Goal: Task Accomplishment & Management: Use online tool/utility

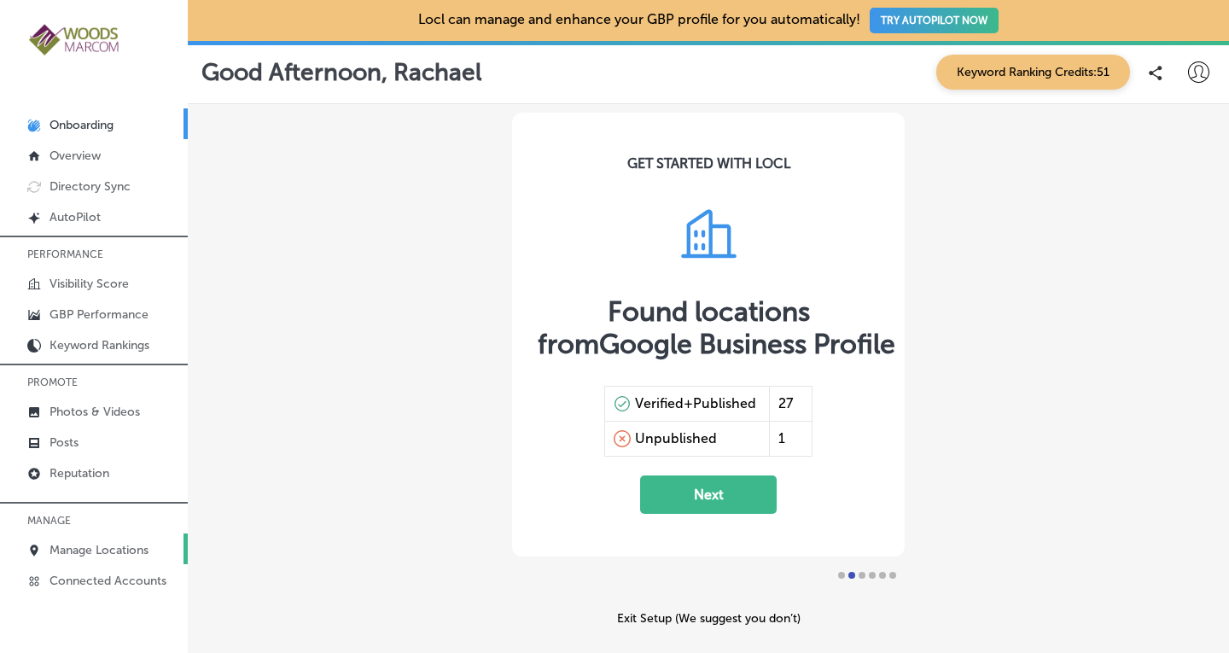
click at [67, 546] on p "Manage Locations" at bounding box center [98, 550] width 99 height 15
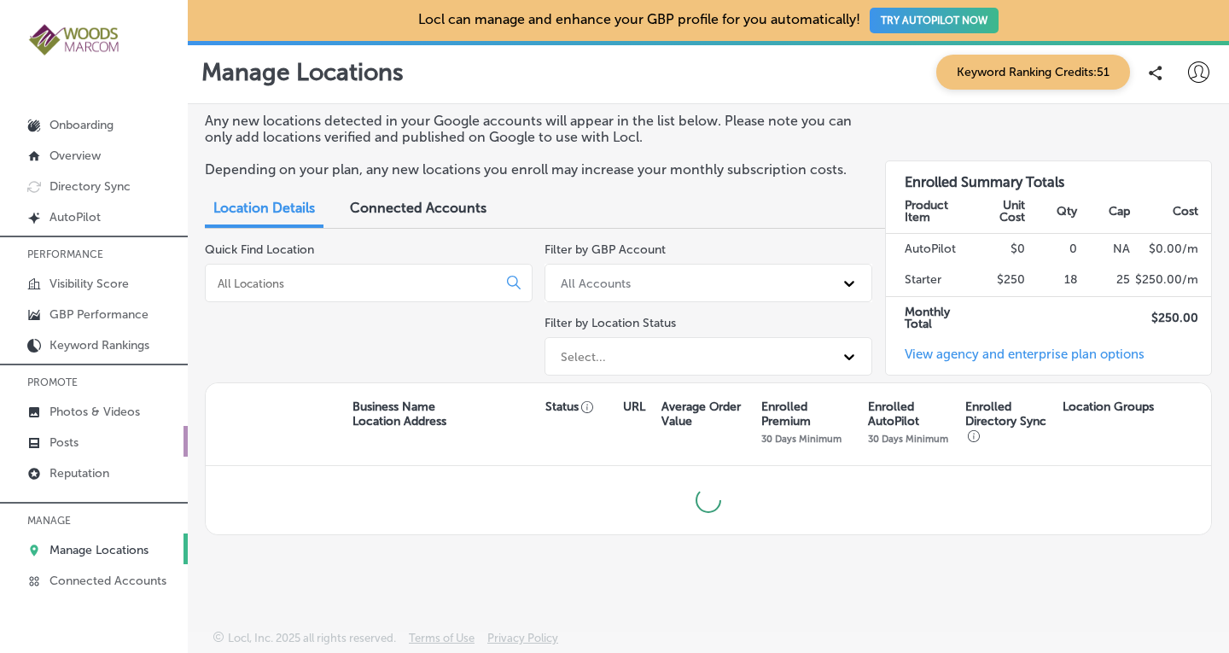
click at [59, 444] on p "Posts" at bounding box center [63, 442] width 29 height 15
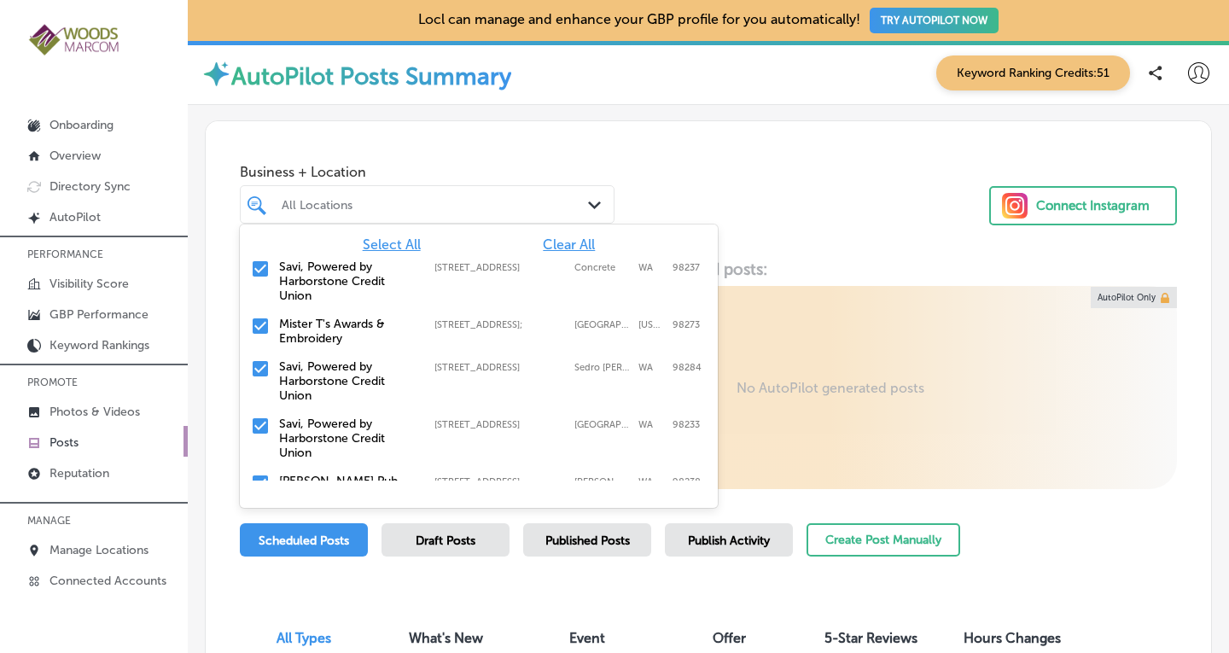
click at [596, 199] on div "Path Created with Sketch." at bounding box center [597, 205] width 19 height 19
click at [563, 242] on span "Clear All" at bounding box center [569, 244] width 52 height 16
click at [262, 323] on input "checkbox" at bounding box center [260, 326] width 20 height 20
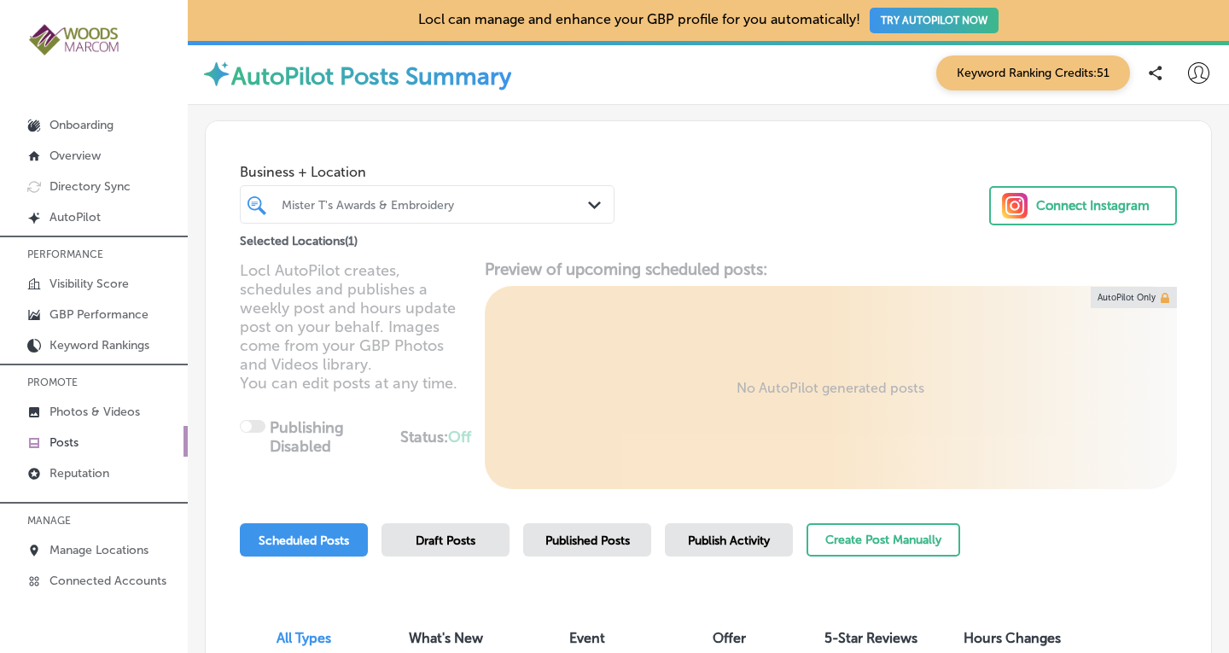
click at [698, 163] on div "Business + Location Mister T's Awards & Embroidery Path Created with Sketch. Se…" at bounding box center [708, 186] width 1005 height 130
click at [564, 538] on span "Published Posts" at bounding box center [587, 540] width 84 height 15
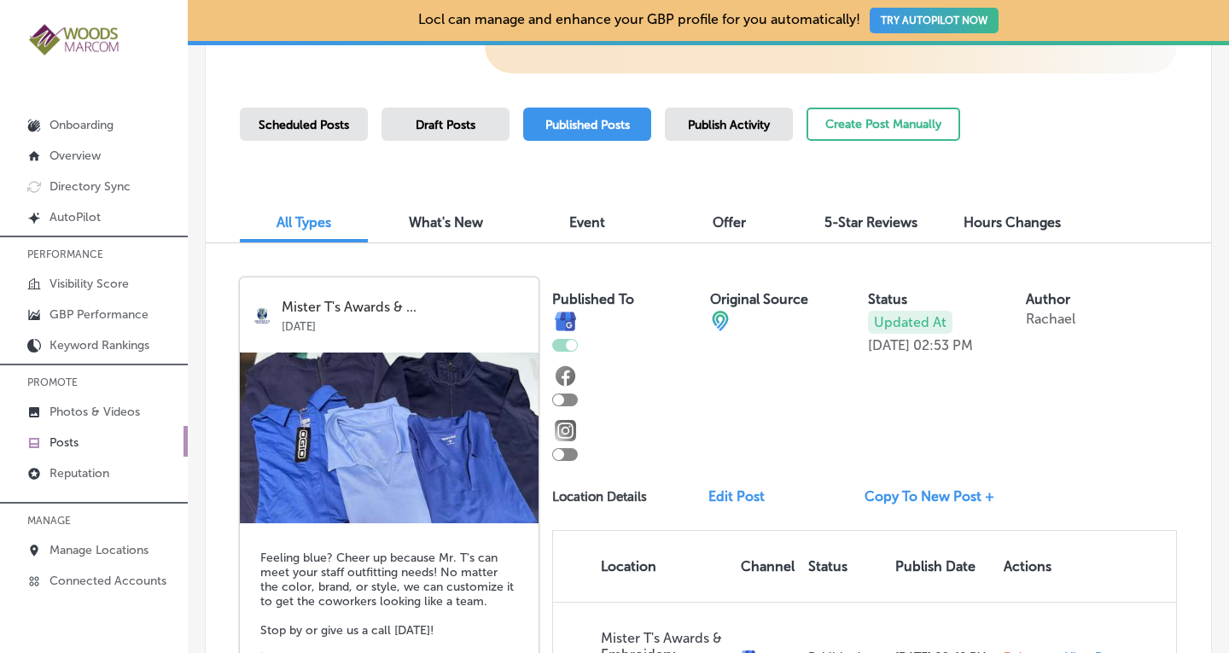
scroll to position [407, 0]
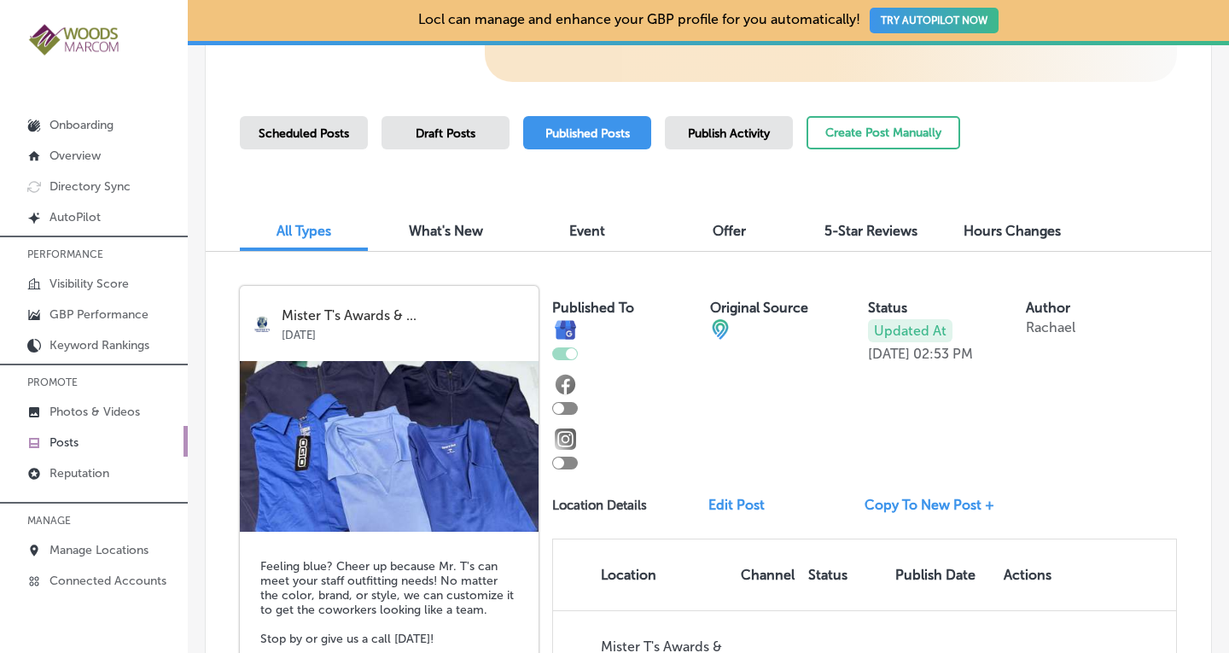
click at [753, 138] on span "Publish Activity" at bounding box center [729, 133] width 82 height 15
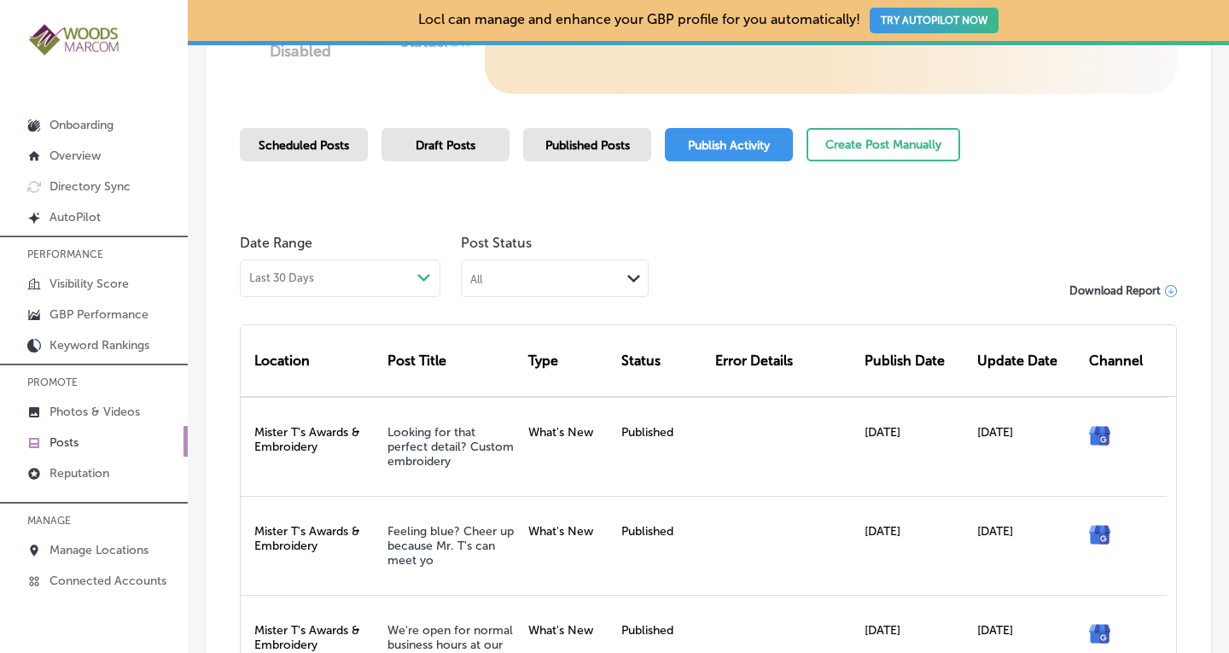
scroll to position [407, 0]
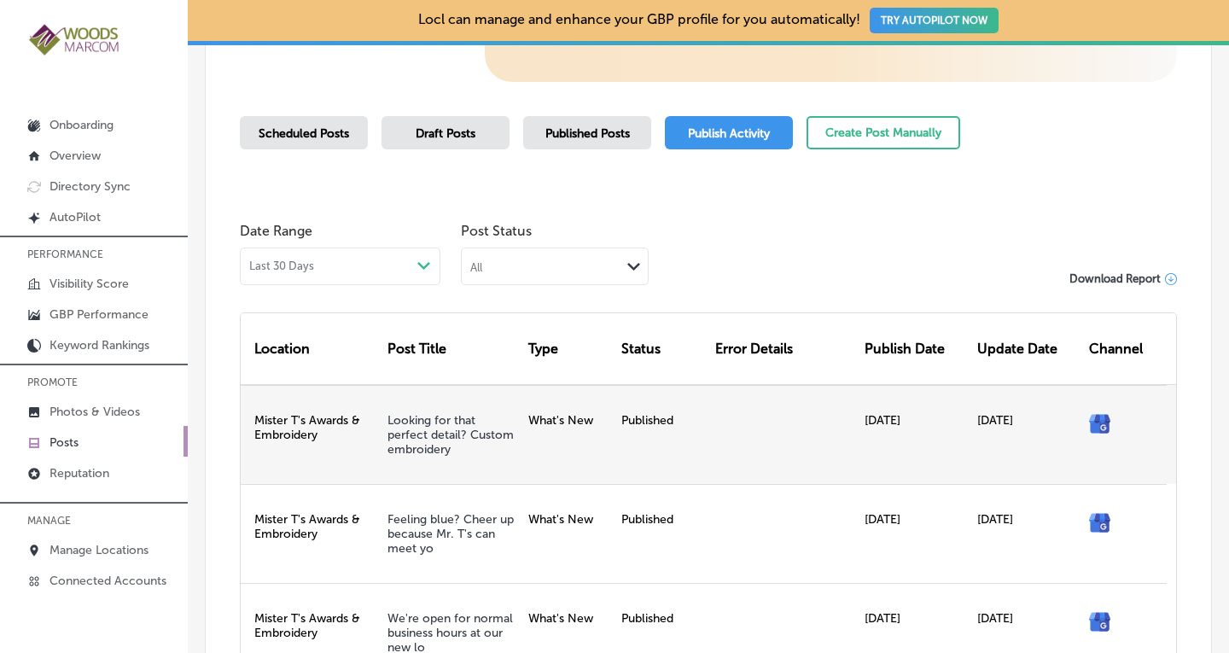
click at [897, 418] on div "[DATE]" at bounding box center [914, 434] width 113 height 99
click at [1100, 419] on icon at bounding box center [1102, 418] width 5 height 6
click at [422, 434] on link "Looking for that perfect detail? Custom embroidery" at bounding box center [450, 435] width 126 height 44
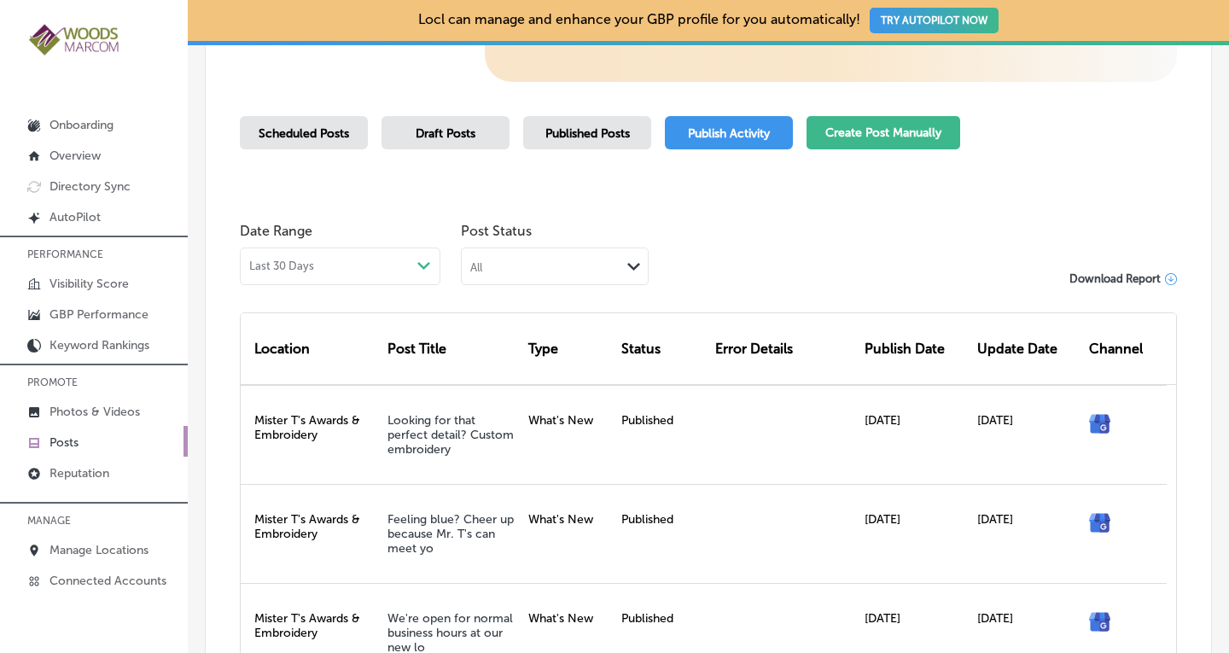
click at [880, 143] on button "Create Post Manually" at bounding box center [883, 132] width 154 height 33
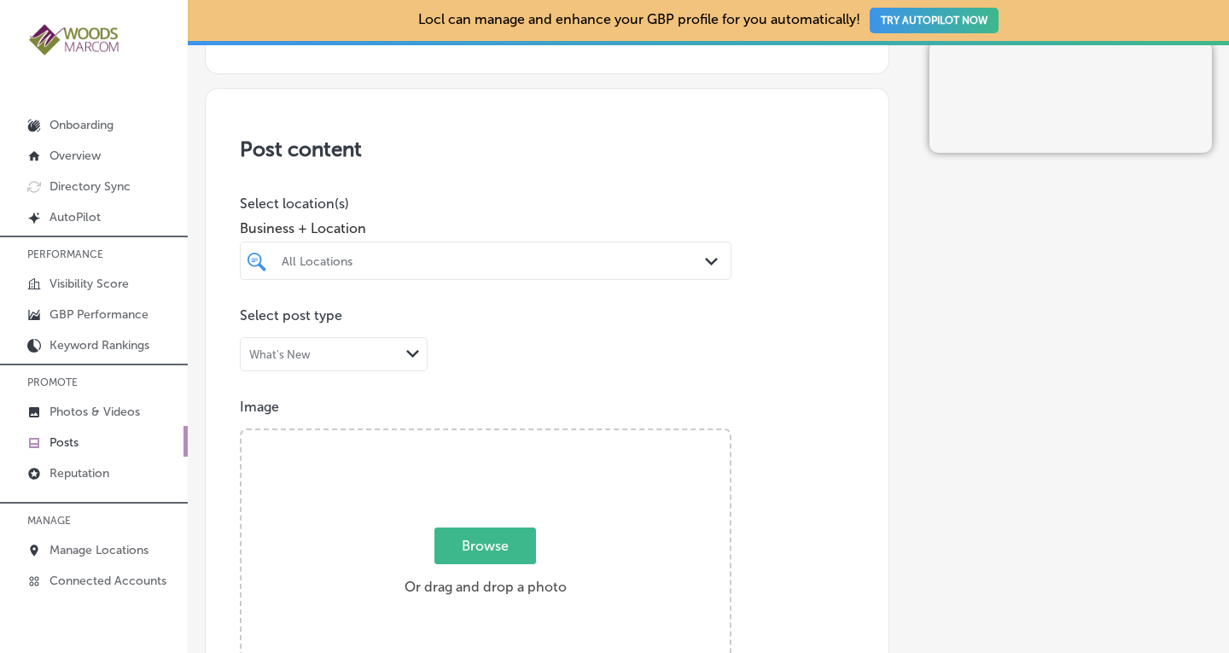
scroll to position [340, 0]
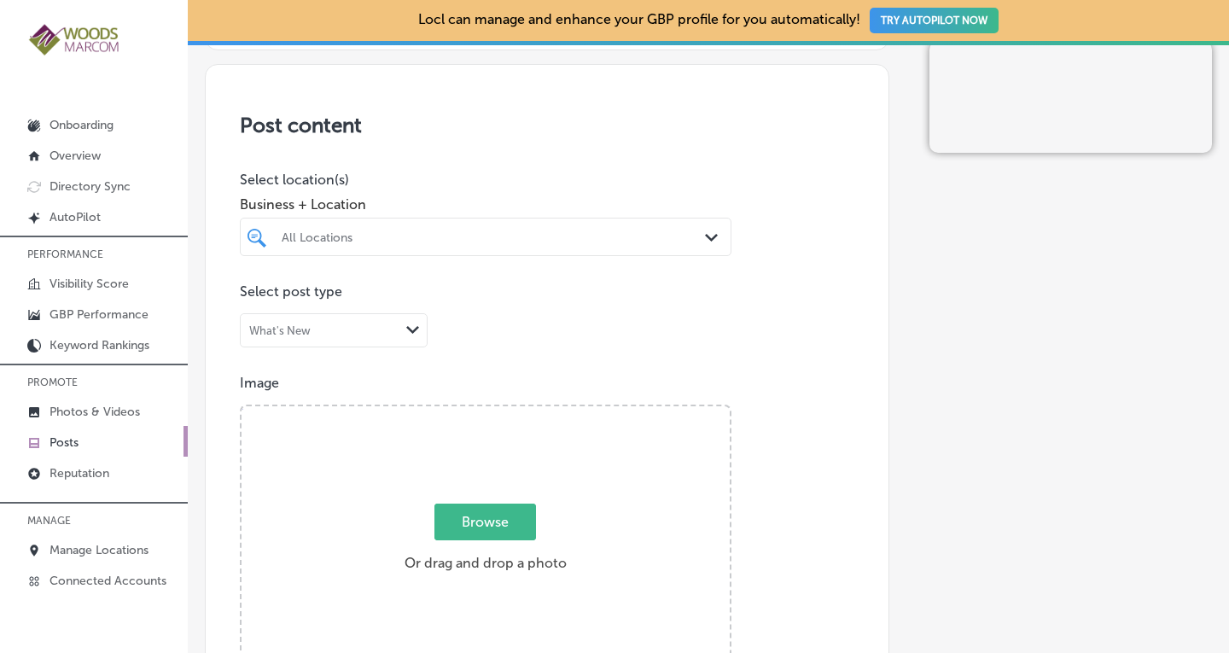
click at [705, 232] on div "Path Created with Sketch." at bounding box center [714, 238] width 19 height 19
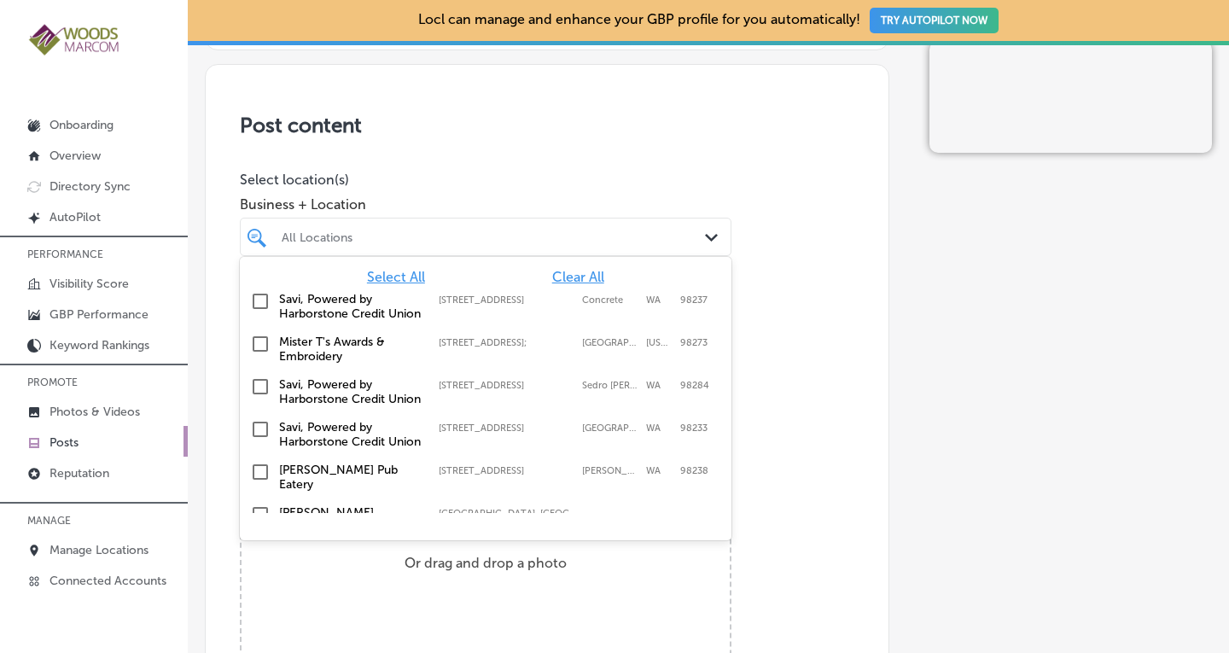
click at [258, 354] on input "checkbox" at bounding box center [260, 344] width 20 height 20
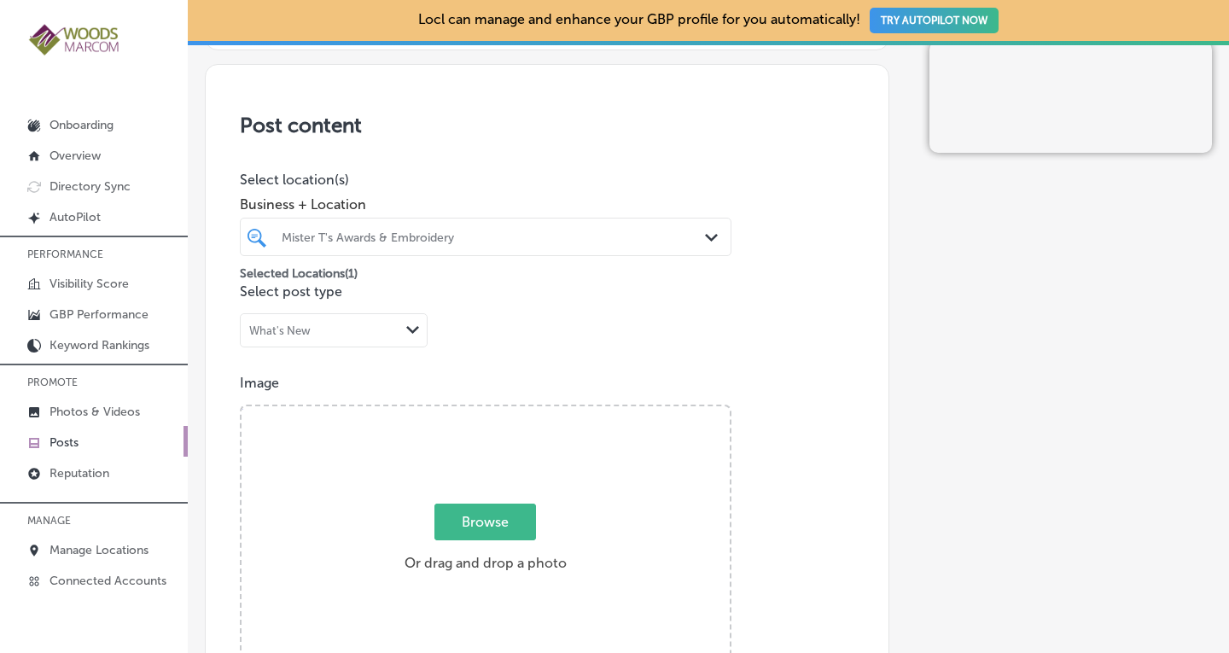
click at [804, 520] on div "Image Powered by PQINA Browse Or drag and drop a photo" at bounding box center [547, 526] width 614 height 303
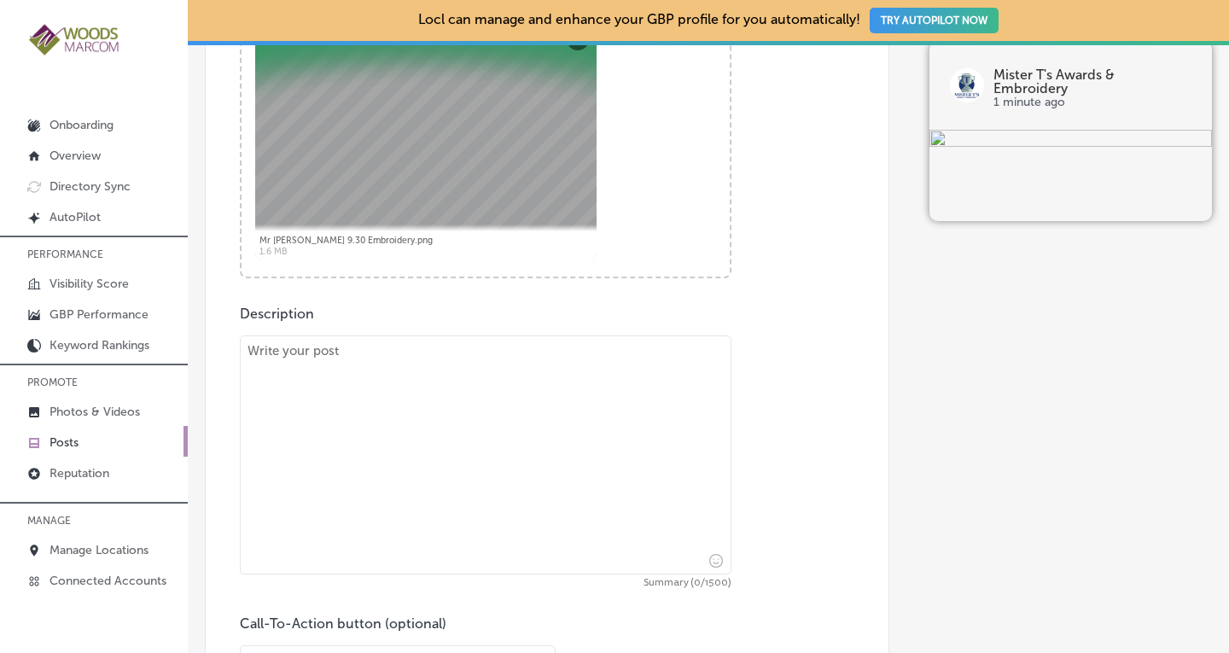
scroll to position [786, 0]
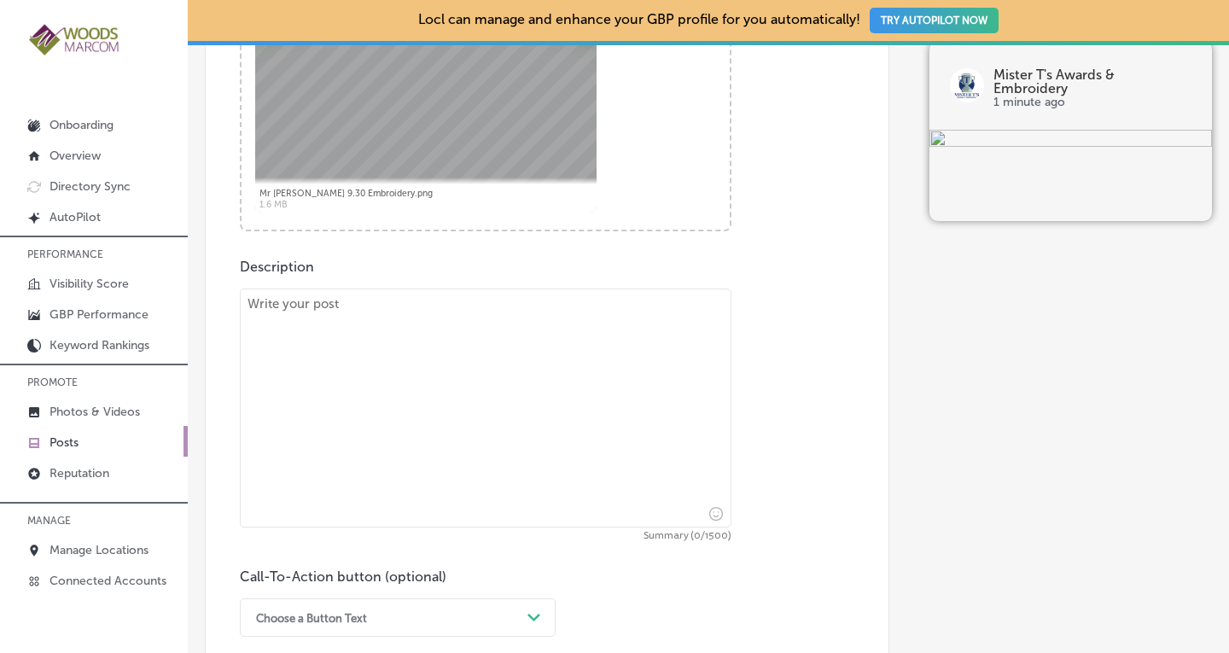
click at [389, 311] on textarea at bounding box center [486, 407] width 492 height 239
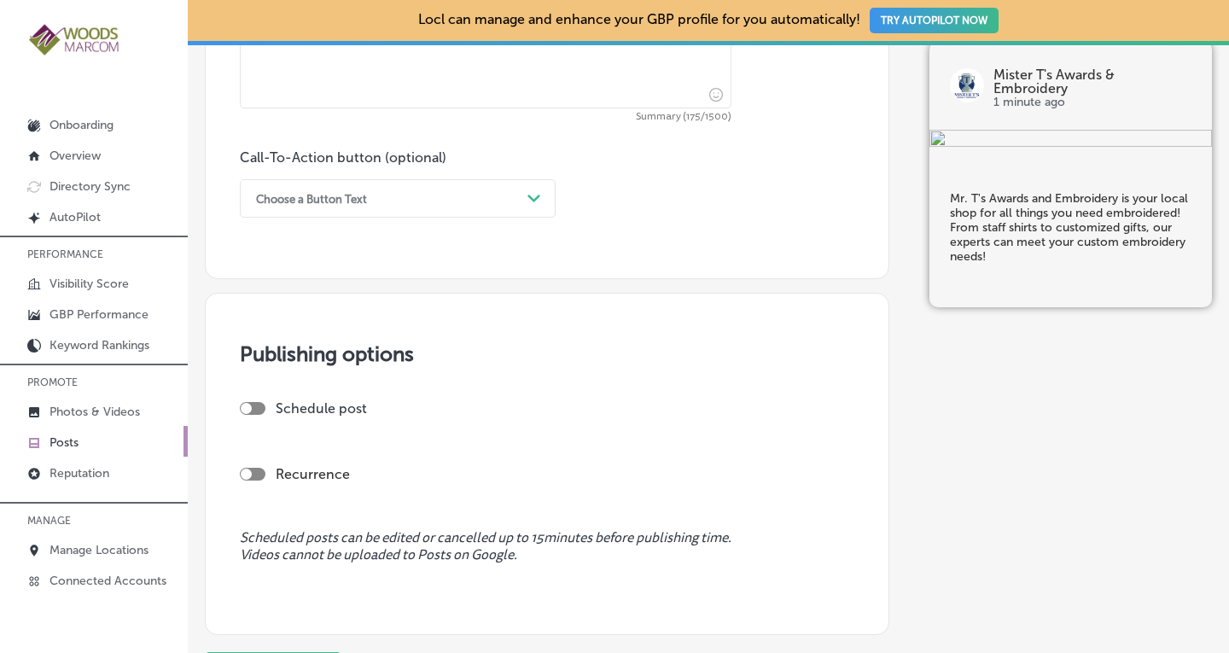
scroll to position [1244, 0]
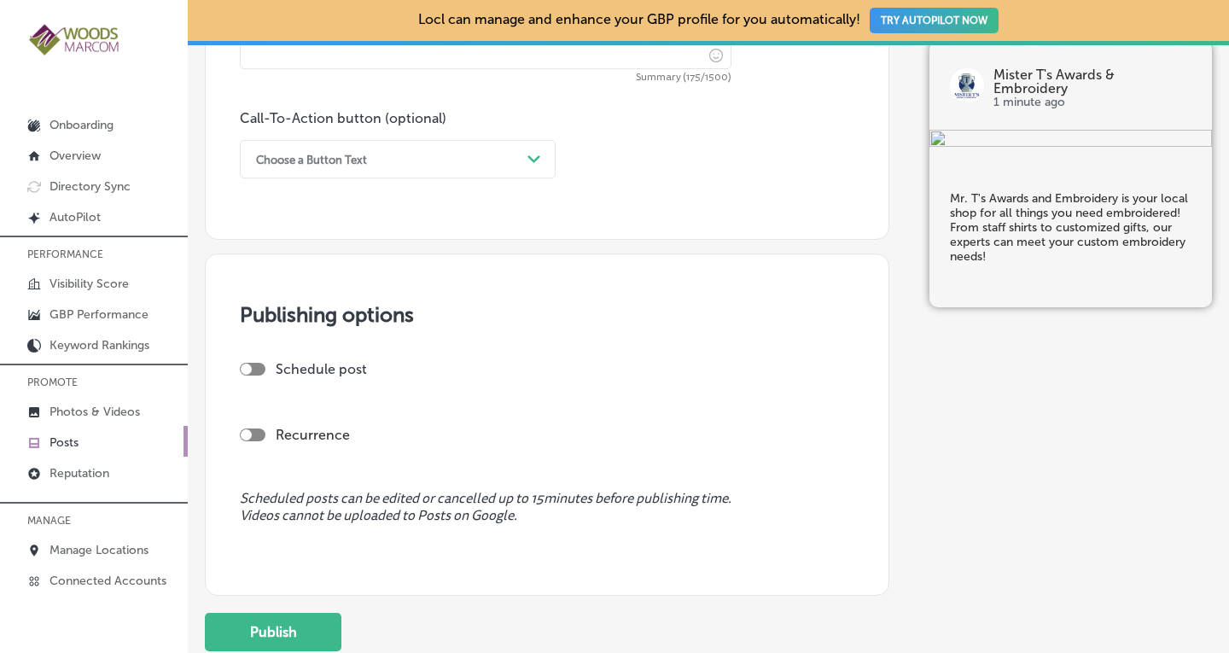
type textarea "Mr. T's Awards and Embroidery is your local shop for all things you need embroi…"
click at [467, 140] on div "Choose a Button Text Path Created with Sketch." at bounding box center [398, 159] width 316 height 38
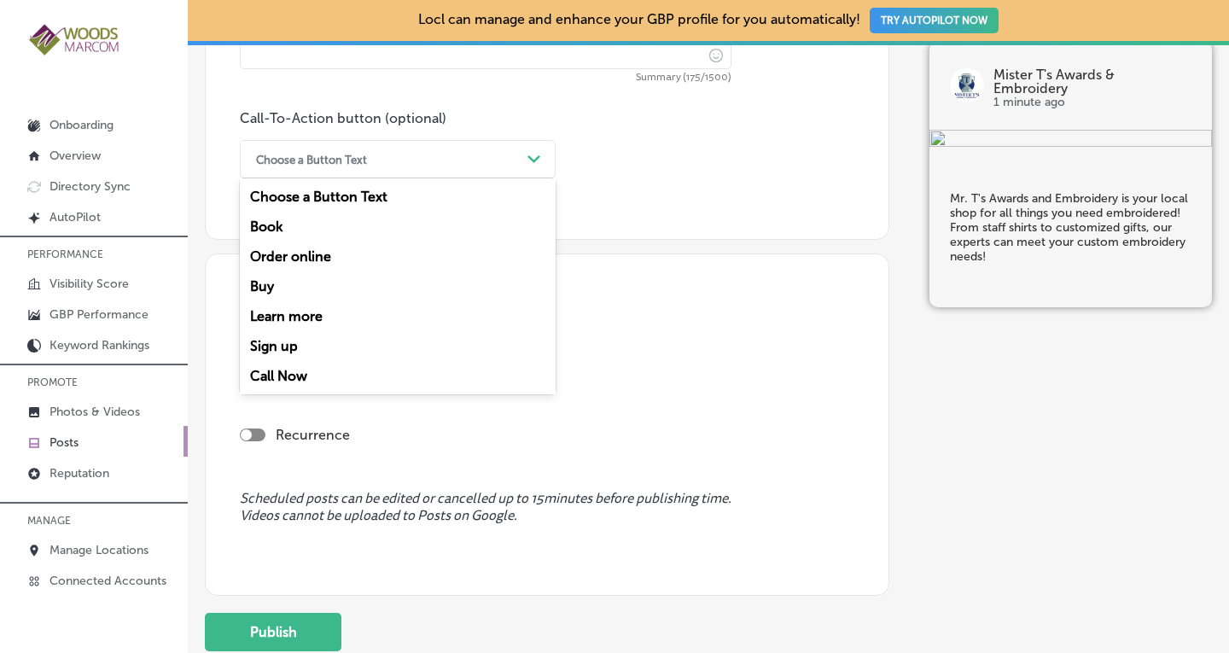
click at [284, 374] on div "Call Now" at bounding box center [398, 376] width 316 height 30
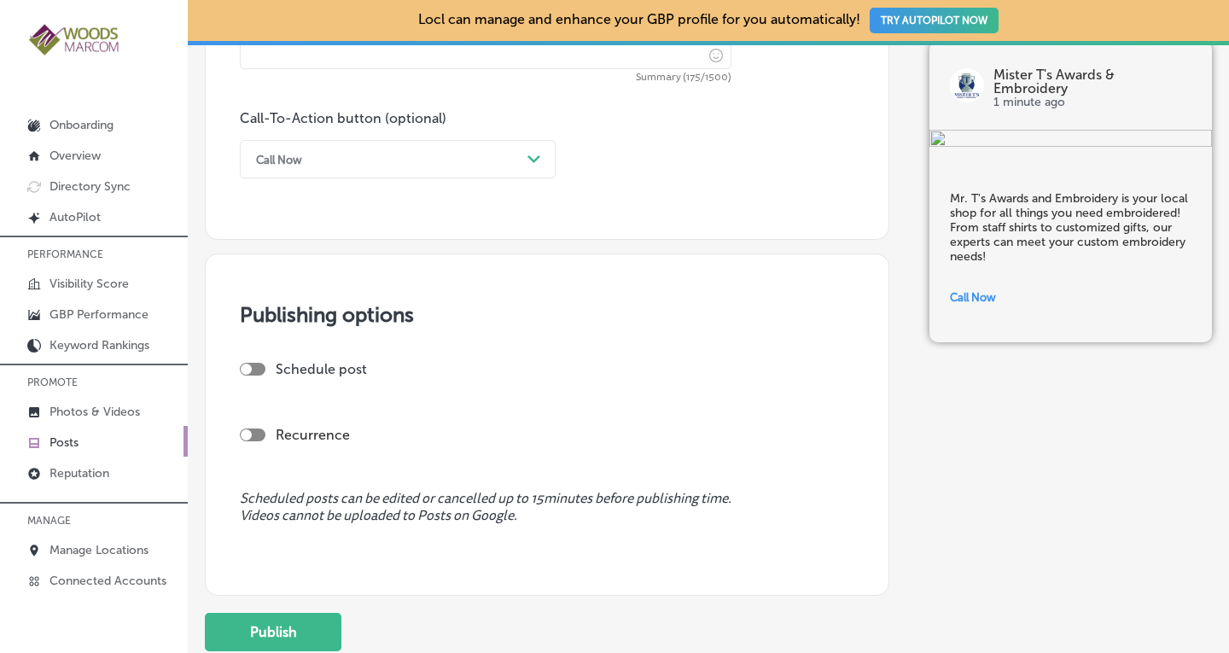
click at [302, 428] on label "Recurrence" at bounding box center [313, 435] width 74 height 16
click at [252, 430] on div at bounding box center [253, 434] width 26 height 13
checkbox input "true"
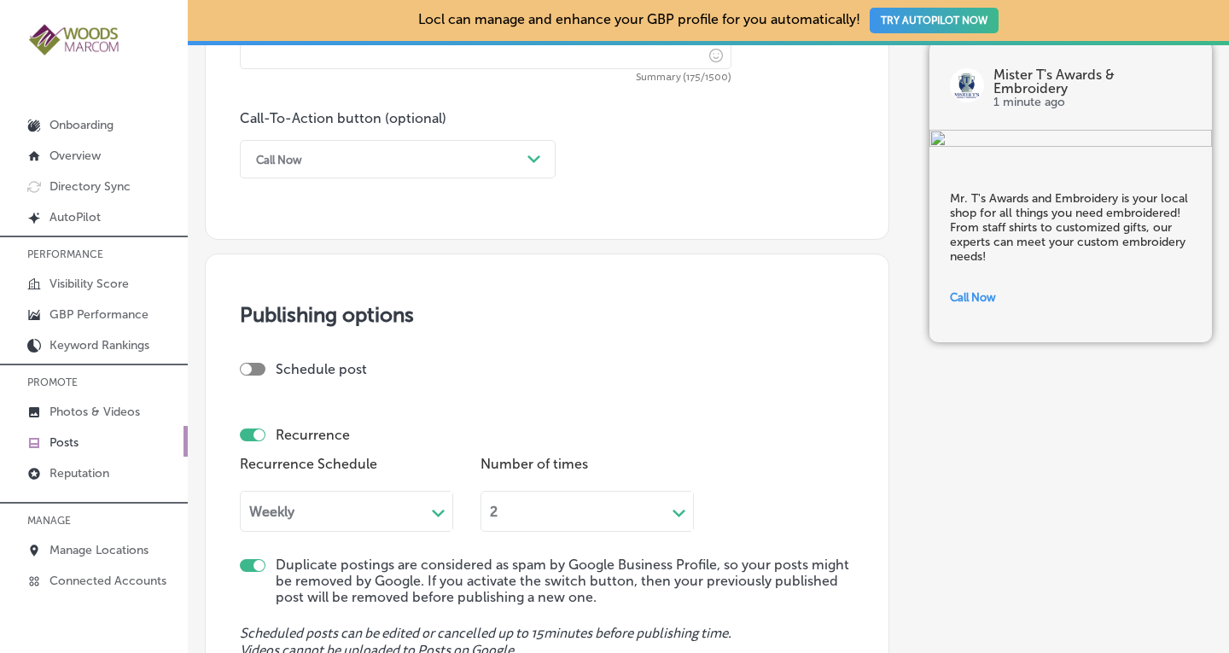
click at [319, 513] on div "Weekly Path Created with Sketch." at bounding box center [346, 511] width 213 height 41
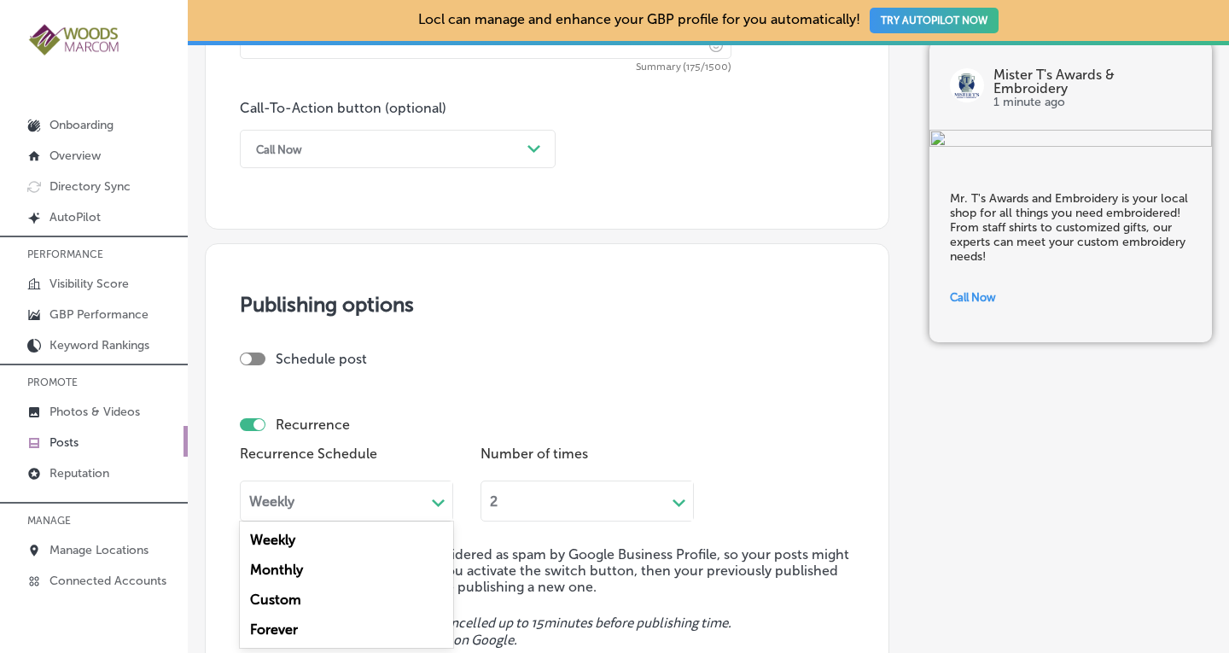
click at [289, 629] on div "Forever" at bounding box center [346, 629] width 213 height 30
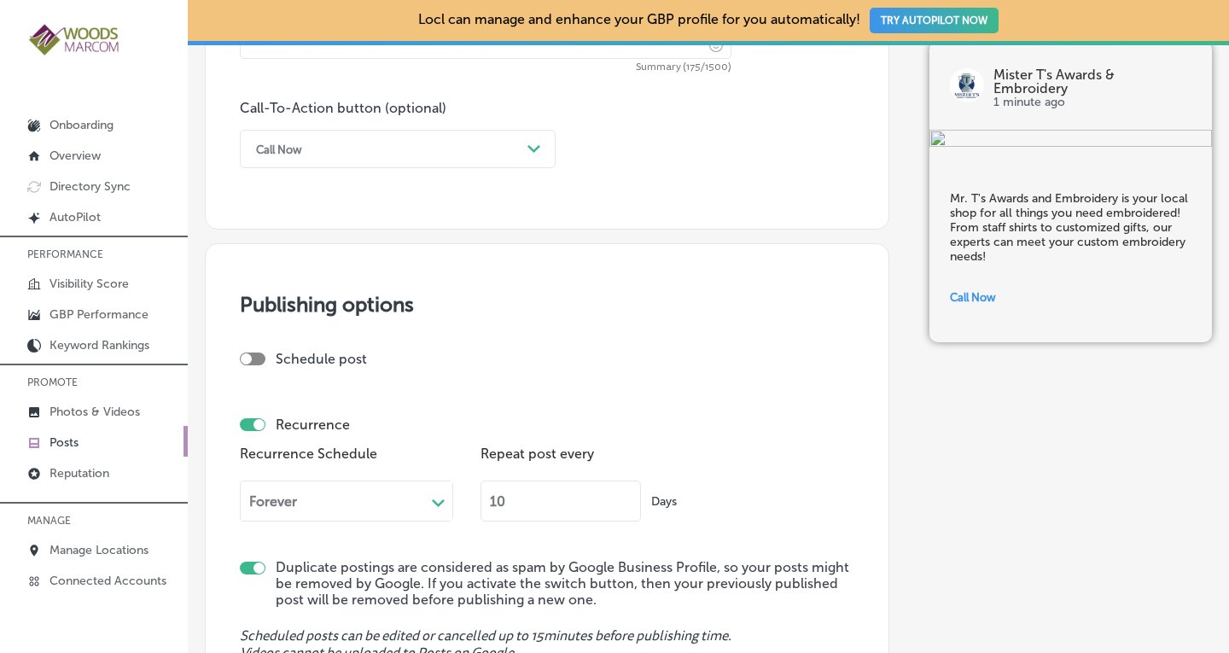
drag, startPoint x: 528, startPoint y: 504, endPoint x: 470, endPoint y: 500, distance: 58.2
click at [470, 500] on div "Recurrence Schedule Forever Path Created with Sketch. Repeat post every 10 Days" at bounding box center [547, 487] width 614 height 93
type input "90"
click at [759, 472] on div "Recurrence Schedule Forever Path Created with Sketch. Repeat post every 90 Days" at bounding box center [547, 487] width 614 height 93
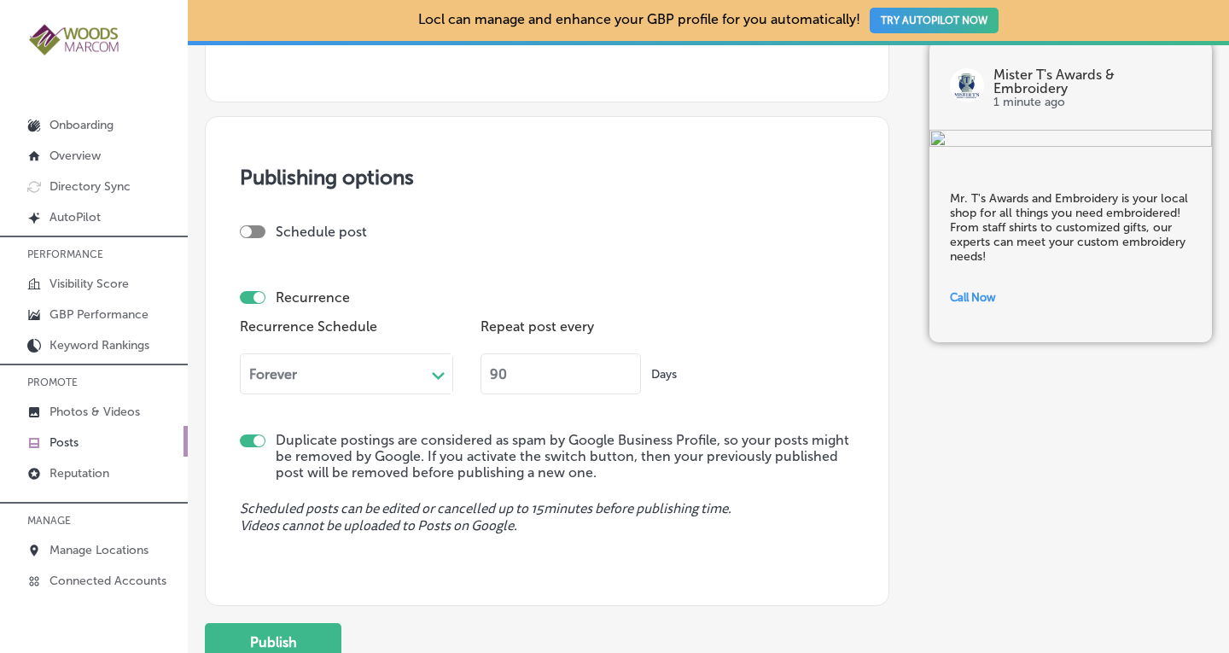
scroll to position [1516, 0]
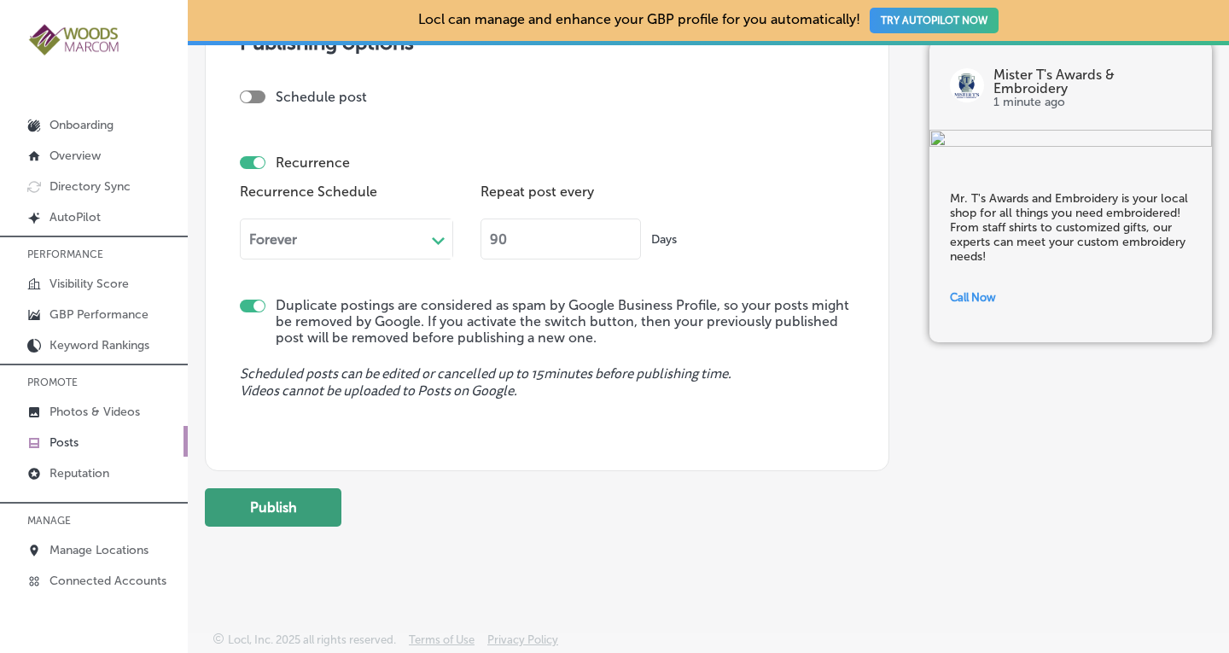
click at [323, 508] on button "Publish" at bounding box center [273, 507] width 137 height 38
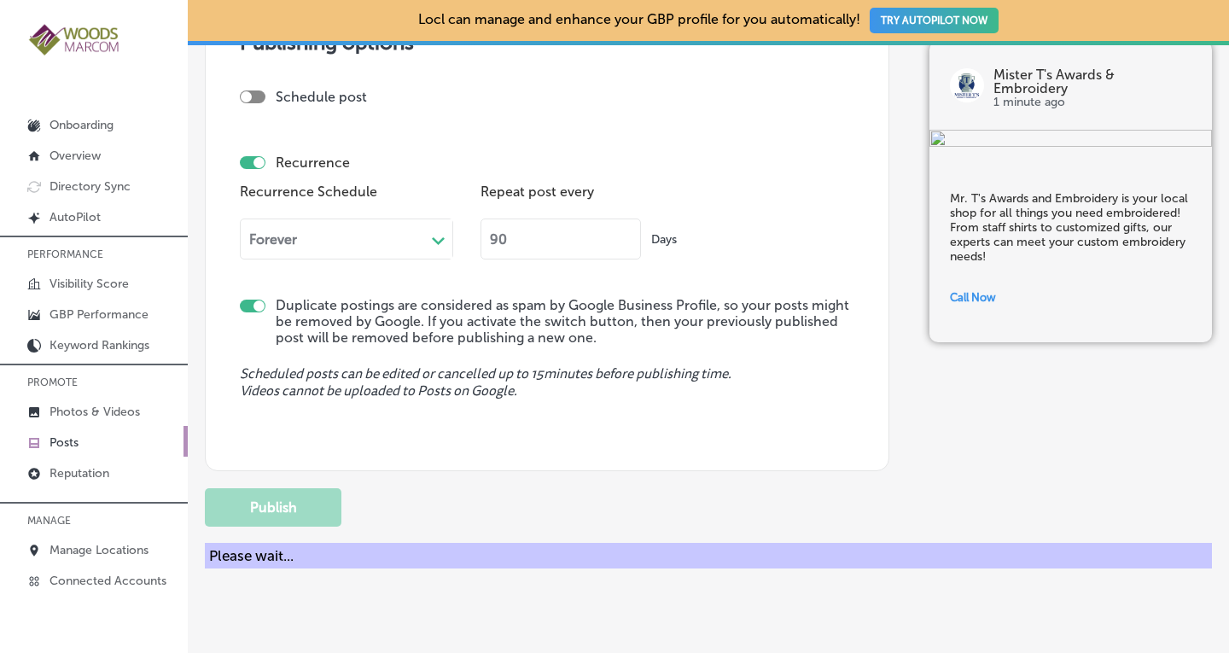
checkbox input "false"
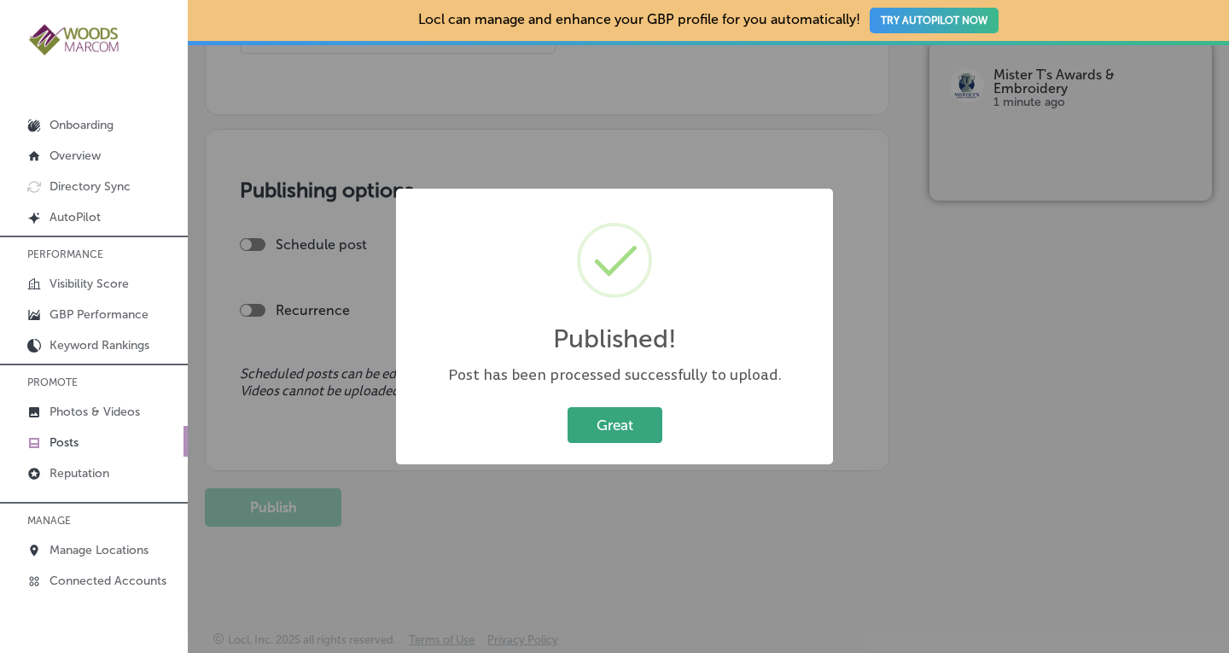
click at [632, 435] on button "Great" at bounding box center [614, 424] width 95 height 35
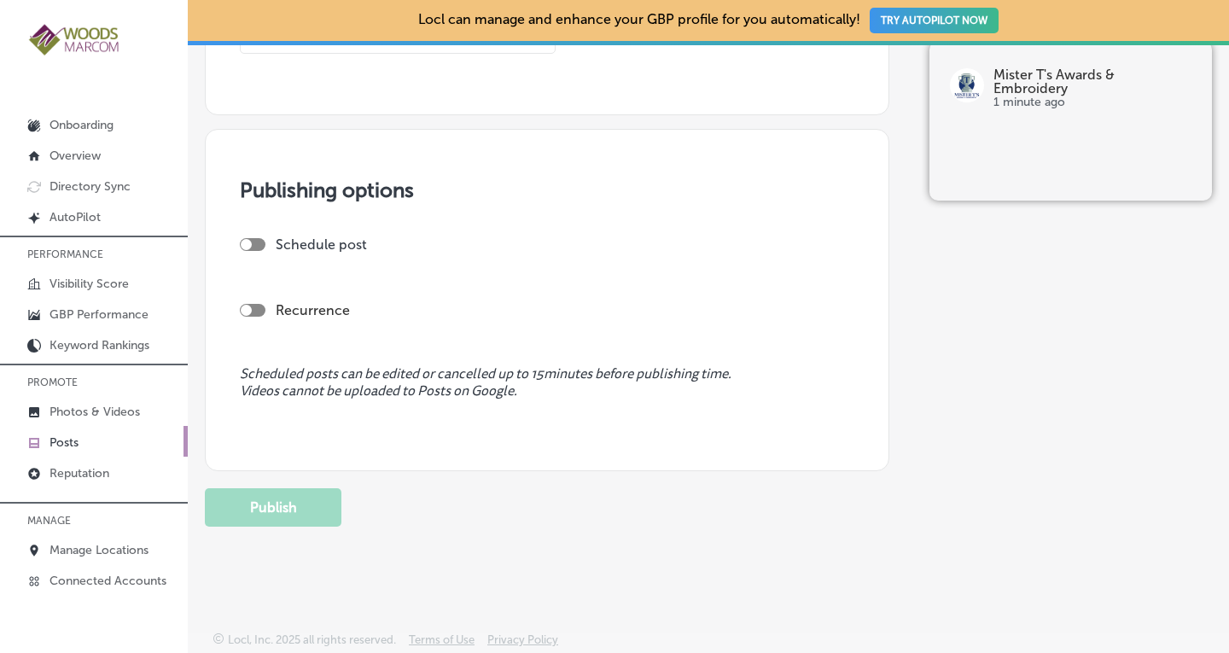
click at [82, 437] on link "Posts" at bounding box center [94, 441] width 188 height 31
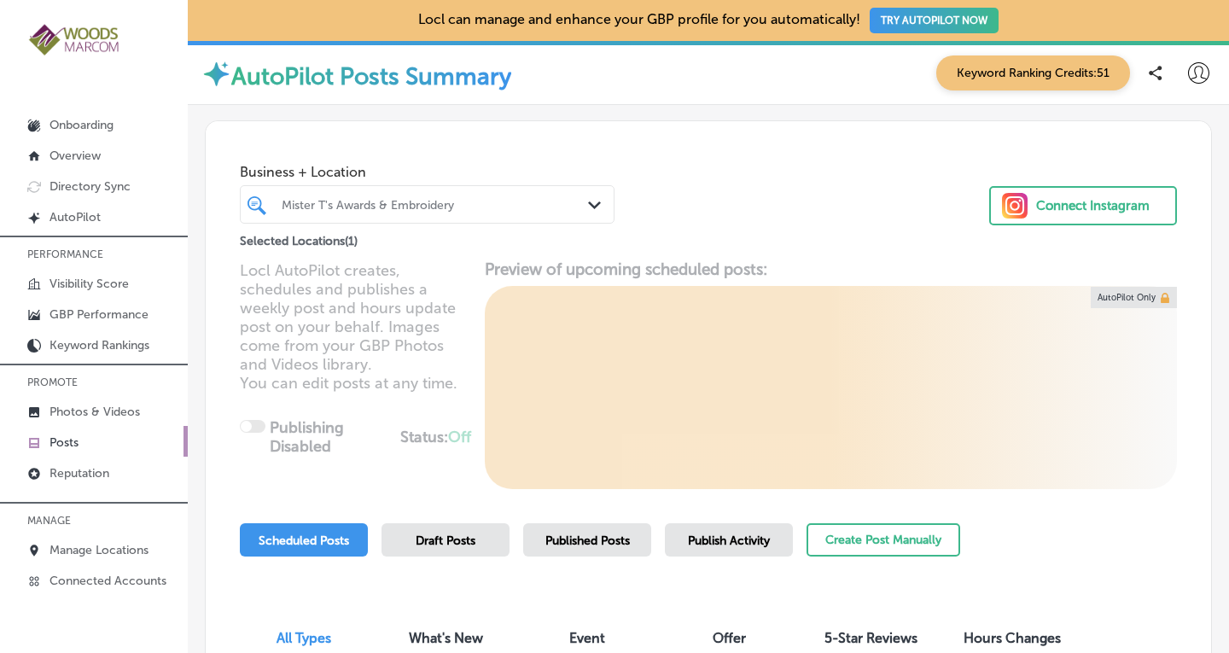
click at [559, 212] on div "Mister T's Awards & Embroidery" at bounding box center [427, 204] width 308 height 26
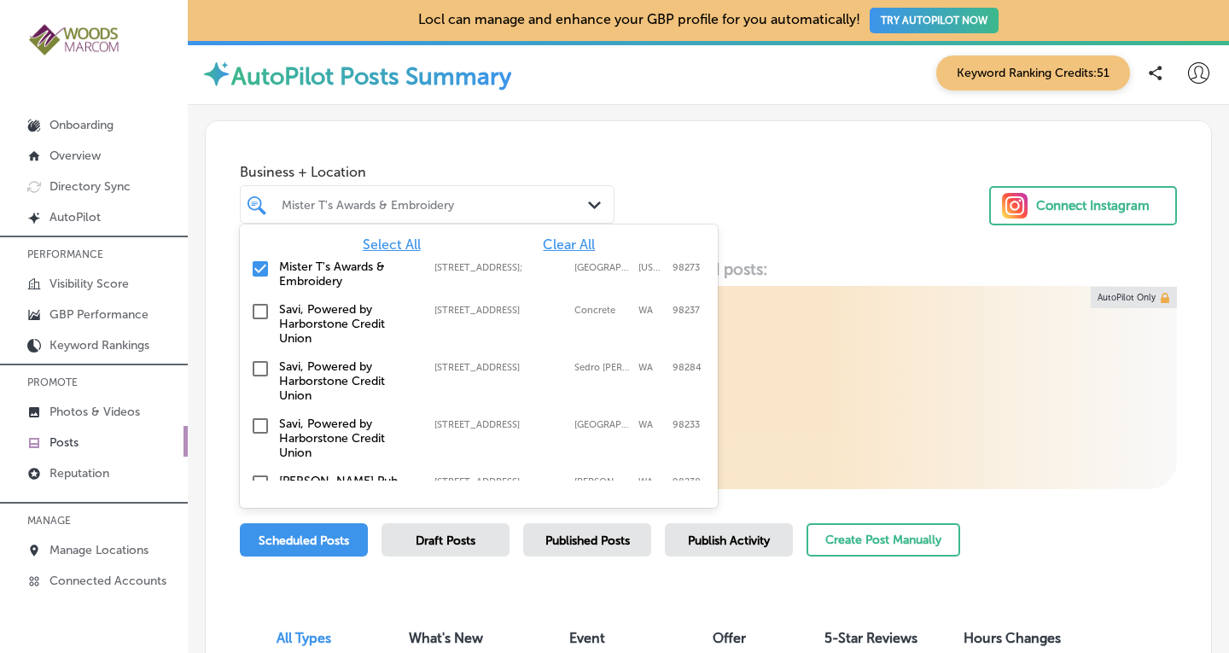
click at [543, 247] on span "Clear All" at bounding box center [569, 244] width 52 height 16
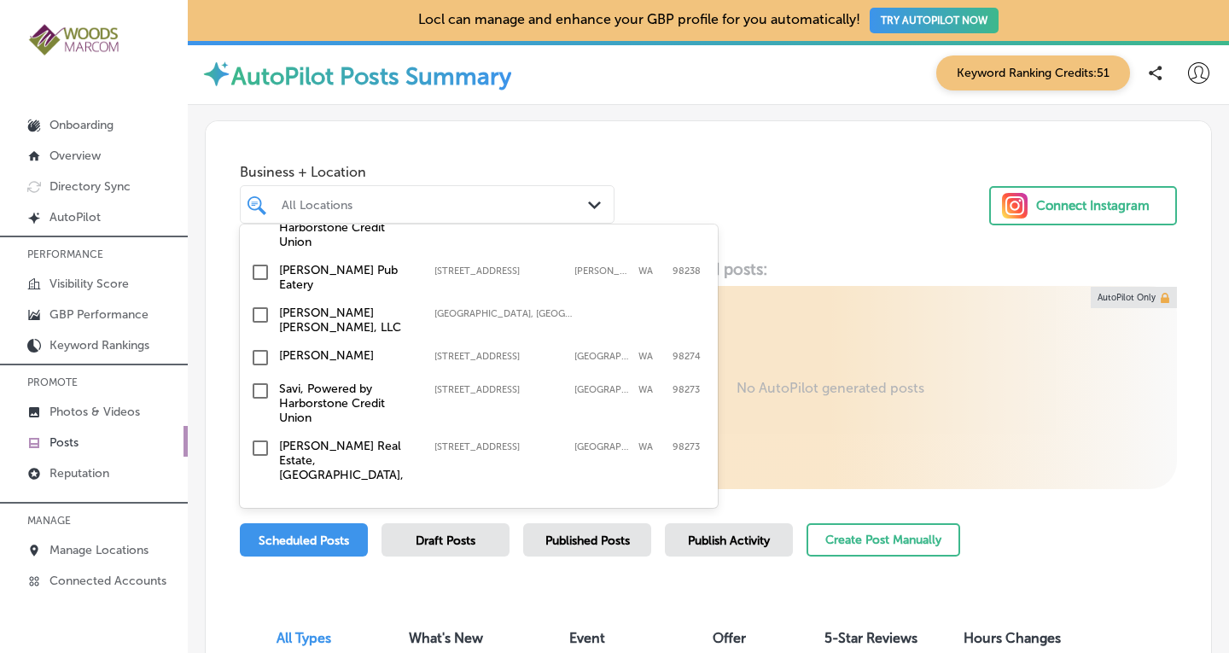
scroll to position [200, 0]
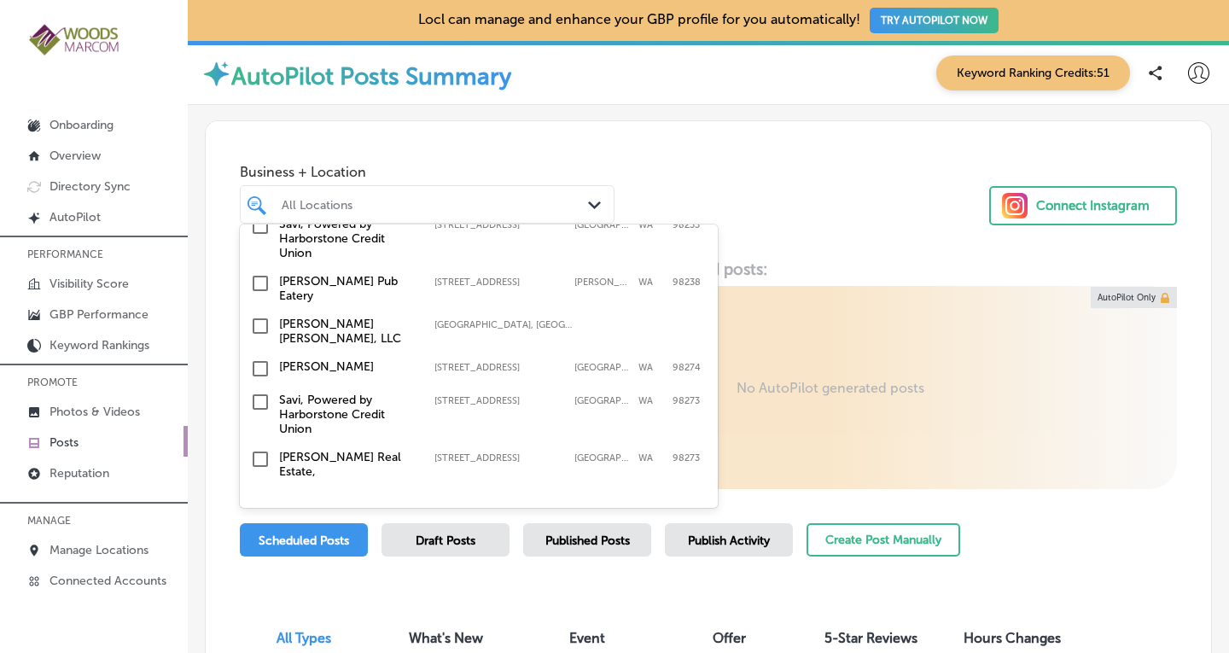
click at [258, 279] on input "checkbox" at bounding box center [260, 283] width 20 height 20
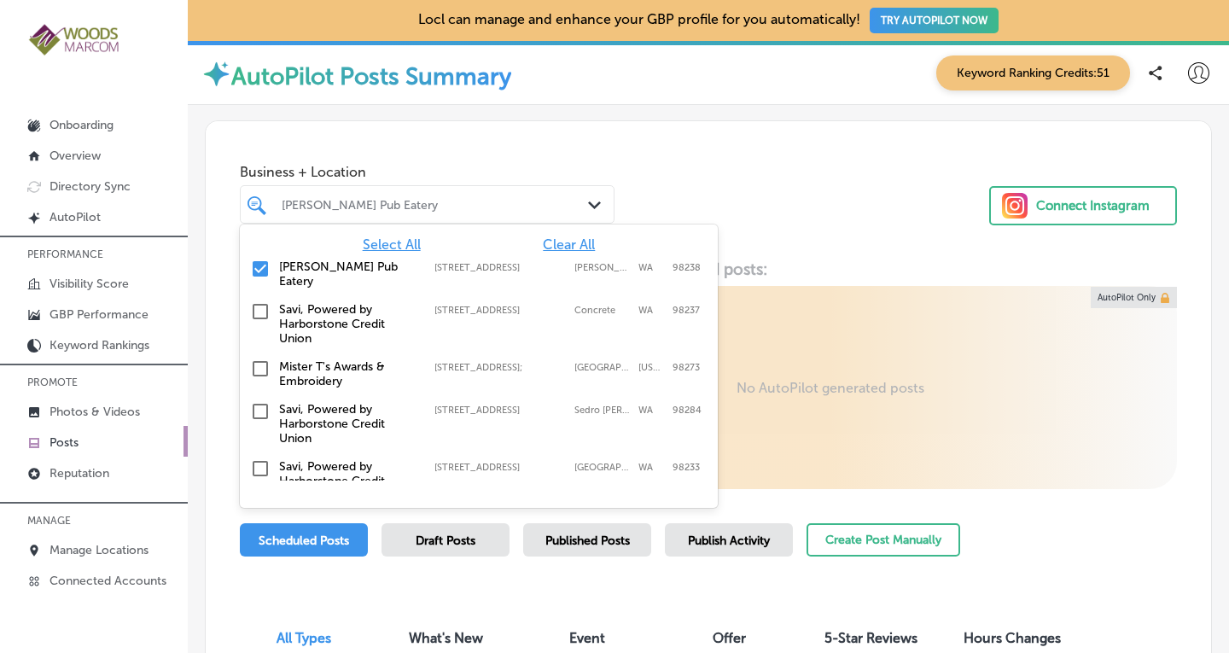
click at [831, 229] on div "Business + Location option [STREET_ADDRESS]. option [STREET_ADDRESS]. 19 result…" at bounding box center [708, 186] width 1005 height 130
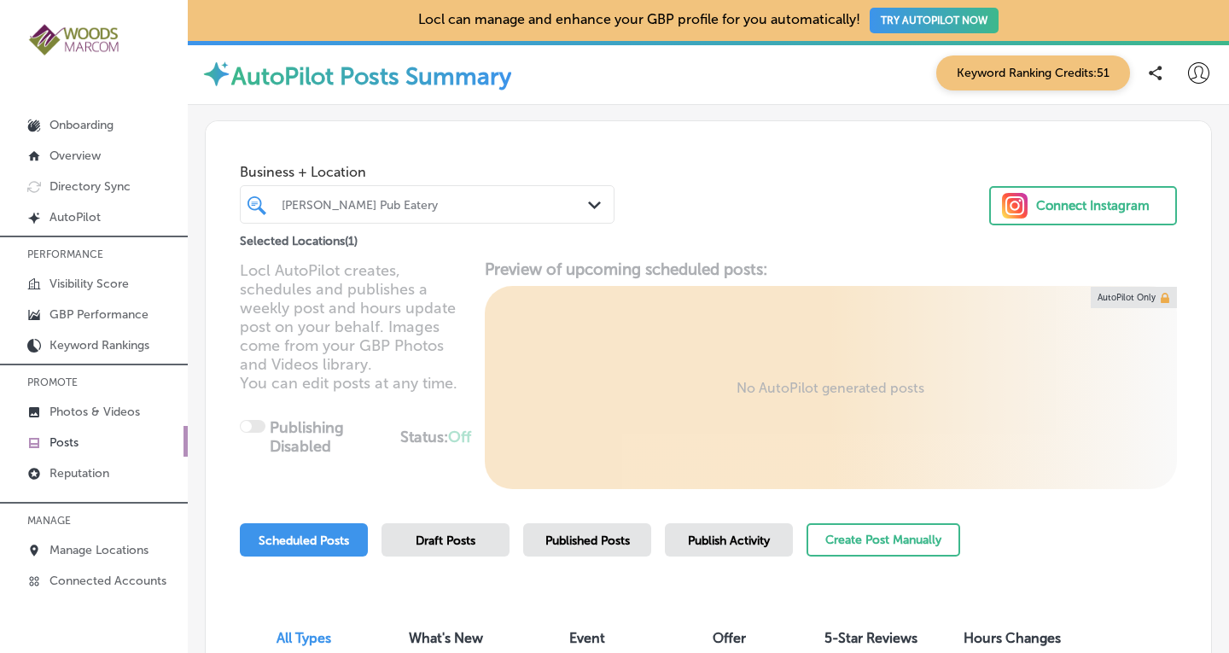
click at [632, 533] on div "Published Posts" at bounding box center [587, 539] width 128 height 33
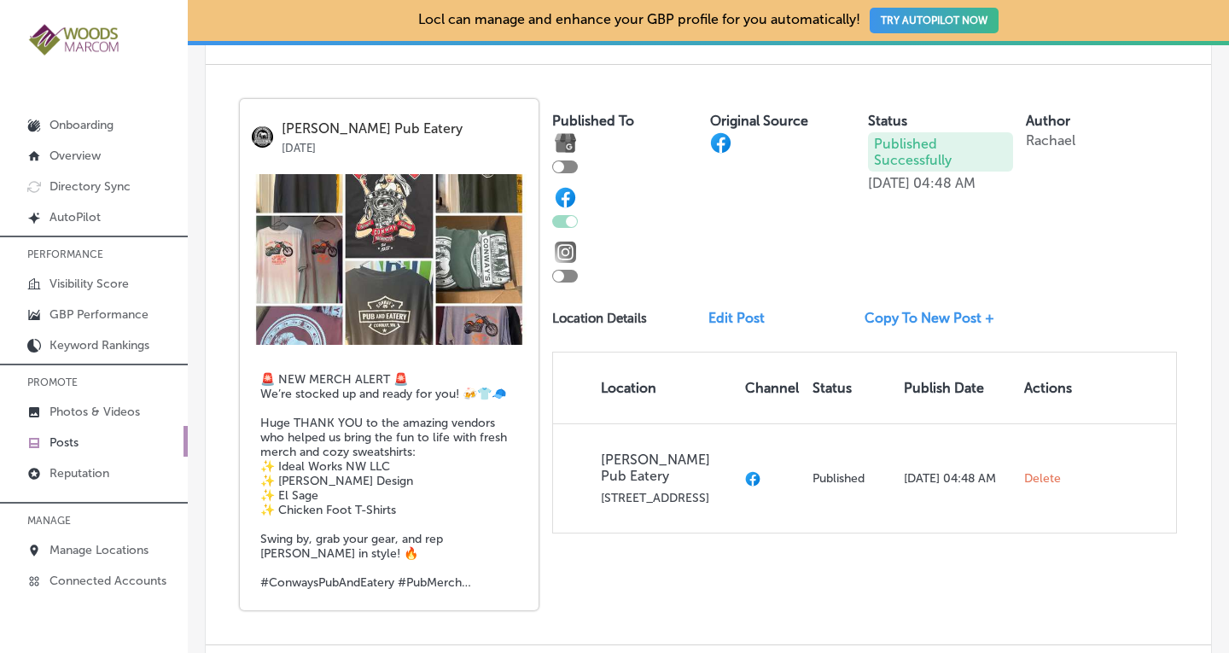
scroll to position [1631, 0]
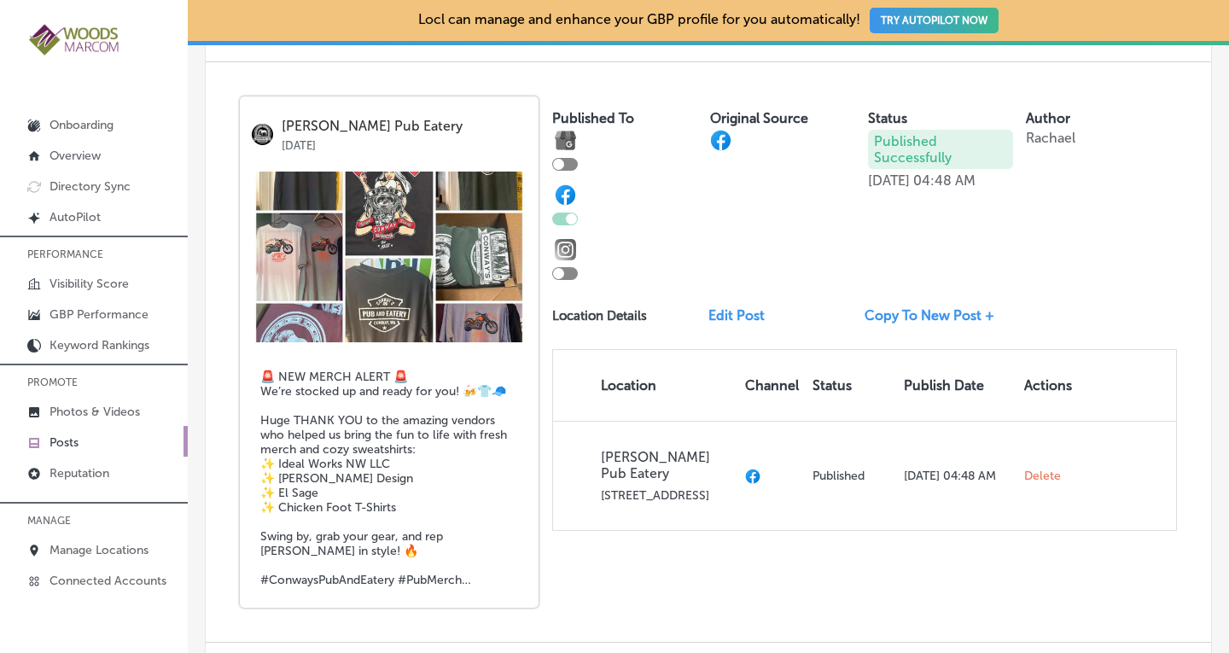
click at [923, 323] on link "Copy To New Post +" at bounding box center [935, 315] width 143 height 16
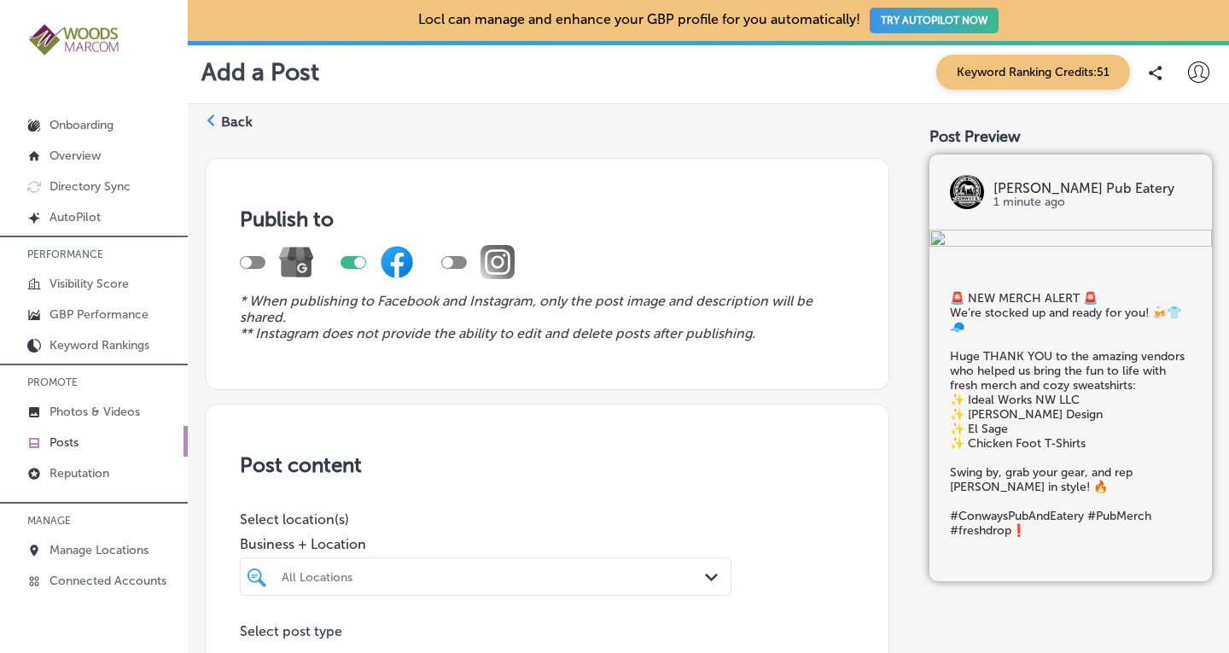
click at [252, 260] on div at bounding box center [253, 262] width 26 height 13
checkbox input "true"
click at [357, 260] on div at bounding box center [359, 262] width 11 height 11
checkbox input "false"
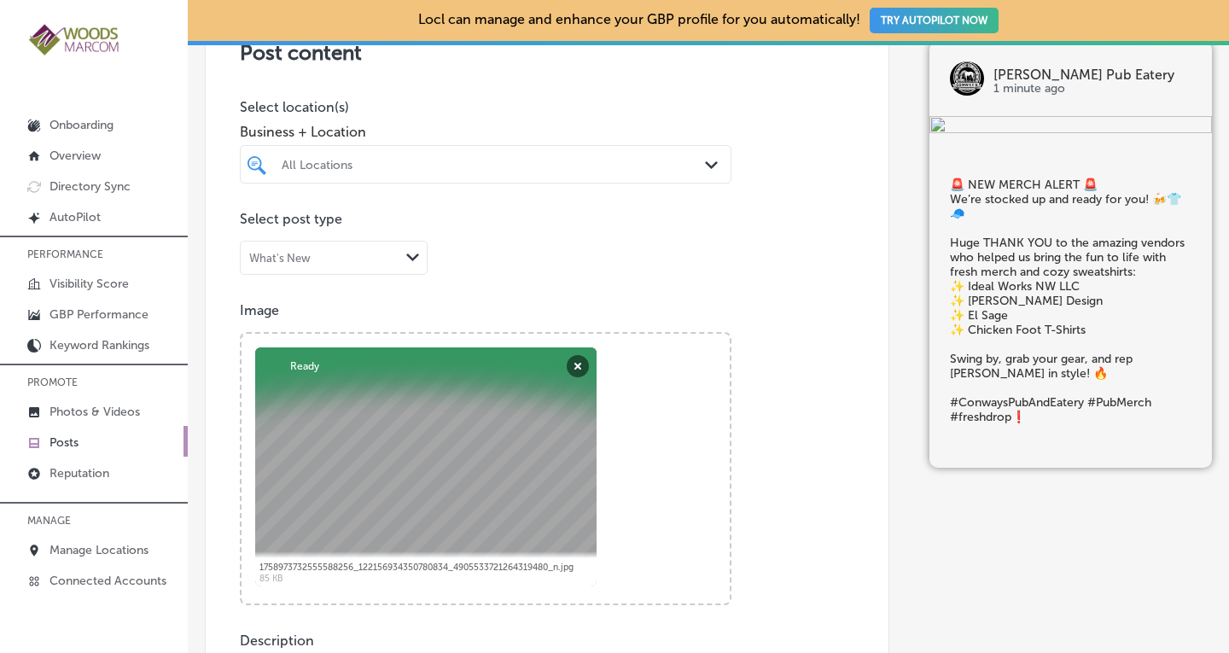
scroll to position [415, 0]
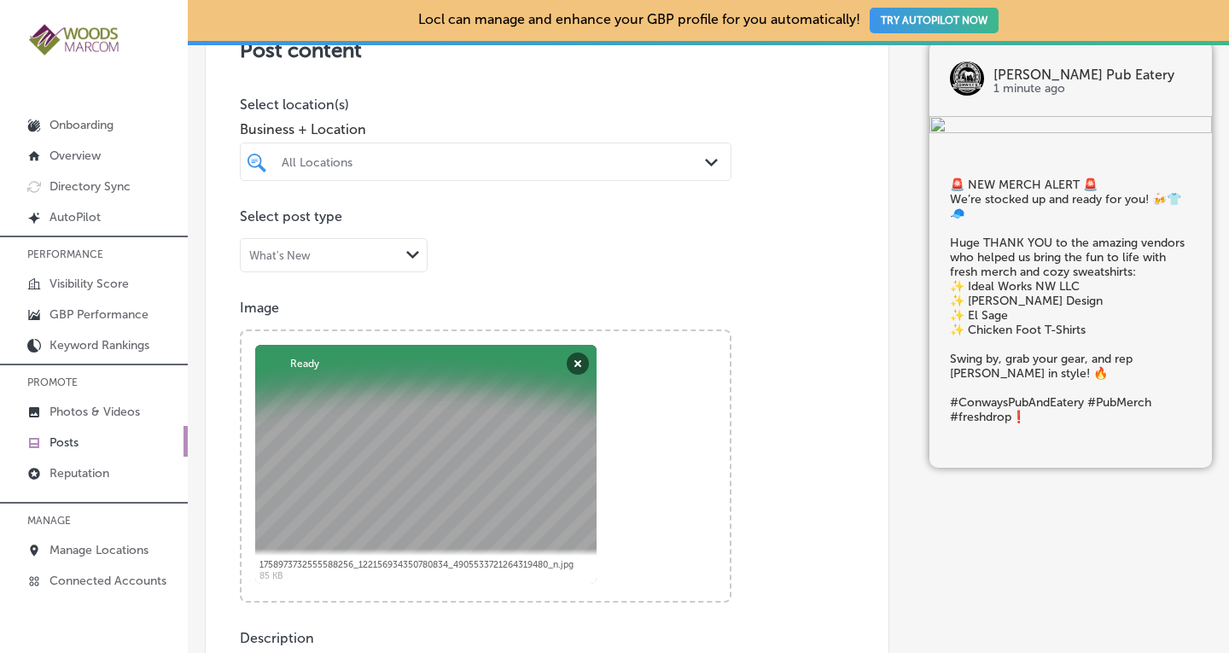
click at [696, 158] on div "All Locations Path Created with Sketch." at bounding box center [486, 161] width 490 height 26
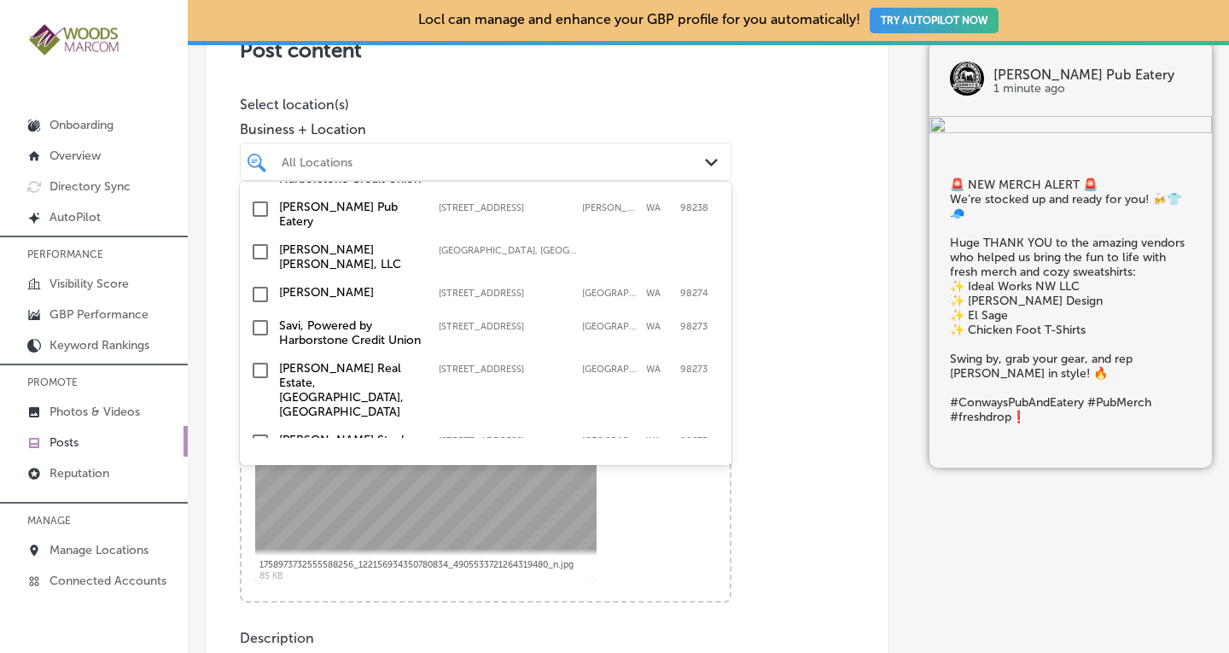
scroll to position [203, 0]
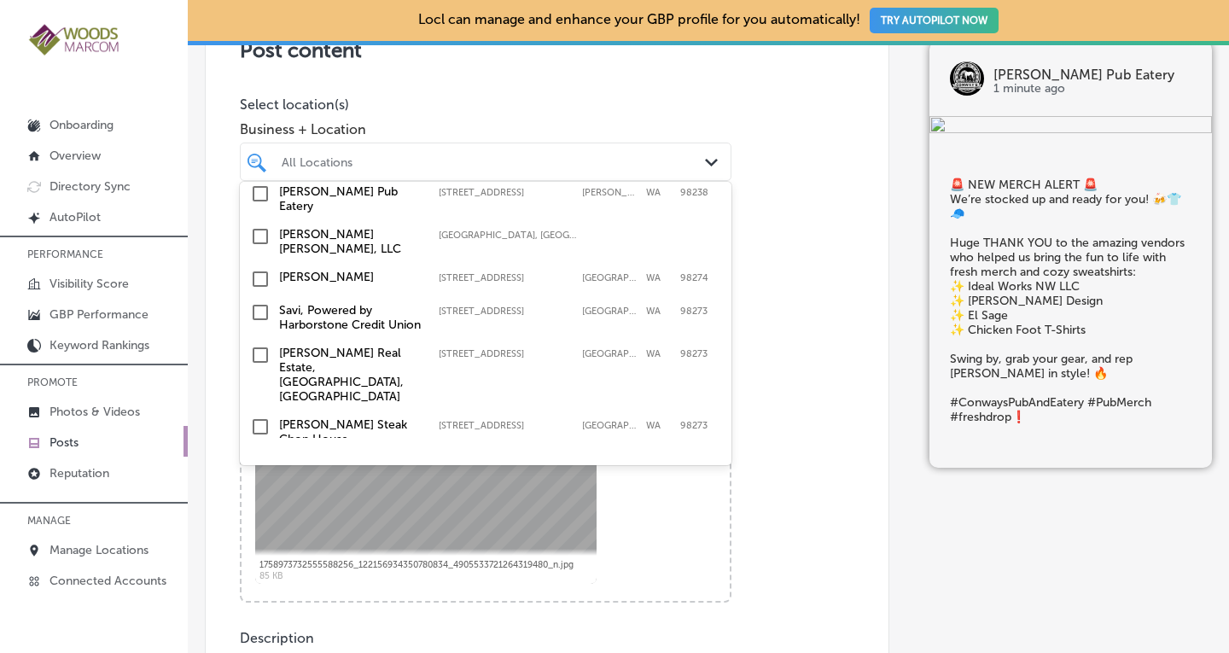
click at [253, 204] on input "checkbox" at bounding box center [260, 193] width 20 height 20
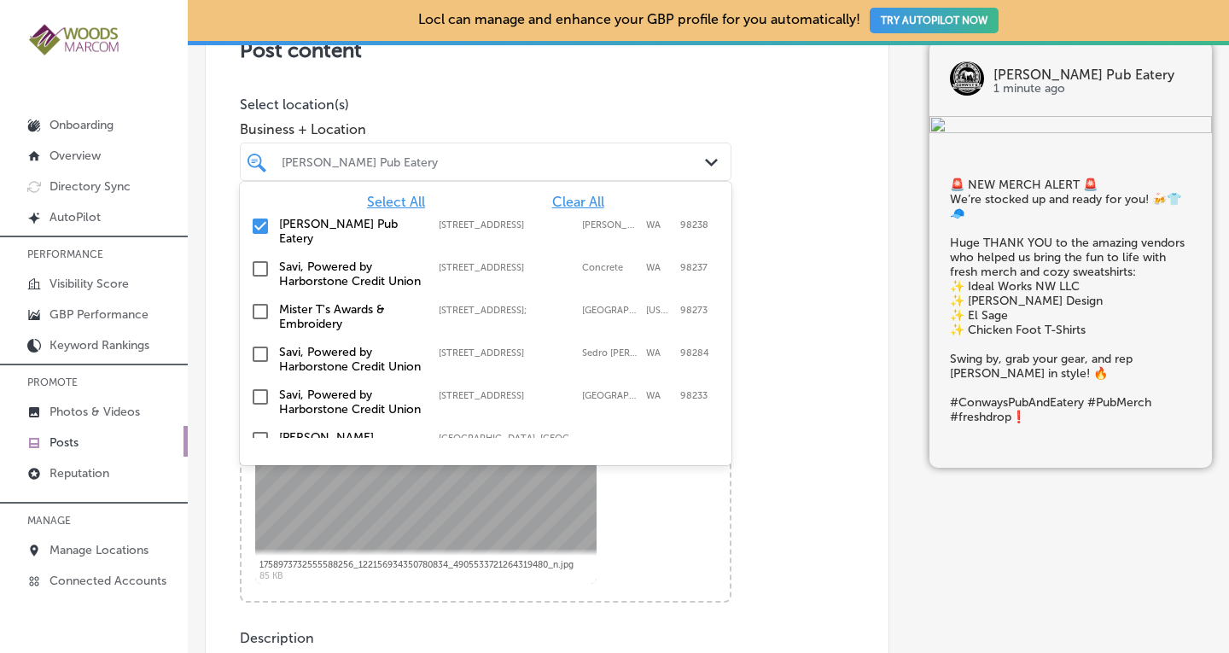
click at [768, 208] on p "Select post type" at bounding box center [547, 216] width 614 height 16
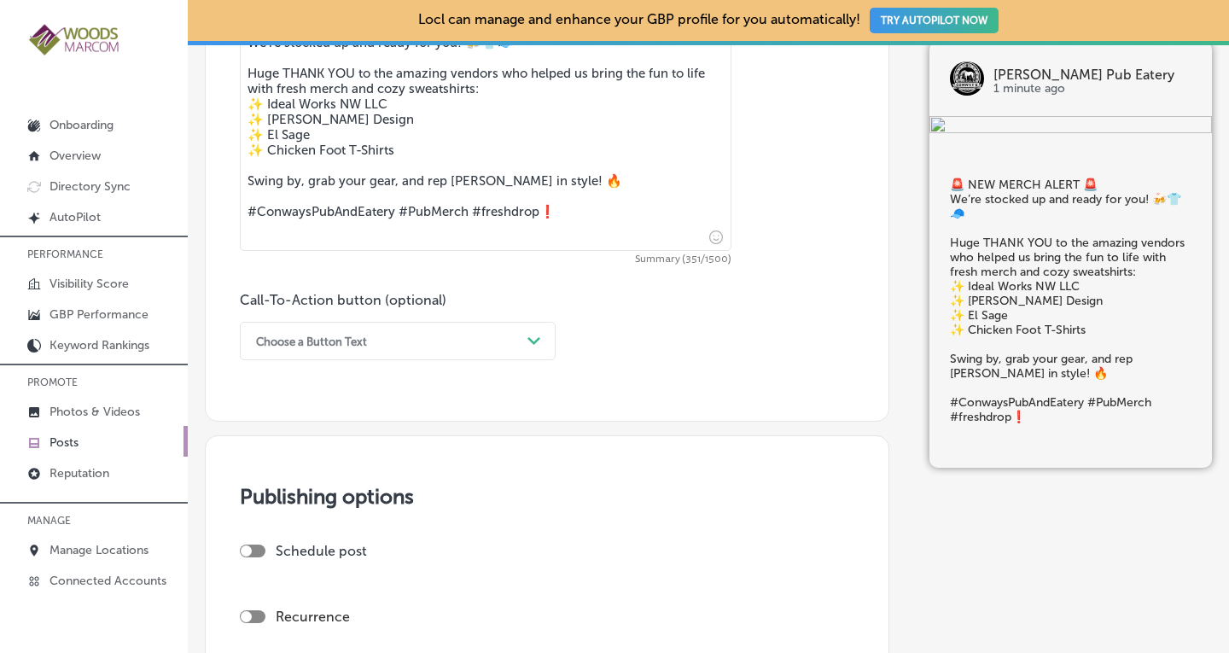
scroll to position [1078, 0]
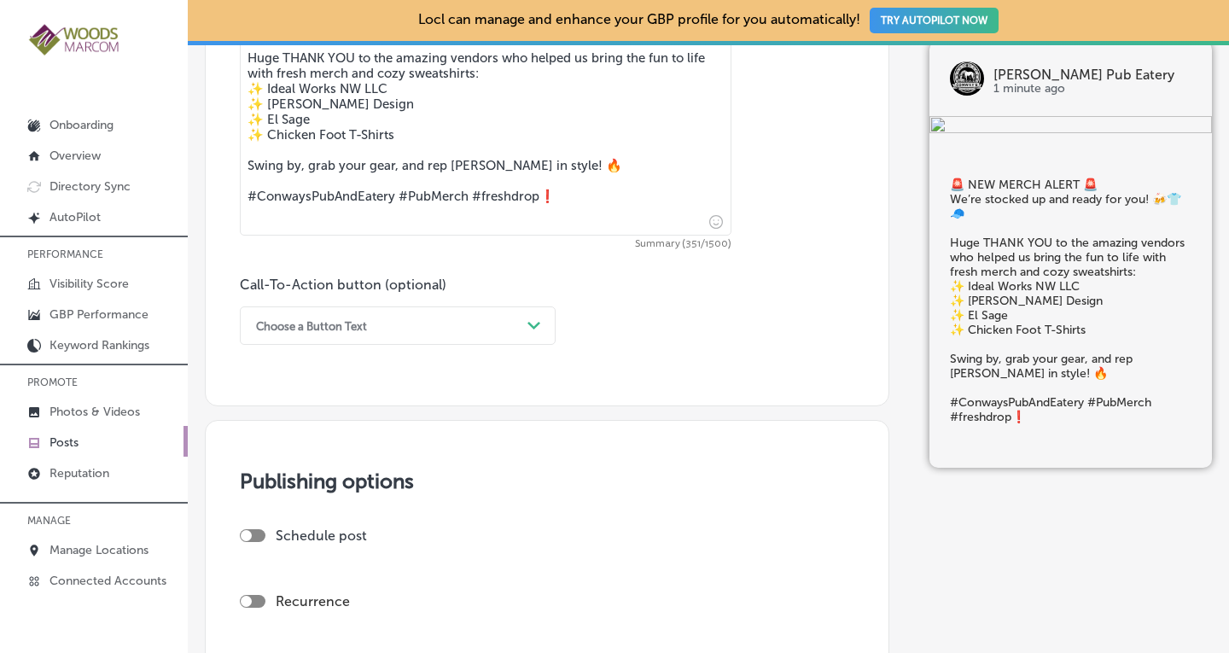
click at [539, 333] on div "Path Created with Sketch." at bounding box center [534, 325] width 27 height 27
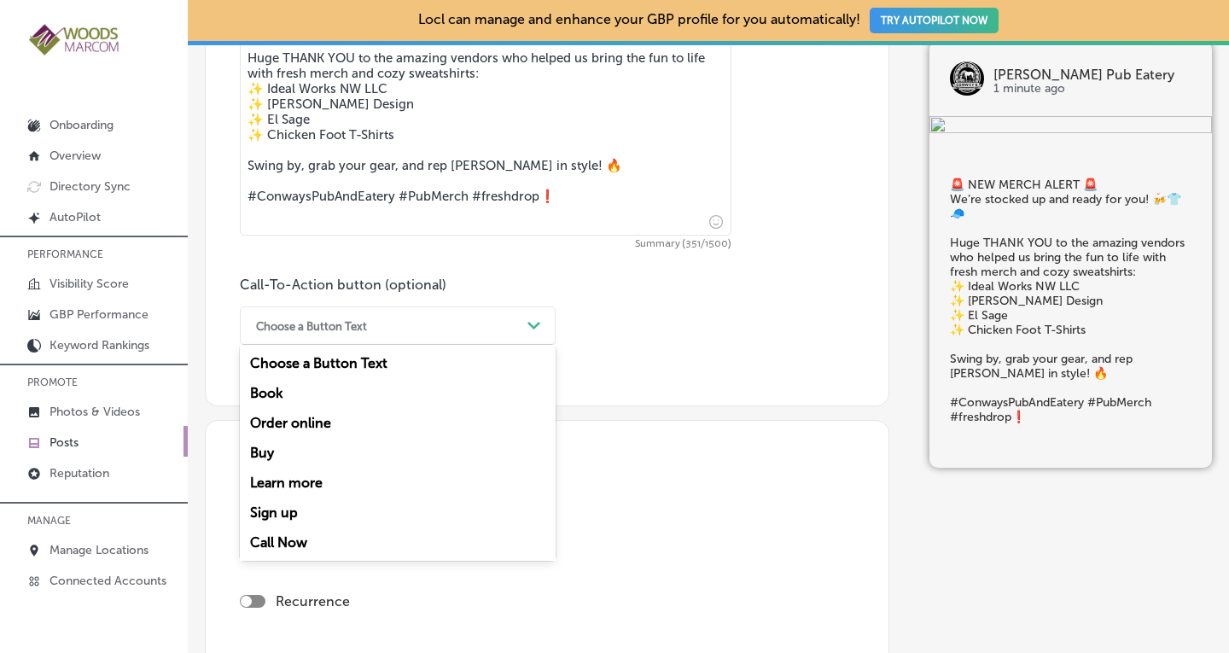
click at [364, 542] on div "Call Now" at bounding box center [398, 542] width 316 height 30
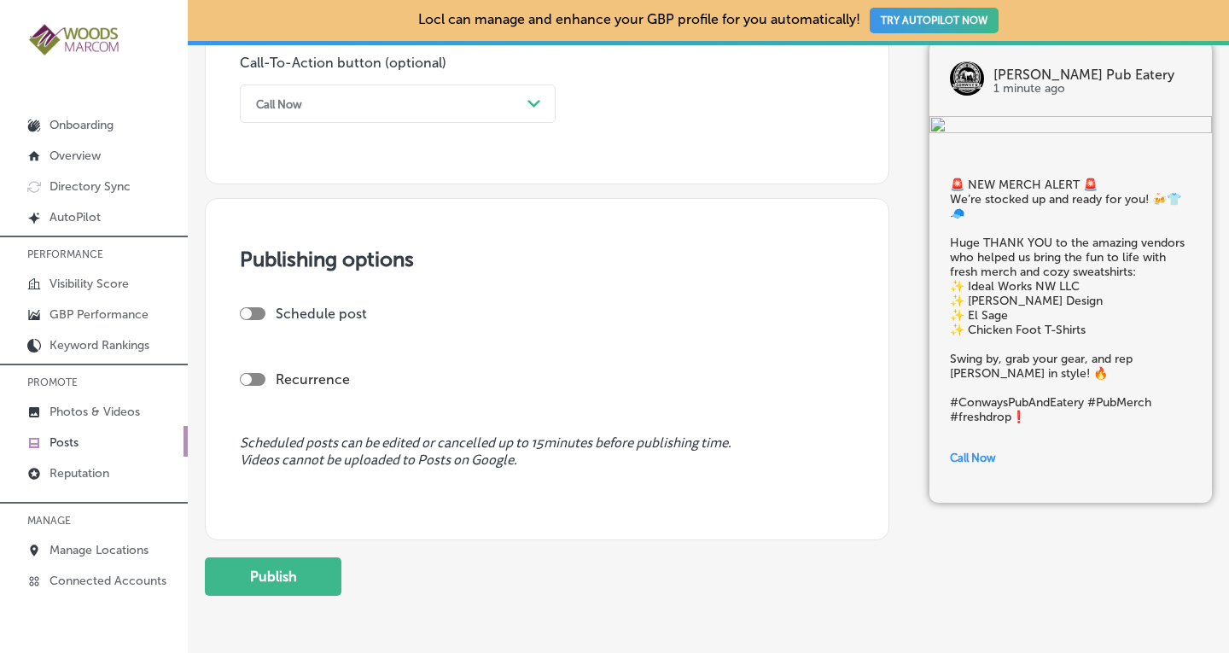
scroll to position [1369, 0]
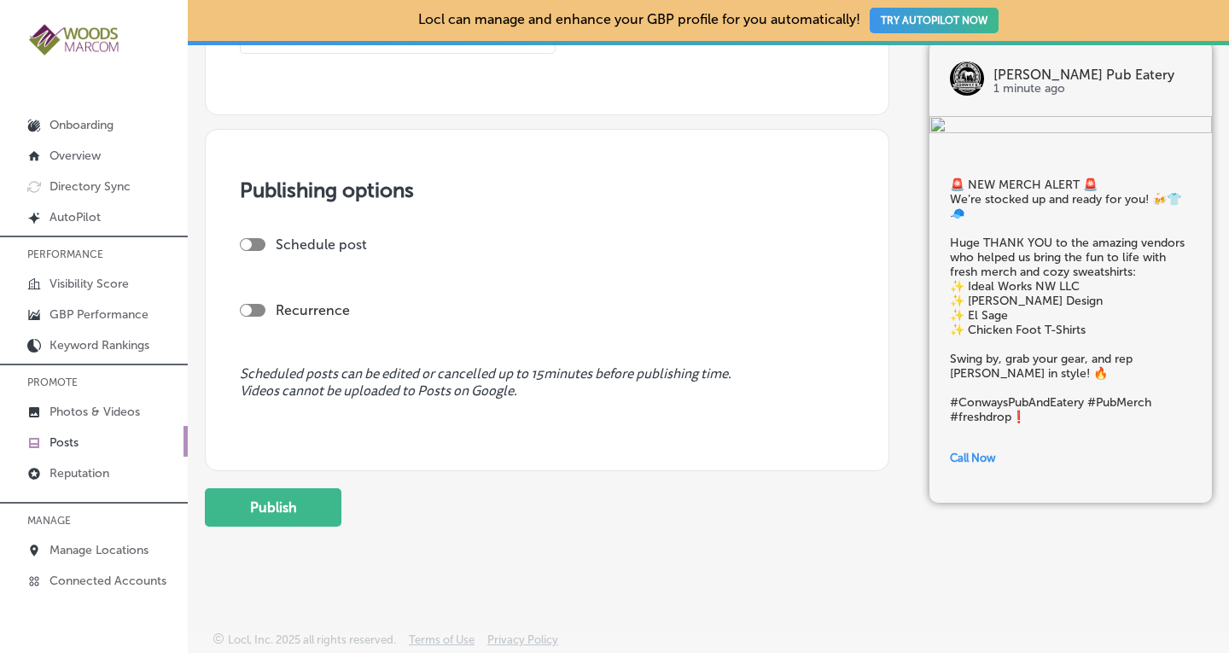
click at [254, 305] on div at bounding box center [253, 310] width 26 height 13
checkbox input "true"
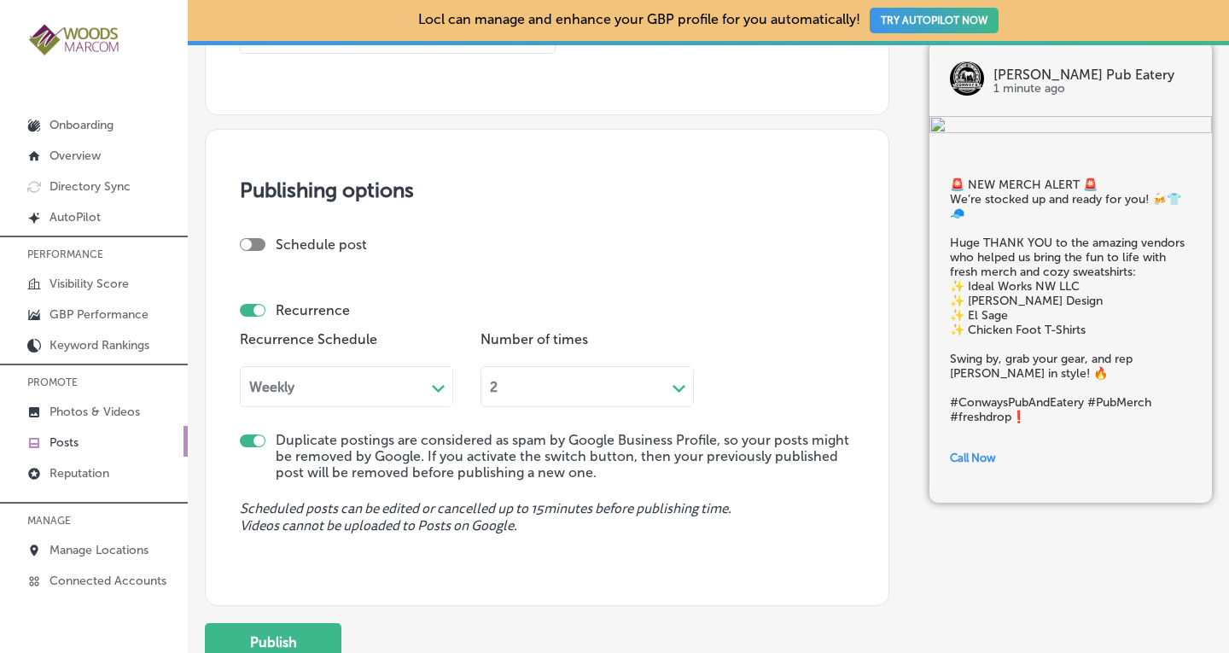
click at [269, 384] on div "Weekly" at bounding box center [271, 387] width 45 height 16
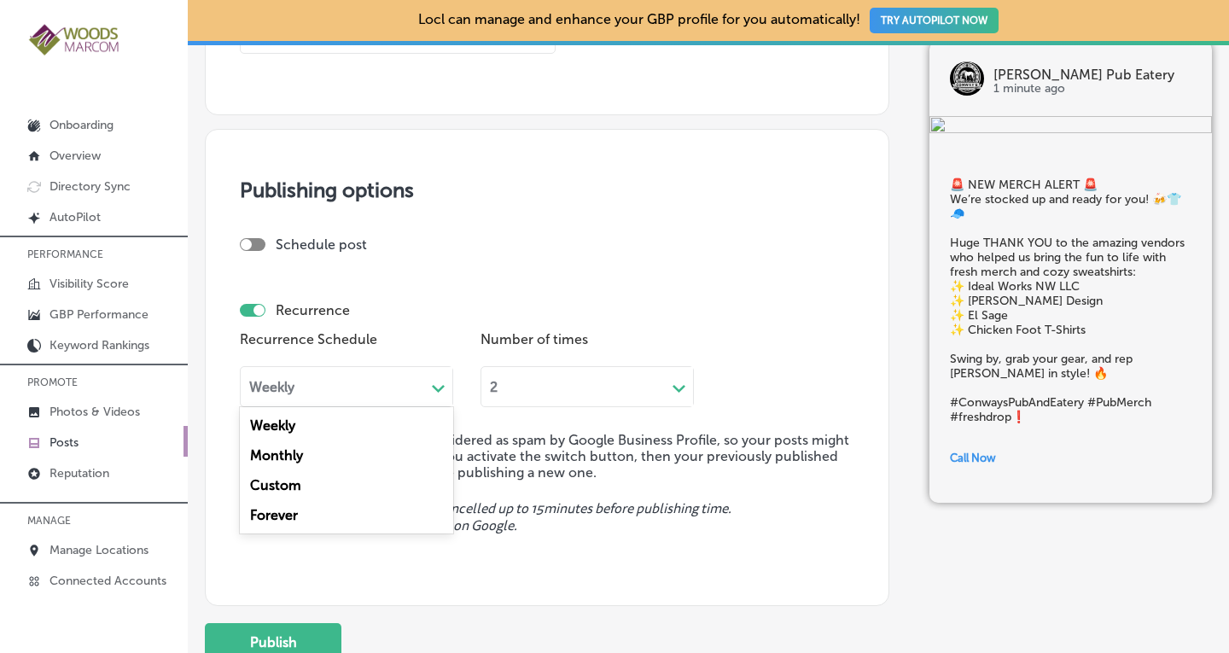
click at [268, 513] on div "Forever" at bounding box center [346, 515] width 213 height 30
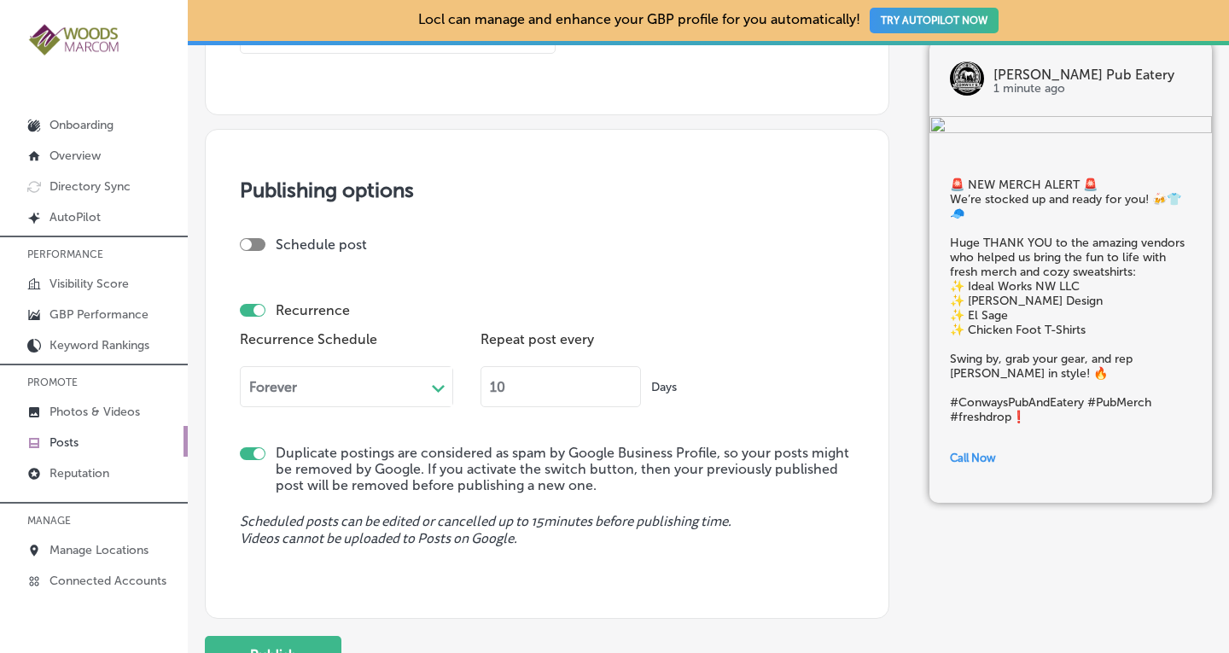
drag, startPoint x: 515, startPoint y: 385, endPoint x: 439, endPoint y: 380, distance: 76.1
click at [439, 380] on div "Recurrence Schedule Forever Path Created with Sketch. Repeat post every 10 Days" at bounding box center [547, 373] width 614 height 93
type input "90"
click at [764, 374] on div "Recurrence Schedule Forever Path Created with Sketch. Repeat post every 90 Days" at bounding box center [547, 373] width 614 height 93
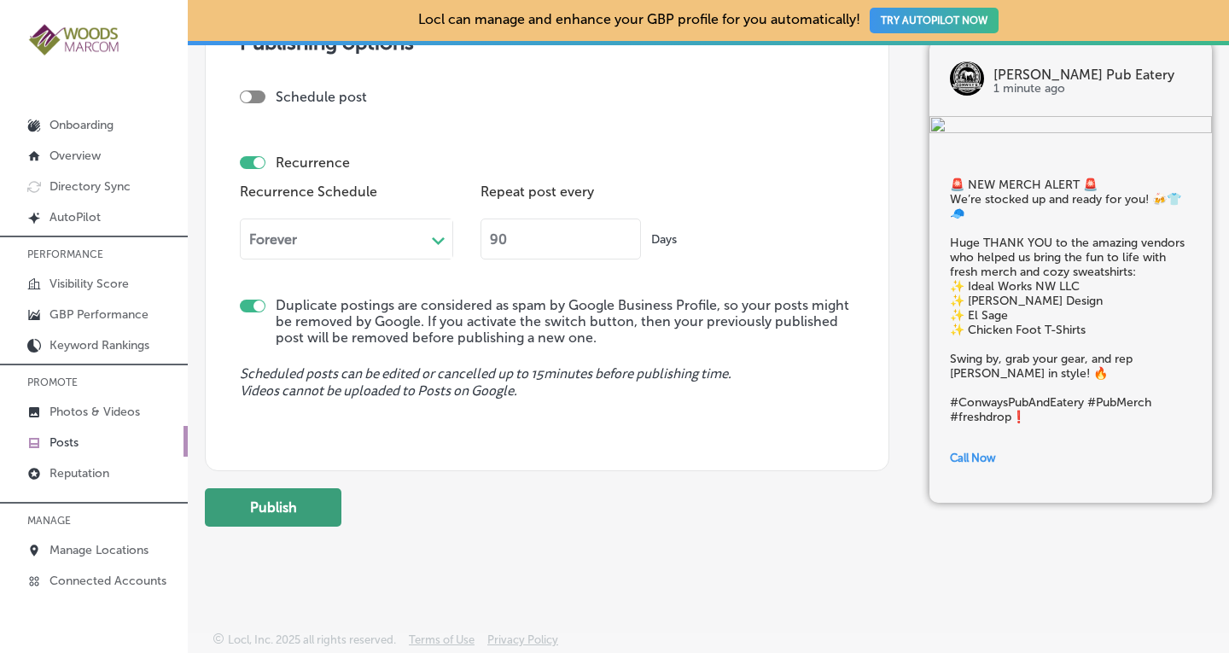
click at [232, 498] on button "Publish" at bounding box center [273, 507] width 137 height 38
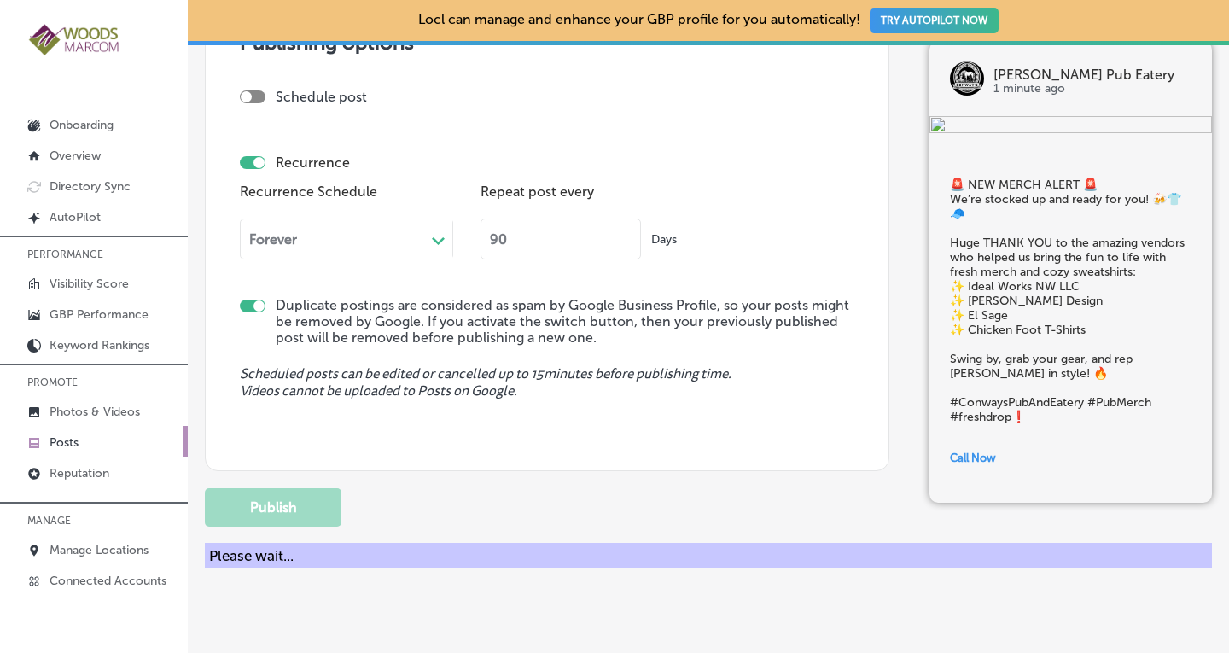
checkbox input "false"
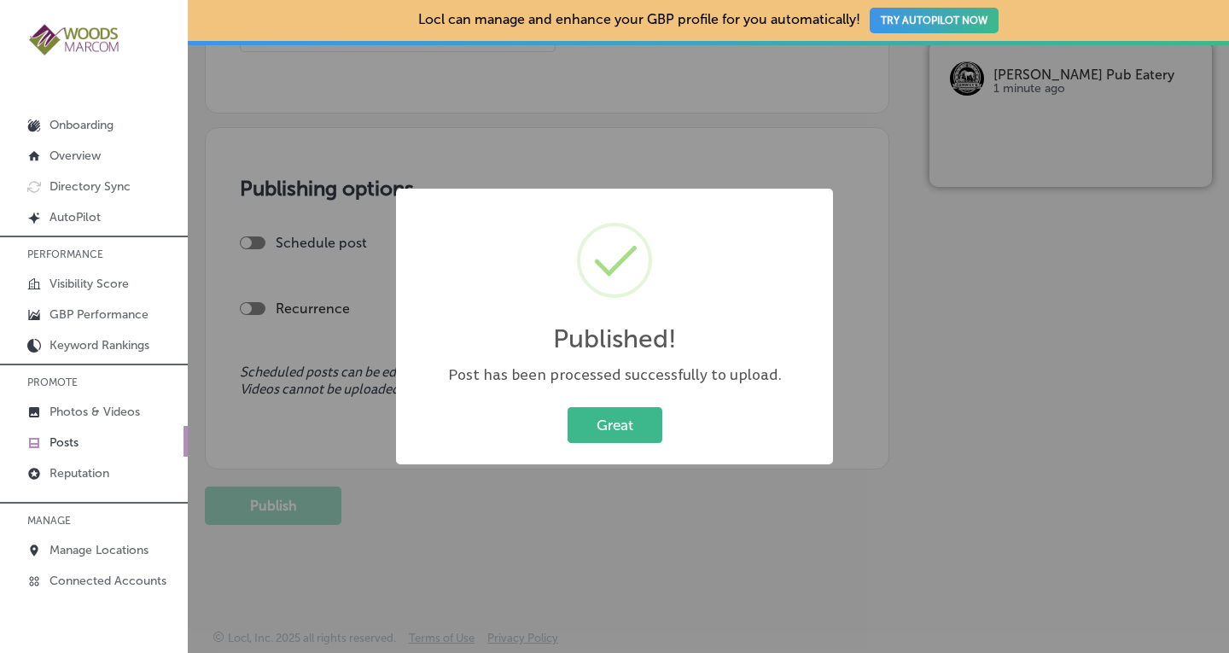
scroll to position [1369, 0]
click at [73, 435] on p "Posts" at bounding box center [63, 442] width 29 height 15
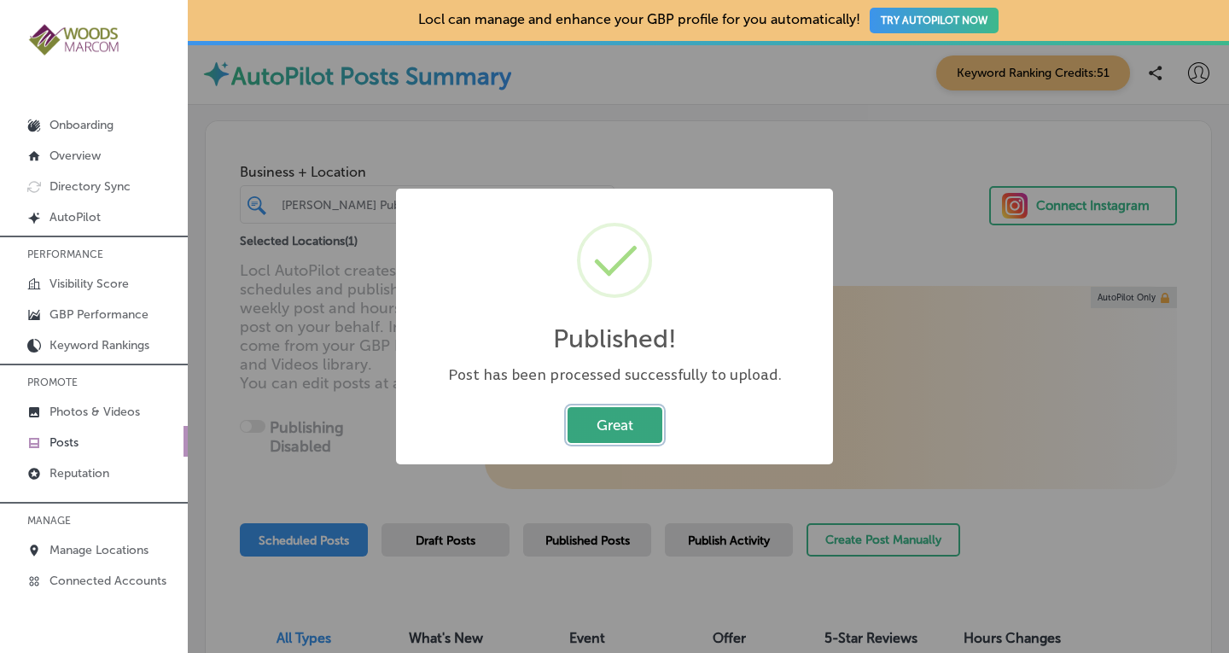
click at [625, 417] on button "Great" at bounding box center [614, 424] width 95 height 35
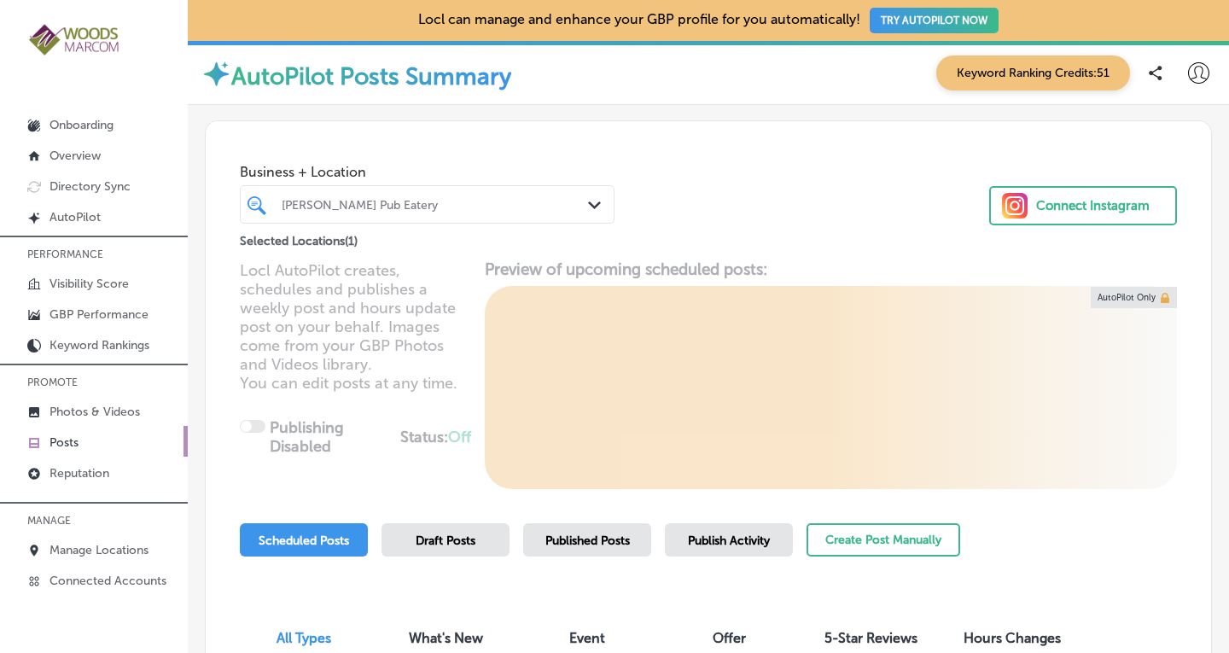
click at [588, 205] on icon "Path Created with Sketch." at bounding box center [594, 205] width 13 height 8
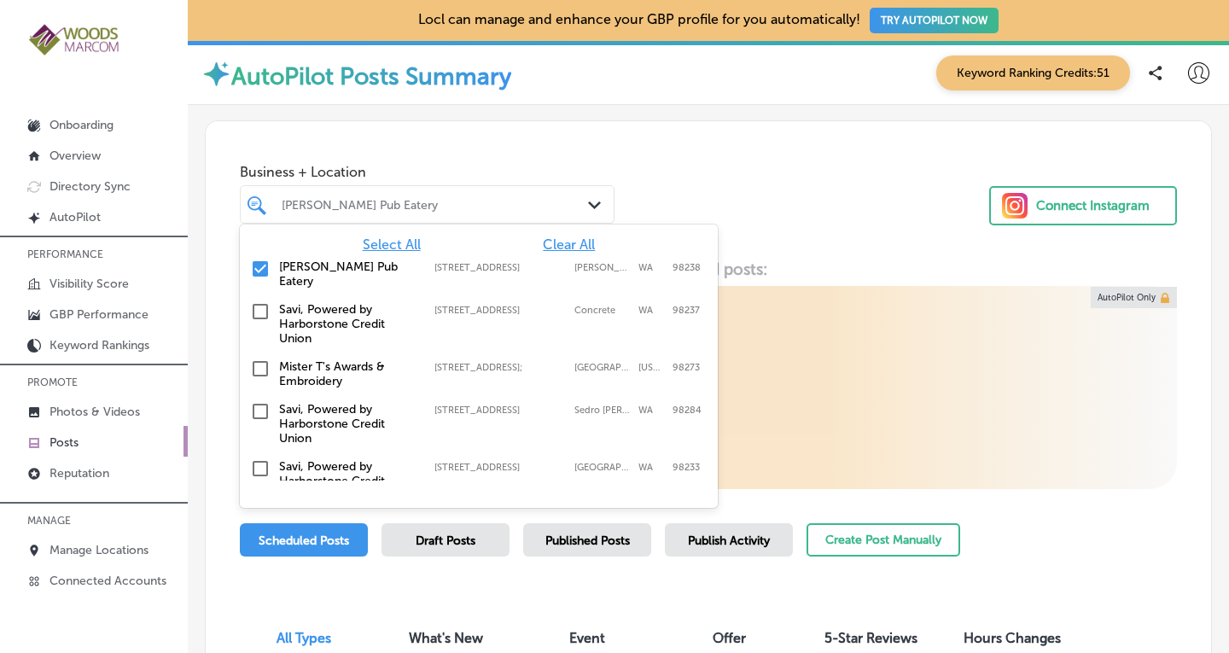
click at [559, 242] on span "Clear All" at bounding box center [569, 244] width 52 height 16
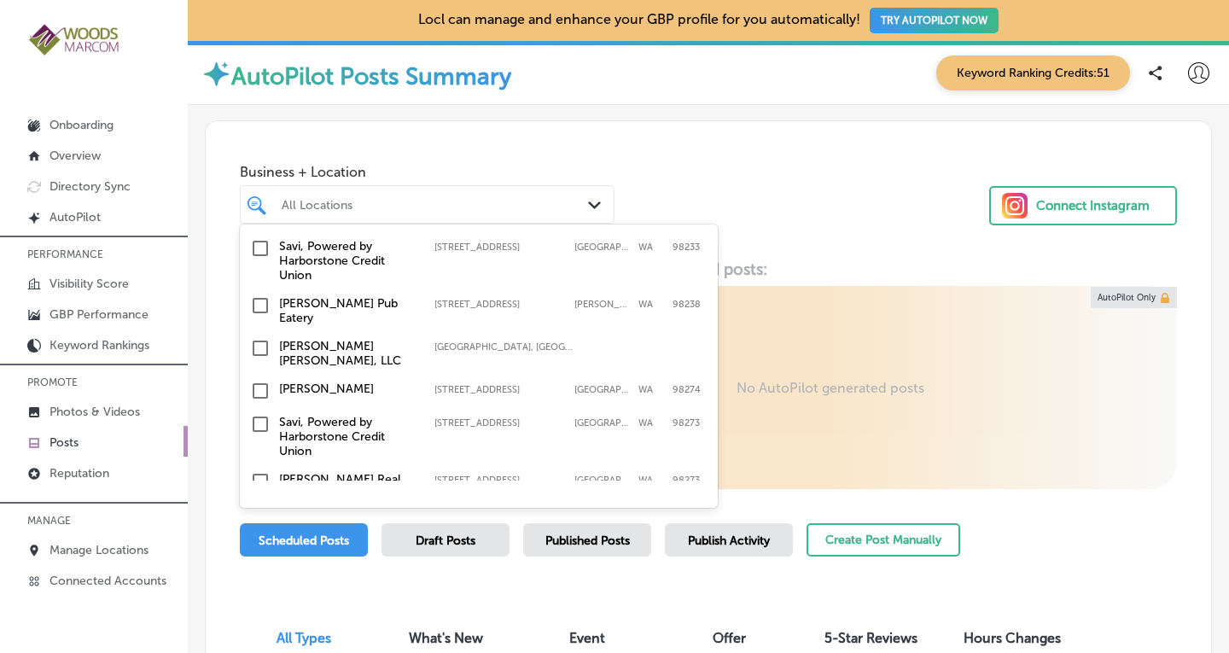
scroll to position [189, 0]
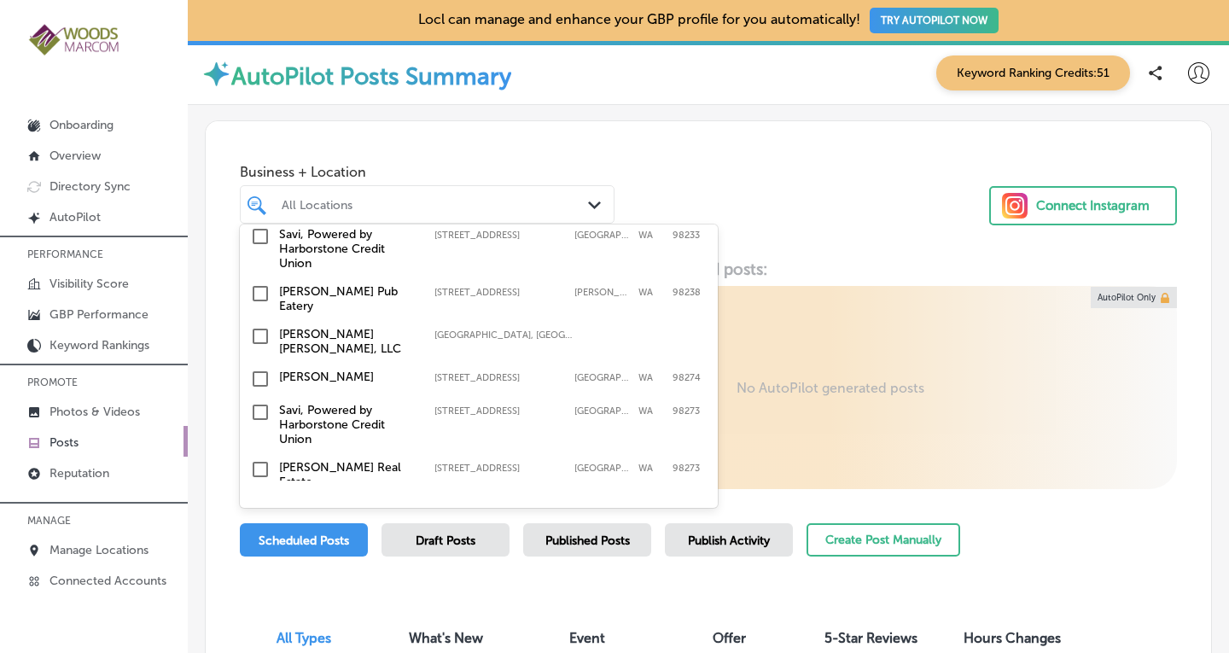
click at [259, 326] on input "checkbox" at bounding box center [260, 336] width 20 height 20
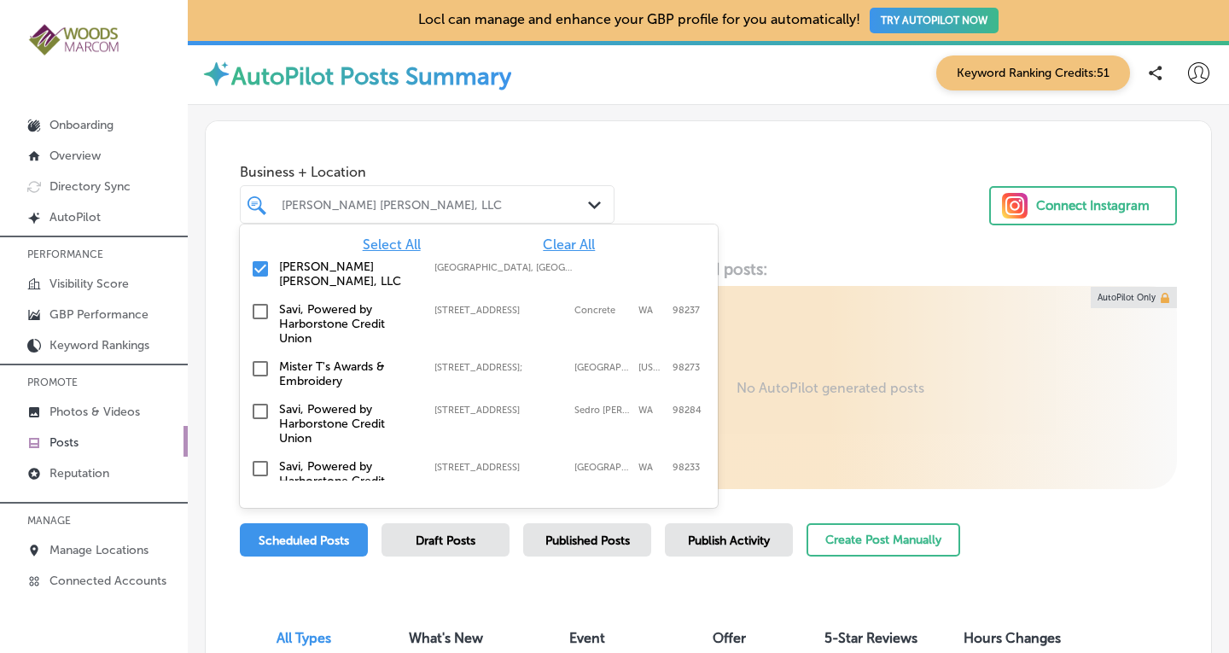
click at [835, 227] on div "Business + Location option focused, 2 of 19. 19 results available. Use Up and D…" at bounding box center [708, 186] width 1005 height 130
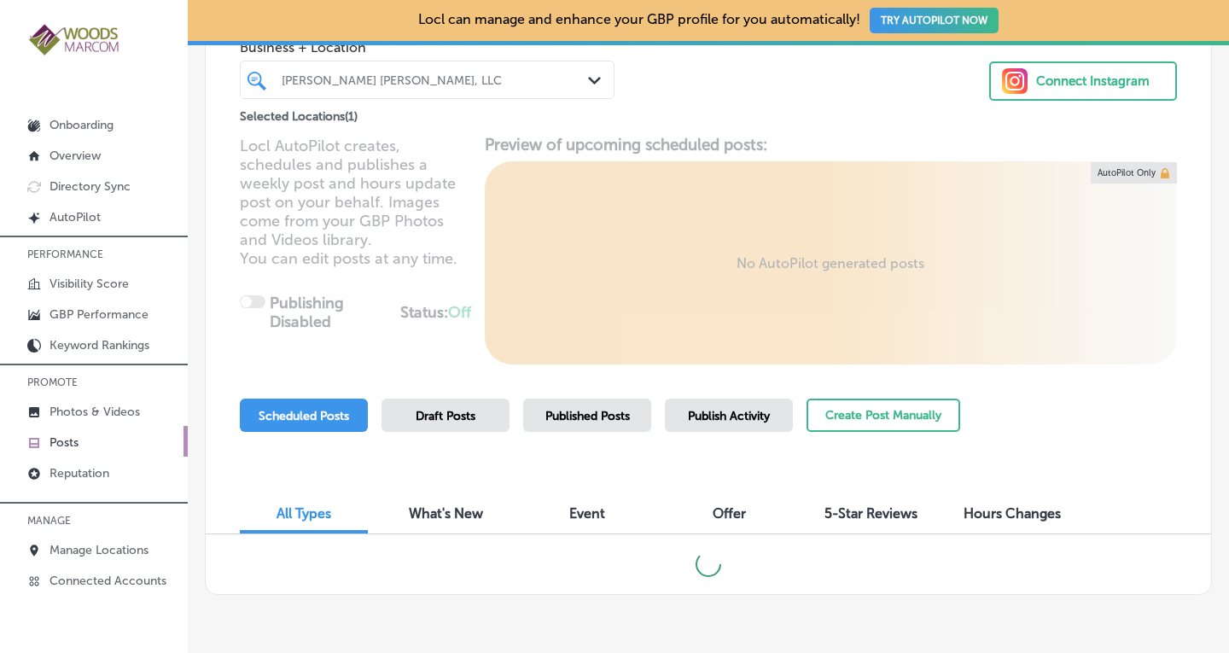
scroll to position [158, 0]
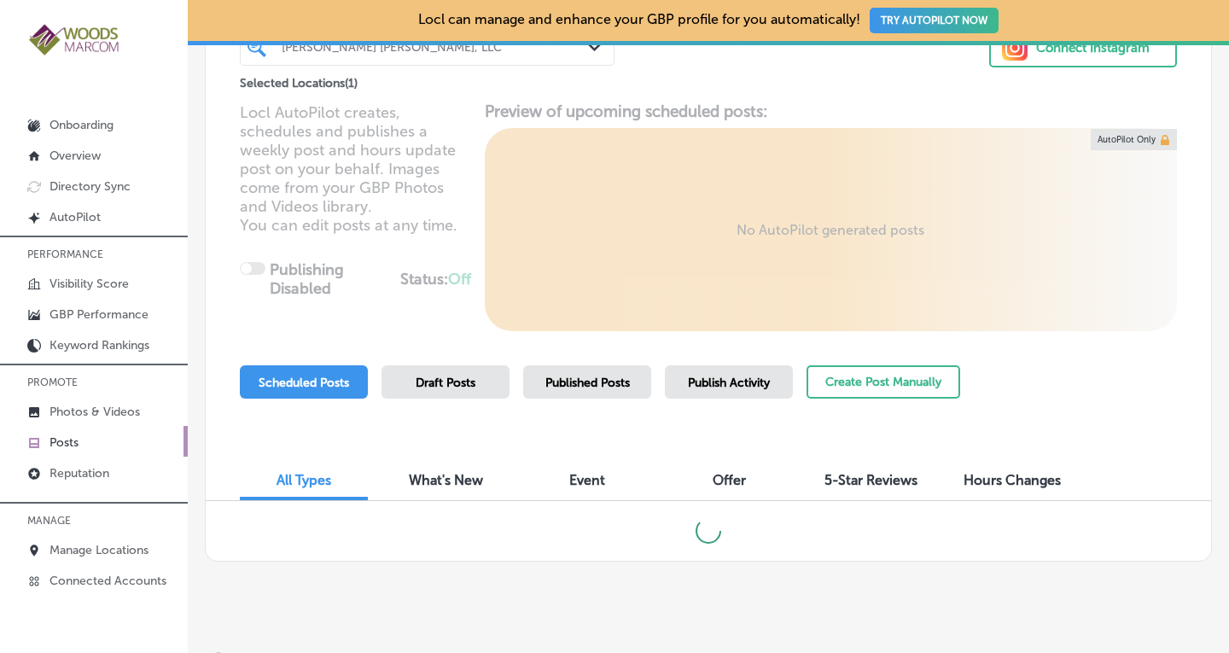
click at [620, 384] on span "Published Posts" at bounding box center [587, 382] width 84 height 15
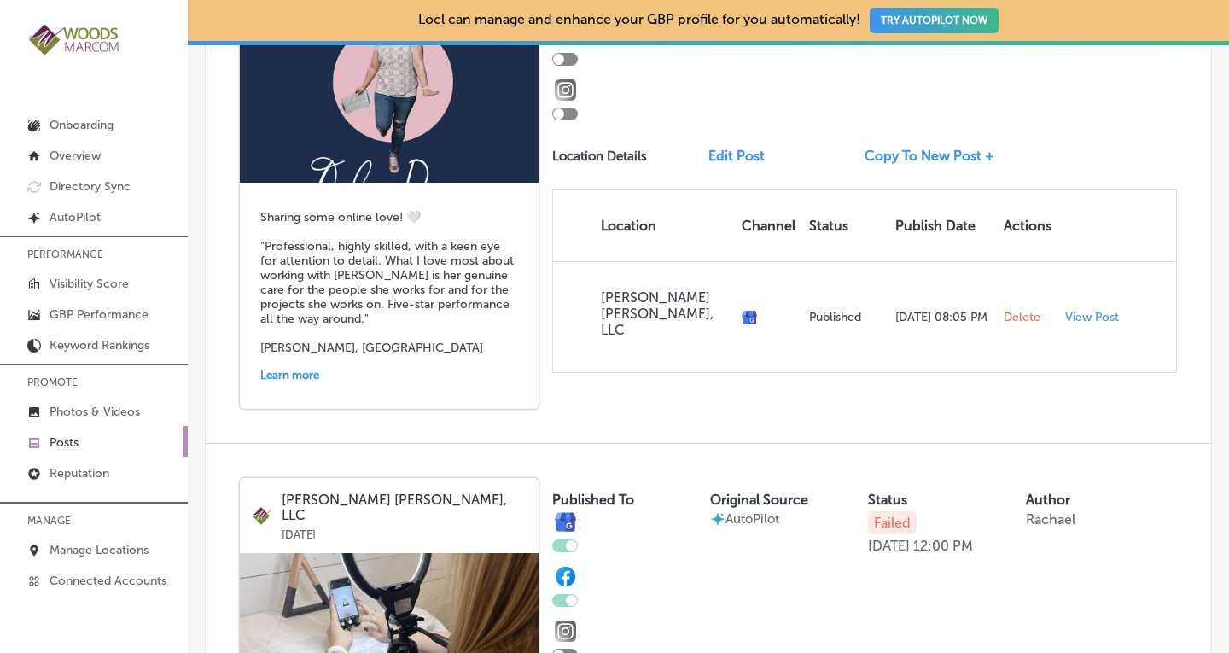
scroll to position [3569, 0]
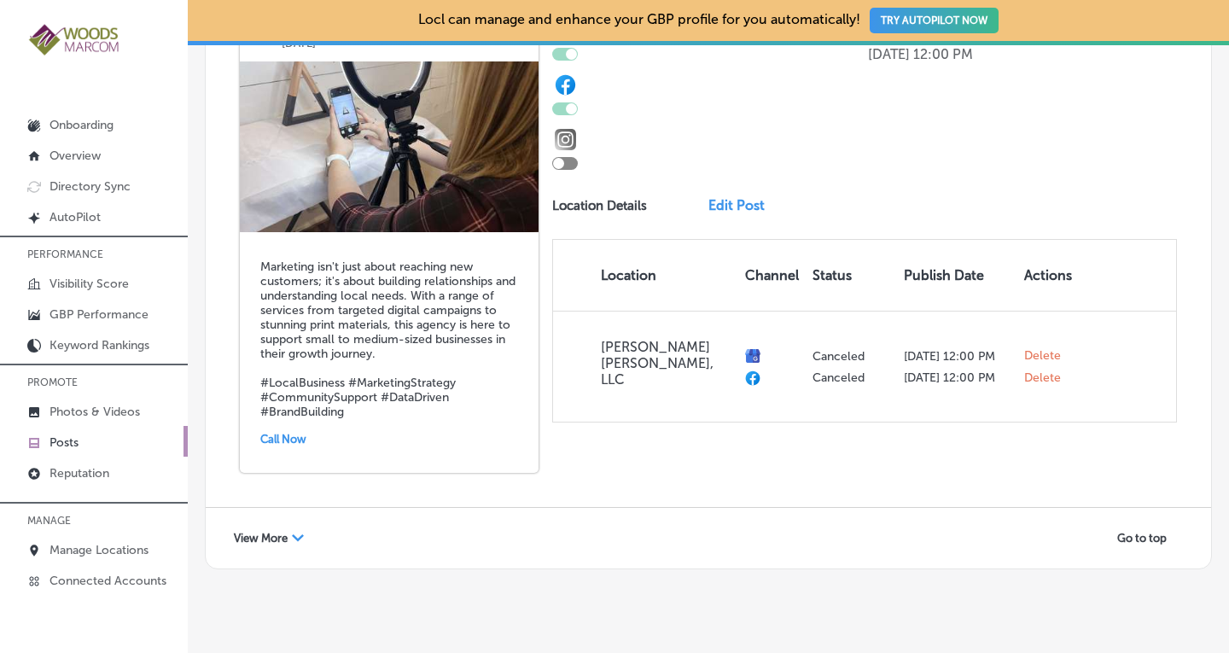
click at [300, 534] on icon "Path Created with Sketch." at bounding box center [298, 537] width 12 height 7
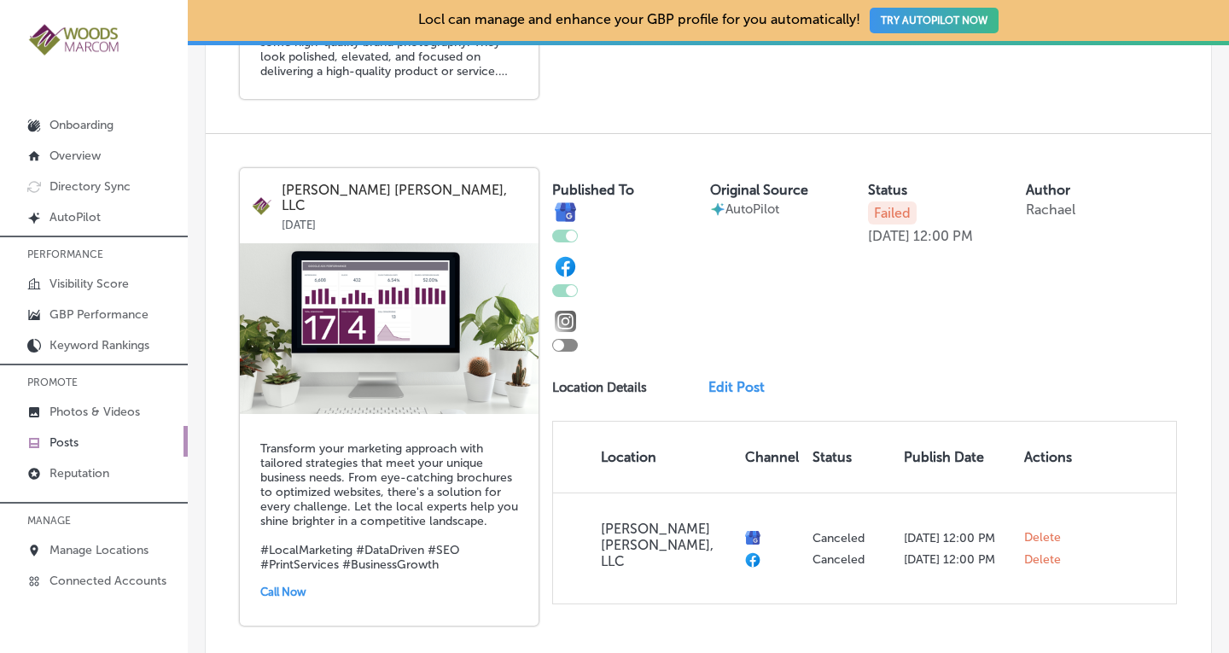
scroll to position [5625, 0]
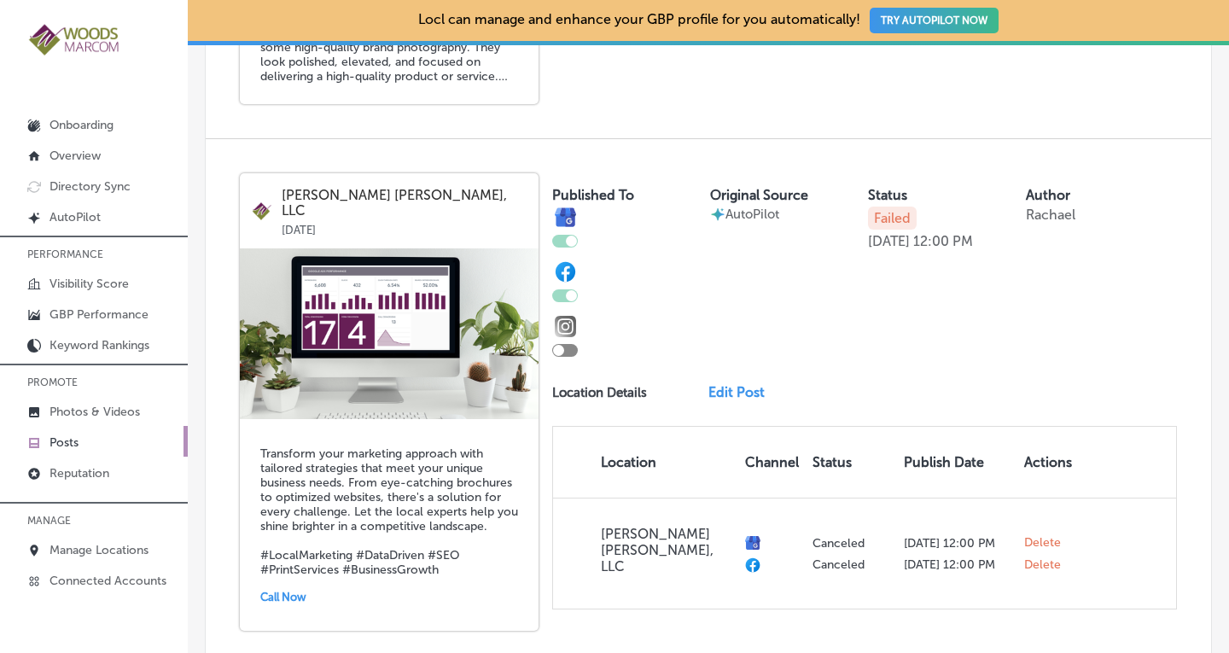
click at [431, 323] on img at bounding box center [389, 333] width 299 height 171
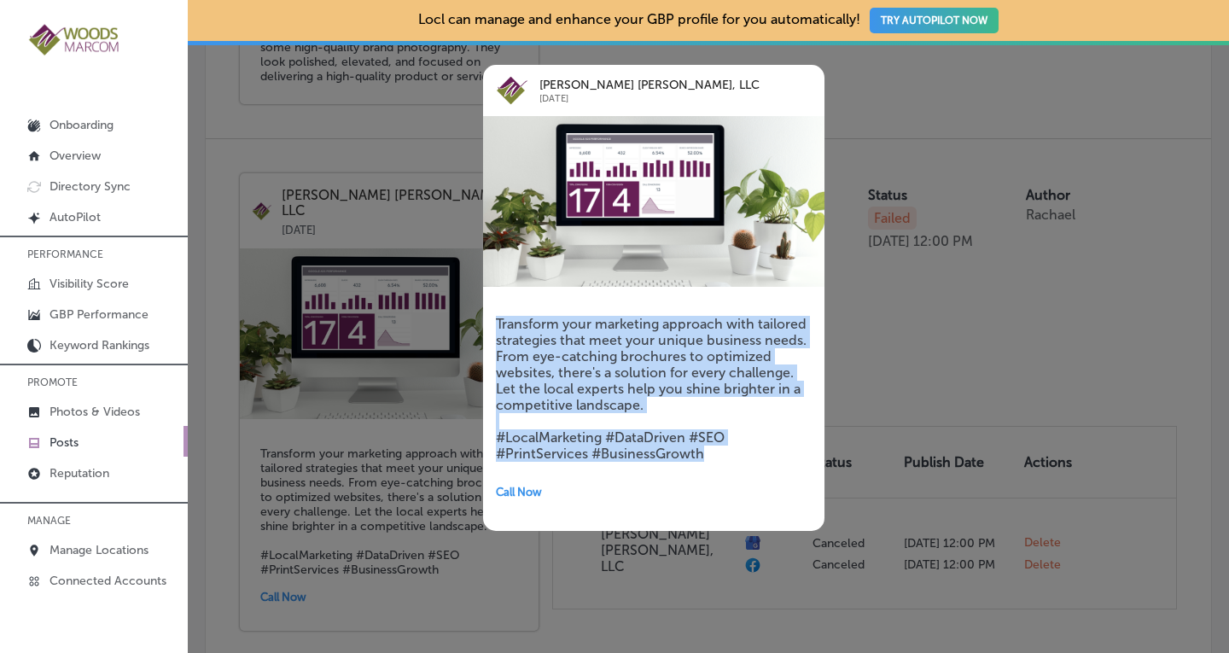
drag, startPoint x: 713, startPoint y: 451, endPoint x: 492, endPoint y: 317, distance: 258.8
click at [492, 317] on div "Transform your marketing approach with tailored strategies that meet your uniqu…" at bounding box center [653, 410] width 341 height 241
copy h5 "Transform your marketing approach with tailored strategies that meet your uniqu…"
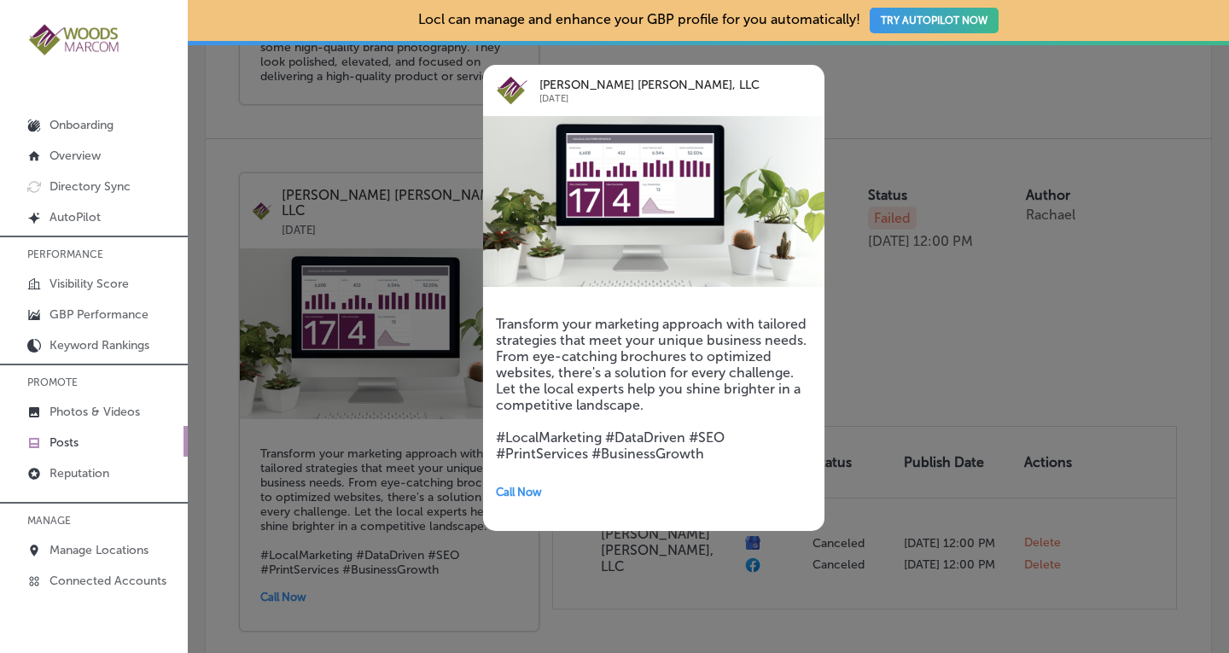
click at [901, 323] on div at bounding box center [614, 326] width 1229 height 653
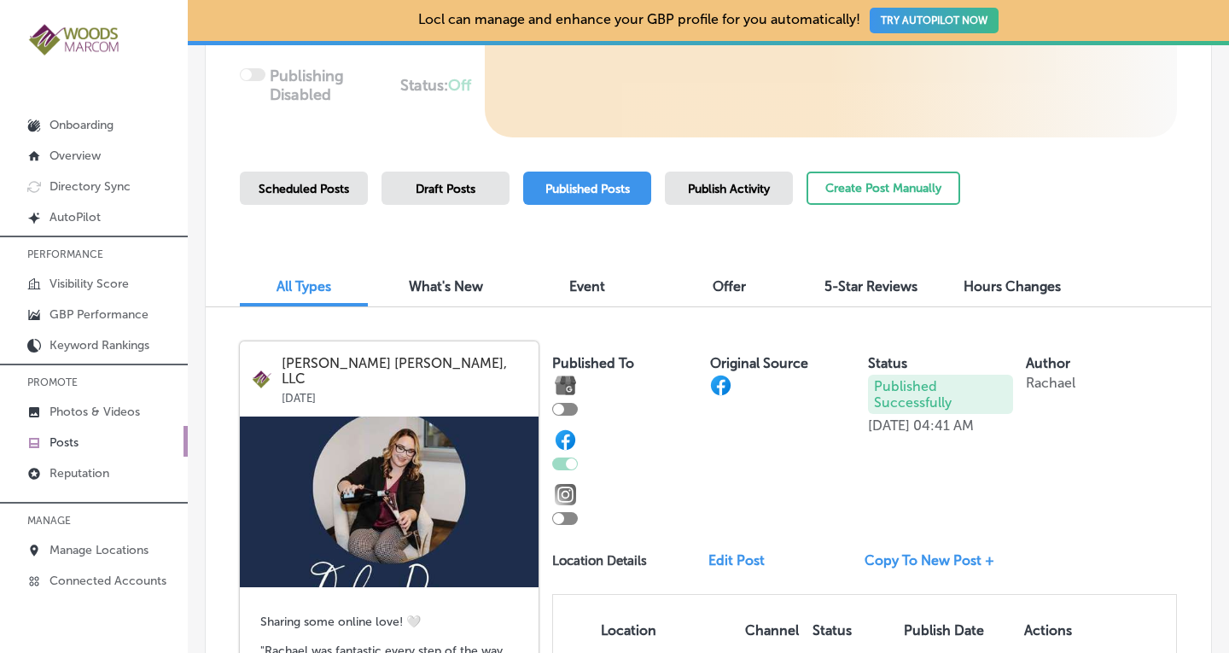
scroll to position [377, 0]
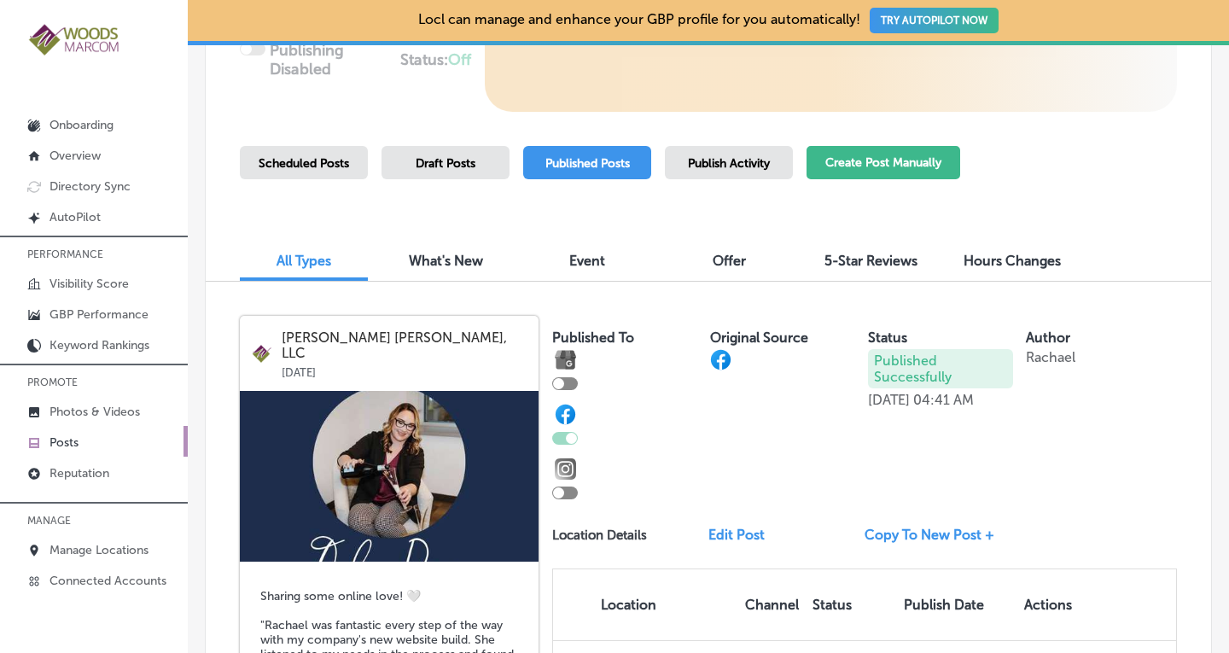
click at [912, 165] on button "Create Post Manually" at bounding box center [883, 162] width 154 height 33
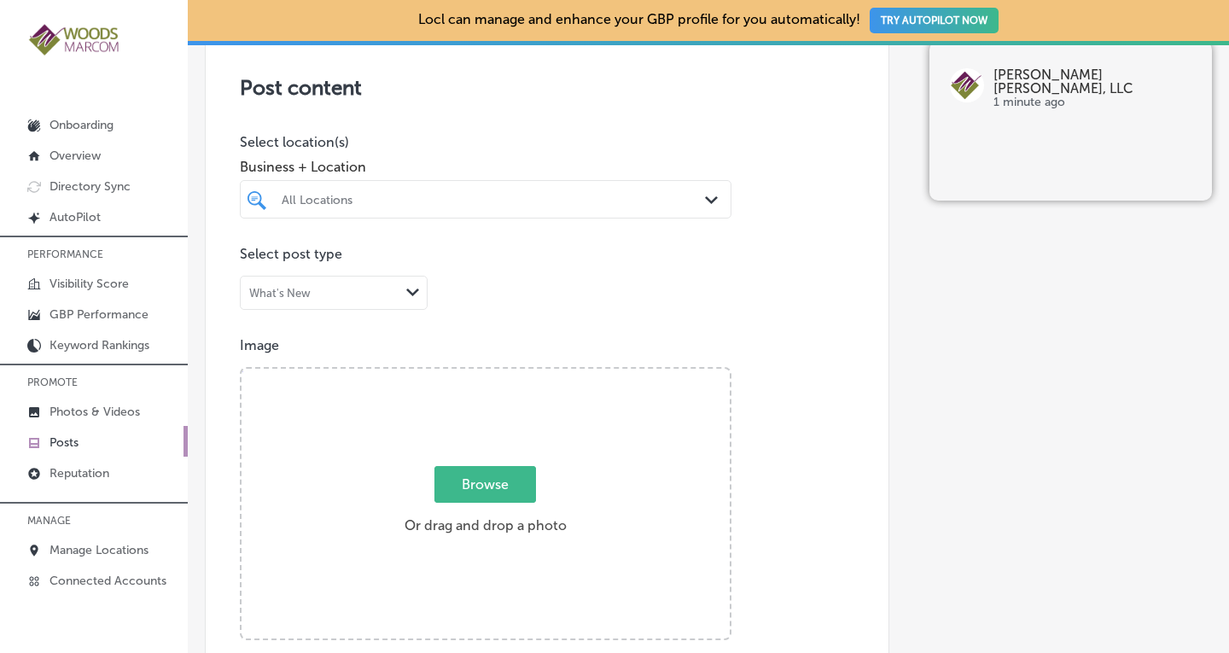
scroll to position [380, 0]
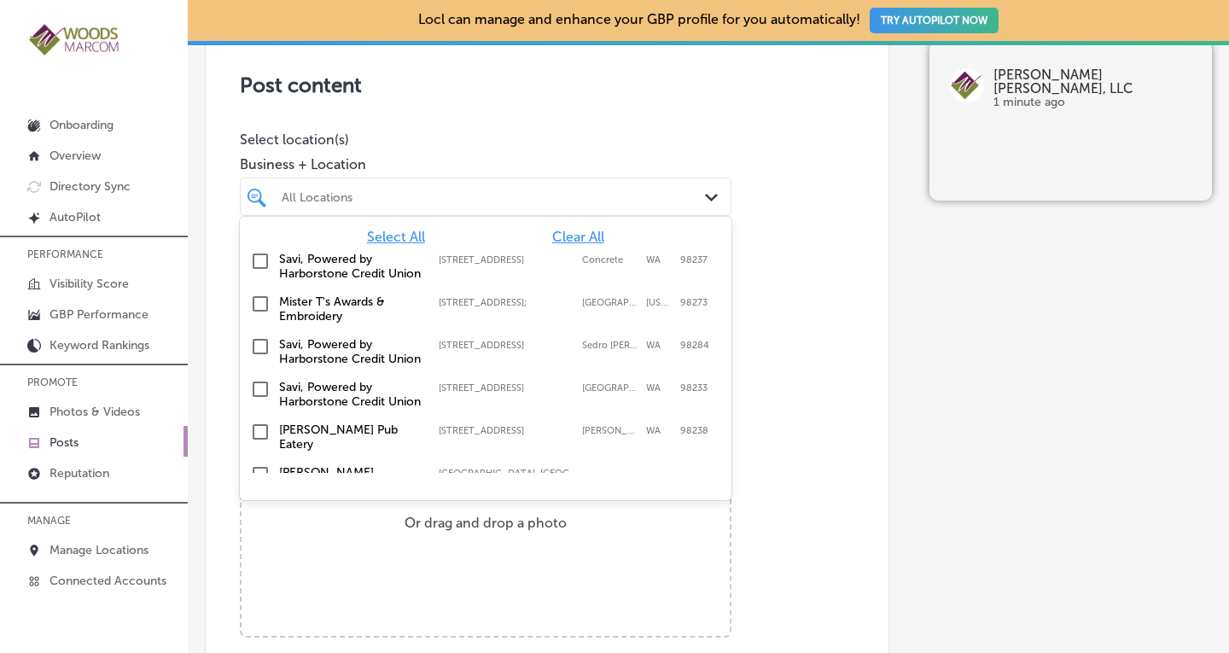
click at [691, 191] on div "All Locations Path Created with Sketch." at bounding box center [486, 196] width 490 height 26
click at [552, 233] on span "Clear All" at bounding box center [578, 237] width 52 height 16
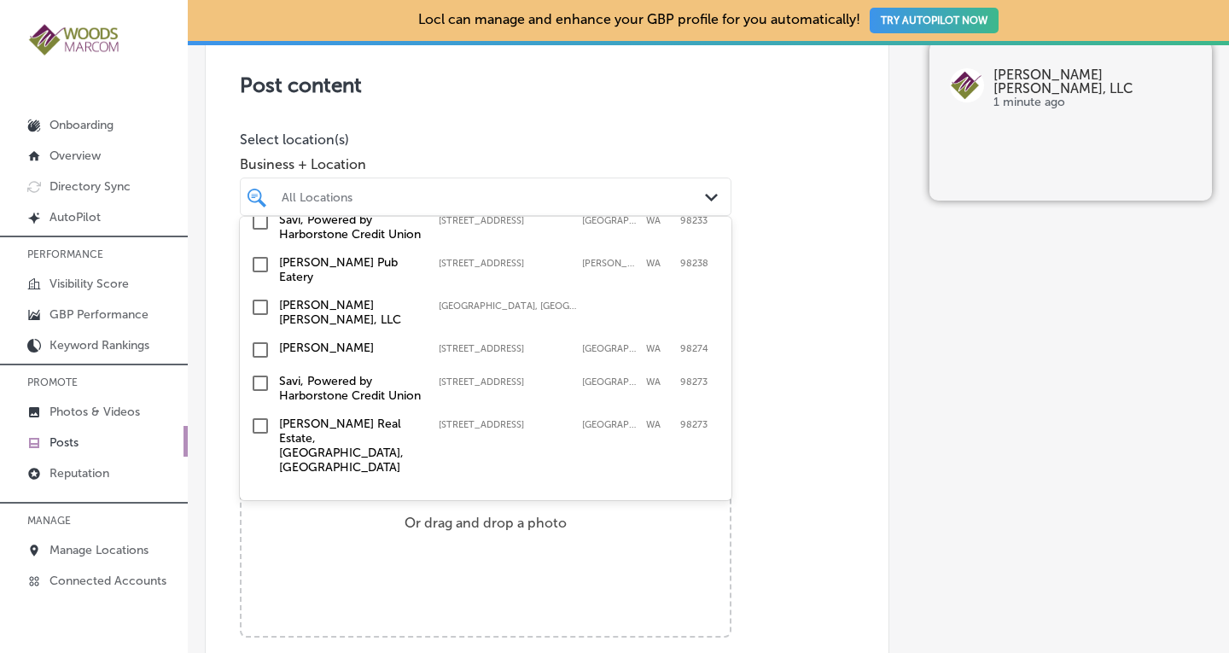
scroll to position [174, 0]
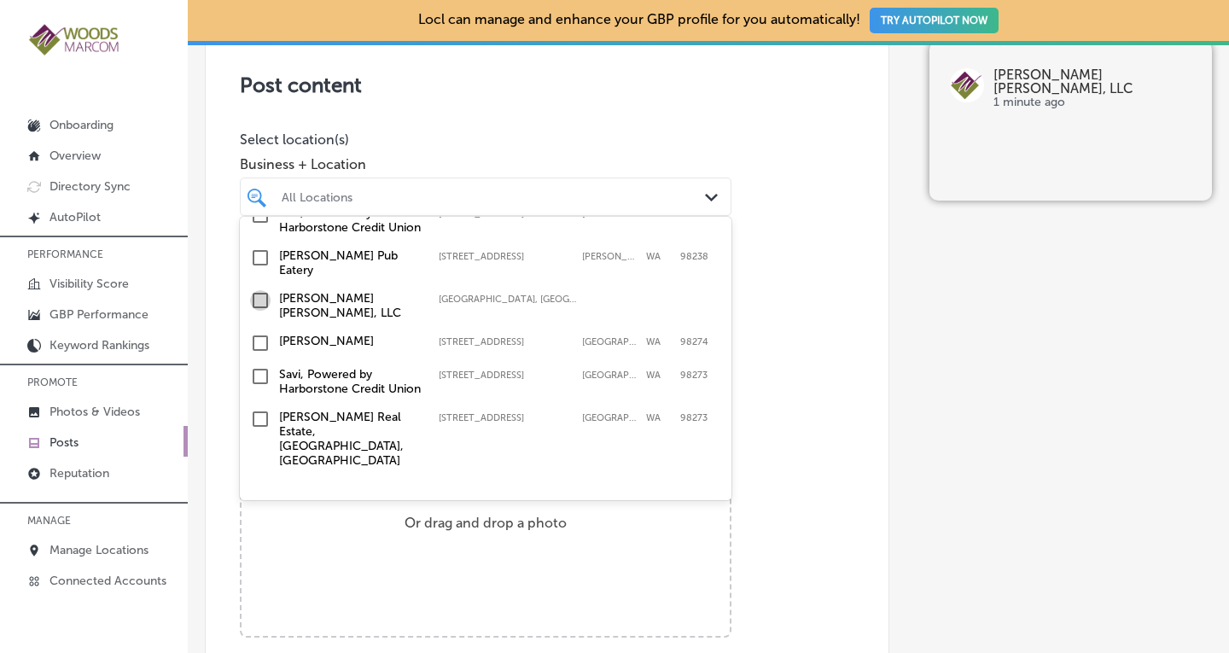
click at [263, 311] on input "checkbox" at bounding box center [260, 300] width 20 height 20
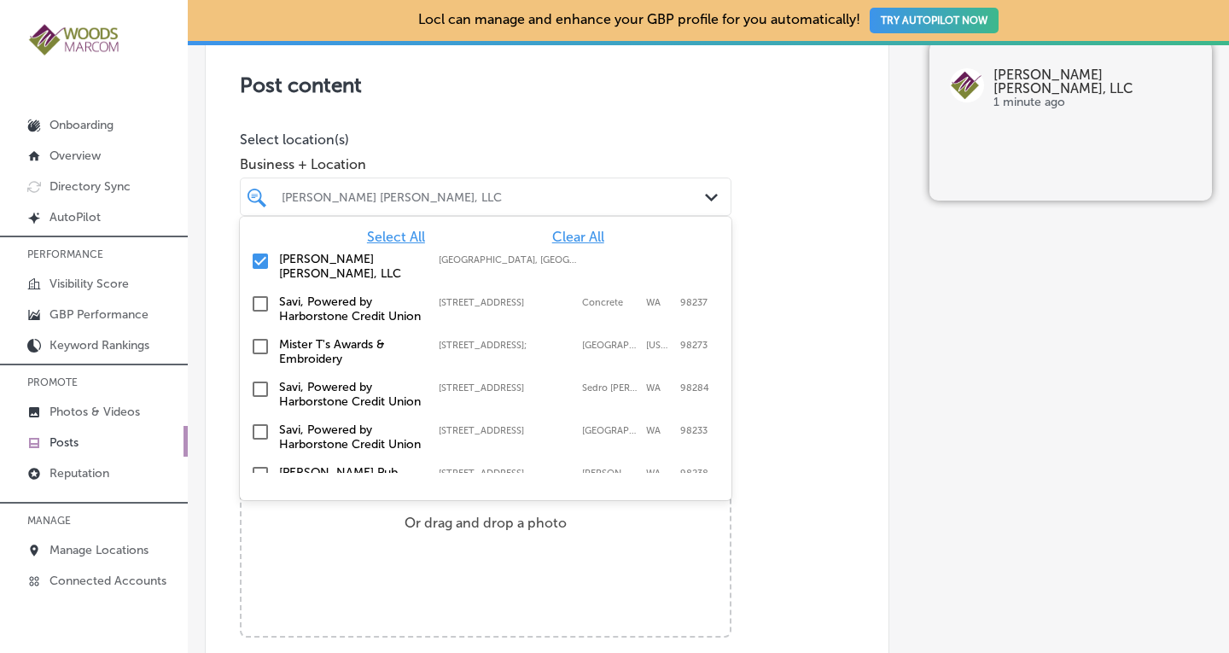
click at [783, 337] on p "Image" at bounding box center [547, 343] width 614 height 16
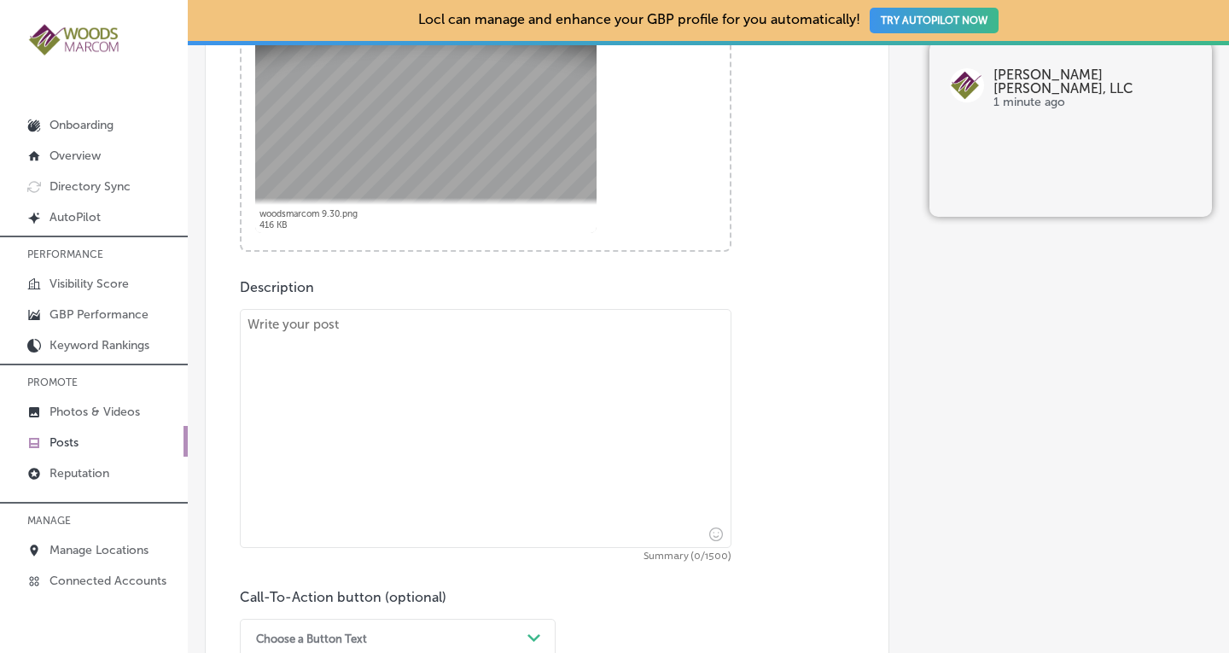
scroll to position [879, 0]
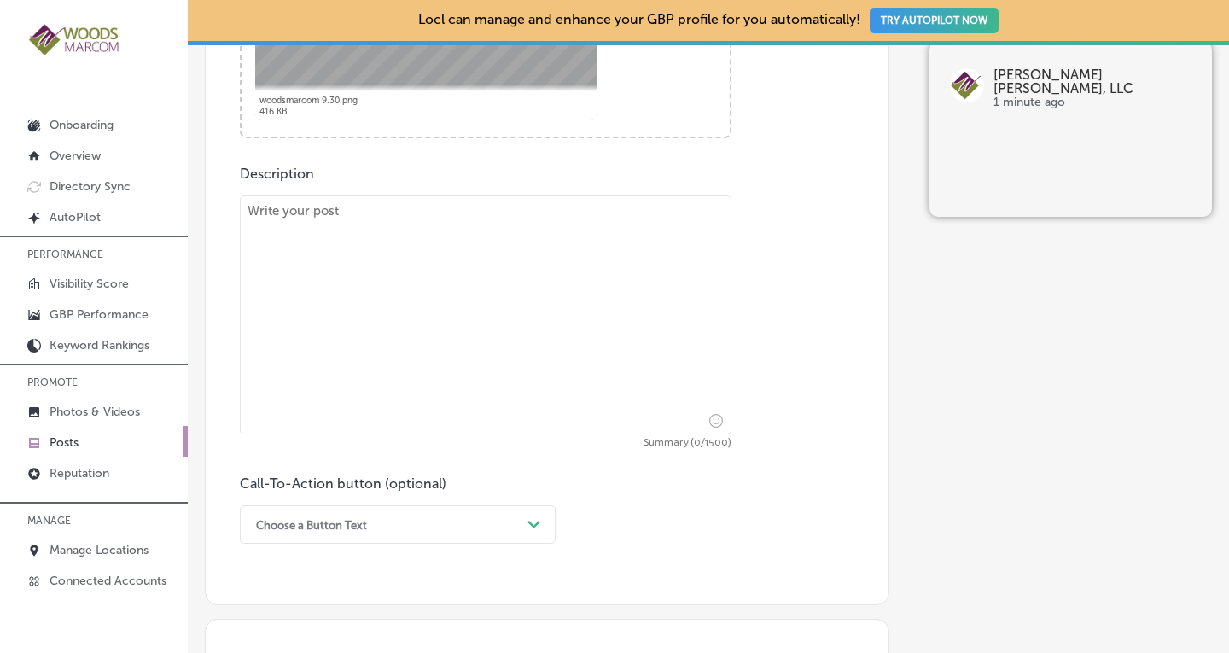
click at [522, 218] on textarea at bounding box center [486, 314] width 492 height 239
paste textarea "Transform your marketing approach with tailored strategies that meet your uniqu…"
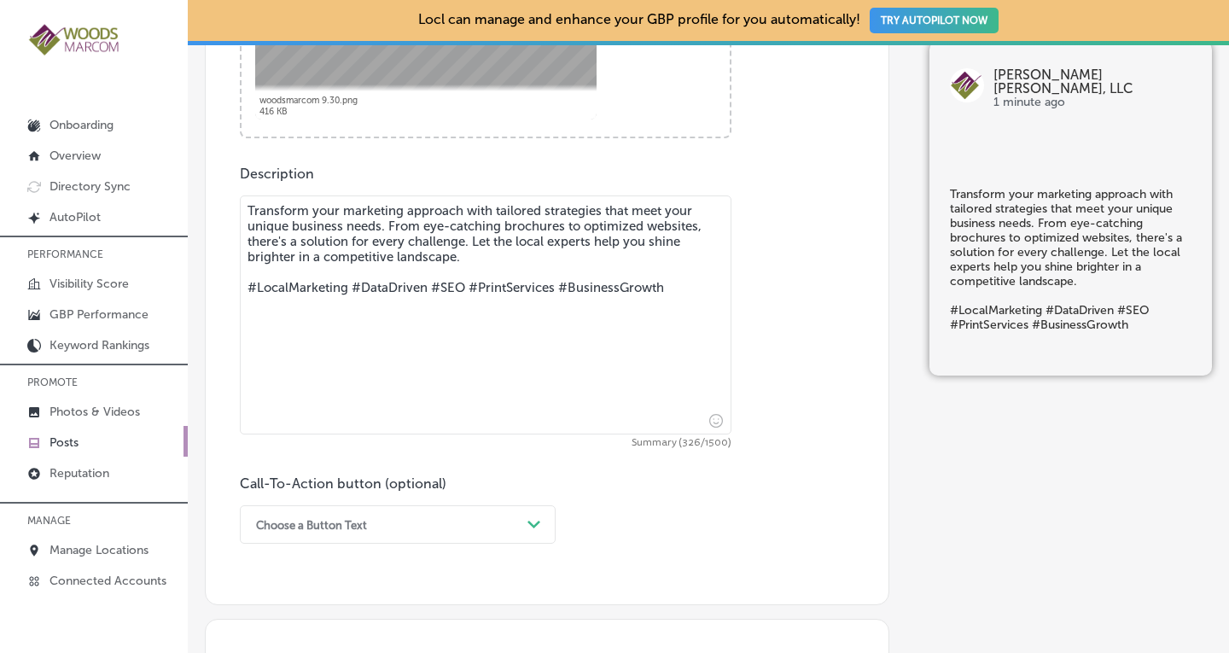
type textarea "Transform your marketing approach with tailored strategies that meet your uniqu…"
click at [330, 522] on div "Choose a Button Text Path Created with Sketch." at bounding box center [398, 524] width 316 height 38
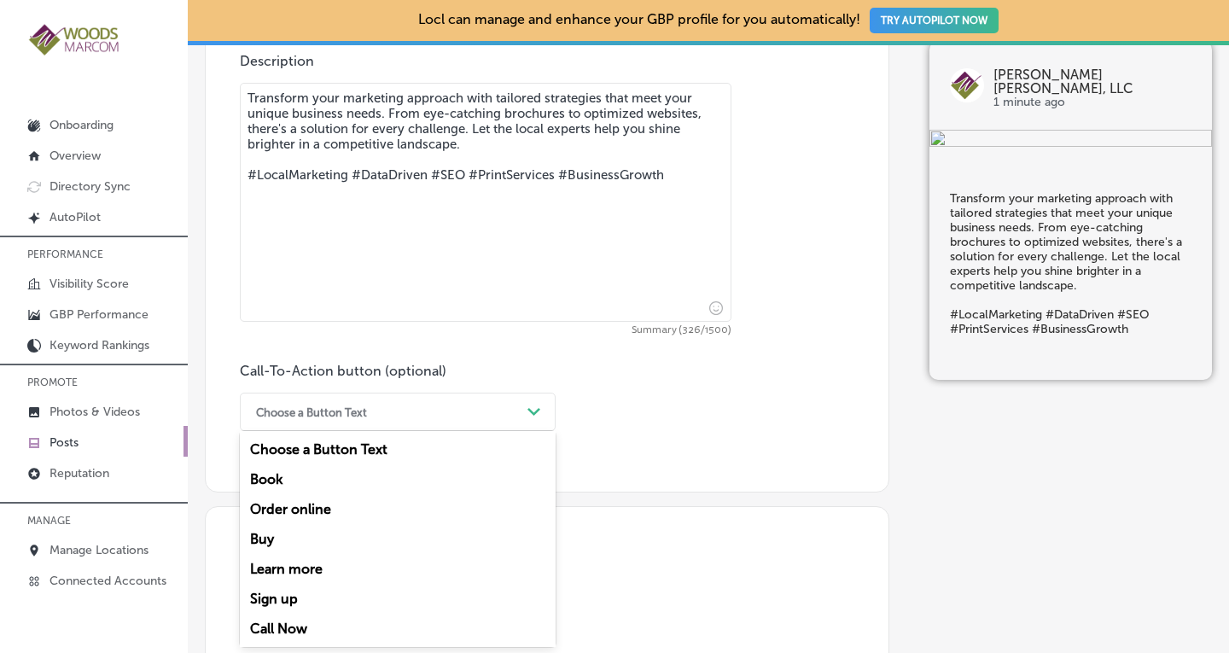
click at [286, 622] on div "Call Now" at bounding box center [398, 629] width 316 height 30
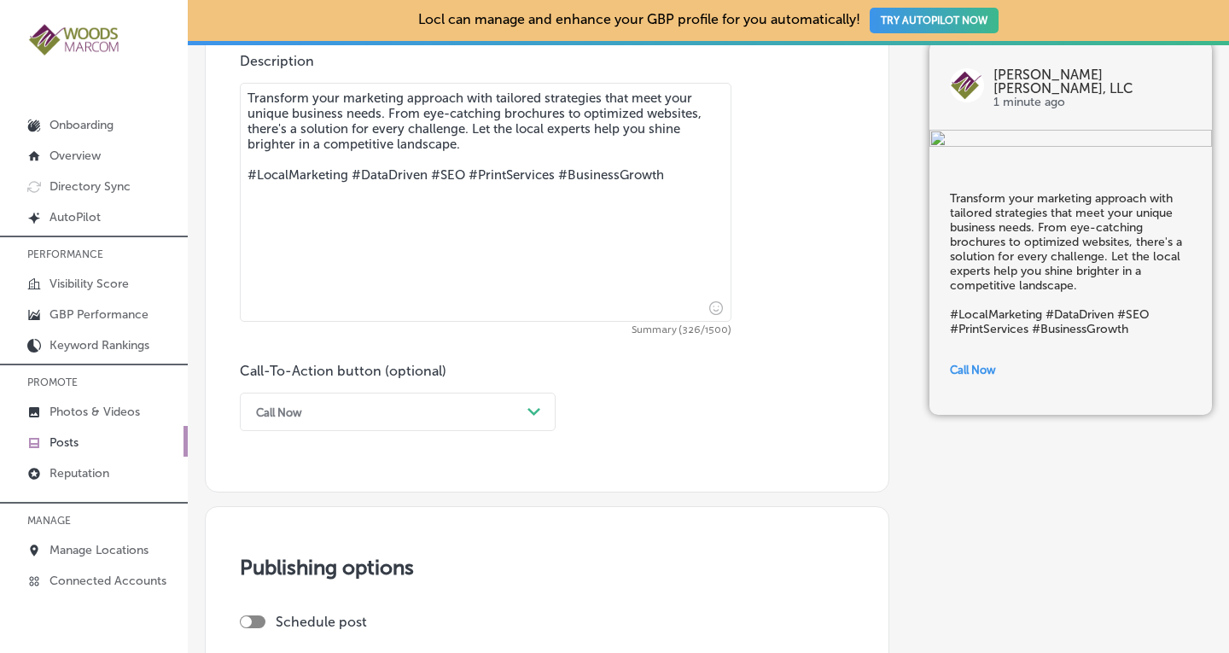
click at [755, 391] on div "Call-To-Action button (optional) Call Now Path Created with Sketch." at bounding box center [547, 397] width 614 height 68
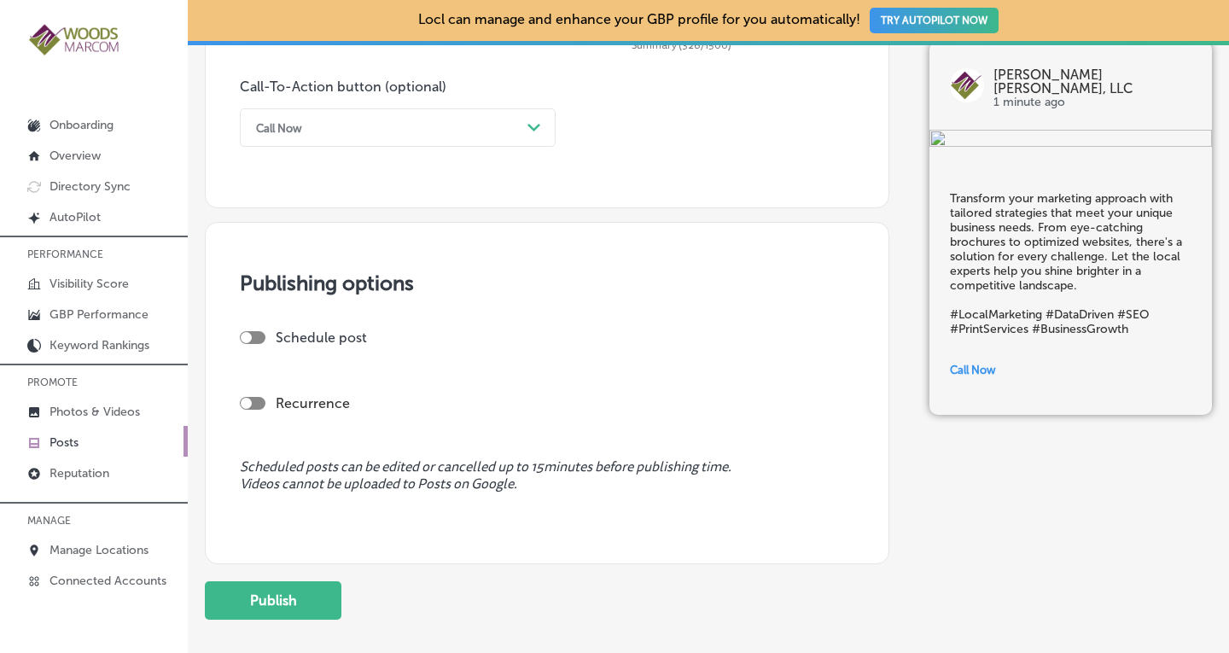
scroll to position [1369, 0]
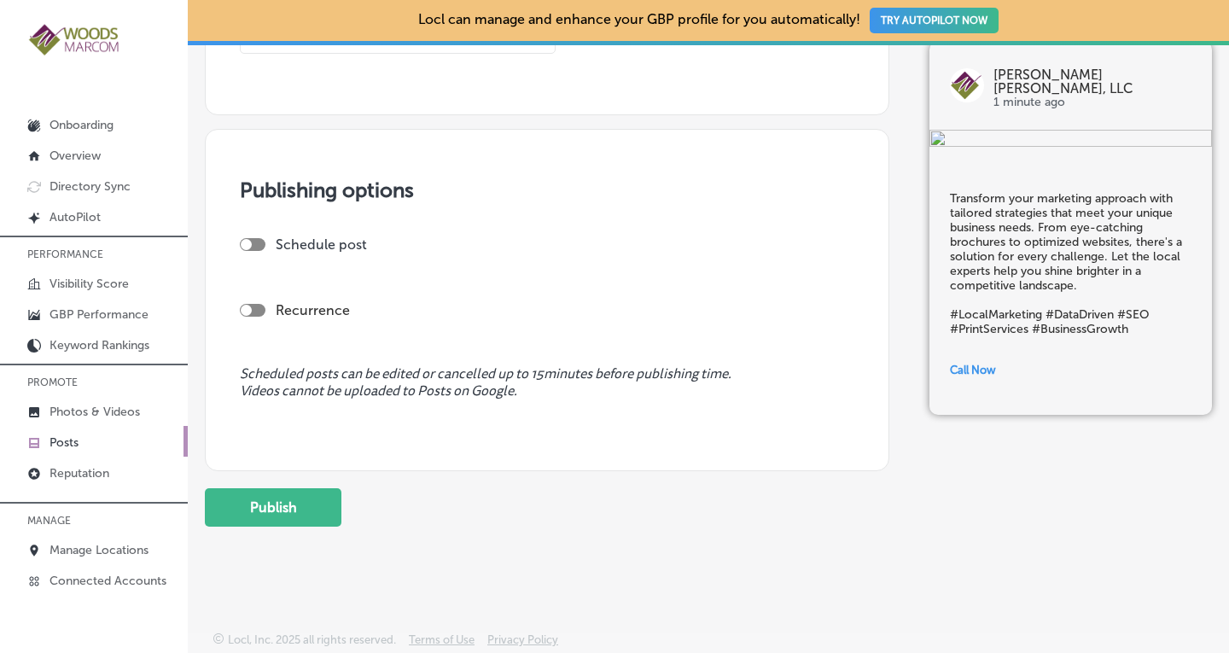
click at [260, 299] on div "Recurrence" at bounding box center [547, 310] width 614 height 33
click at [255, 306] on div at bounding box center [253, 310] width 26 height 13
checkbox input "true"
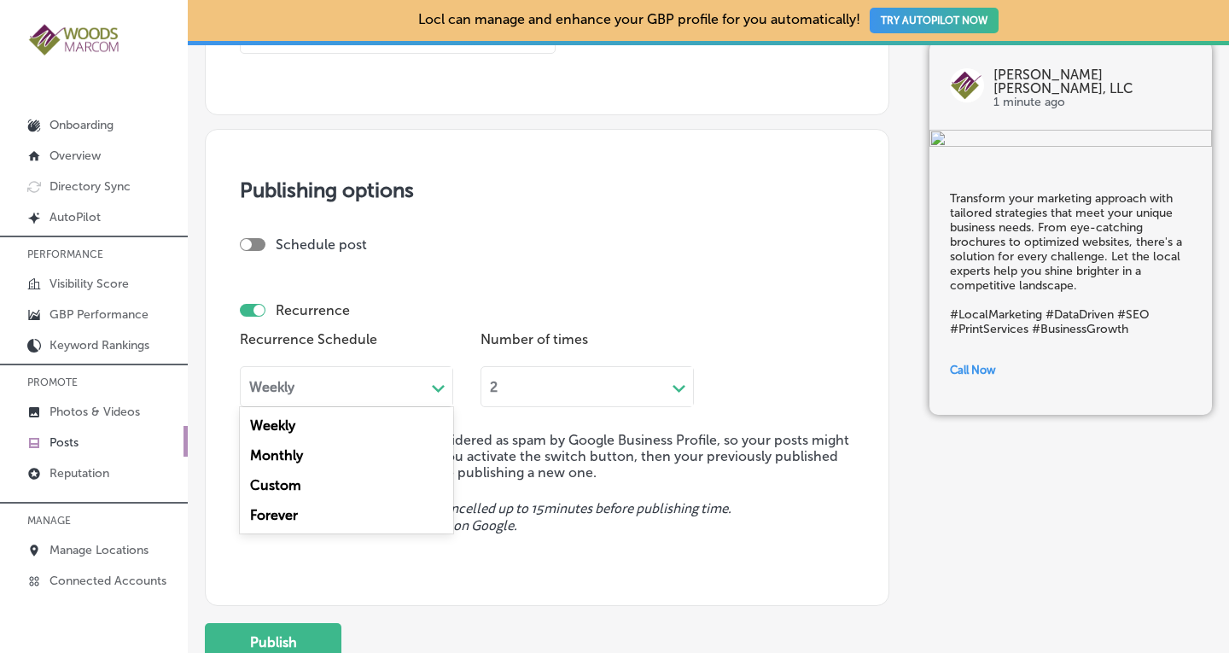
click at [337, 370] on div "Weekly Path Created with Sketch." at bounding box center [346, 386] width 213 height 41
click at [297, 515] on div "Forever" at bounding box center [346, 515] width 213 height 30
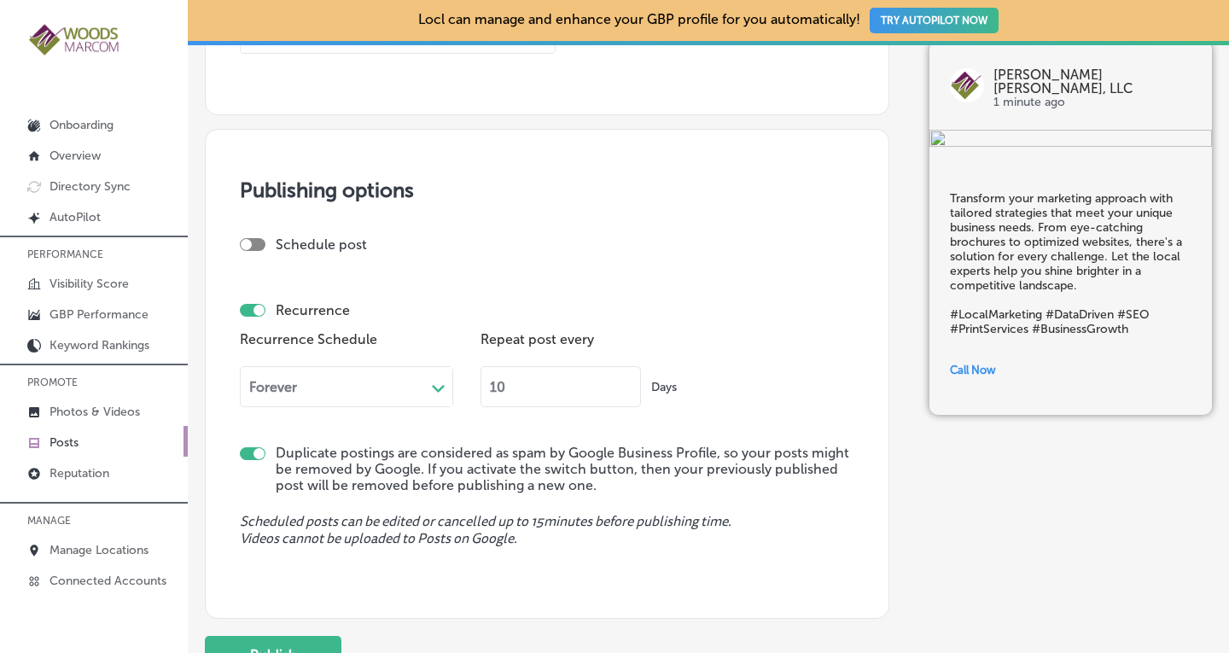
drag, startPoint x: 511, startPoint y: 393, endPoint x: 485, endPoint y: 391, distance: 26.5
click at [485, 391] on input "10" at bounding box center [560, 386] width 160 height 41
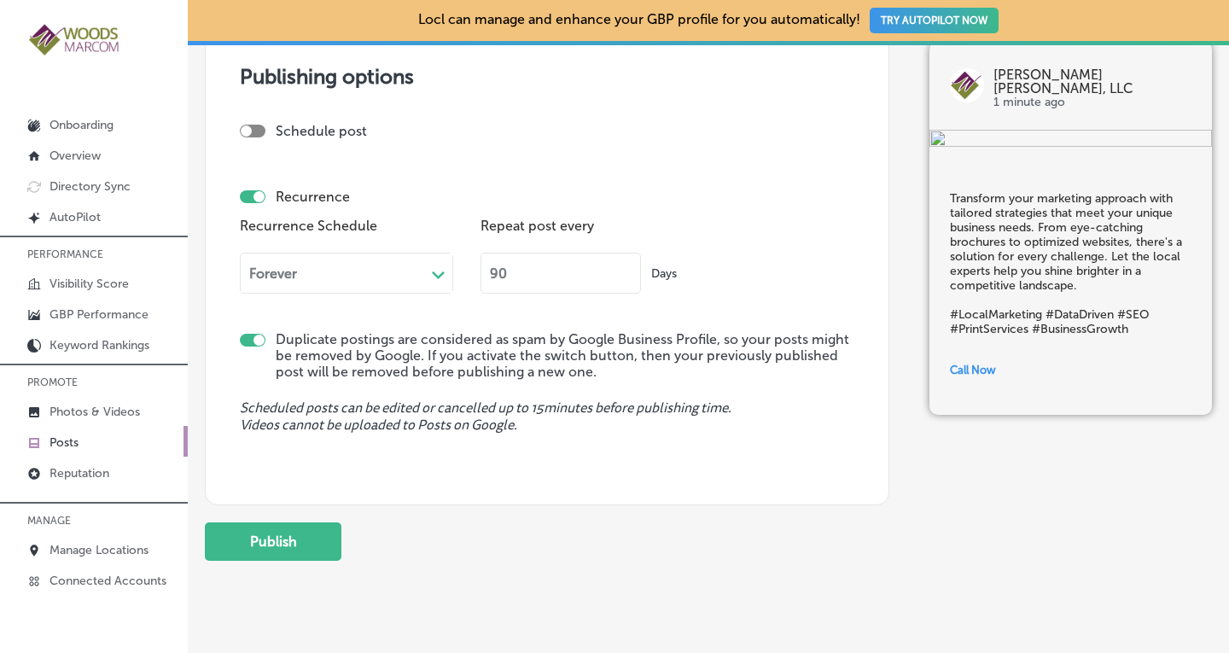
scroll to position [1516, 0]
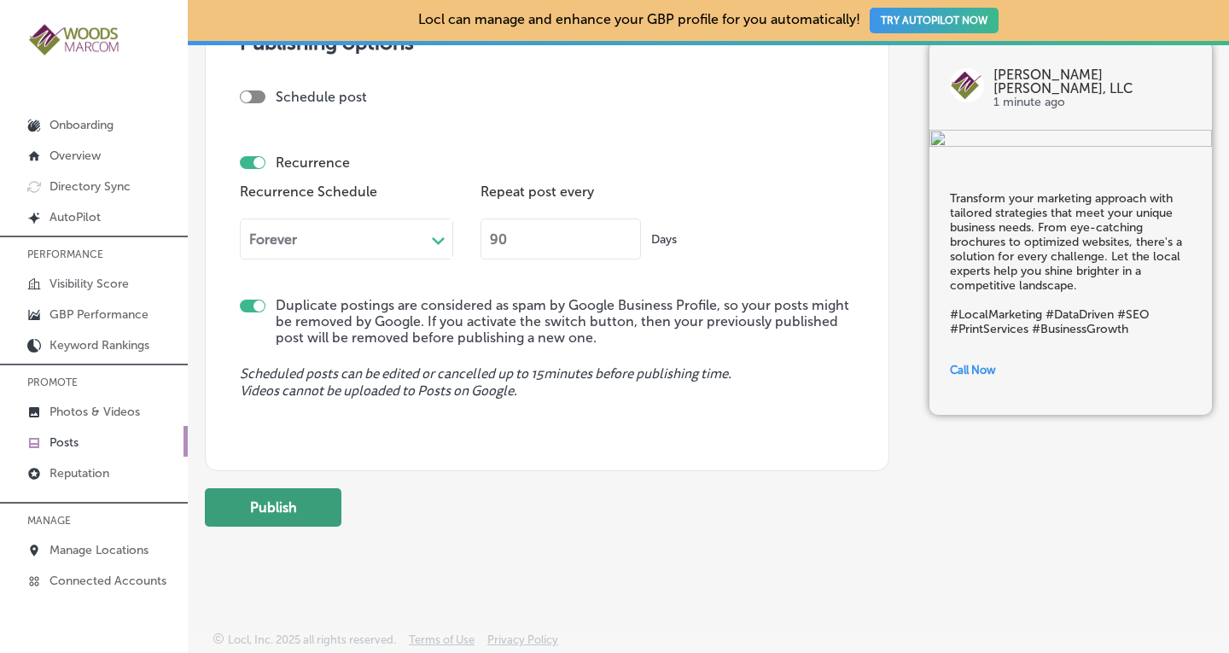
type input "90"
click at [294, 512] on button "Publish" at bounding box center [273, 507] width 137 height 38
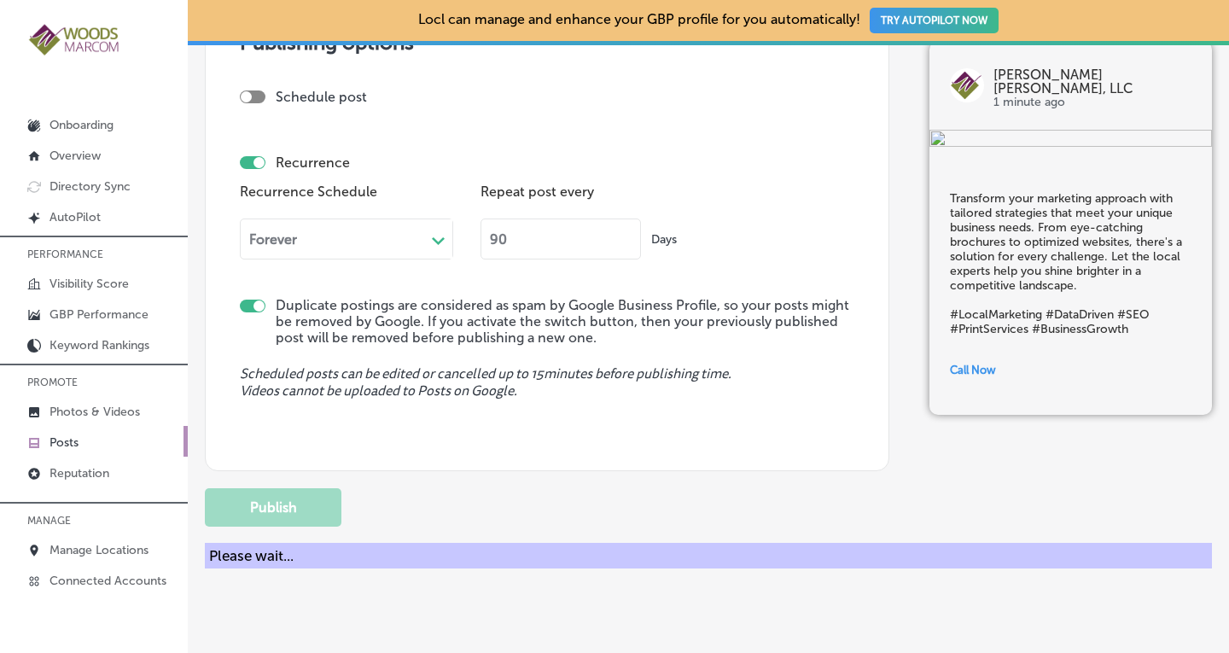
checkbox input "false"
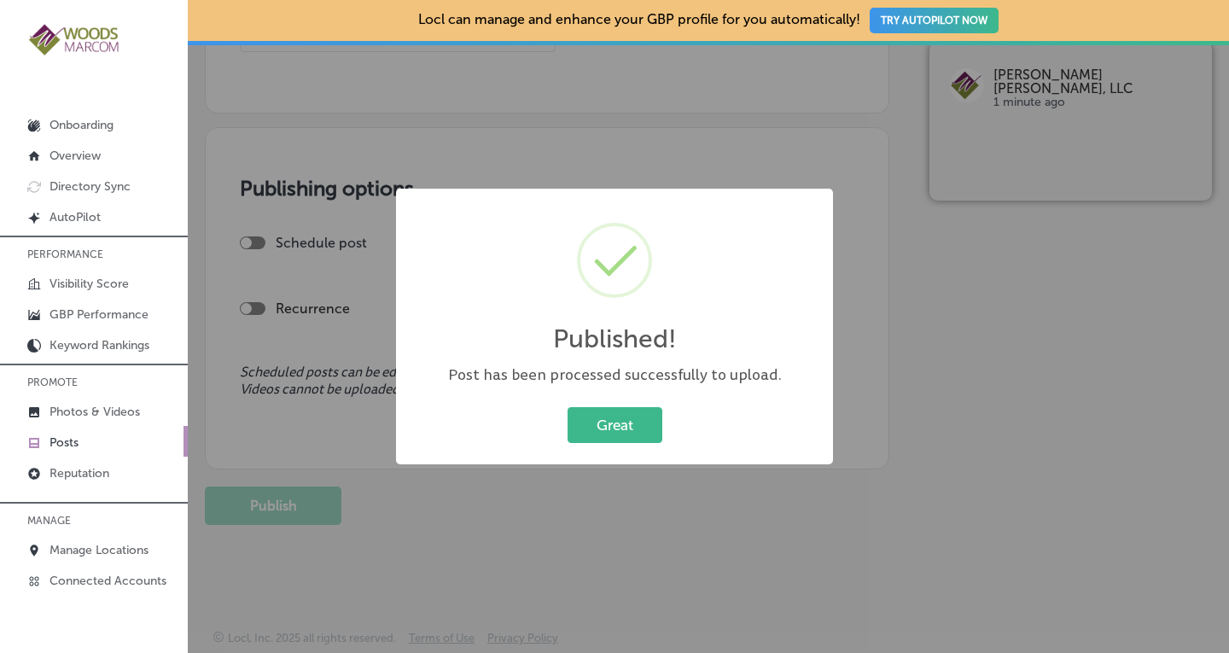
scroll to position [1369, 0]
click at [634, 418] on button "Great" at bounding box center [614, 424] width 95 height 35
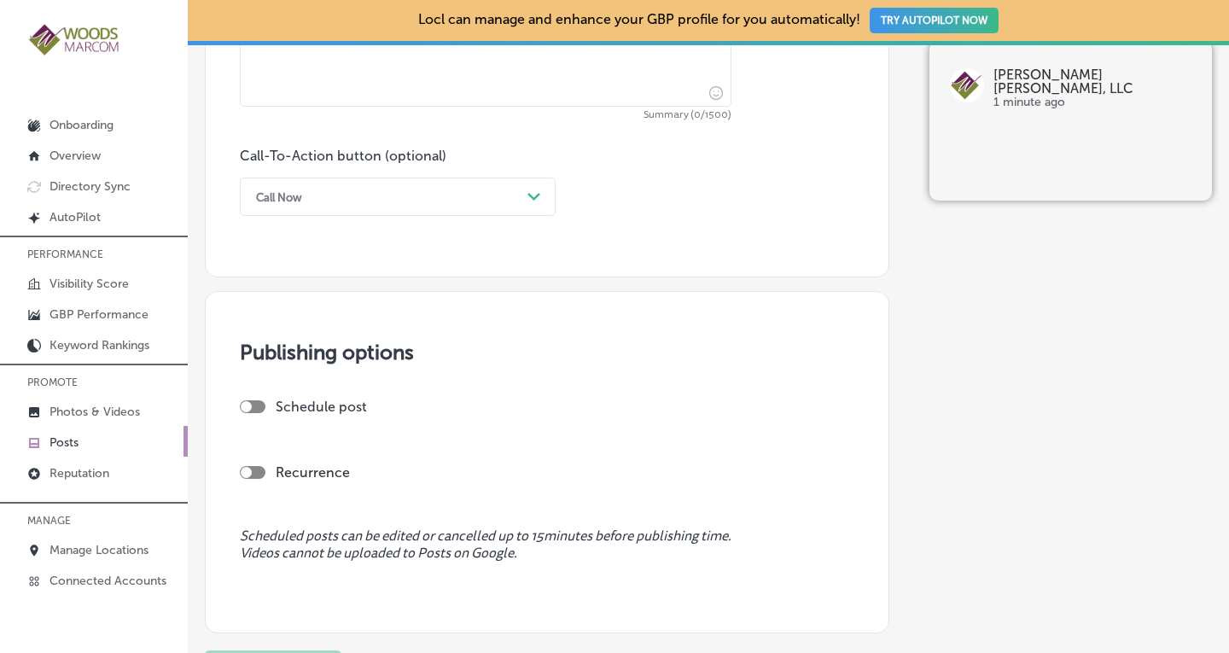
scroll to position [1260, 0]
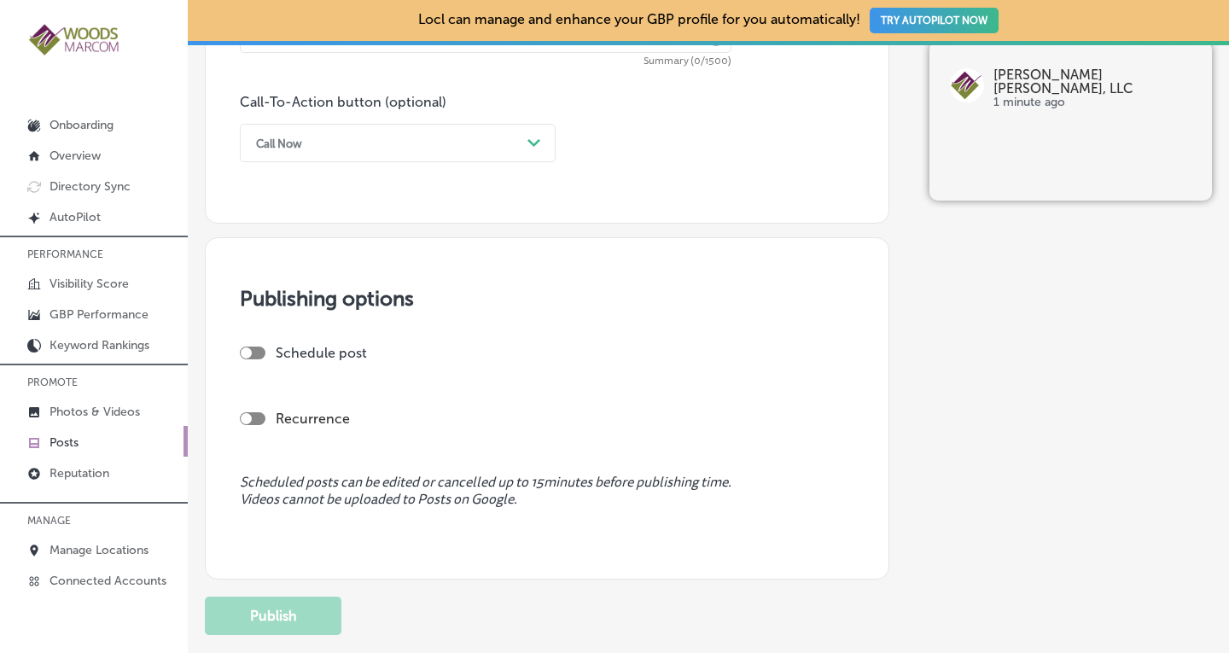
click at [63, 439] on p "Posts" at bounding box center [63, 442] width 29 height 15
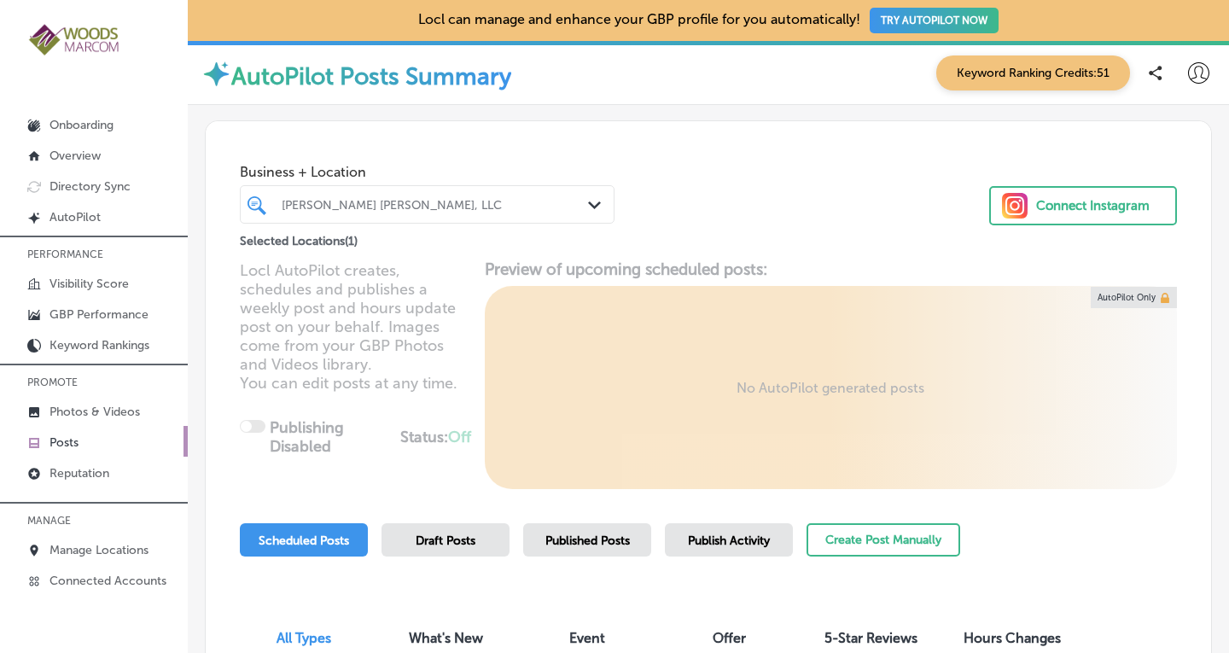
click at [529, 186] on div "[PERSON_NAME] [PERSON_NAME], LLC Path Created with Sketch." at bounding box center [427, 204] width 375 height 38
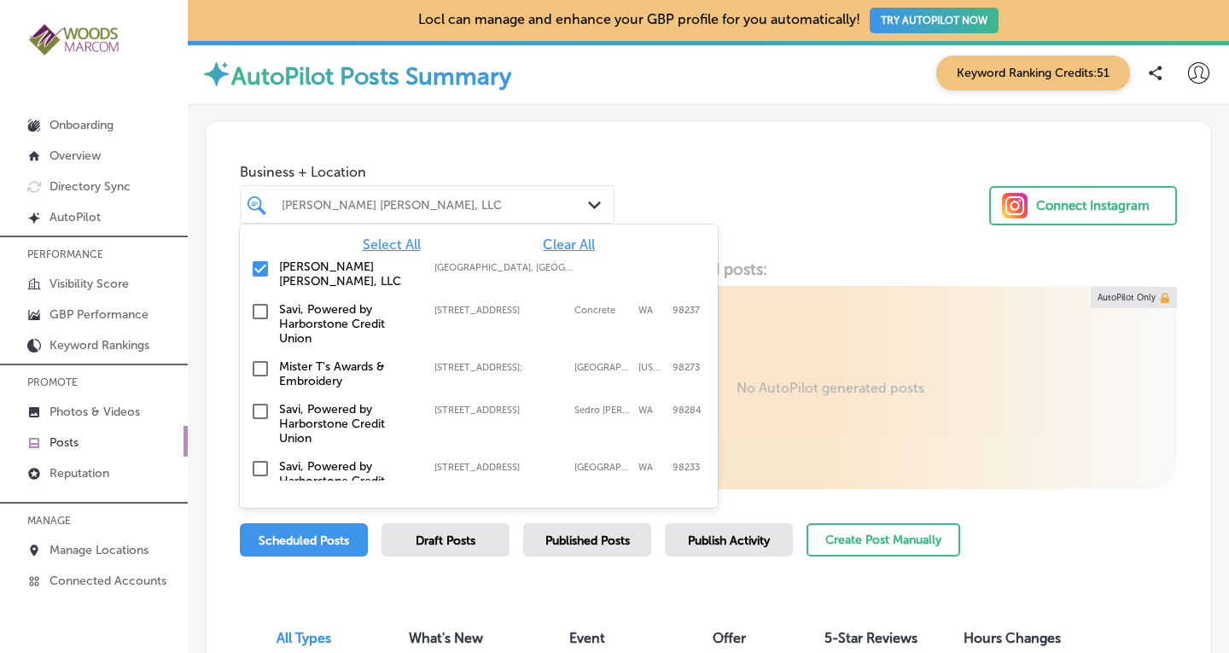
click at [565, 238] on span "Clear All" at bounding box center [569, 244] width 52 height 16
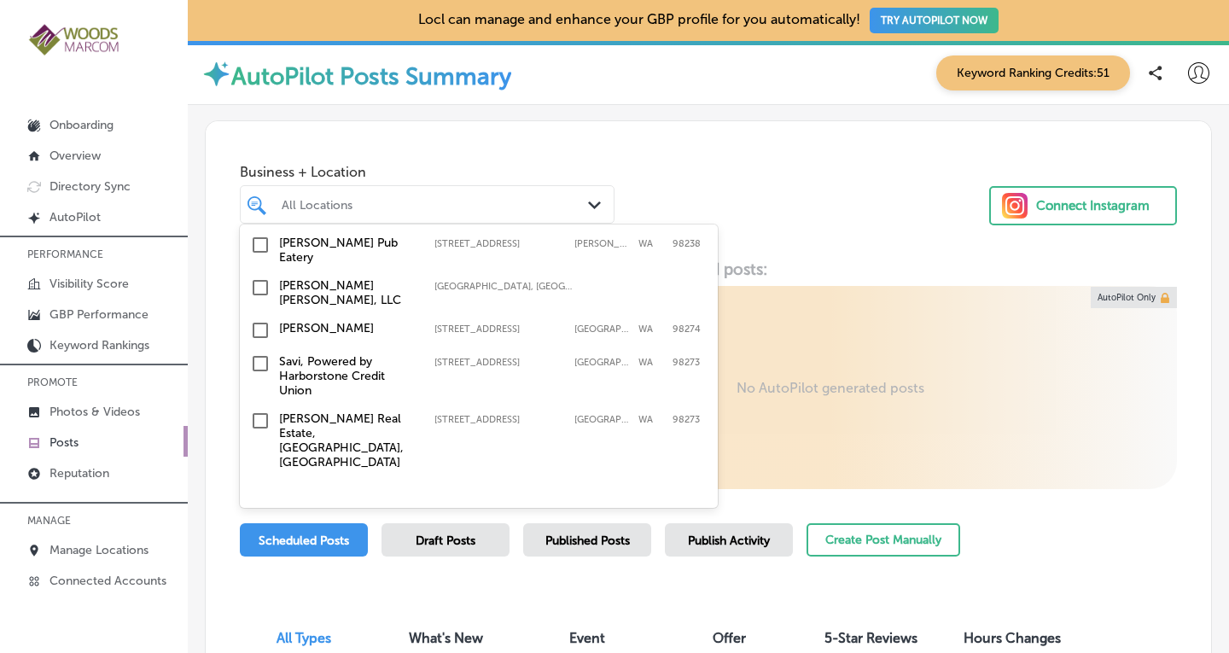
scroll to position [242, 0]
click at [264, 317] on input "checkbox" at bounding box center [260, 327] width 20 height 20
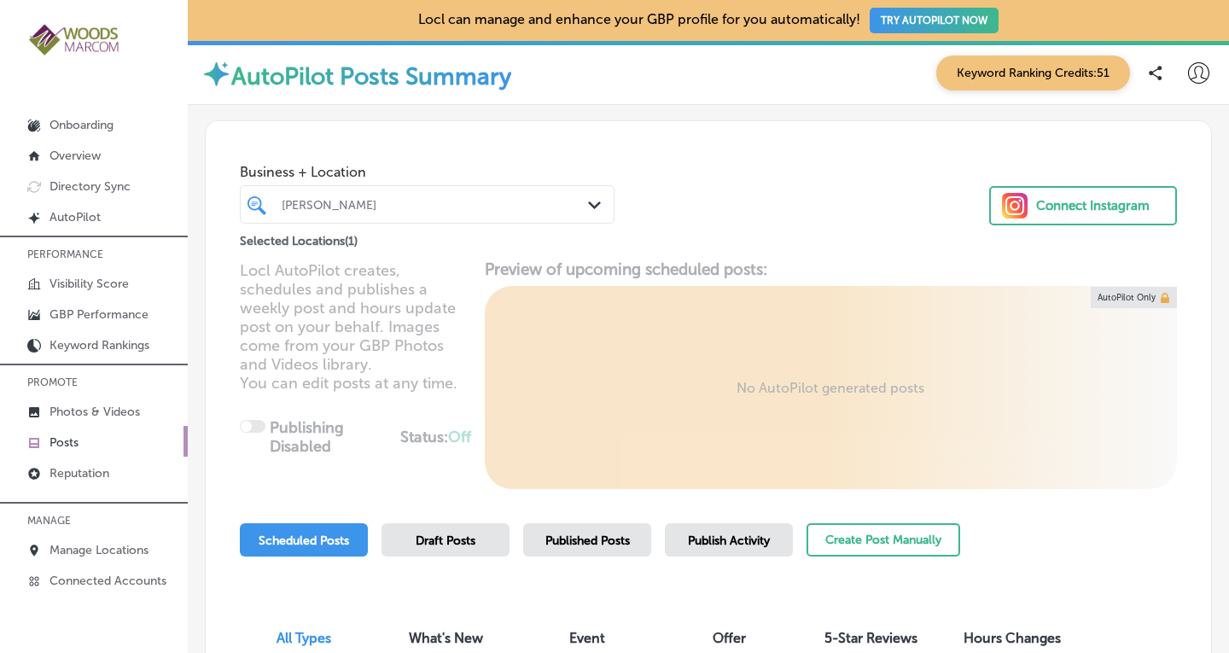
click at [783, 212] on div "Business + Location [PERSON_NAME] GYN Path Created with Sketch. Selected Locati…" at bounding box center [708, 186] width 1005 height 130
click at [622, 538] on span "Published Posts" at bounding box center [587, 540] width 84 height 15
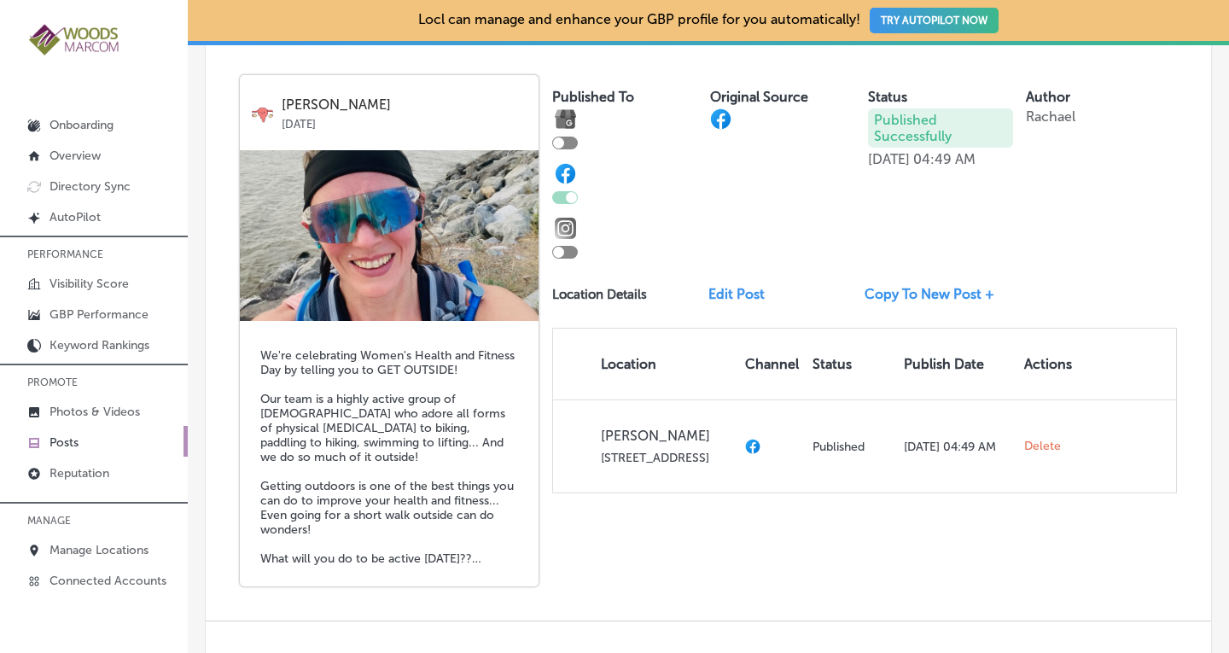
scroll to position [1190, 0]
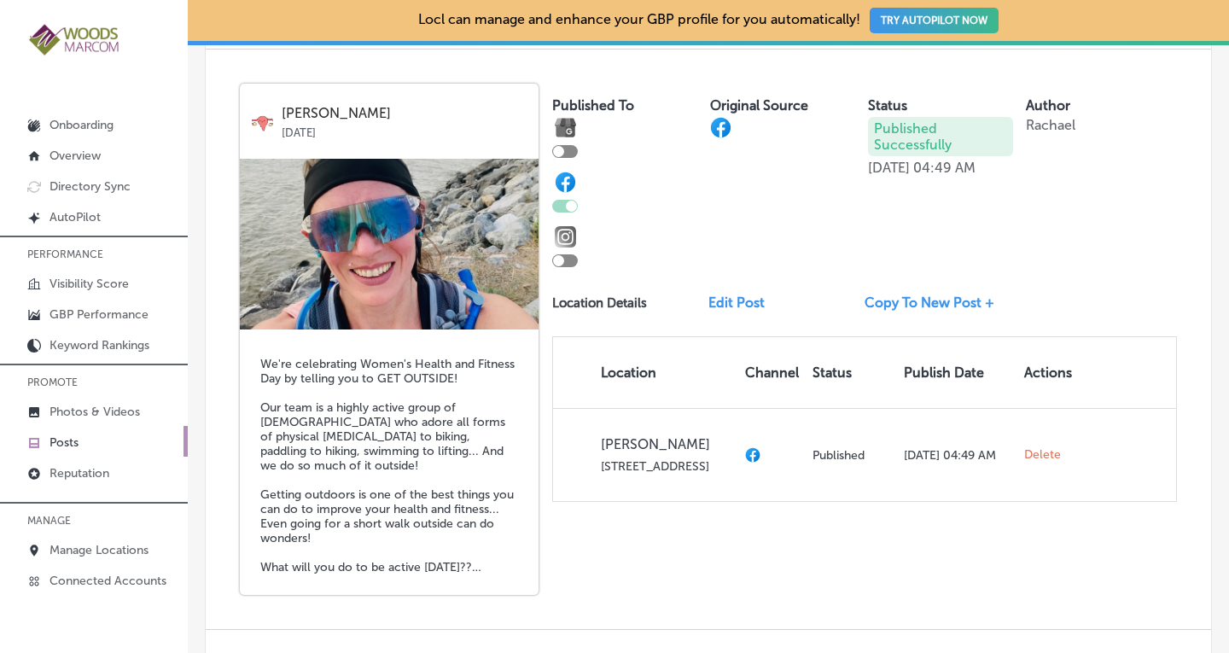
click at [934, 294] on link "Copy To New Post +" at bounding box center [935, 302] width 143 height 16
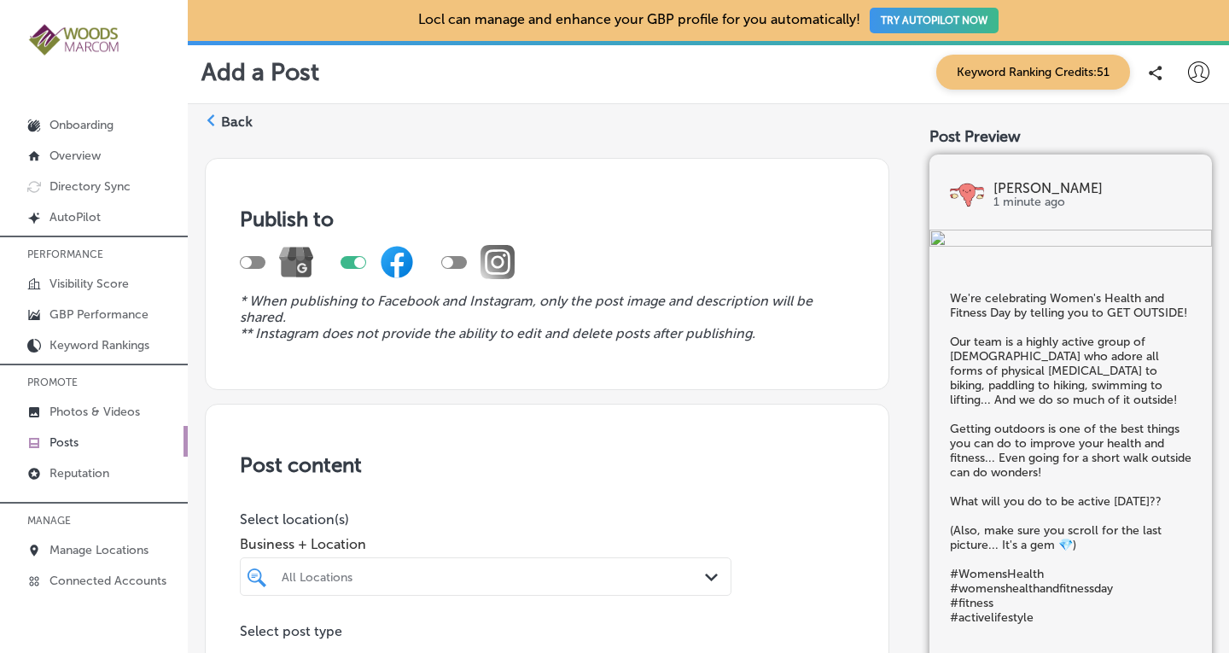
click at [255, 259] on div at bounding box center [253, 262] width 26 height 13
checkbox input "true"
click at [354, 258] on div at bounding box center [353, 262] width 26 height 13
checkbox input "false"
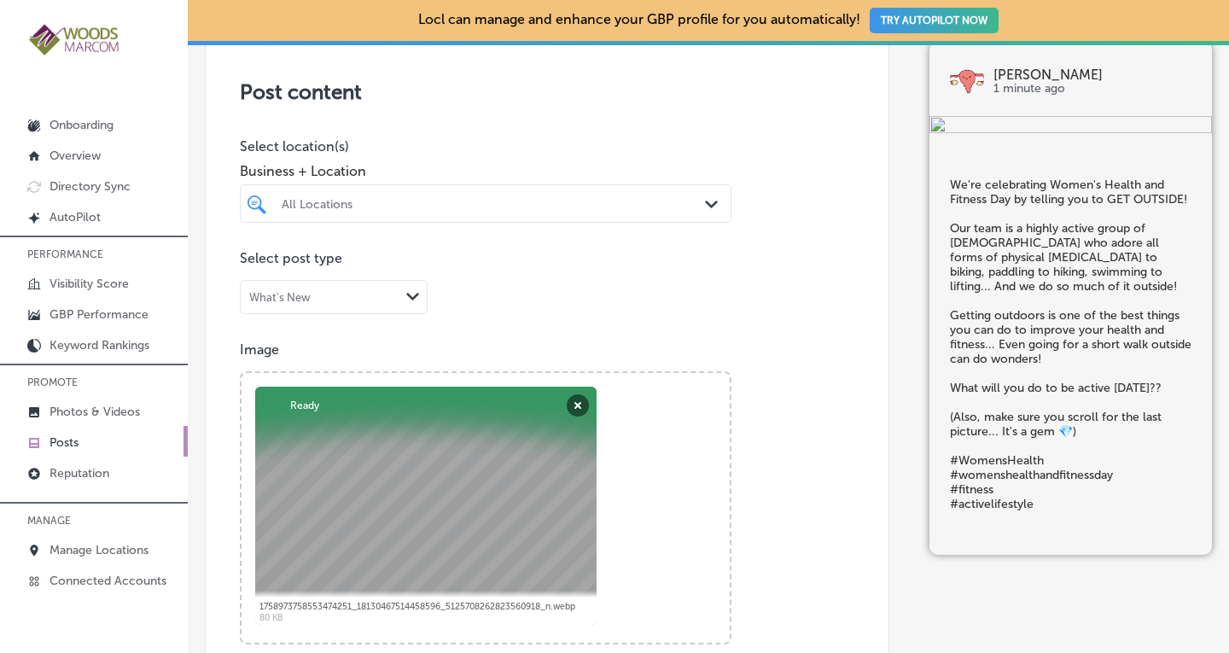
scroll to position [374, 0]
click at [669, 189] on div "All Locations" at bounding box center [485, 202] width 425 height 26
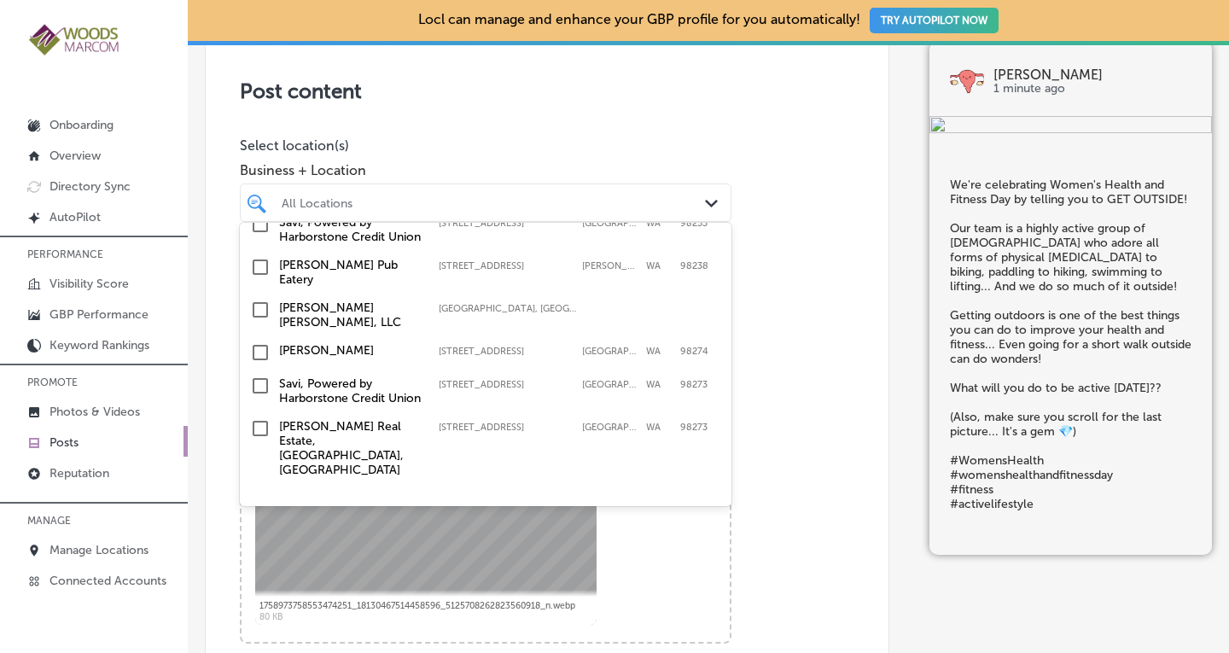
scroll to position [163, 0]
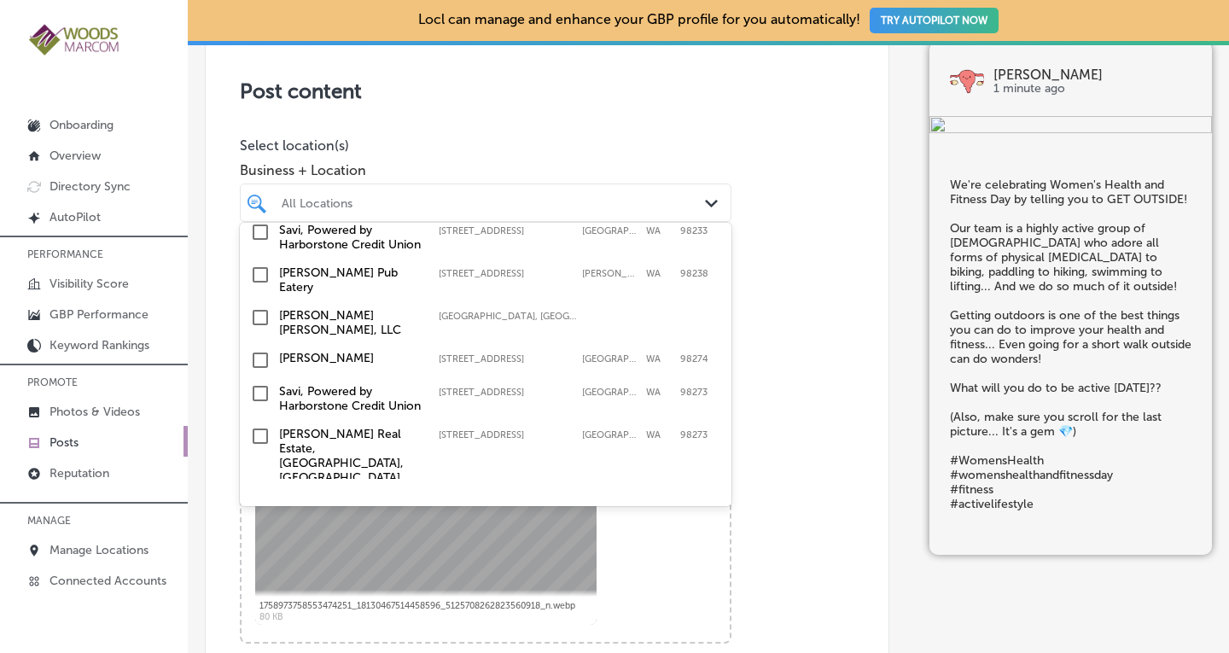
click at [264, 370] on input "checkbox" at bounding box center [260, 360] width 20 height 20
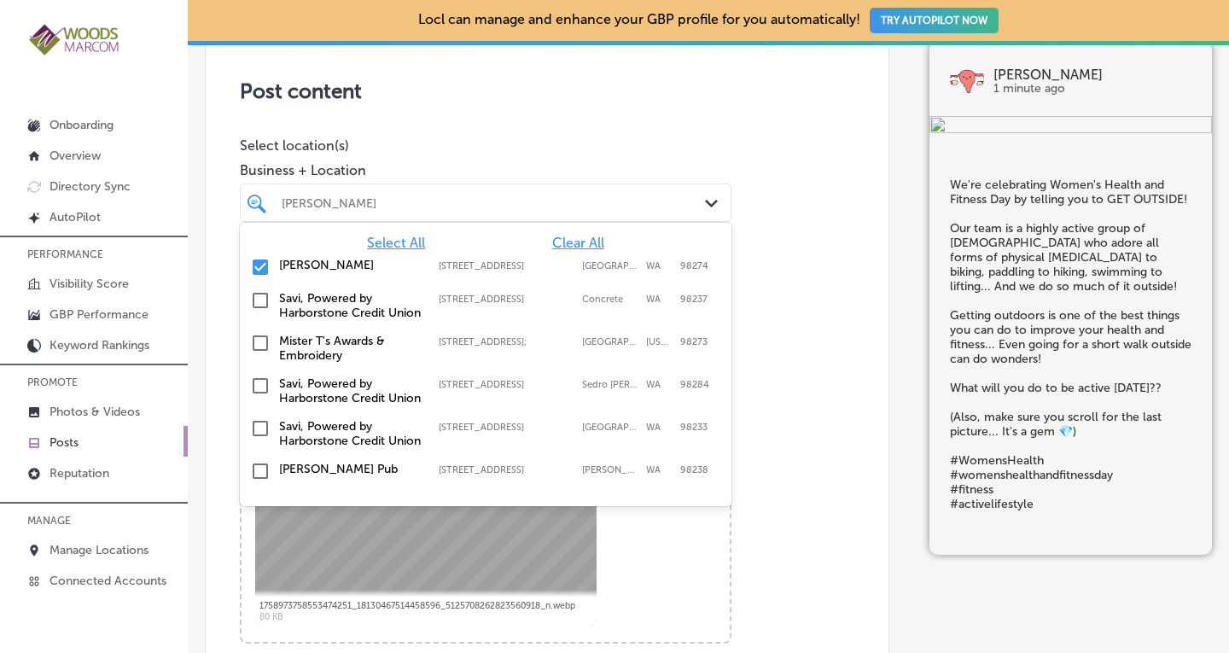
click at [748, 235] on div "Post content Select location(s) Business + Location option [STREET_ADDRESS]. op…" at bounding box center [547, 596] width 684 height 1133
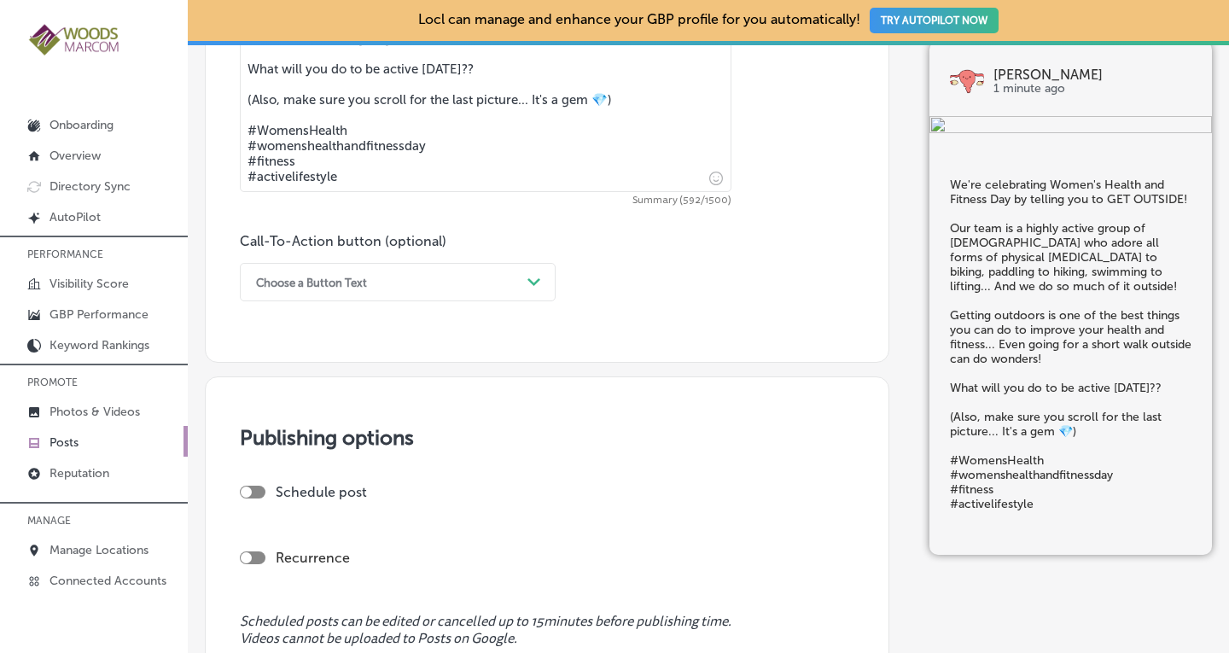
scroll to position [1176, 0]
click at [541, 288] on div "Path Created with Sketch." at bounding box center [534, 280] width 27 height 27
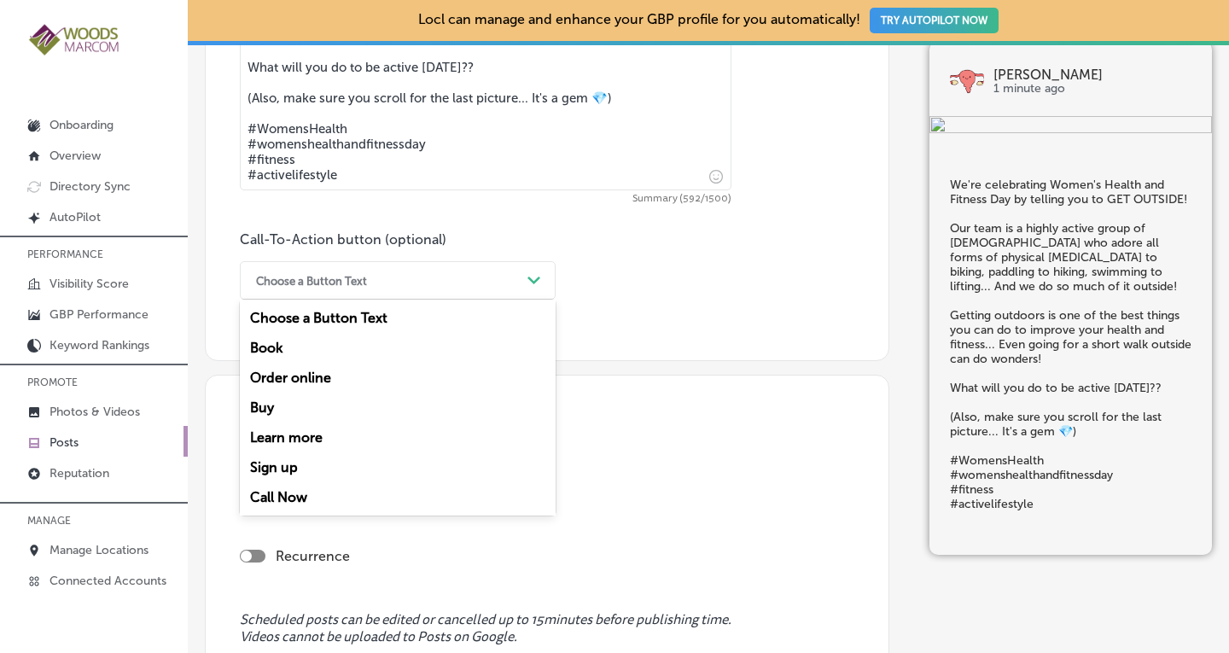
click at [341, 494] on div "Call Now" at bounding box center [398, 497] width 316 height 30
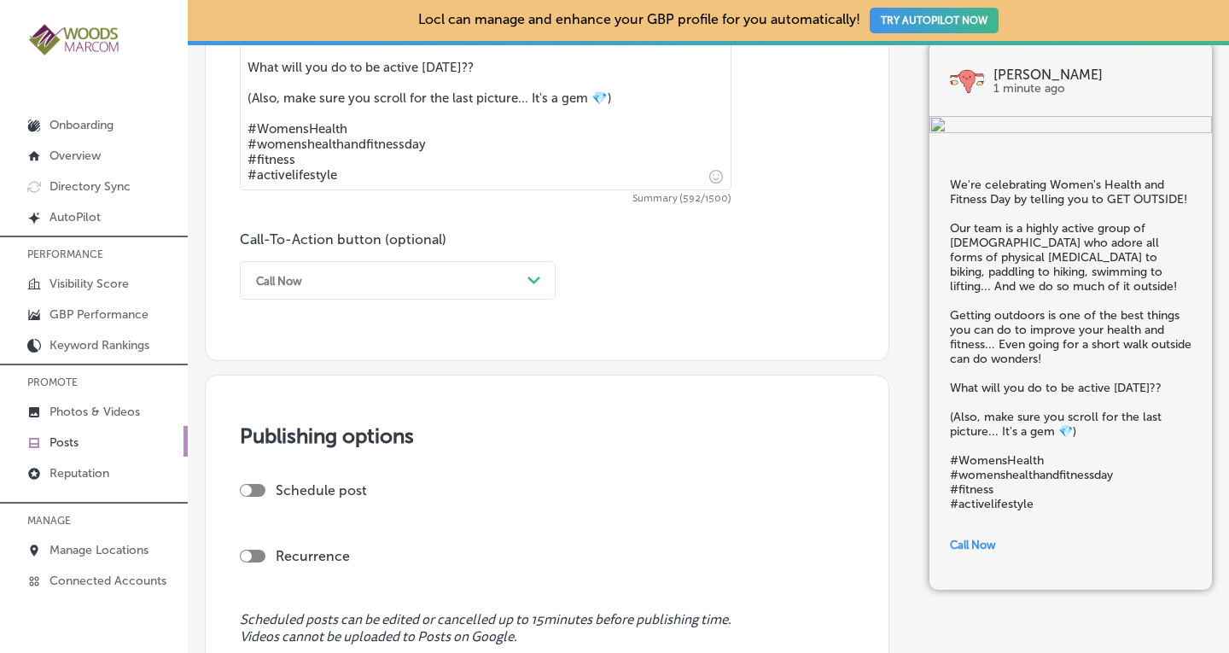
click at [317, 553] on label "Recurrence" at bounding box center [313, 556] width 74 height 16
click at [258, 553] on div at bounding box center [253, 556] width 26 height 13
checkbox input "true"
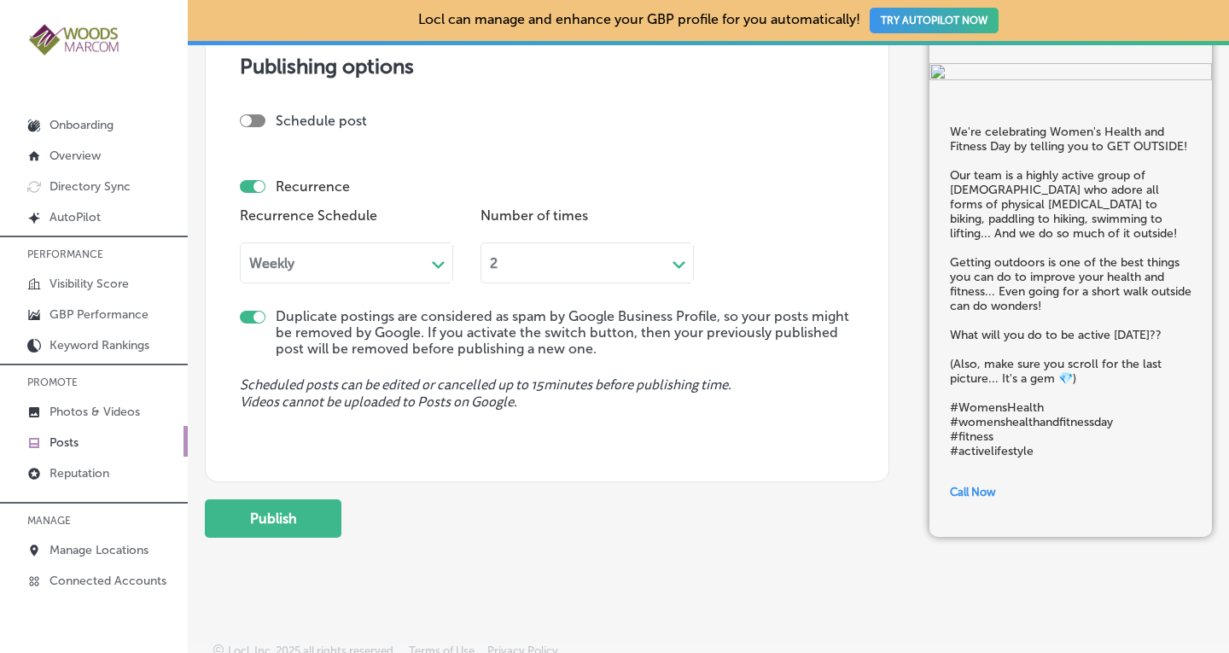
scroll to position [1551, 0]
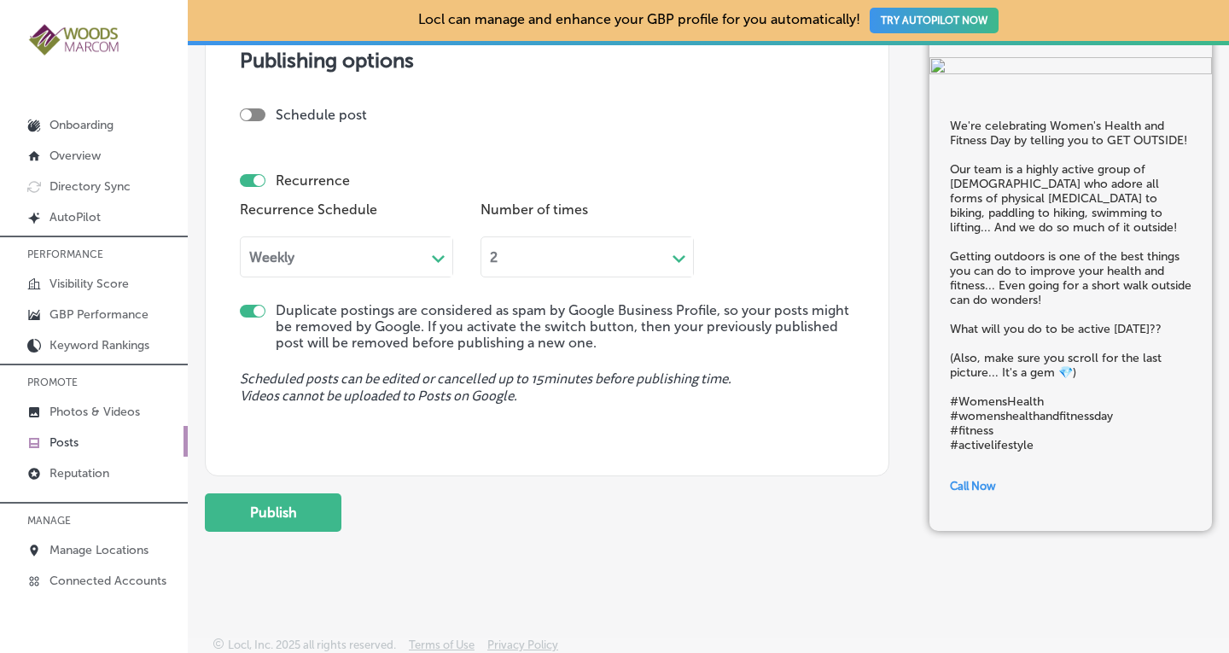
click at [371, 259] on div "Weekly" at bounding box center [333, 257] width 184 height 20
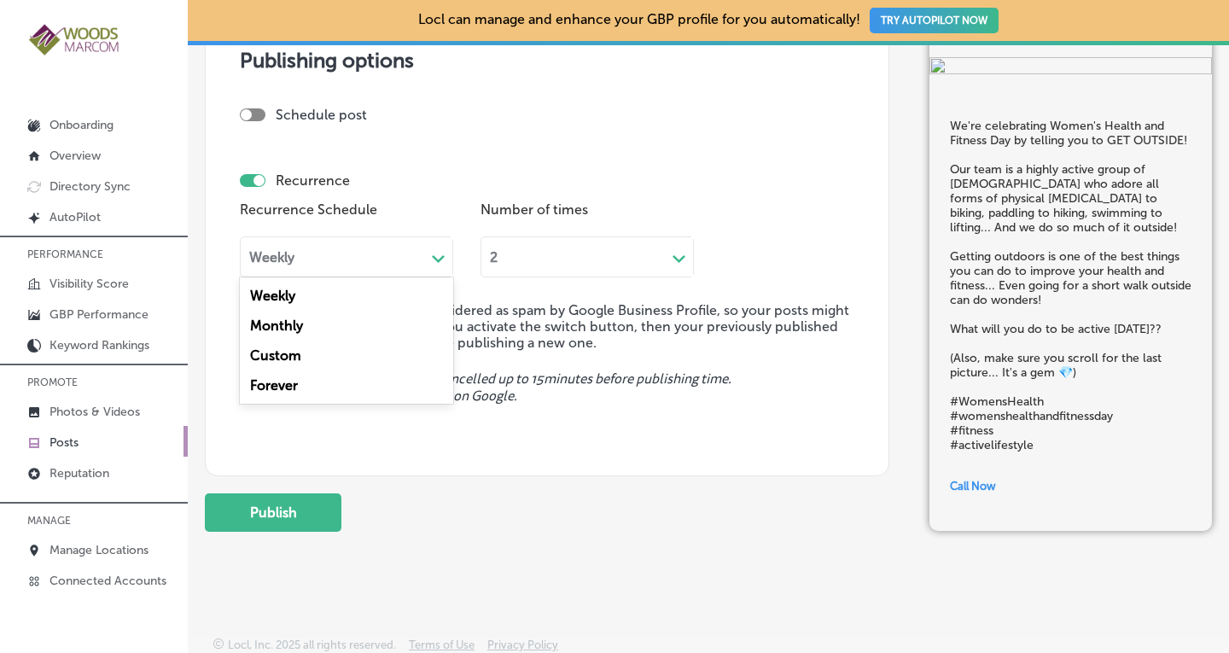
click at [280, 386] on div "Forever" at bounding box center [346, 385] width 213 height 30
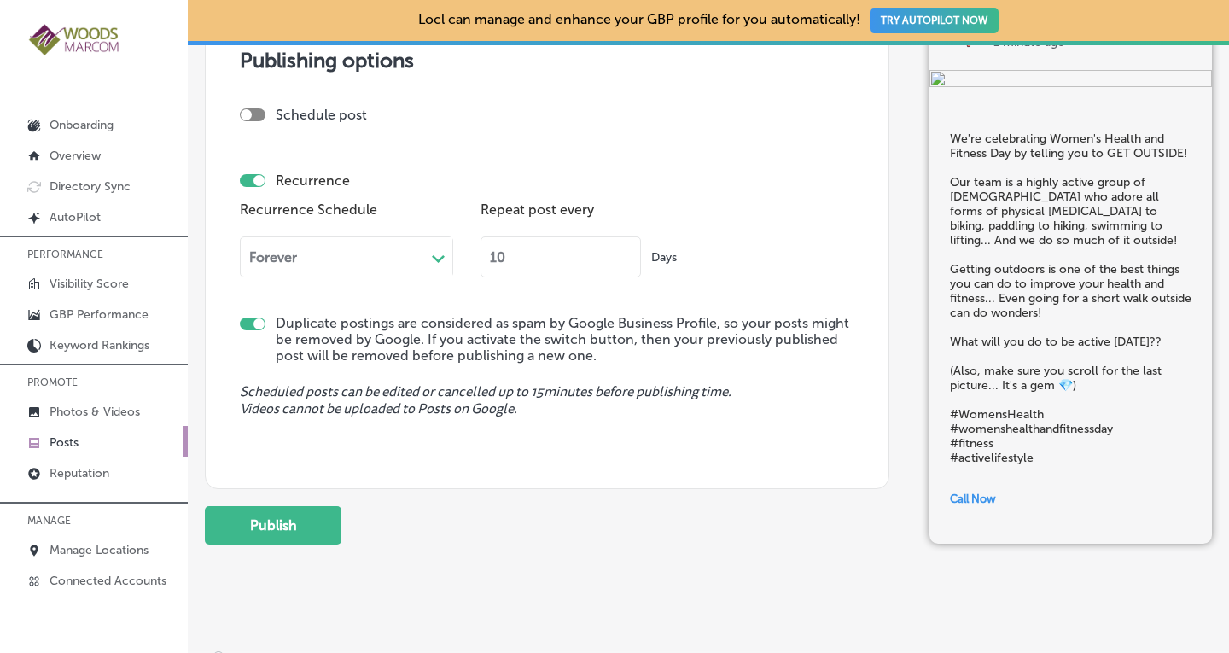
drag, startPoint x: 510, startPoint y: 265, endPoint x: 492, endPoint y: 265, distance: 18.8
click at [492, 265] on input "10" at bounding box center [560, 256] width 160 height 41
type input "90"
click at [635, 352] on label "Duplicate postings are considered as spam by Google Business Profile, so your p…" at bounding box center [565, 339] width 579 height 49
click at [262, 518] on button "Publish" at bounding box center [273, 525] width 137 height 38
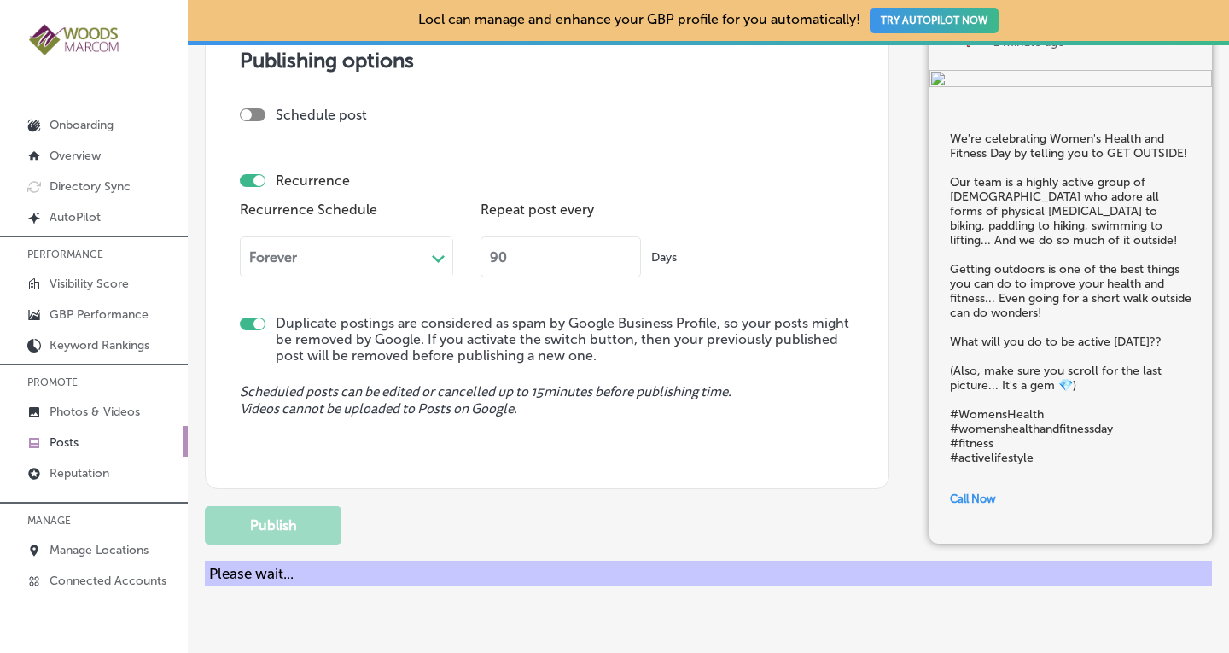
checkbox input "false"
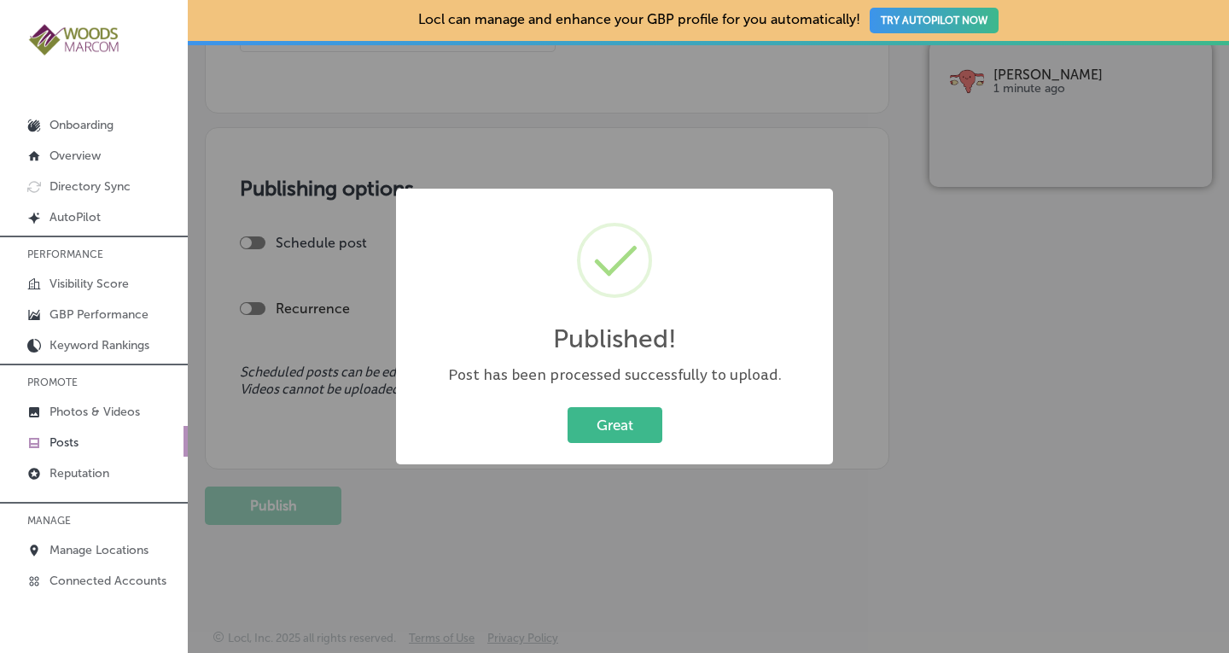
scroll to position [1422, 0]
click at [603, 422] on button "Great" at bounding box center [614, 424] width 95 height 35
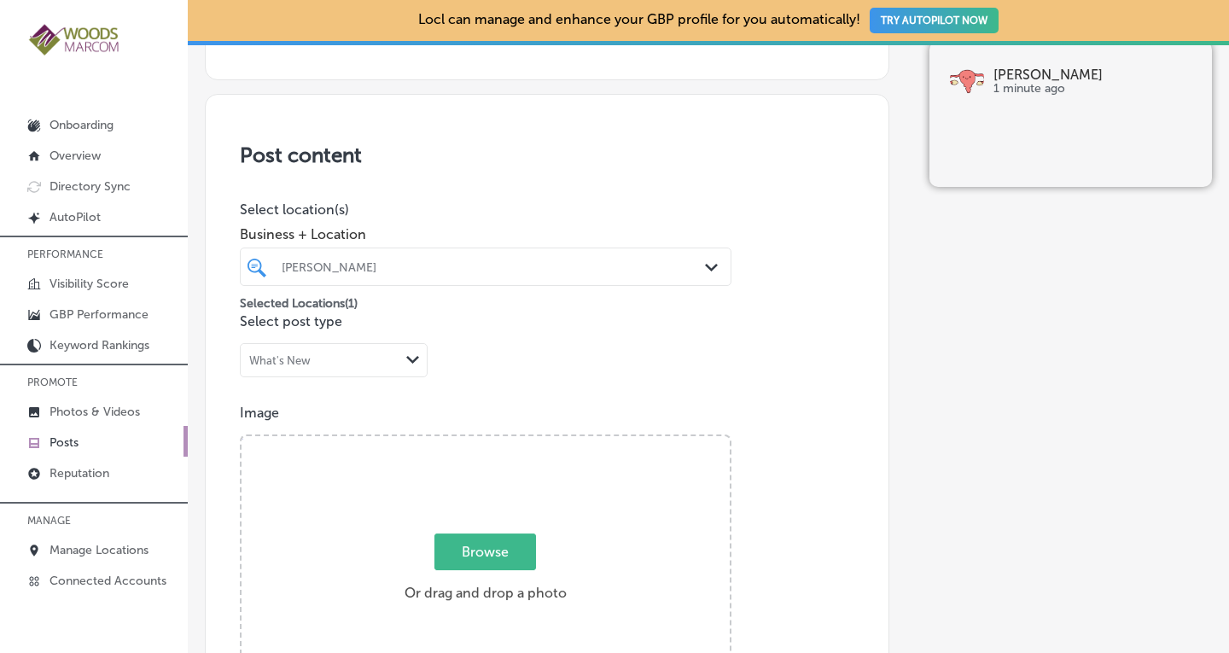
scroll to position [293, 0]
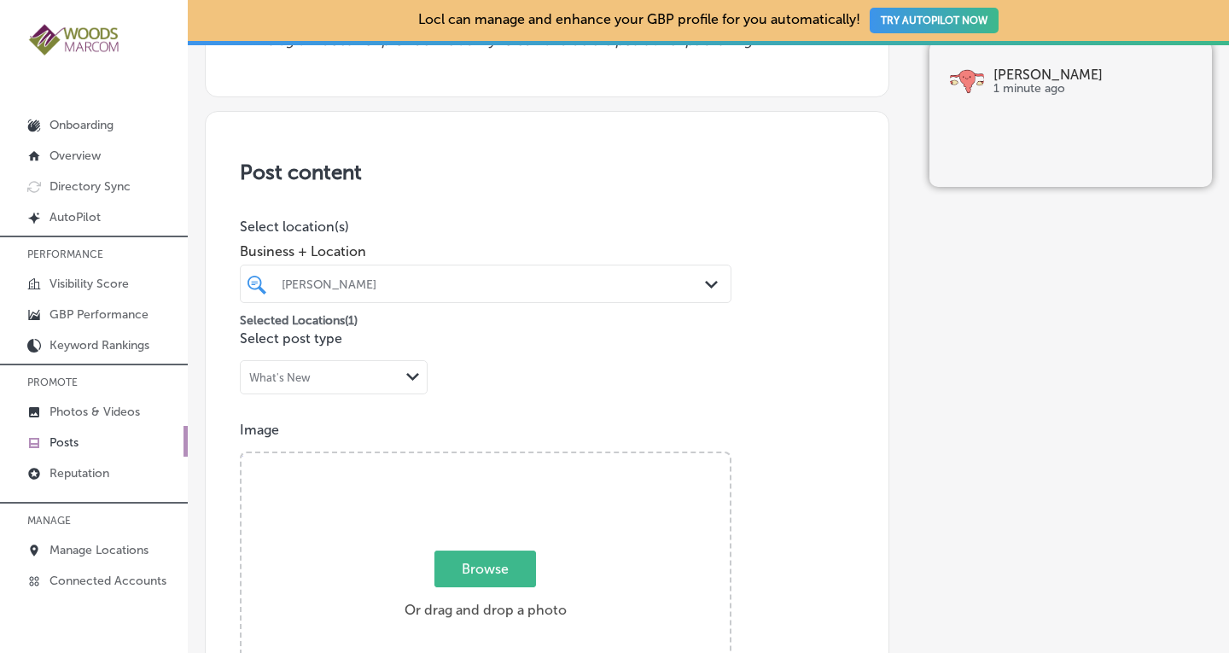
click at [694, 292] on div "[PERSON_NAME] Path Created with Sketch." at bounding box center [486, 284] width 490 height 26
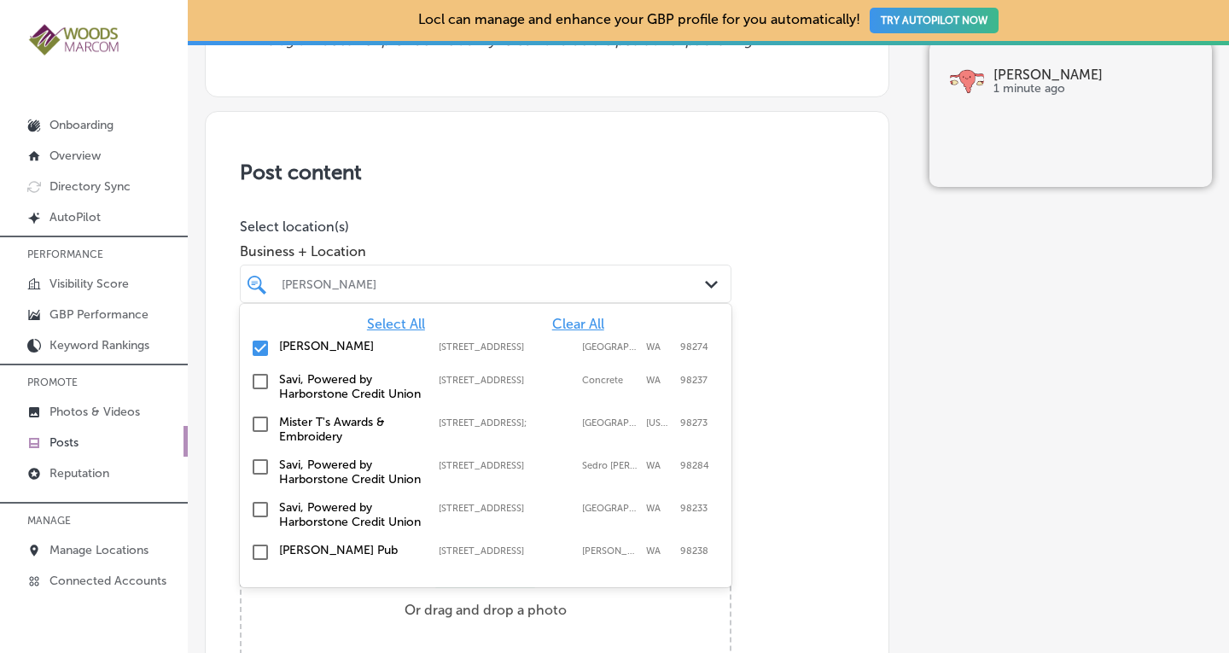
click at [573, 317] on span "Clear All" at bounding box center [578, 324] width 52 height 16
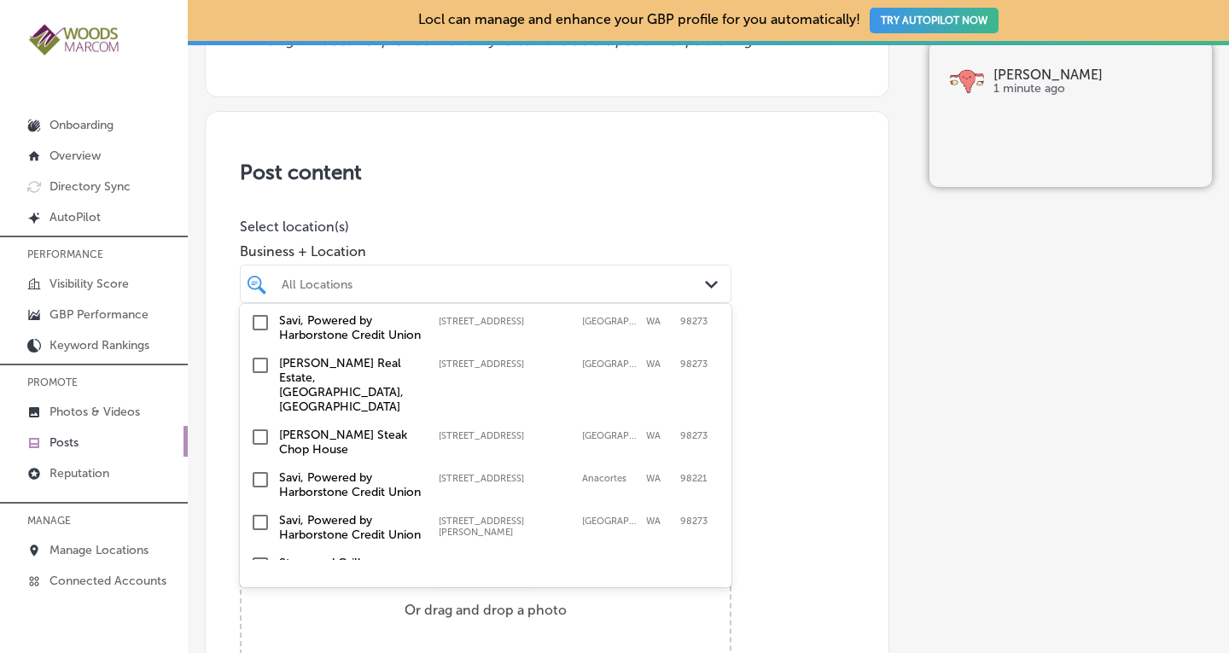
scroll to position [320, 0]
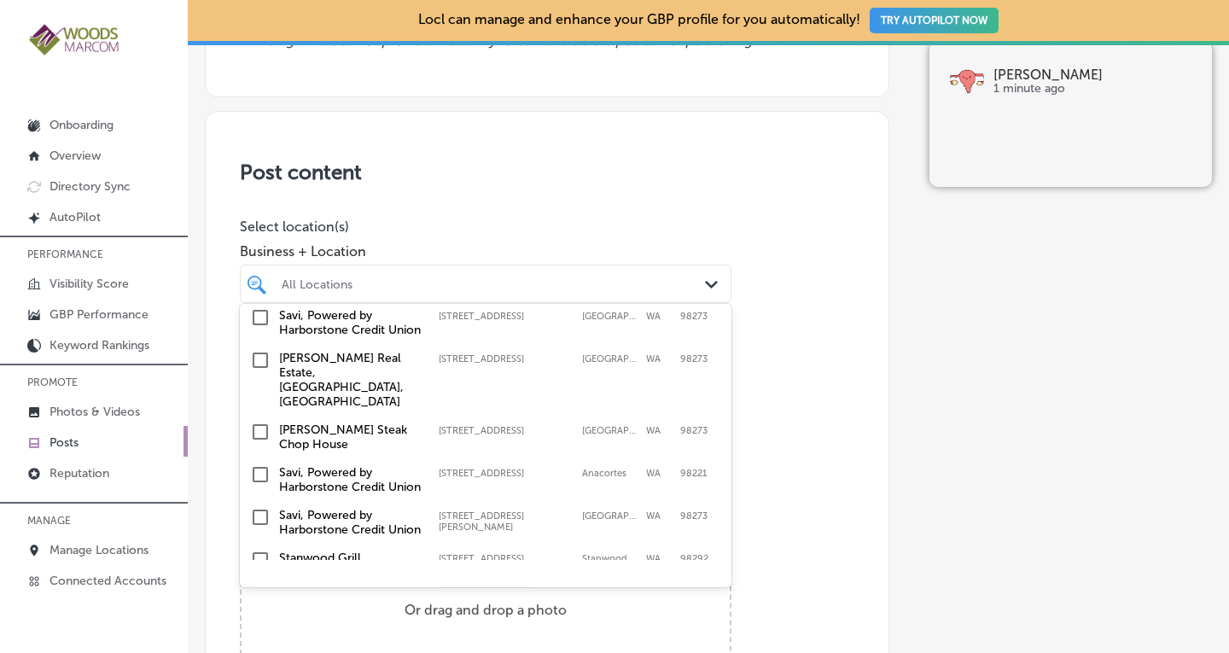
click at [265, 370] on input "checkbox" at bounding box center [260, 360] width 20 height 20
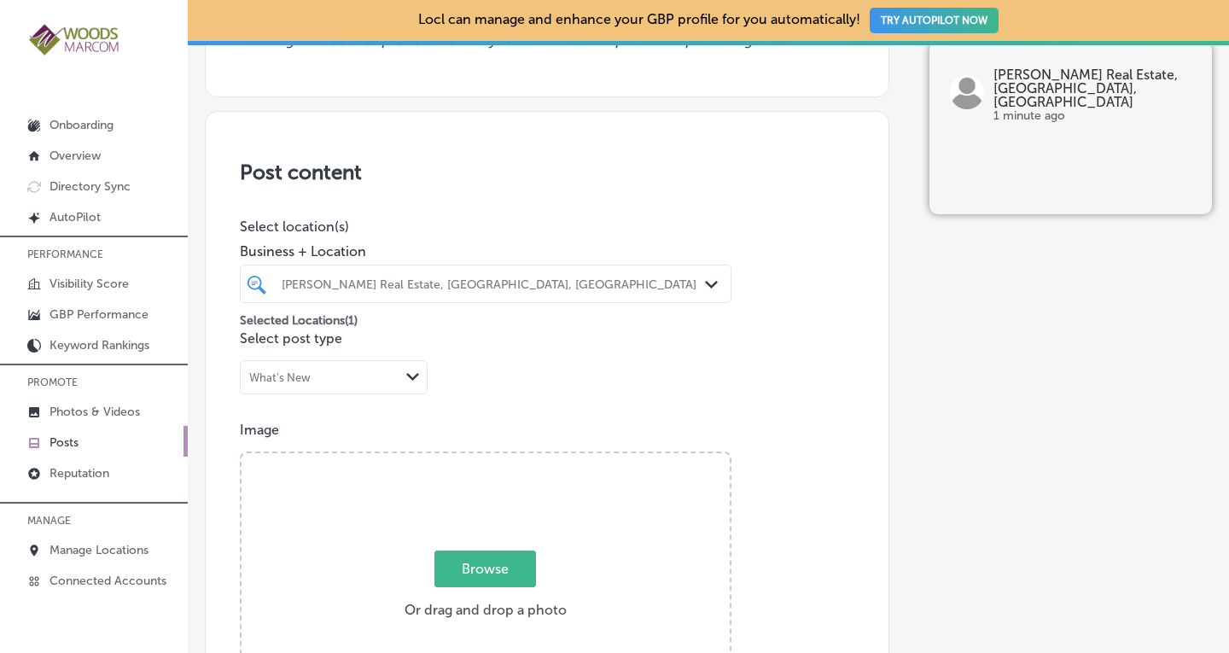
click at [64, 436] on p "Posts" at bounding box center [63, 442] width 29 height 15
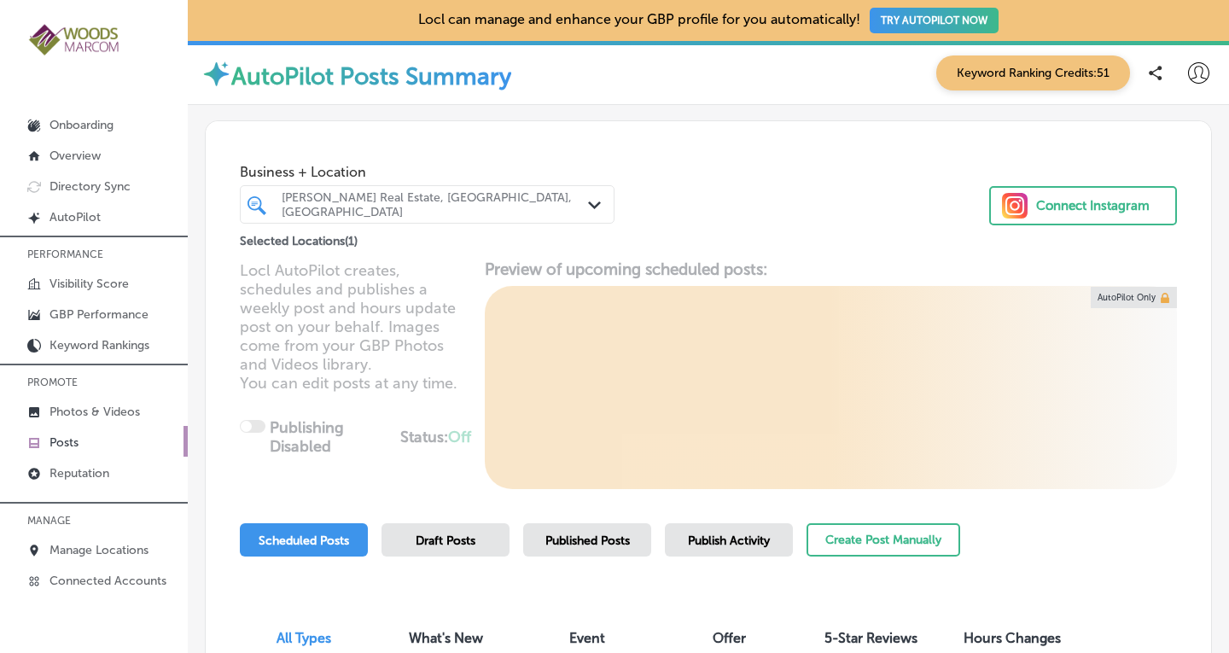
click at [622, 533] on span "Published Posts" at bounding box center [587, 540] width 84 height 15
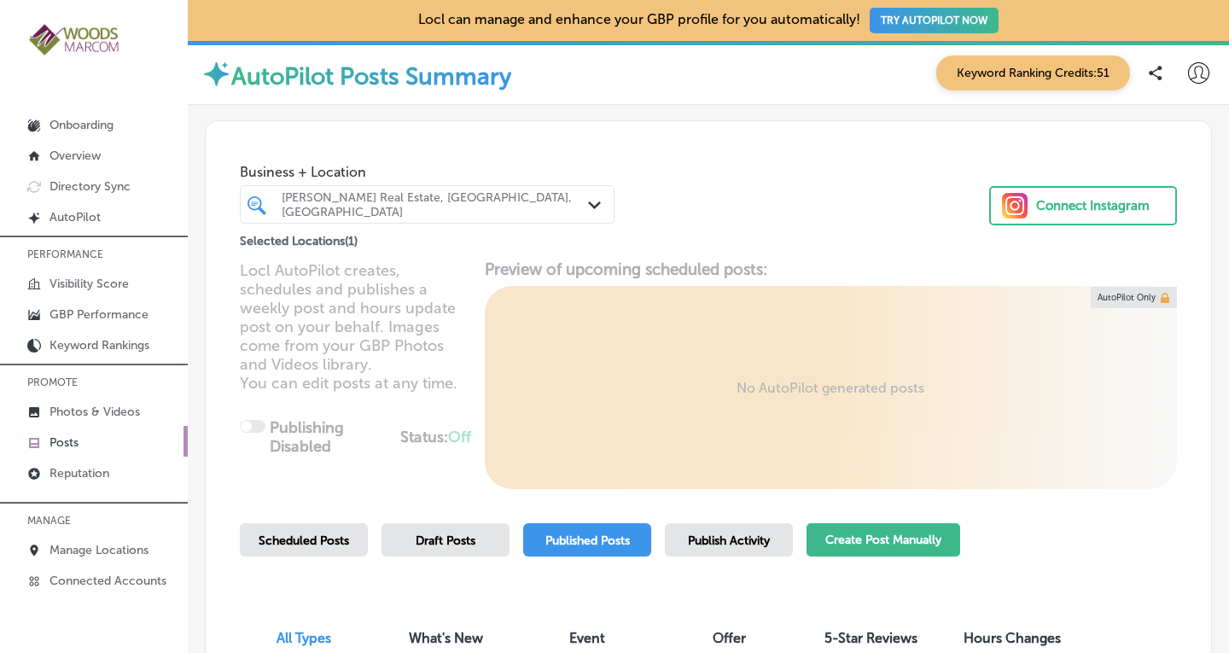
click at [902, 545] on button "Create Post Manually" at bounding box center [883, 539] width 154 height 33
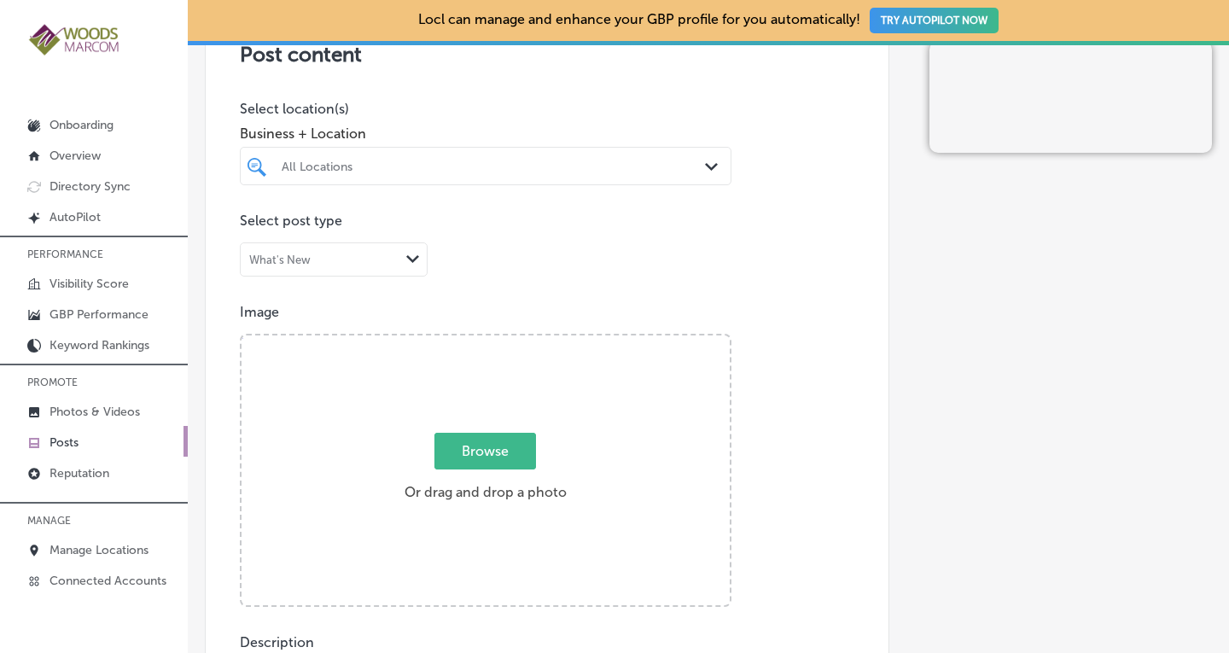
scroll to position [419, 0]
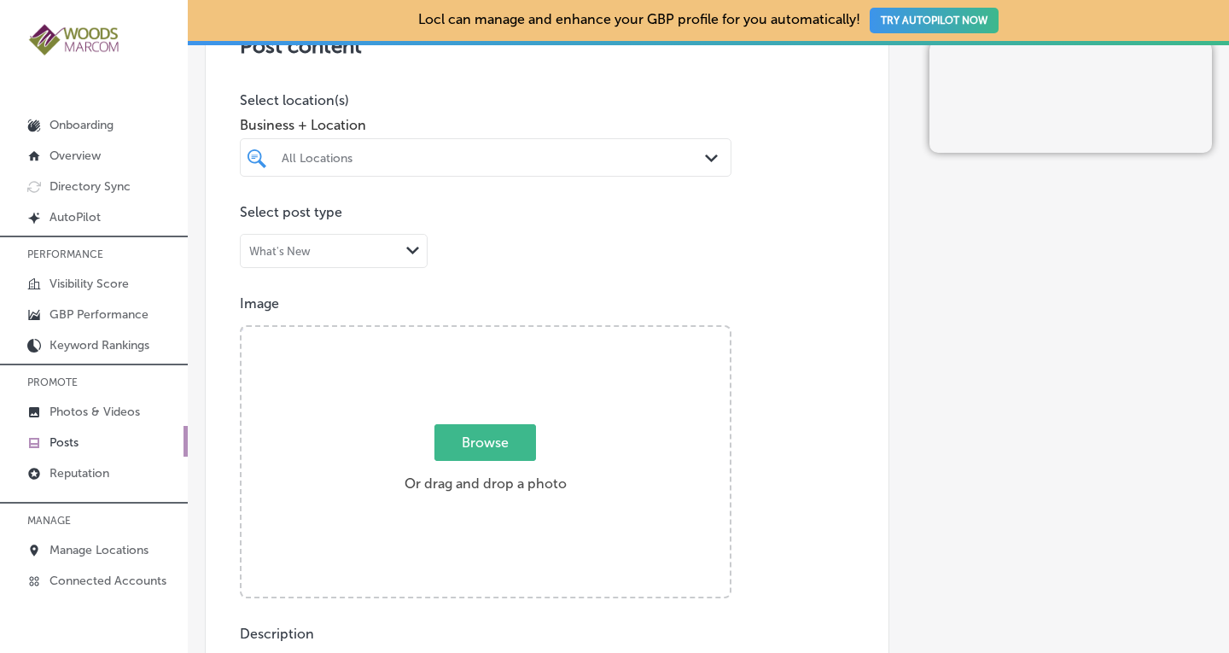
click at [656, 166] on div "All Locations" at bounding box center [485, 157] width 425 height 26
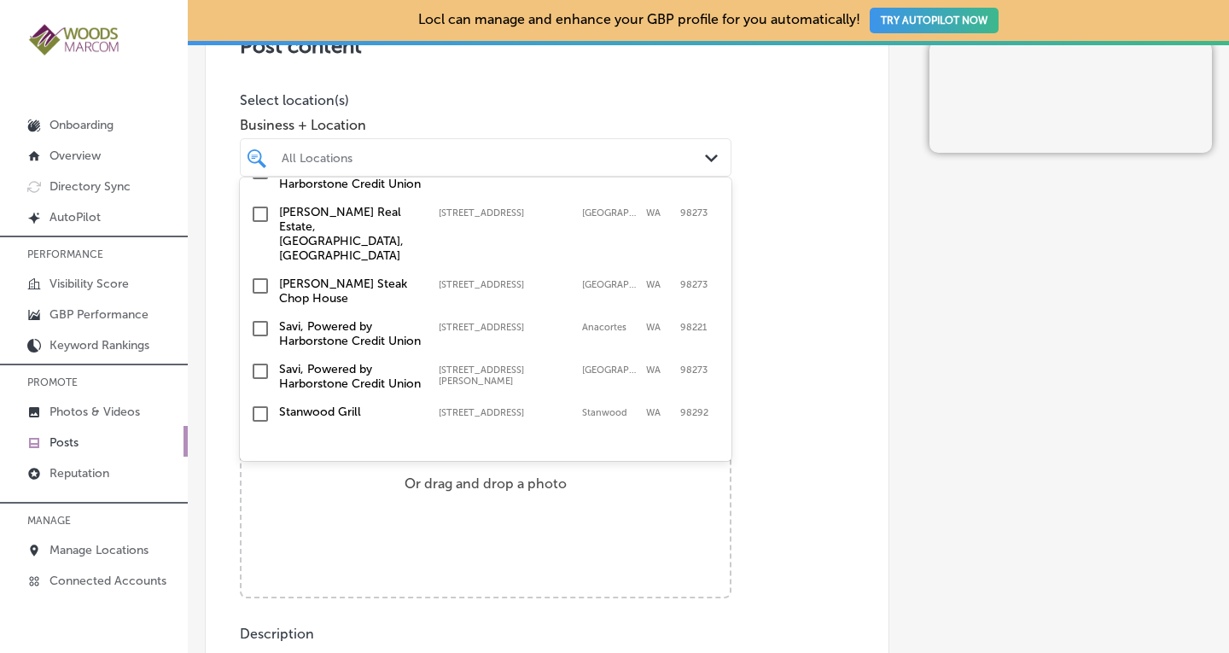
scroll to position [341, 0]
click at [255, 223] on input "checkbox" at bounding box center [260, 212] width 20 height 20
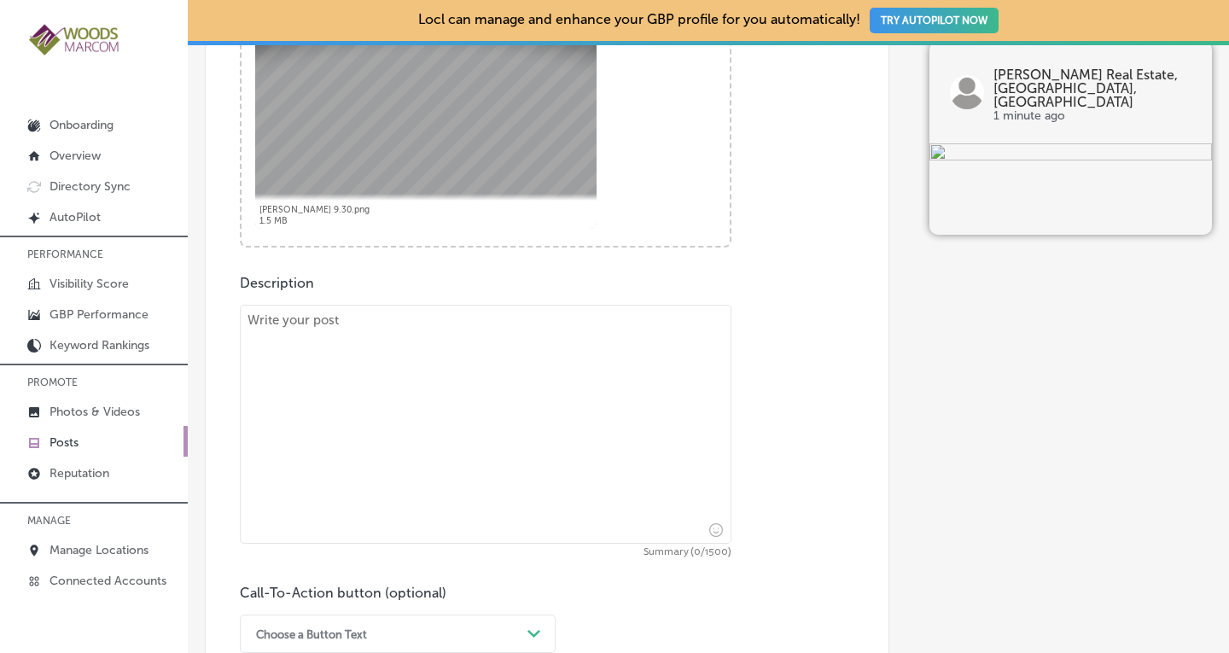
scroll to position [774, 0]
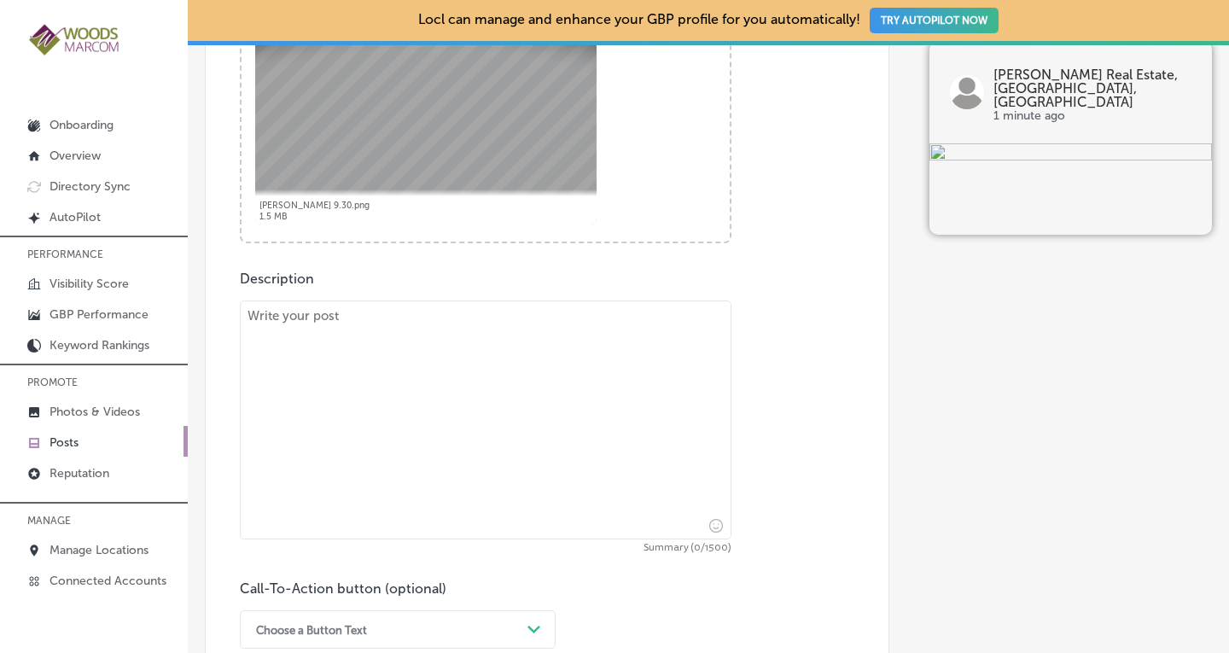
click at [444, 333] on textarea at bounding box center [486, 419] width 492 height 239
paste textarea "[PERSON_NAME] Real Estate"
type textarea "[PERSON_NAME] Real Estate"
paste textarea "An annual report from the National Association of Realtors (NAR), shows that 32…"
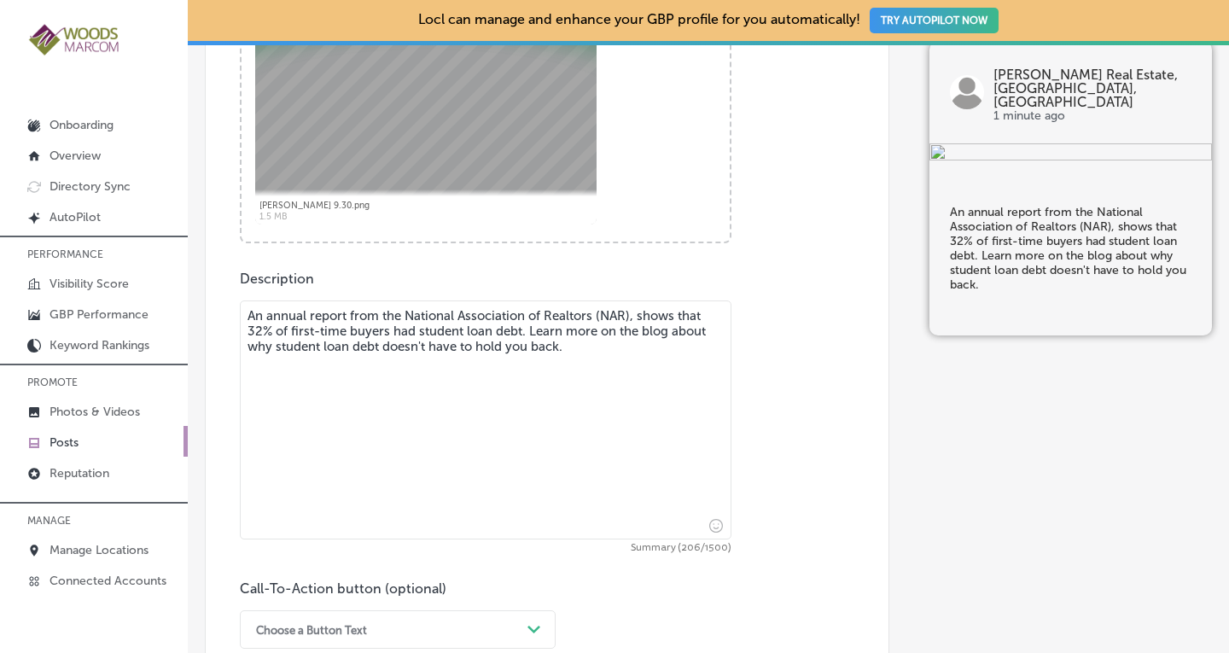
type textarea "An annual report from the National Association of Realtors (NAR), shows that 32…"
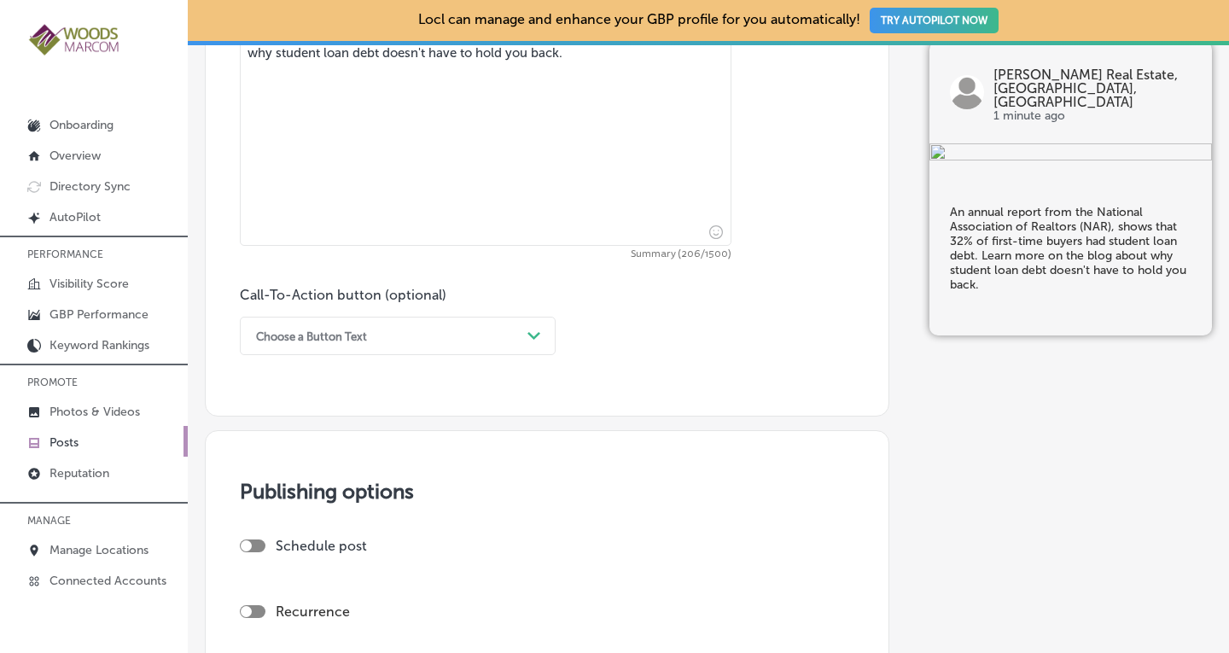
scroll to position [1096, 0]
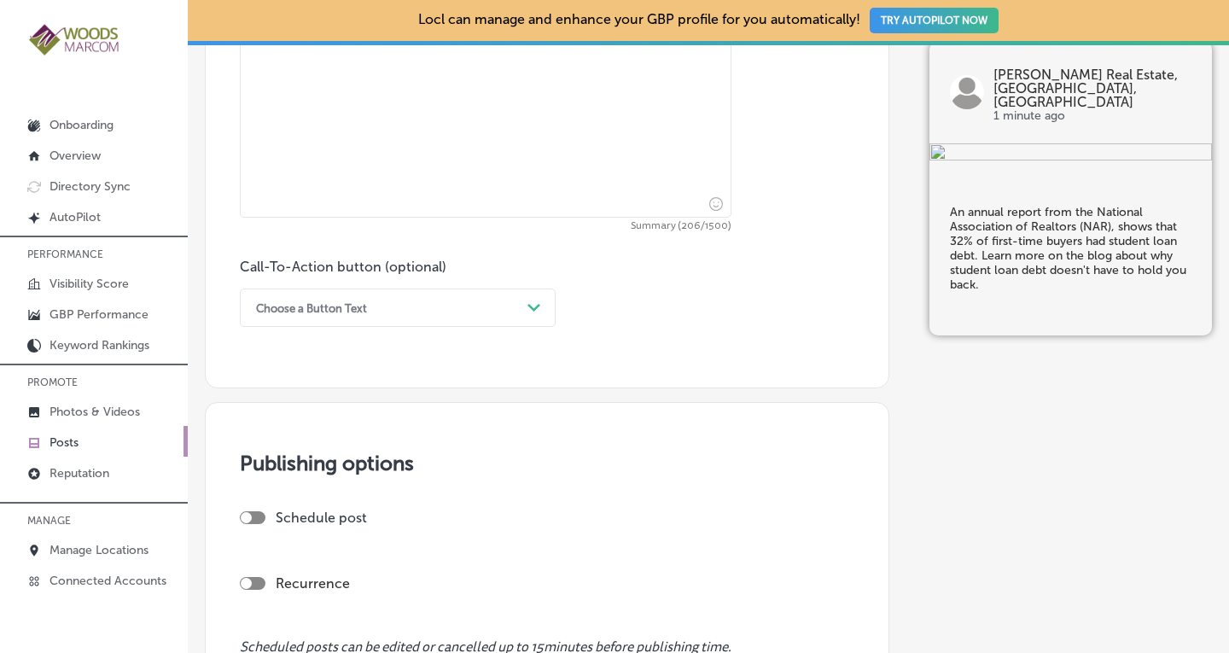
click at [468, 306] on div "Choose a Button Text" at bounding box center [383, 307] width 273 height 26
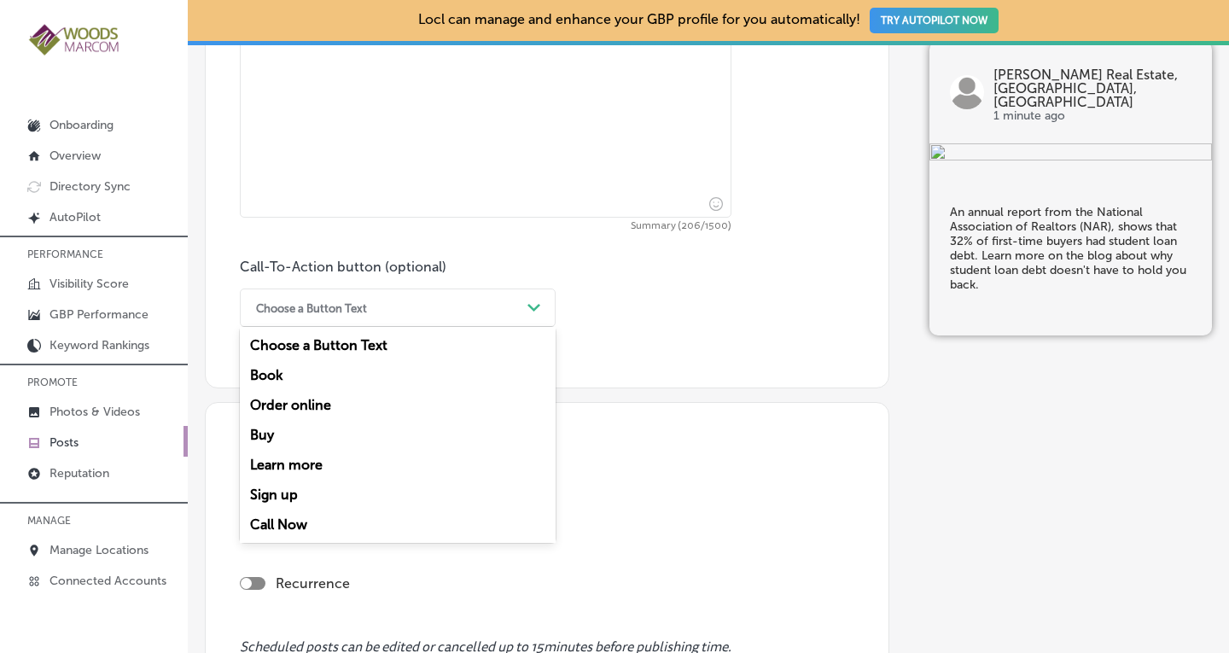
click at [288, 458] on div "Learn more" at bounding box center [398, 465] width 316 height 30
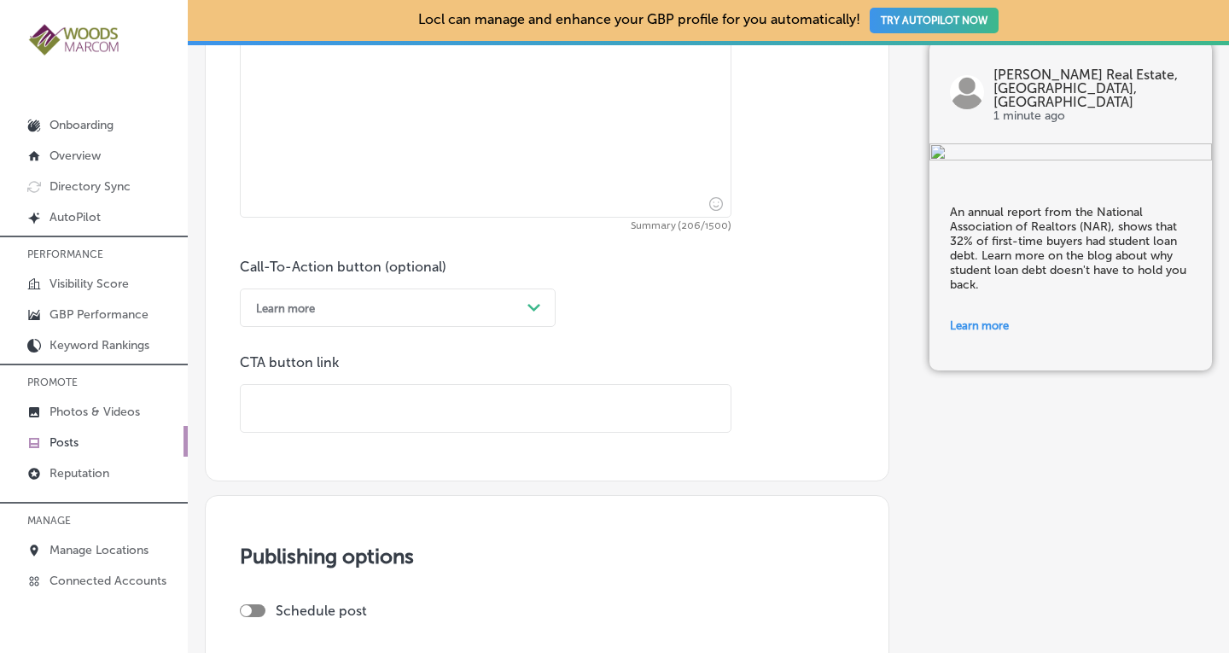
click at [313, 406] on input "text" at bounding box center [486, 408] width 490 height 47
paste input "[URL][DOMAIN_NAME]"
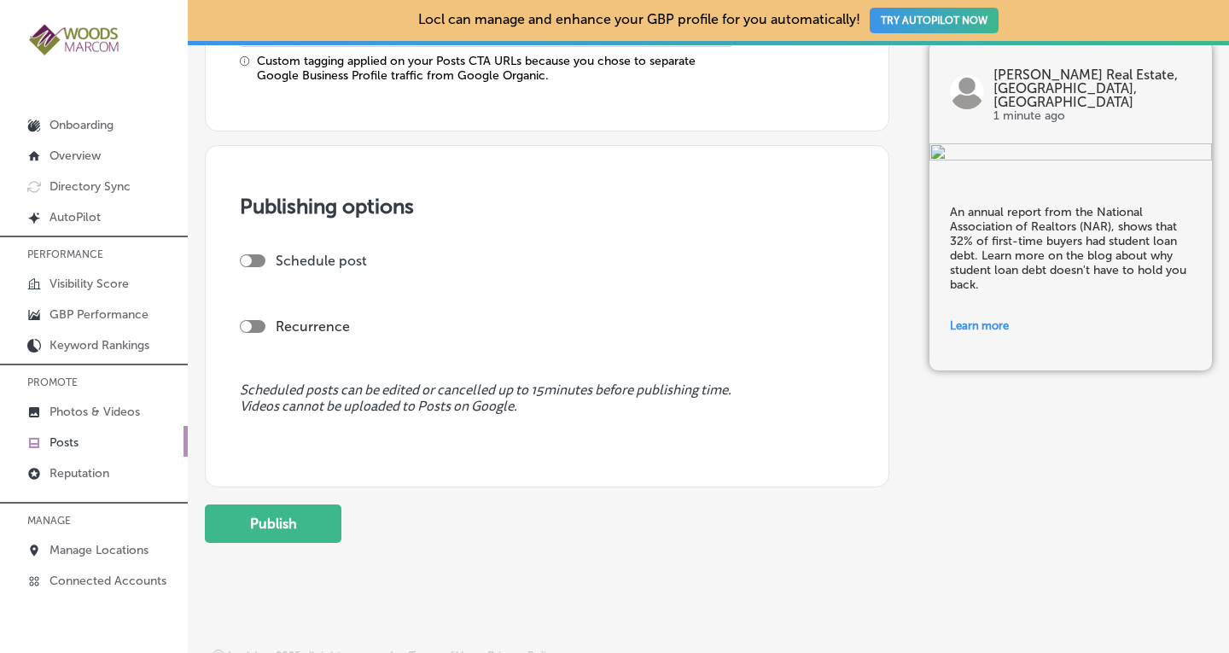
scroll to position [1522, 0]
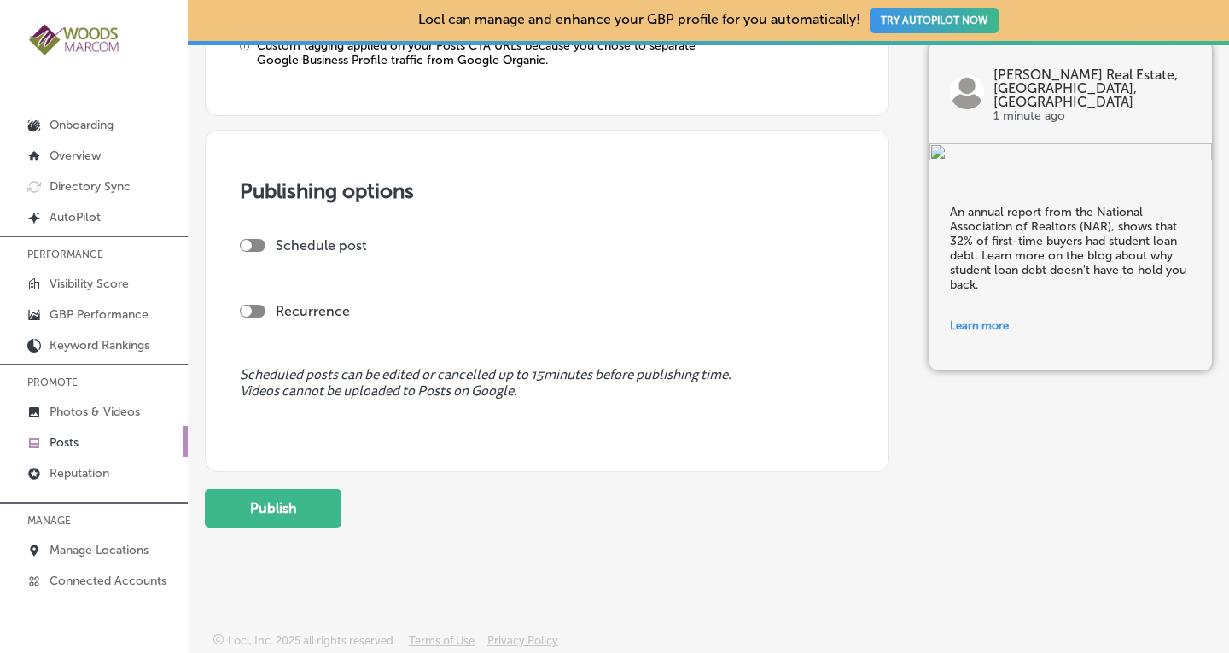
type input "[URL][DOMAIN_NAME]"
click at [257, 295] on div "Recurrence" at bounding box center [547, 310] width 614 height 33
click at [252, 305] on div at bounding box center [253, 311] width 26 height 13
checkbox input "true"
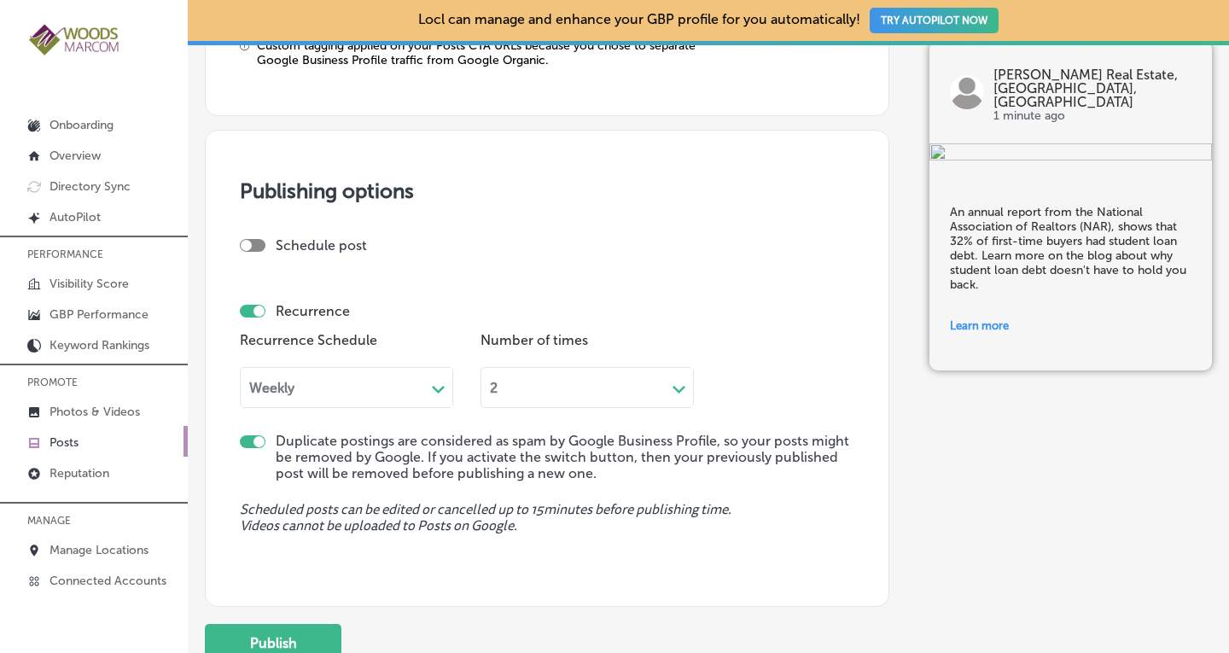
click at [306, 394] on div "Weekly" at bounding box center [333, 387] width 184 height 20
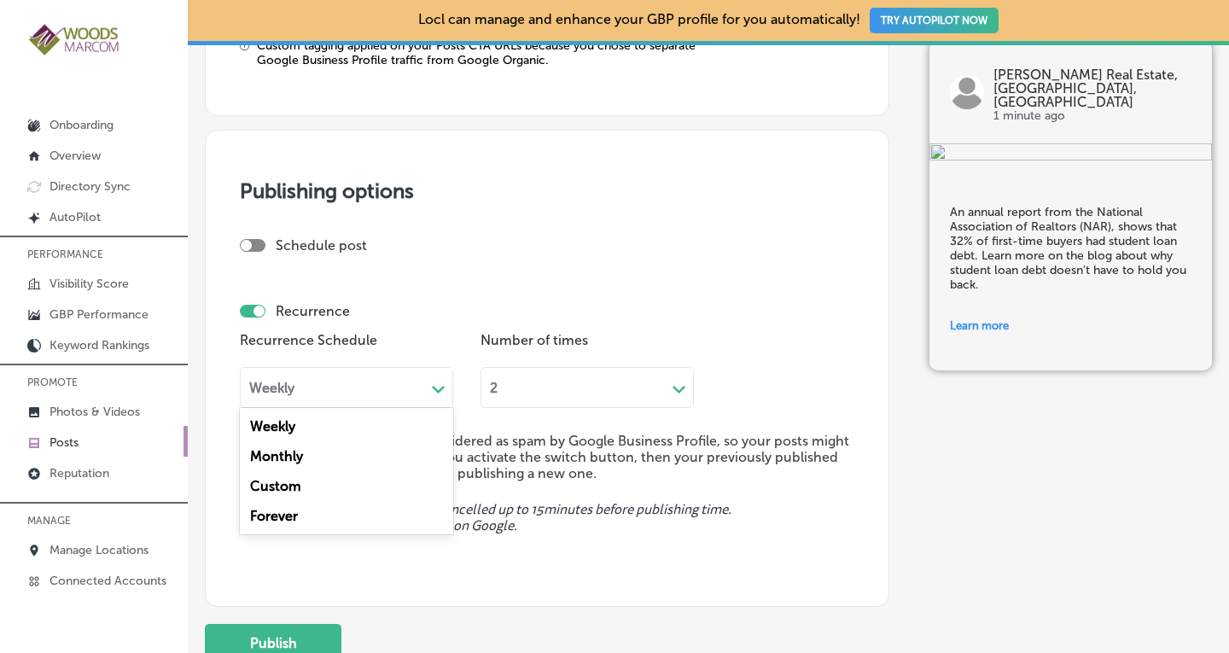
click at [279, 516] on div "Forever" at bounding box center [346, 516] width 213 height 30
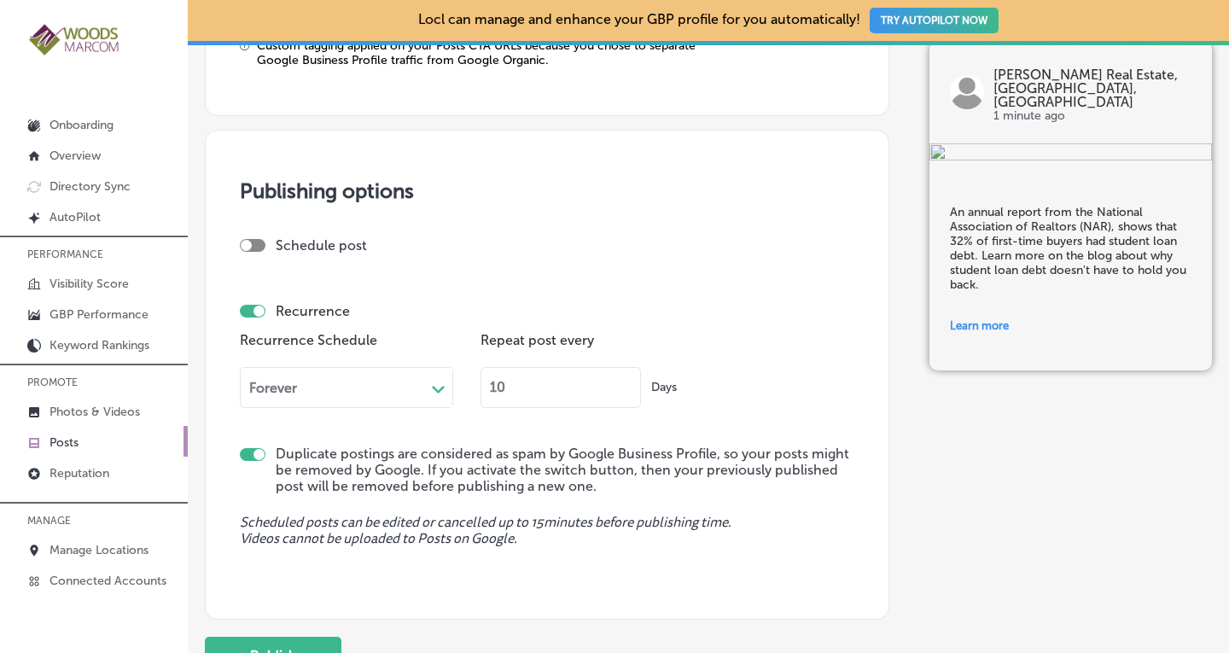
drag, startPoint x: 540, startPoint y: 386, endPoint x: 447, endPoint y: 391, distance: 93.2
click at [447, 391] on div "Recurrence Schedule Forever Path Created with Sketch. Repeat post every 10 Days" at bounding box center [547, 374] width 614 height 93
type input "90"
click at [727, 585] on div "Publishing options Schedule post Recurrence Recurrence Schedule Forever Path Cr…" at bounding box center [547, 375] width 684 height 490
click at [311, 637] on button "Publish" at bounding box center [273, 656] width 137 height 38
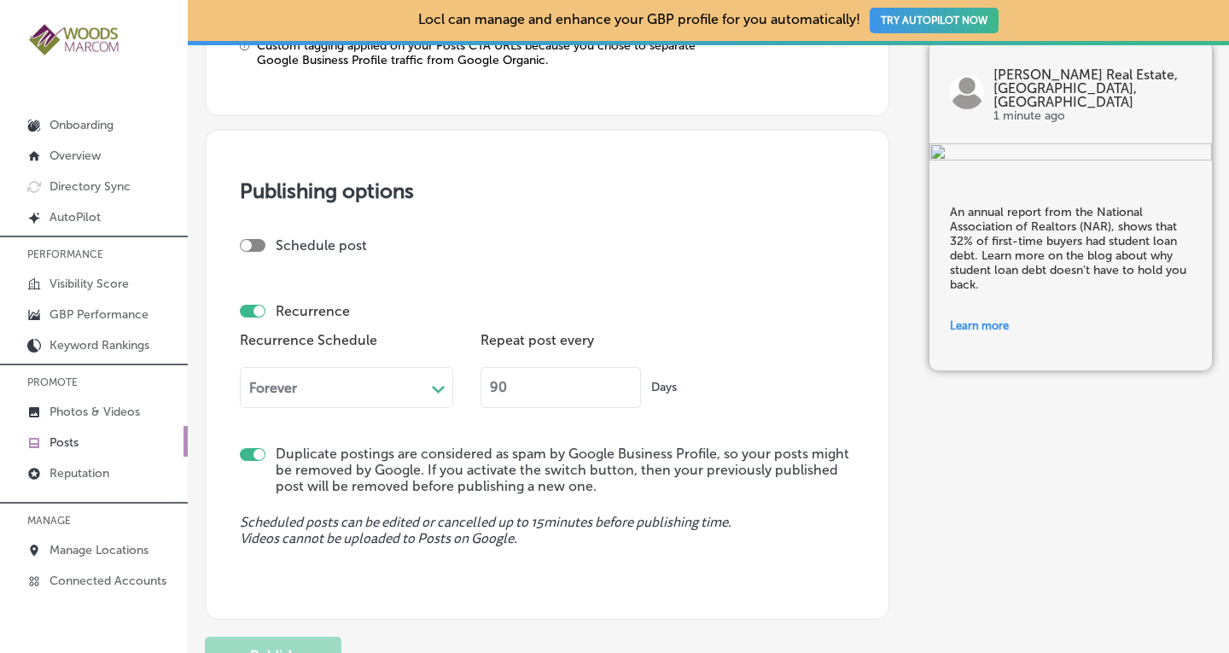
checkbox input "false"
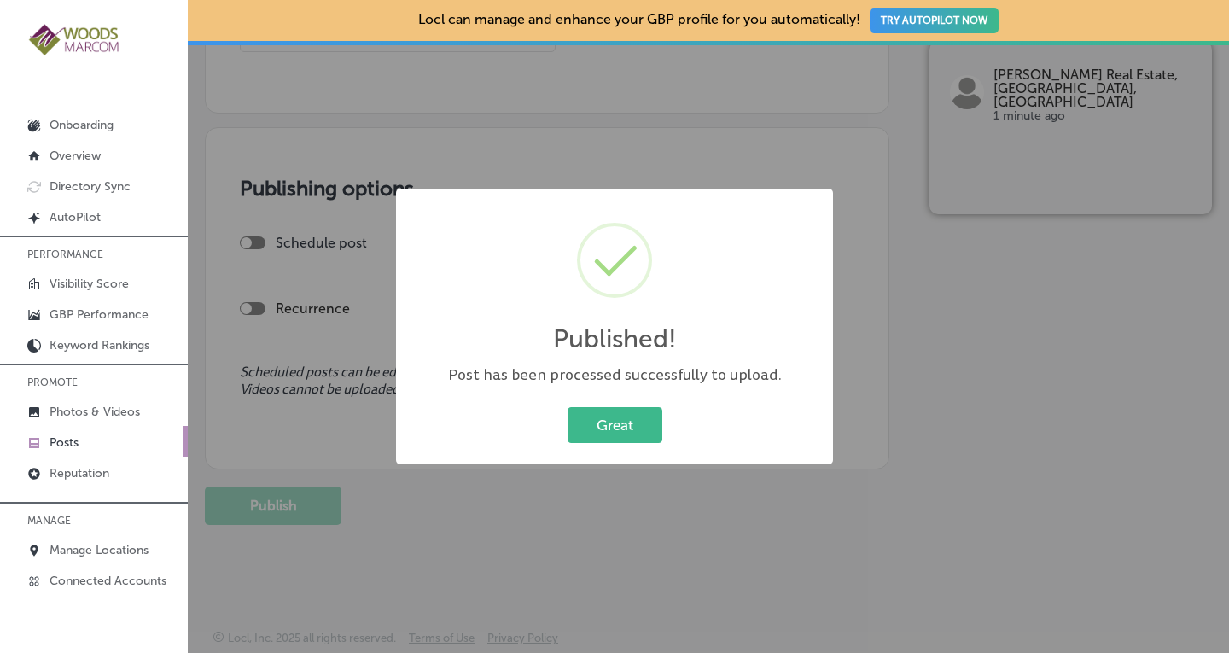
scroll to position [1369, 0]
click at [629, 419] on button "Great" at bounding box center [614, 424] width 95 height 35
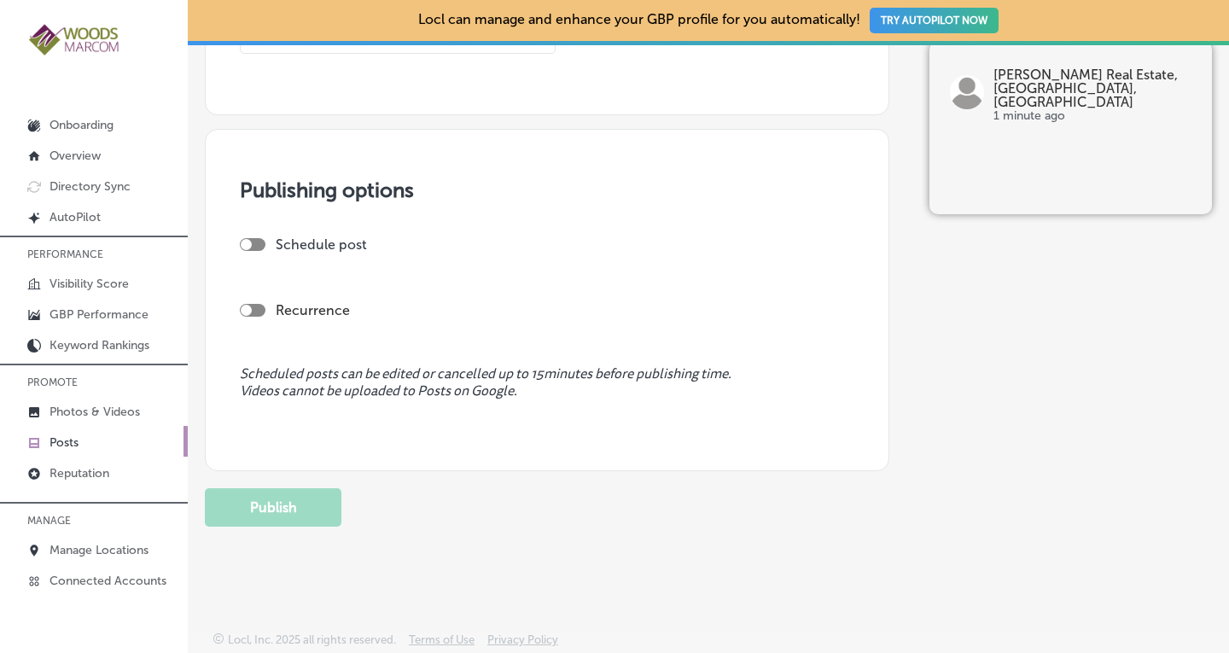
click at [62, 435] on p "Posts" at bounding box center [63, 442] width 29 height 15
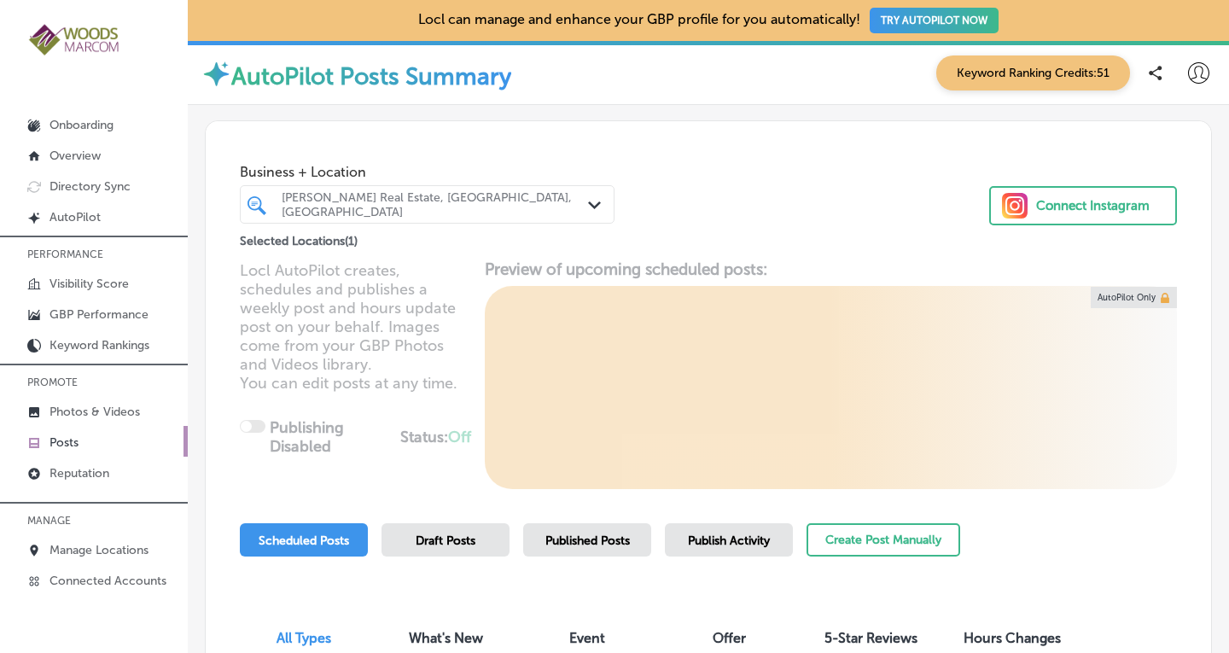
click at [445, 199] on div "[PERSON_NAME] Real Estate, [GEOGRAPHIC_DATA], [GEOGRAPHIC_DATA]" at bounding box center [436, 204] width 308 height 29
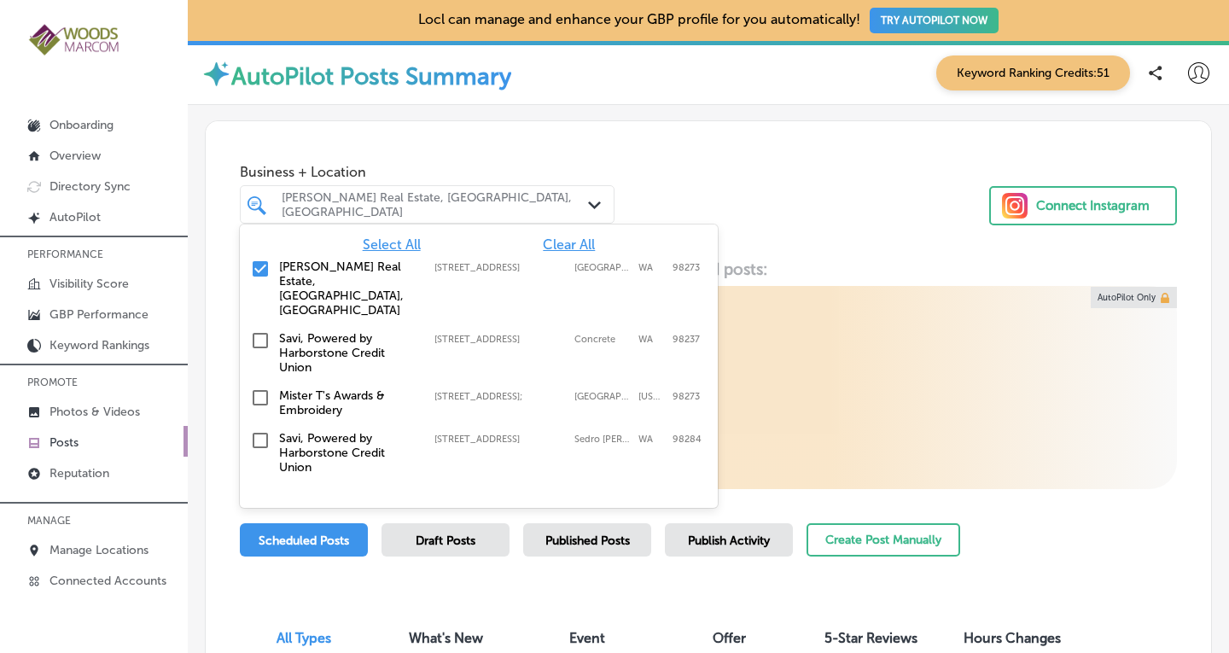
click at [573, 242] on span "Clear All" at bounding box center [569, 244] width 52 height 16
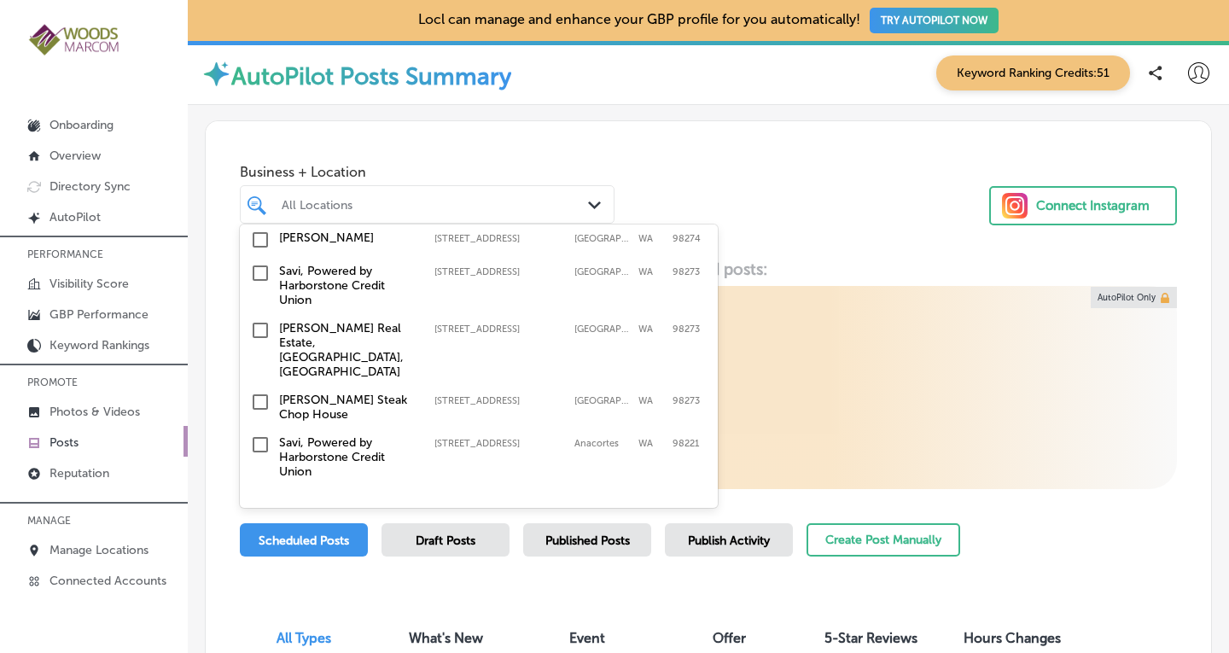
scroll to position [340, 0]
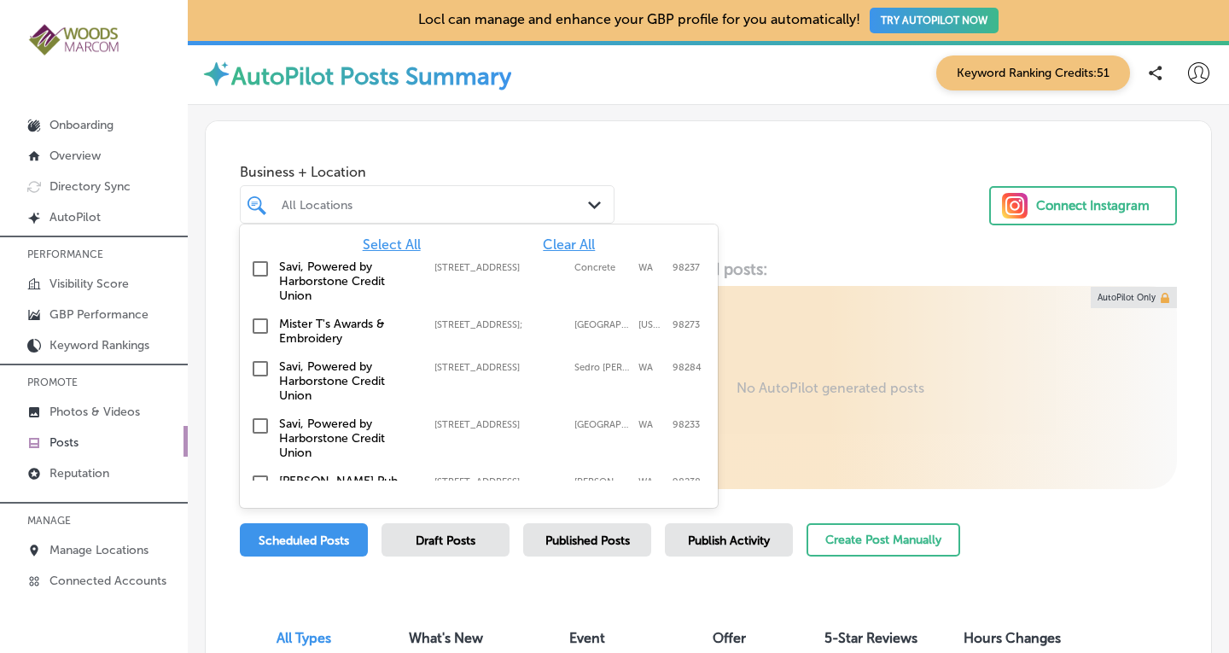
click at [260, 352] on div "Savi, Powered by Harborstone Credit Union [STREET_ADDRESS][PERSON_NAME] [STREET…" at bounding box center [479, 380] width 478 height 57
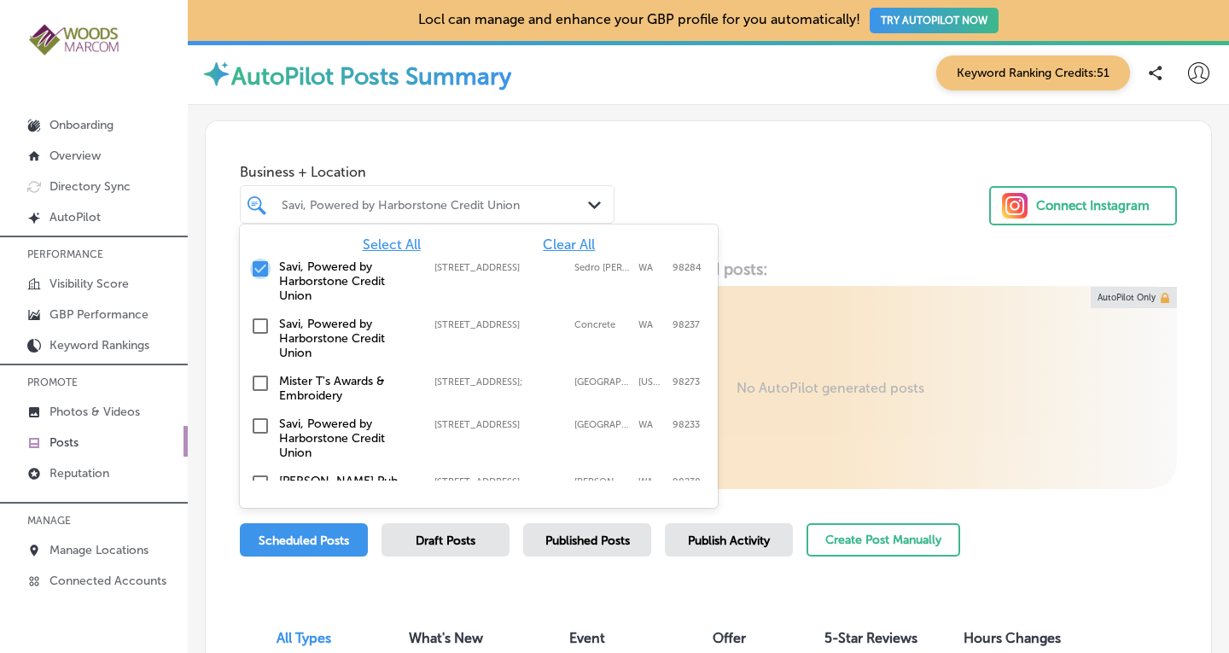
click at [259, 268] on input "checkbox" at bounding box center [260, 269] width 20 height 20
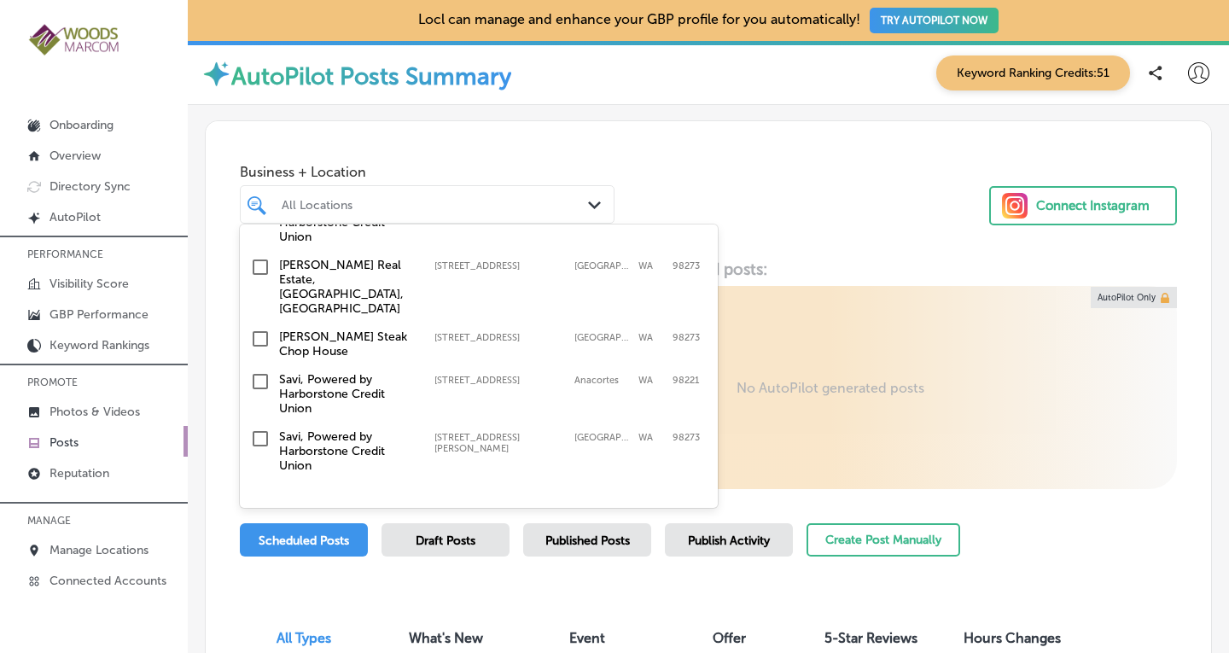
scroll to position [393, 0]
click at [265, 327] on input "checkbox" at bounding box center [260, 337] width 20 height 20
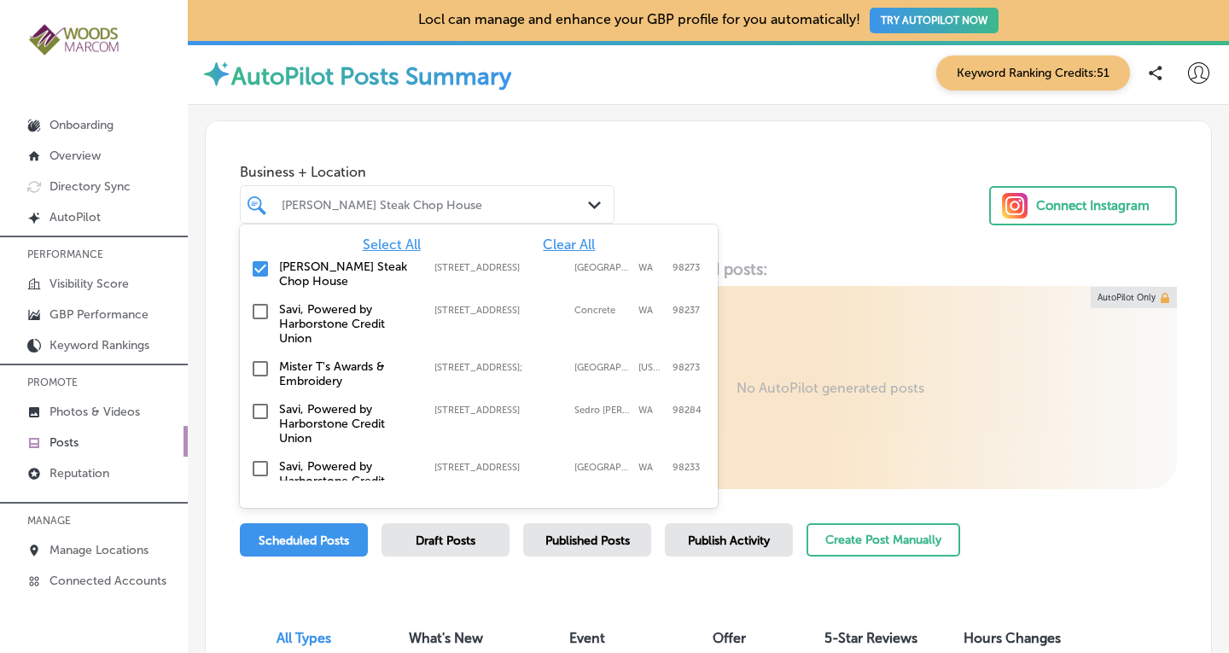
click at [860, 206] on div "Business + Location option [STREET_ADDRESS]. option [STREET_ADDRESS]. 19 result…" at bounding box center [708, 186] width 1005 height 130
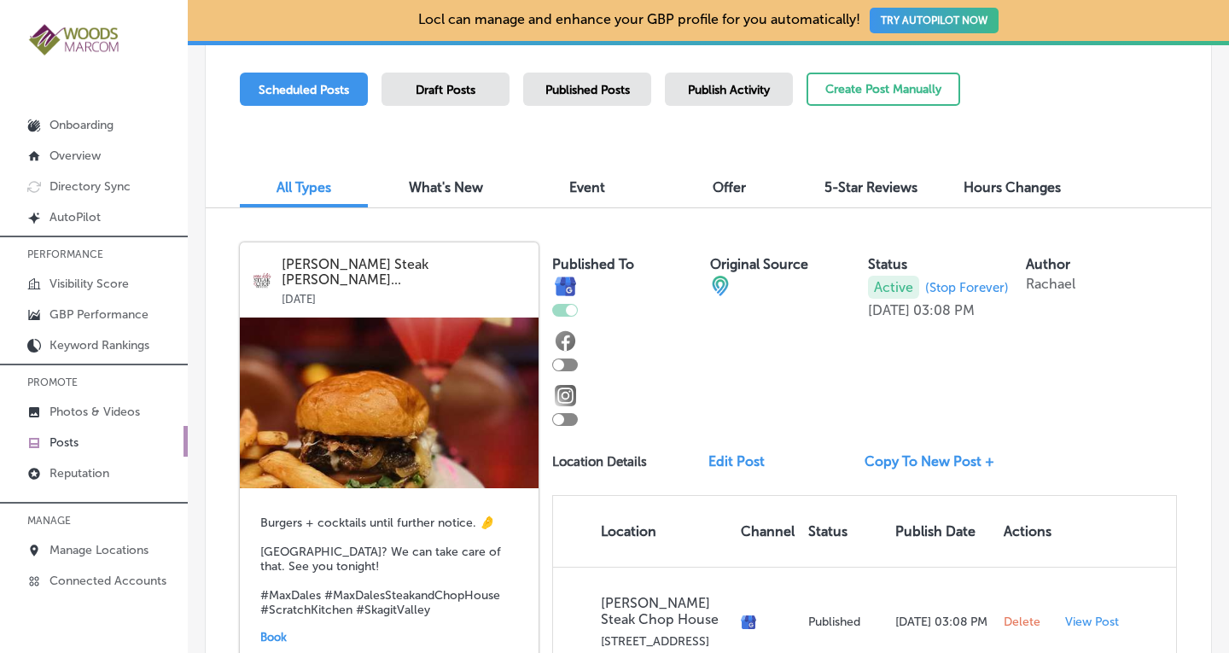
scroll to position [450, 0]
click at [600, 90] on span "Published Posts" at bounding box center [587, 91] width 84 height 15
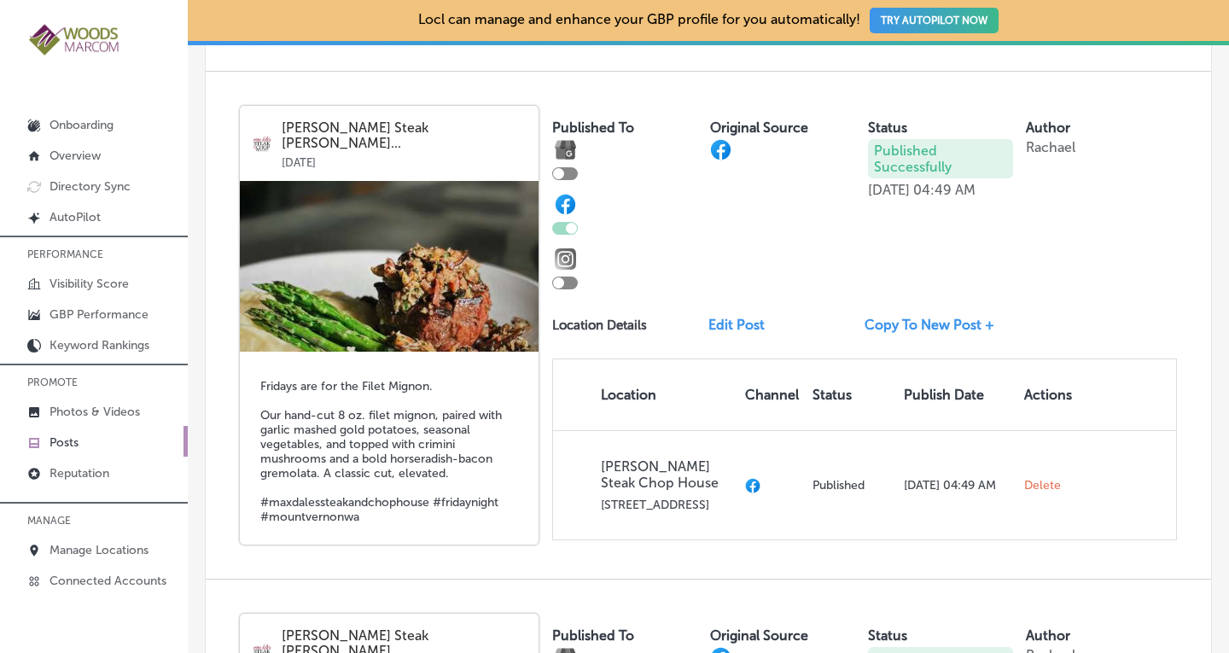
scroll to position [1093, 0]
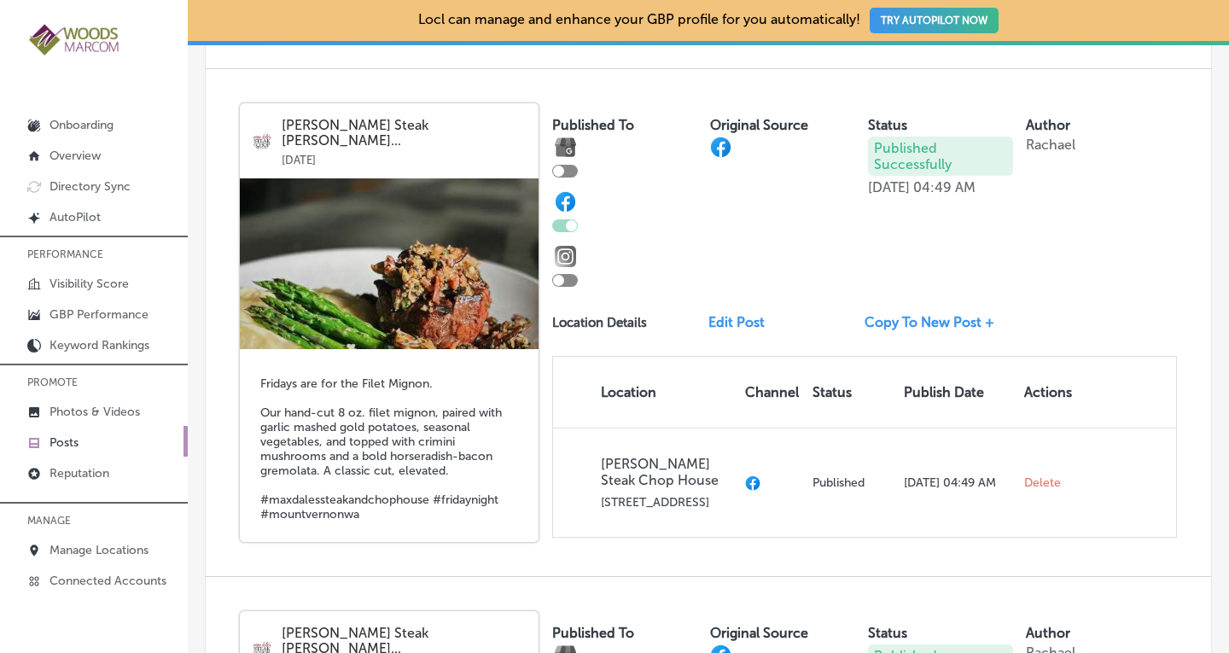
click at [906, 319] on link "Copy To New Post +" at bounding box center [935, 322] width 143 height 16
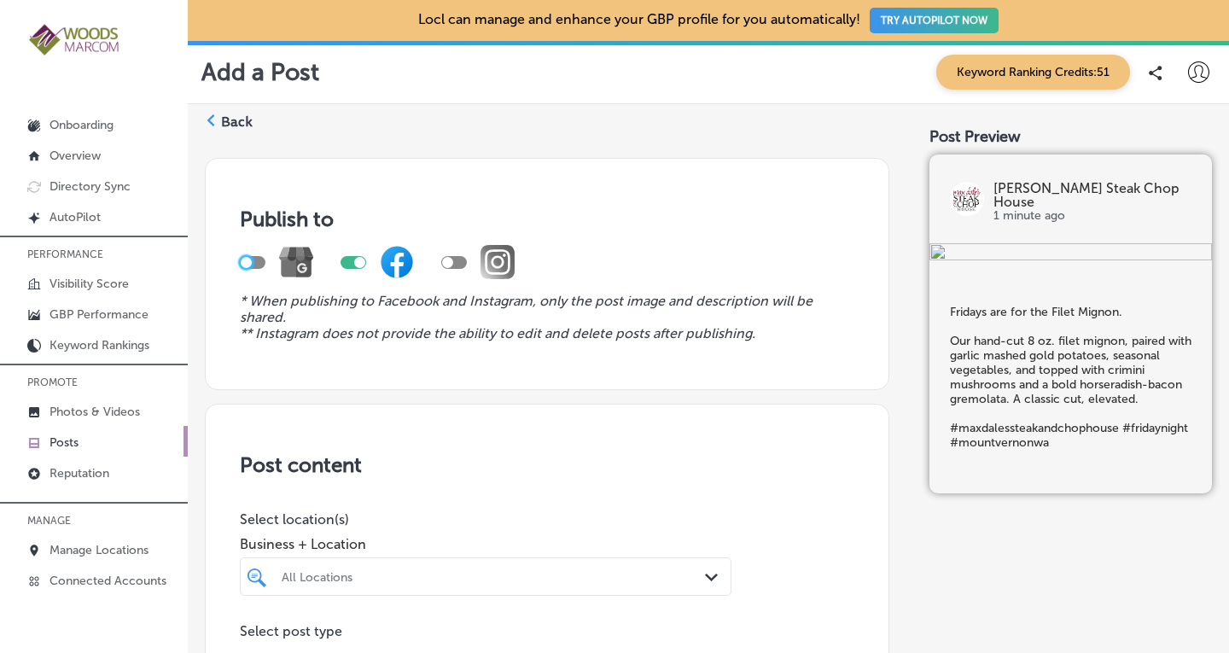
click at [248, 259] on div at bounding box center [246, 262] width 11 height 11
checkbox input "true"
click at [357, 262] on div at bounding box center [359, 262] width 11 height 11
checkbox input "false"
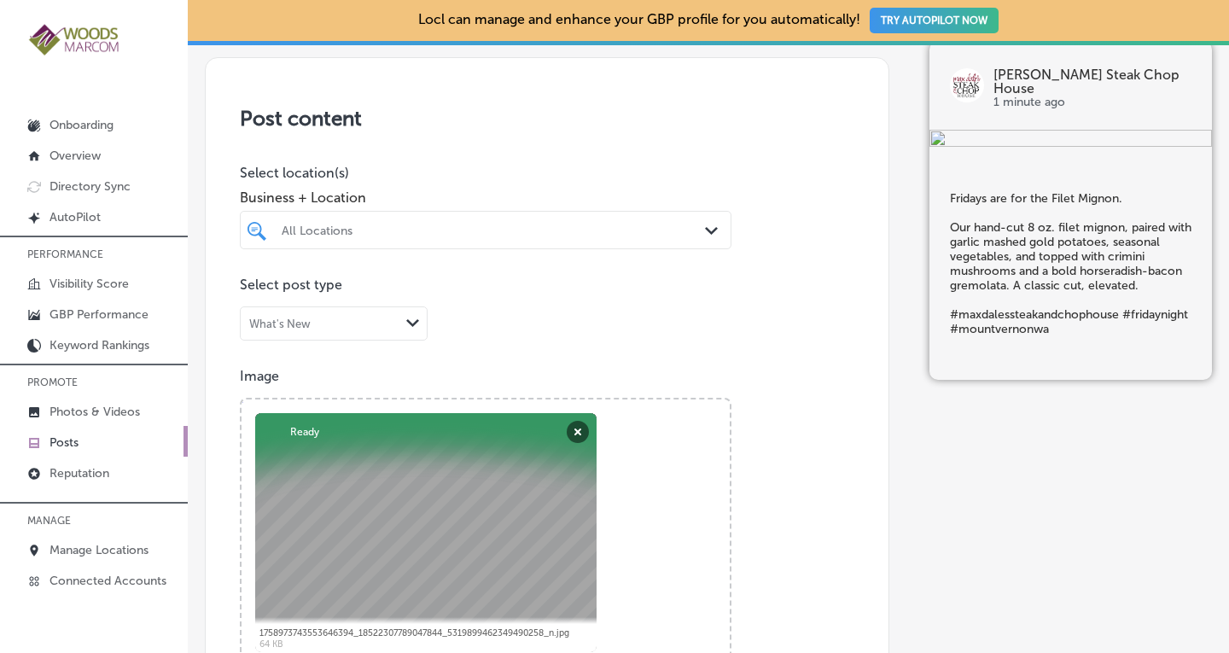
scroll to position [370, 0]
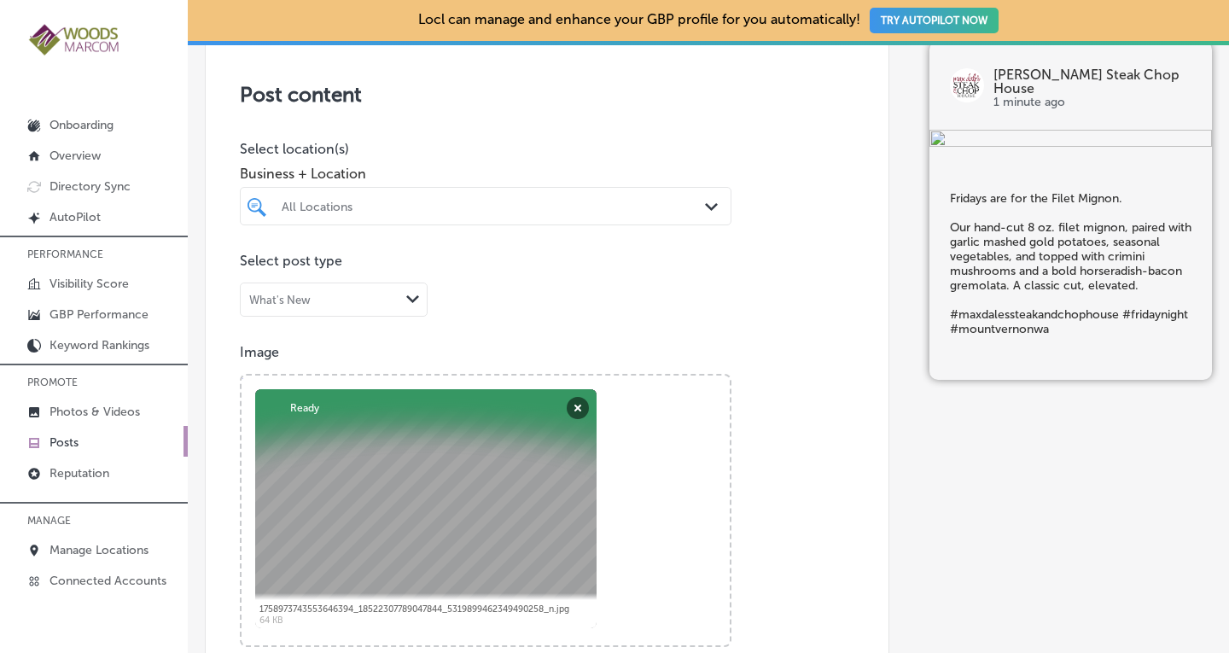
click at [686, 204] on div "All Locations" at bounding box center [494, 206] width 425 height 15
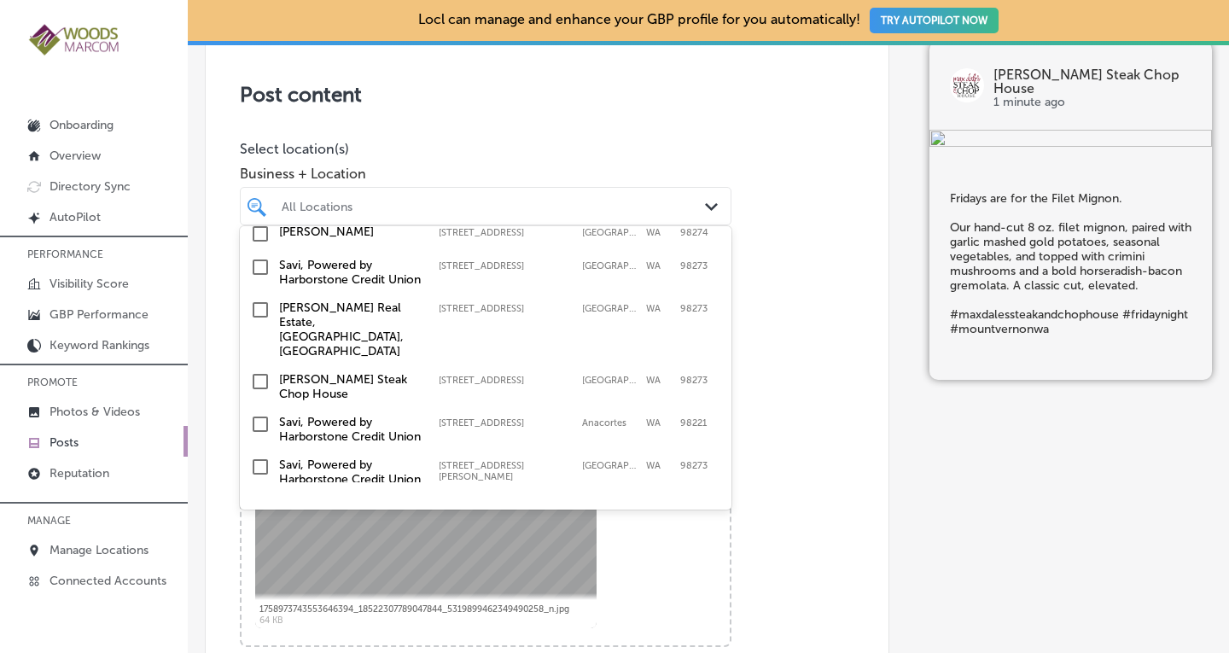
scroll to position [294, 0]
click at [263, 390] on input "checkbox" at bounding box center [260, 380] width 20 height 20
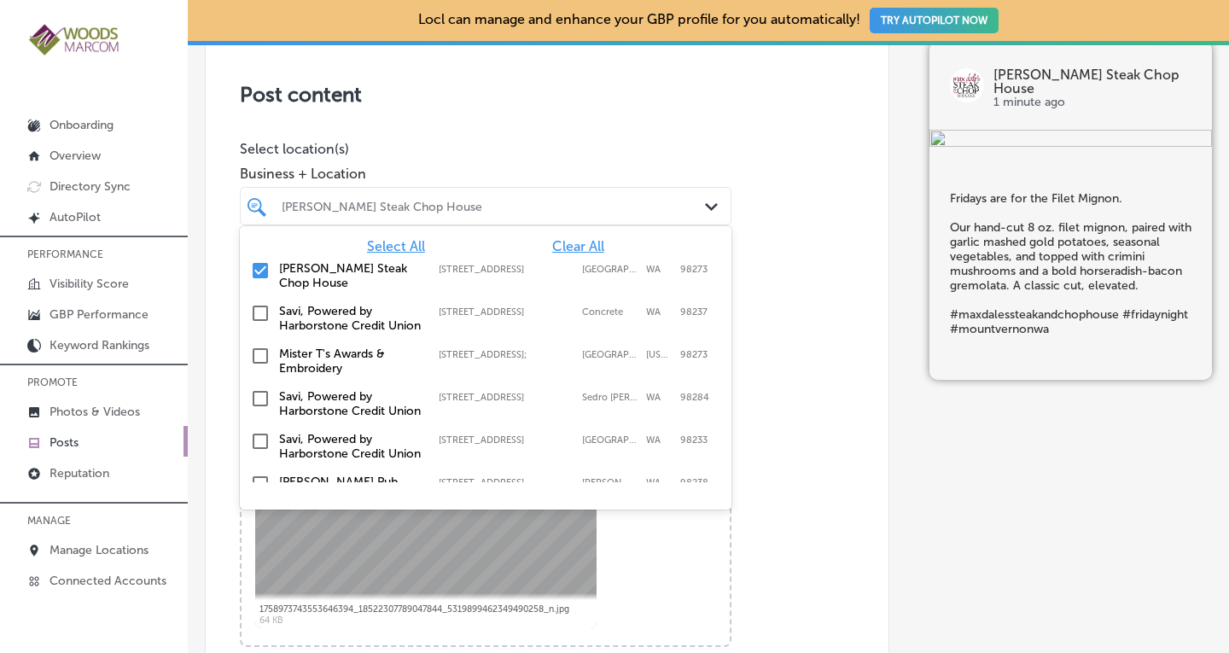
click at [776, 244] on div "Post content Select location(s) Business + Location option [STREET_ADDRESS]. op…" at bounding box center [547, 573] width 684 height 1080
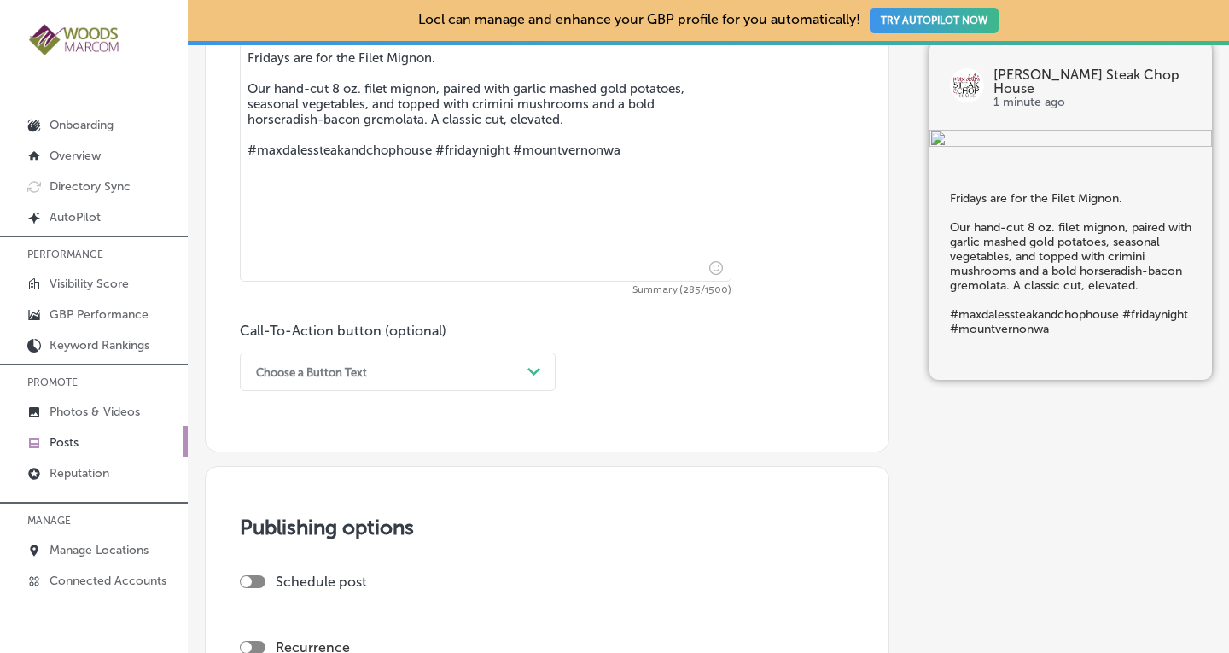
scroll to position [1042, 0]
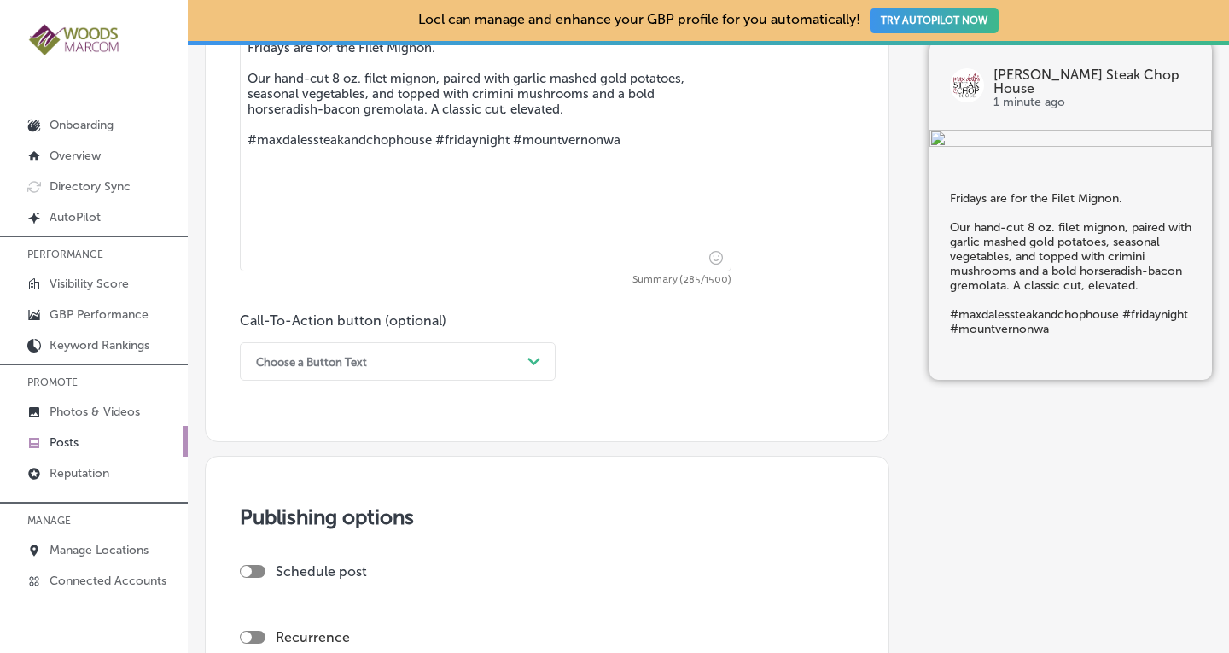
click at [521, 366] on div "Path Created with Sketch." at bounding box center [534, 361] width 27 height 27
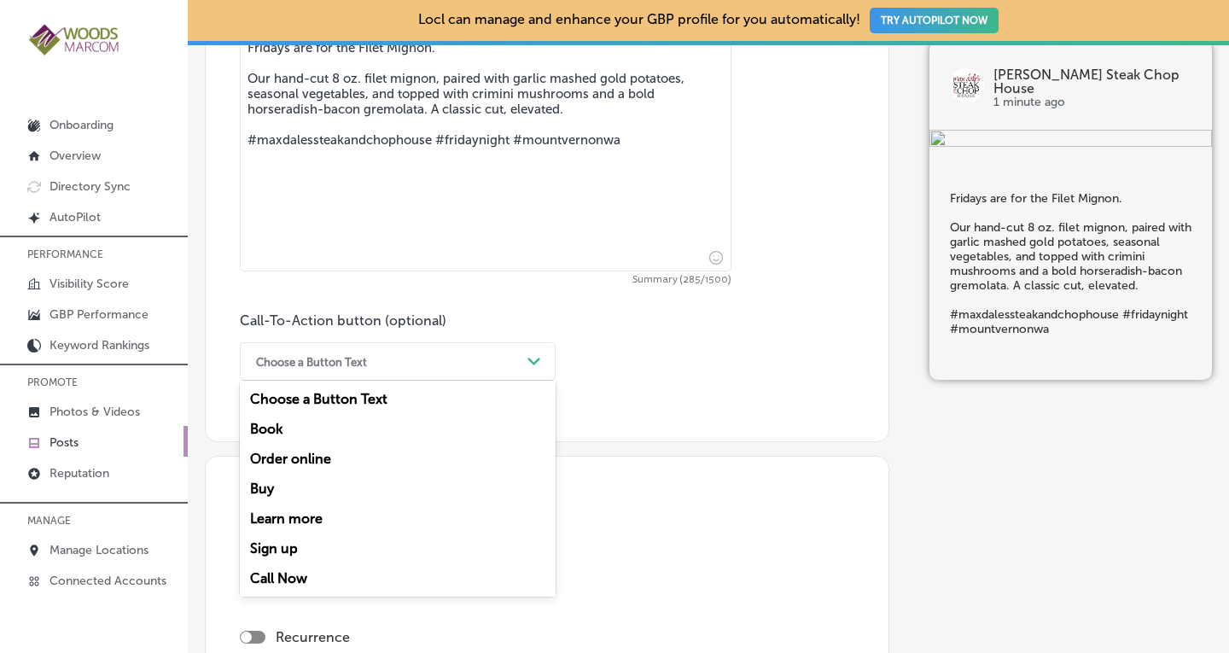
click at [276, 575] on div "Call Now" at bounding box center [398, 578] width 316 height 30
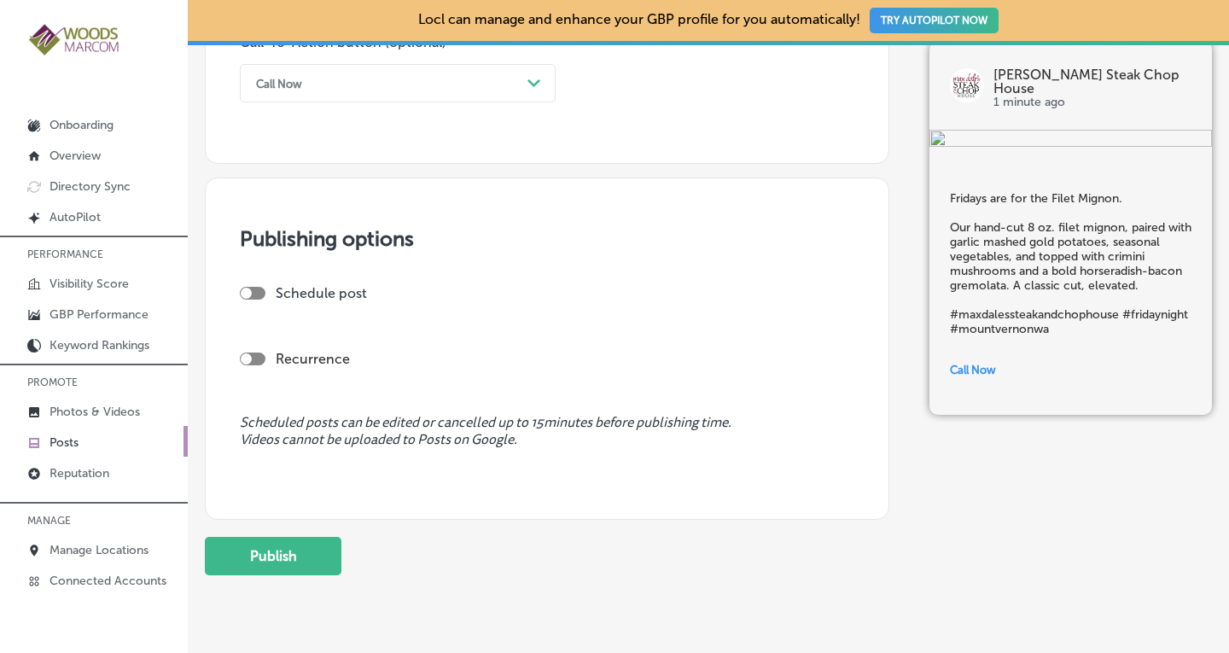
scroll to position [1369, 0]
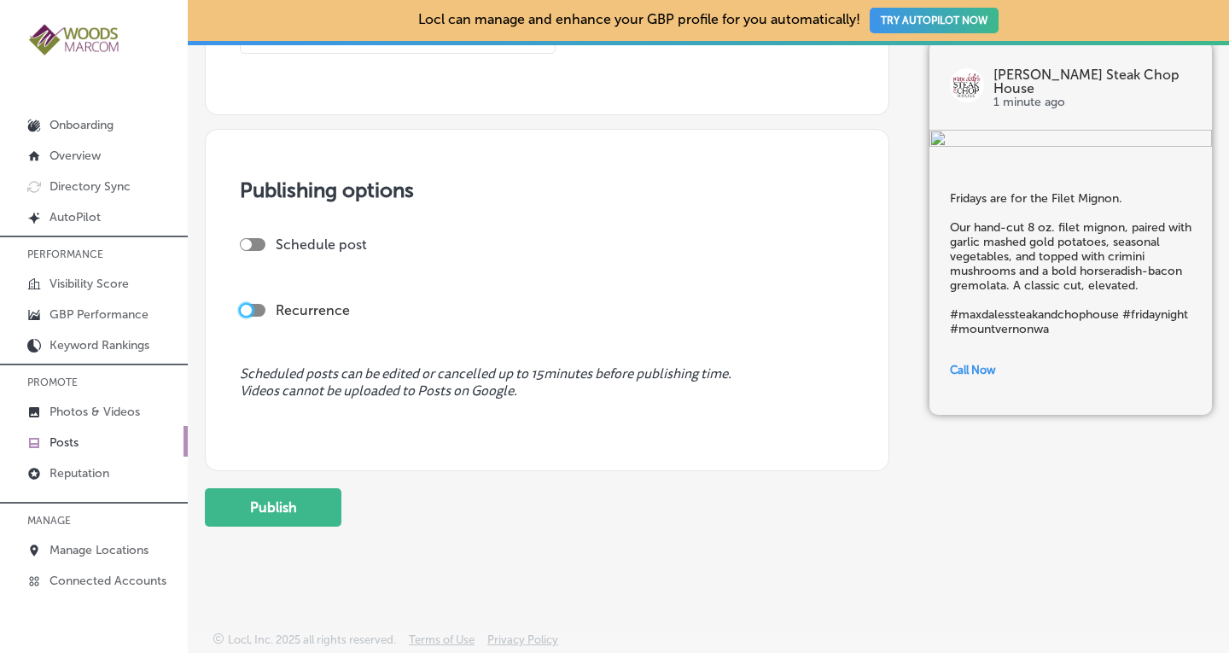
click at [251, 309] on div at bounding box center [246, 310] width 11 height 11
checkbox input "true"
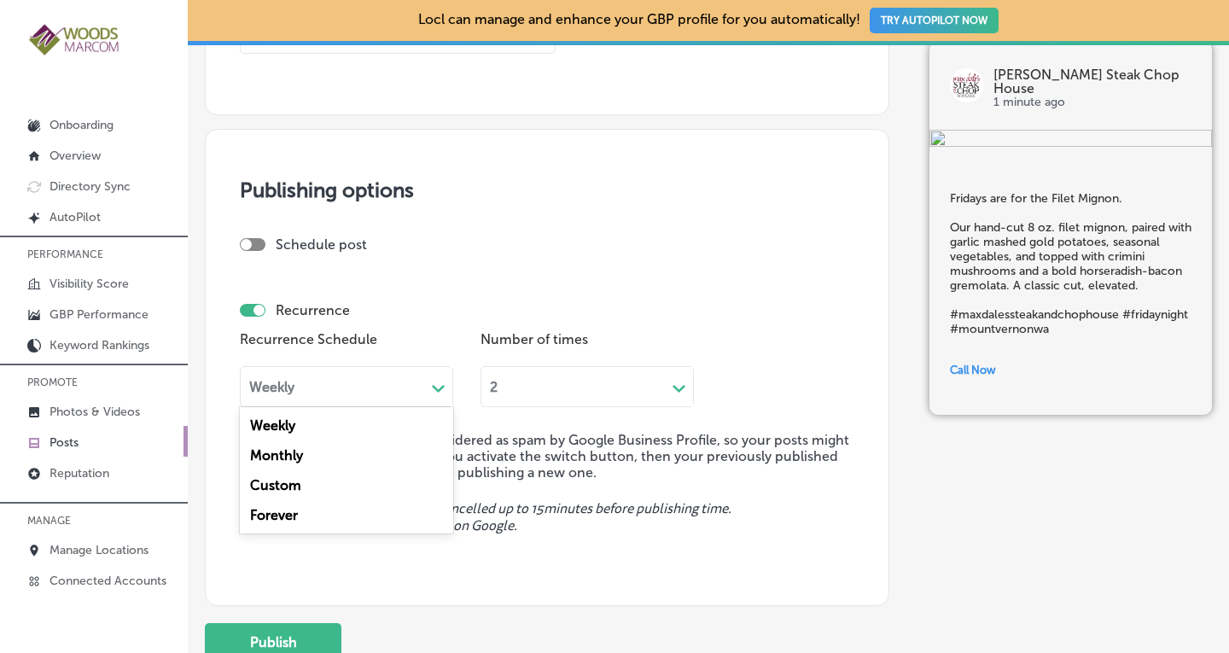
click at [306, 395] on div "Weekly Path Created with Sketch." at bounding box center [346, 386] width 213 height 41
click at [279, 515] on div "Forever" at bounding box center [346, 515] width 213 height 30
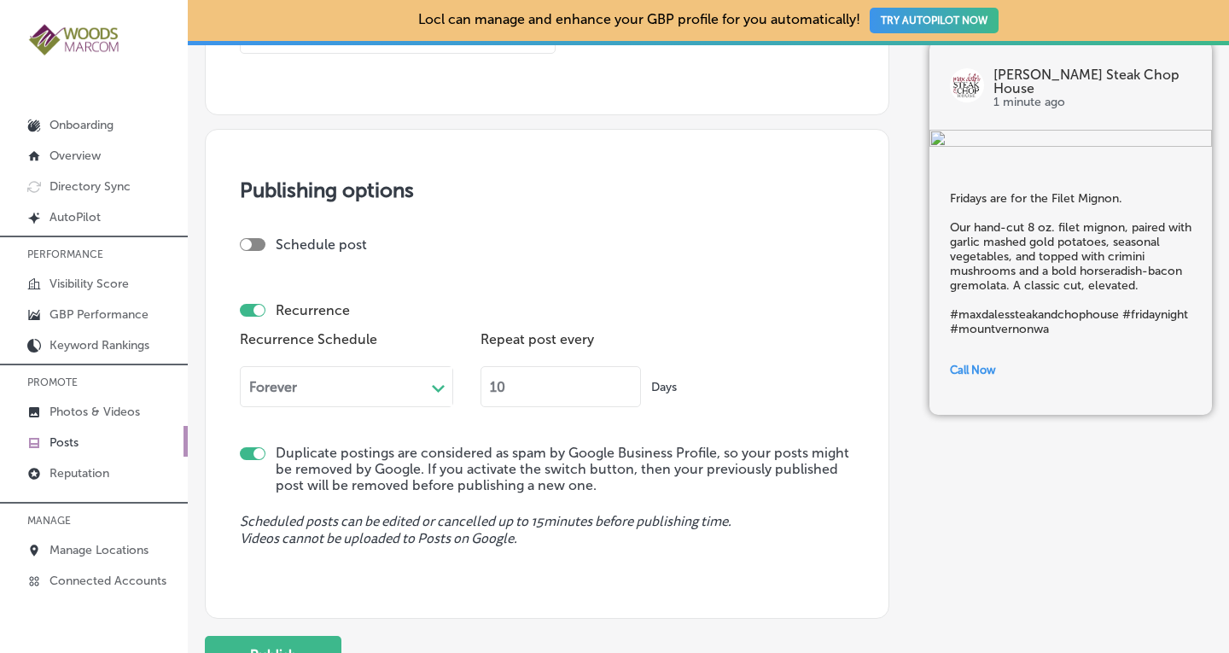
drag, startPoint x: 506, startPoint y: 387, endPoint x: 477, endPoint y: 399, distance: 31.1
click at [477, 399] on div "Recurrence Schedule Forever Path Created with Sketch. Repeat post every 10 Days" at bounding box center [547, 373] width 614 height 93
type input "90"
click at [744, 533] on span "Scheduled posts can be edited or cancelled up to 15 minutes before publishing t…" at bounding box center [547, 530] width 614 height 32
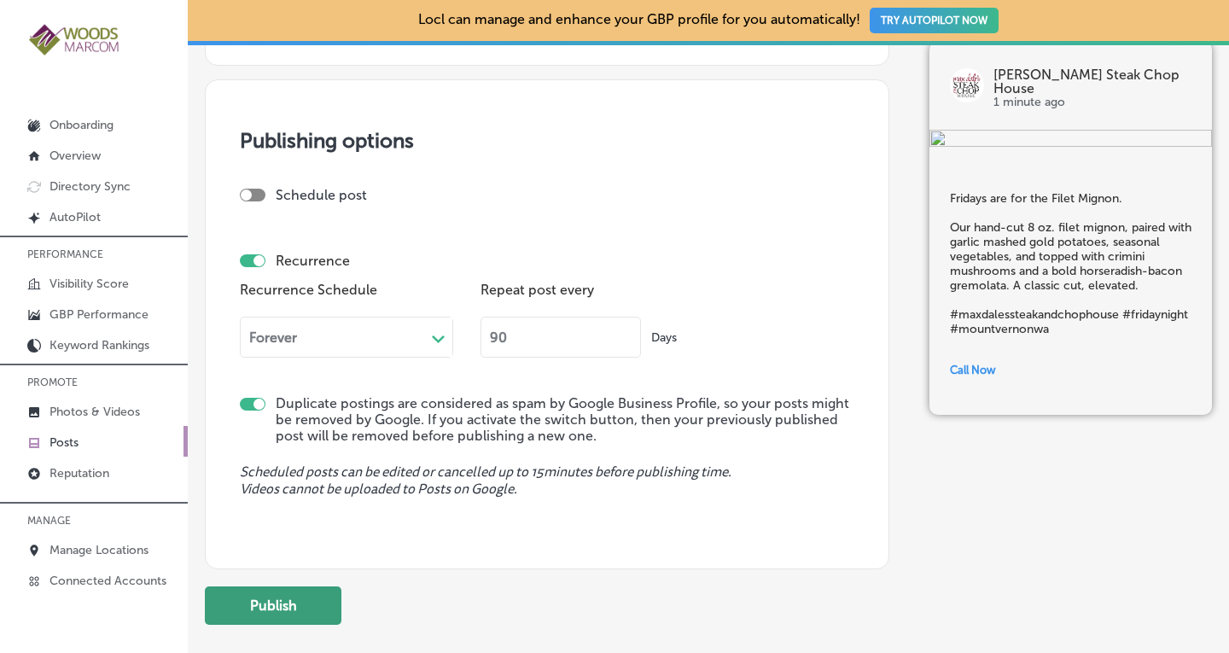
click at [272, 608] on button "Publish" at bounding box center [273, 605] width 137 height 38
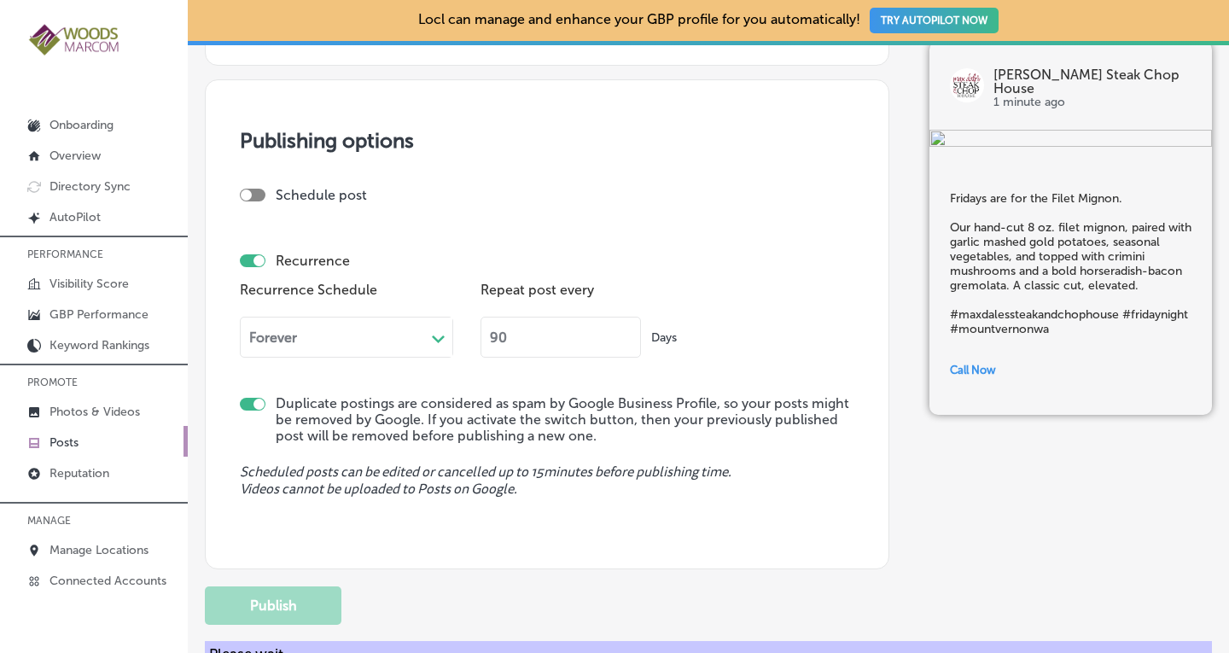
checkbox input "false"
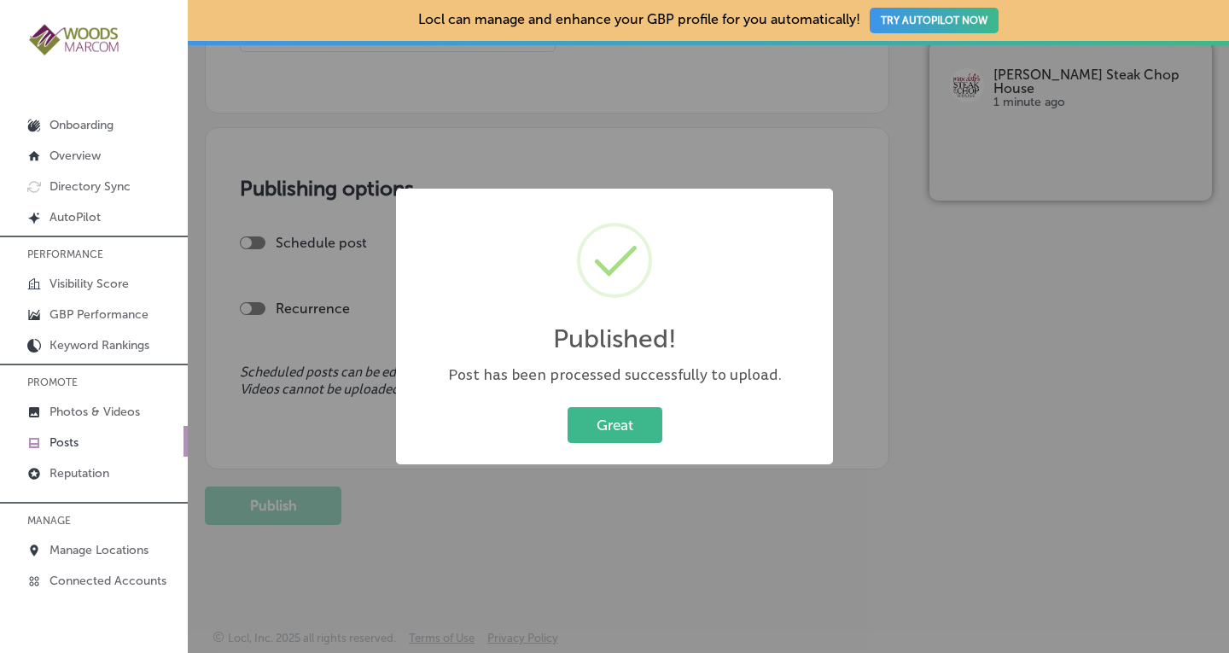
scroll to position [1369, 0]
click at [640, 427] on button "Great" at bounding box center [614, 424] width 95 height 35
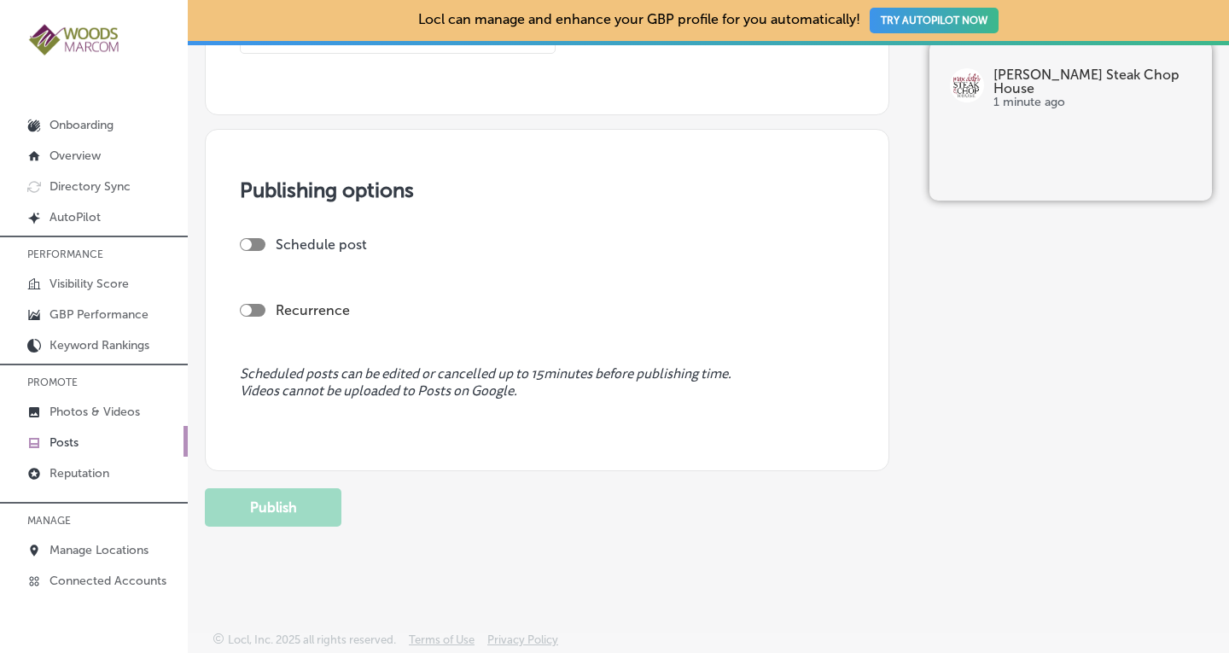
click at [60, 435] on p "Posts" at bounding box center [63, 442] width 29 height 15
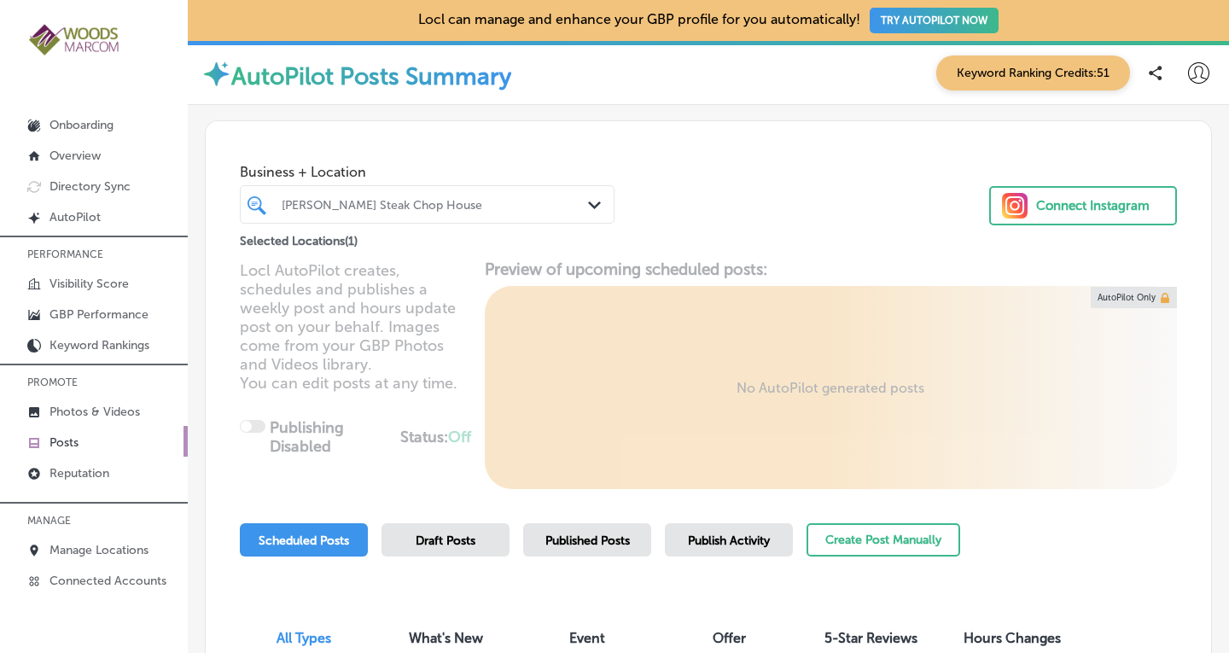
click at [585, 195] on div "[PERSON_NAME] Steak Chop House Path Created with Sketch." at bounding box center [427, 204] width 373 height 26
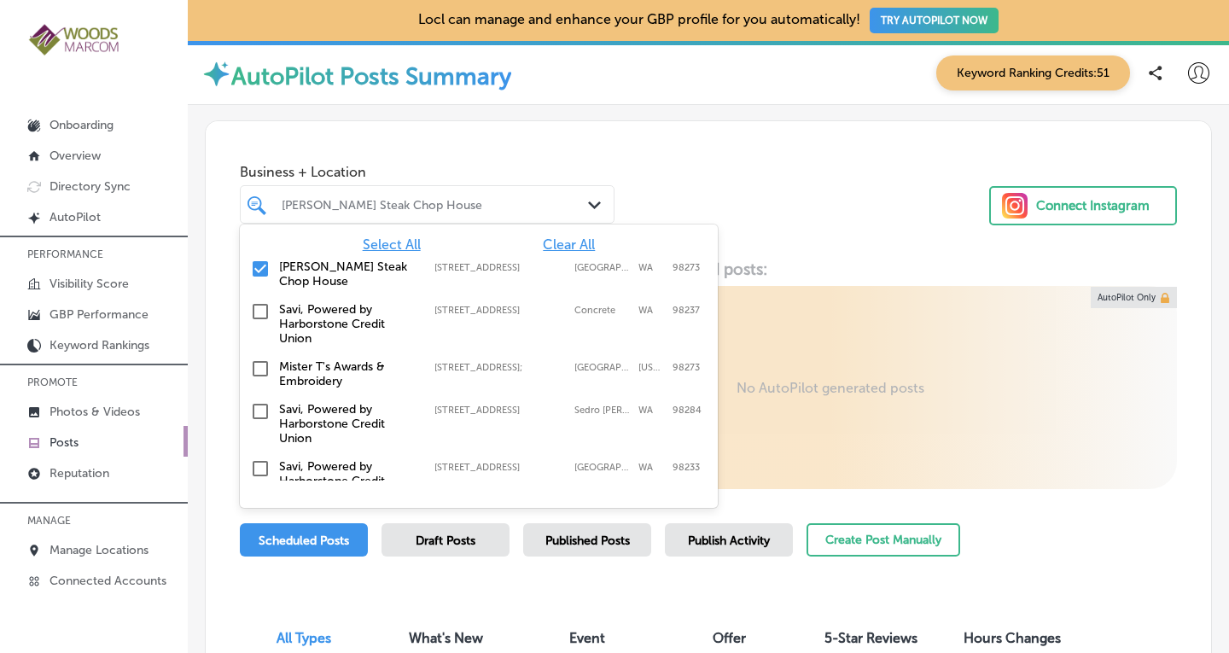
click at [572, 242] on span "Clear All" at bounding box center [569, 244] width 52 height 16
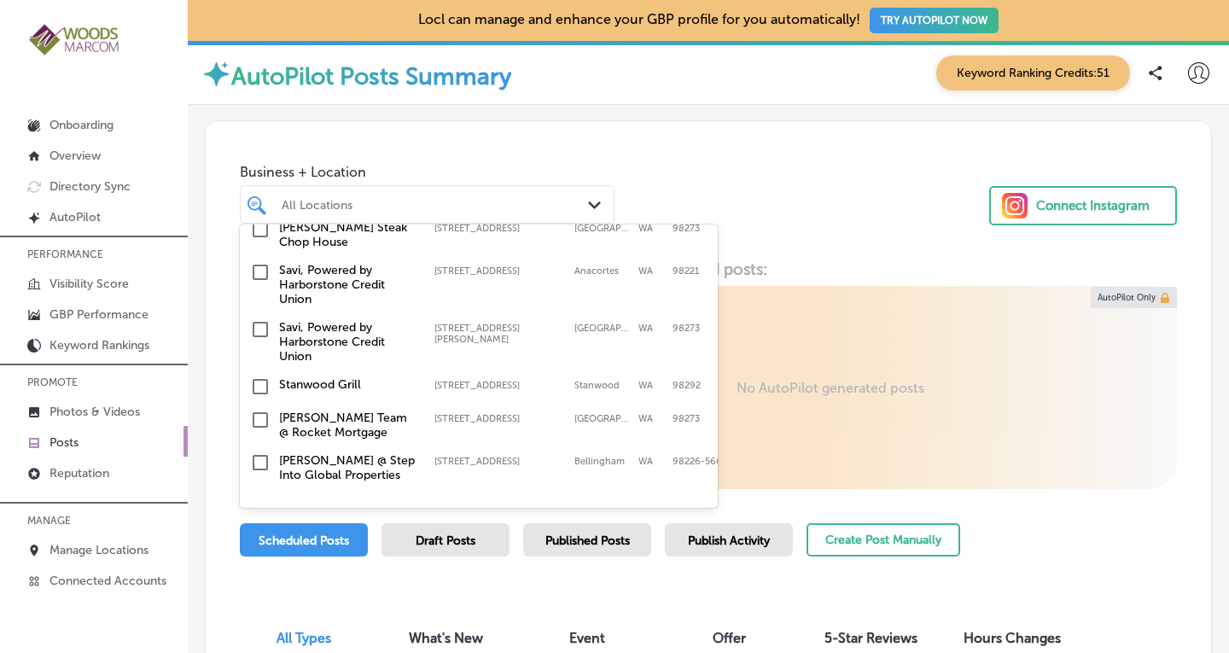
scroll to position [496, 0]
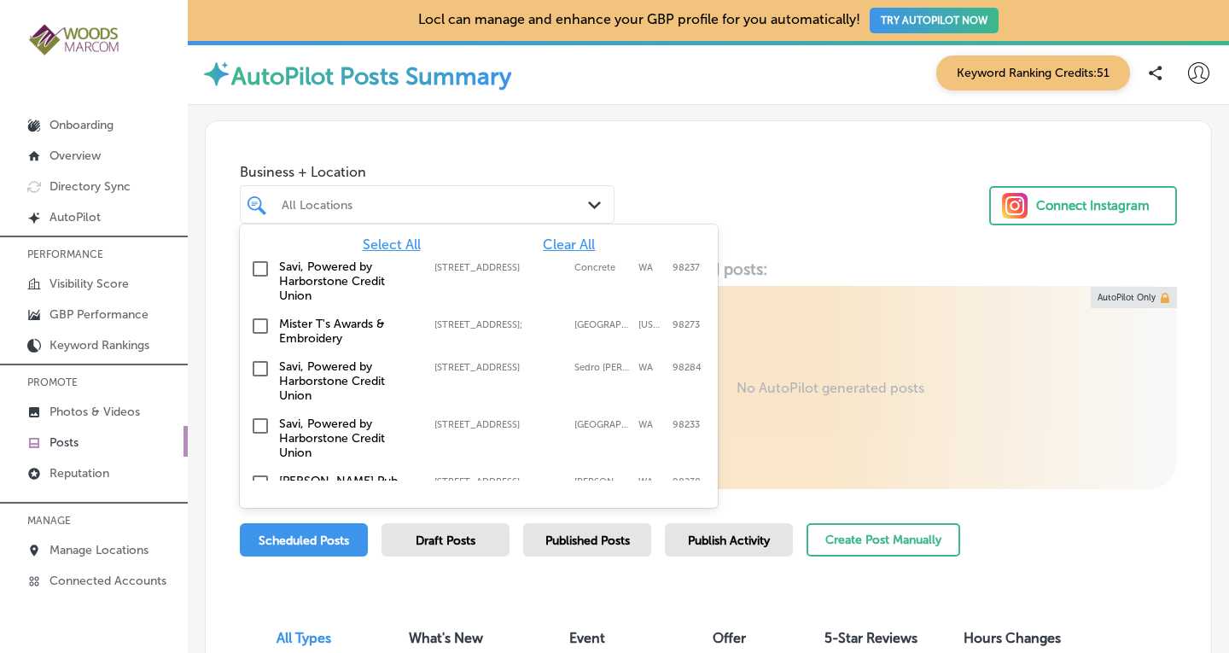
drag, startPoint x: 710, startPoint y: 246, endPoint x: 701, endPoint y: 376, distance: 130.9
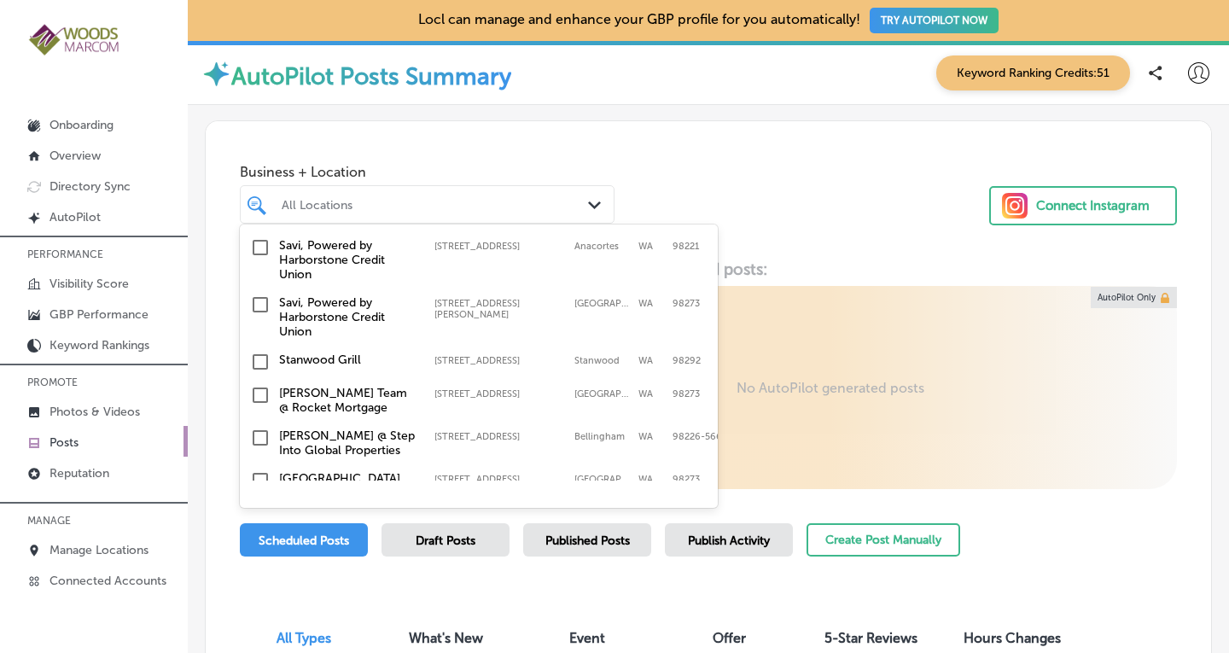
scroll to position [536, 0]
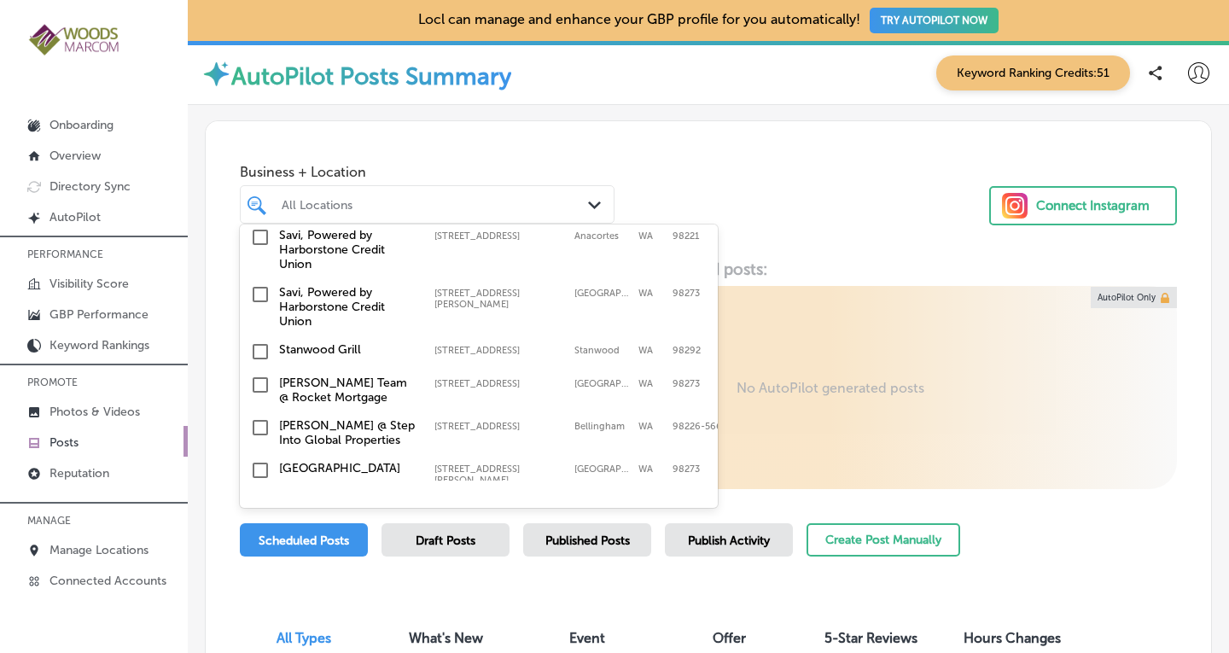
click at [263, 341] on input "checkbox" at bounding box center [260, 351] width 20 height 20
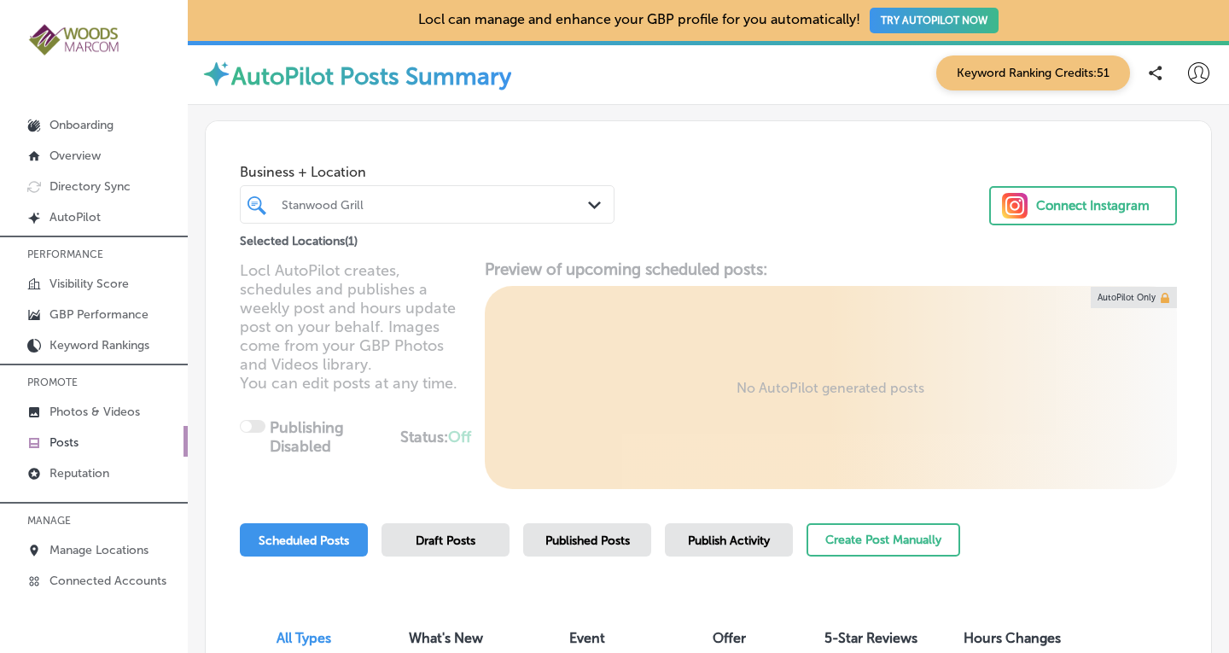
click at [795, 214] on div "Business + Location Stanwood Grill Path Created with Sketch. Selected Locations…" at bounding box center [708, 186] width 1005 height 130
click at [613, 535] on span "Published Posts" at bounding box center [587, 540] width 84 height 15
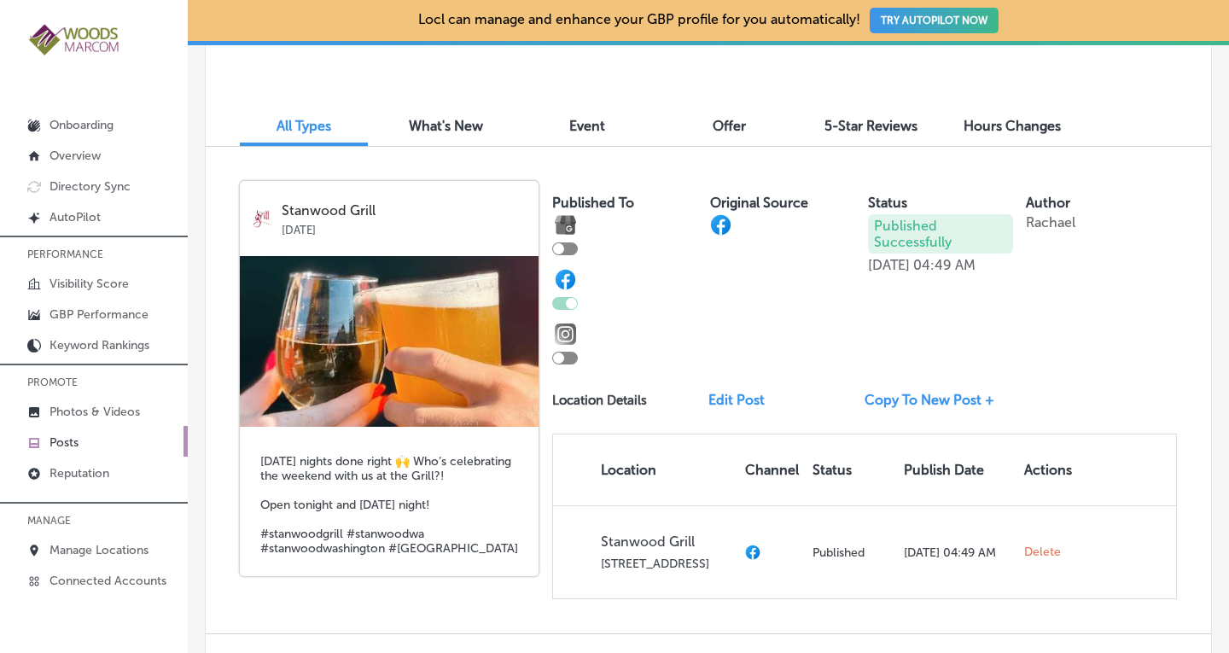
scroll to position [515, 0]
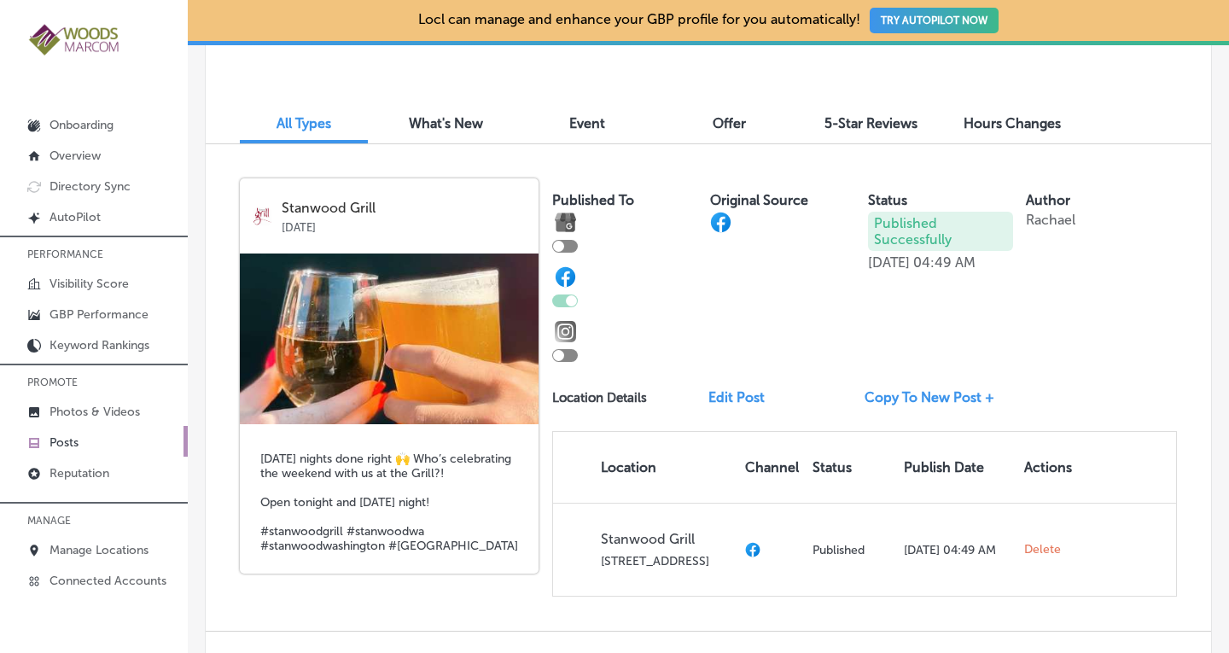
click at [891, 394] on link "Copy To New Post +" at bounding box center [935, 397] width 143 height 16
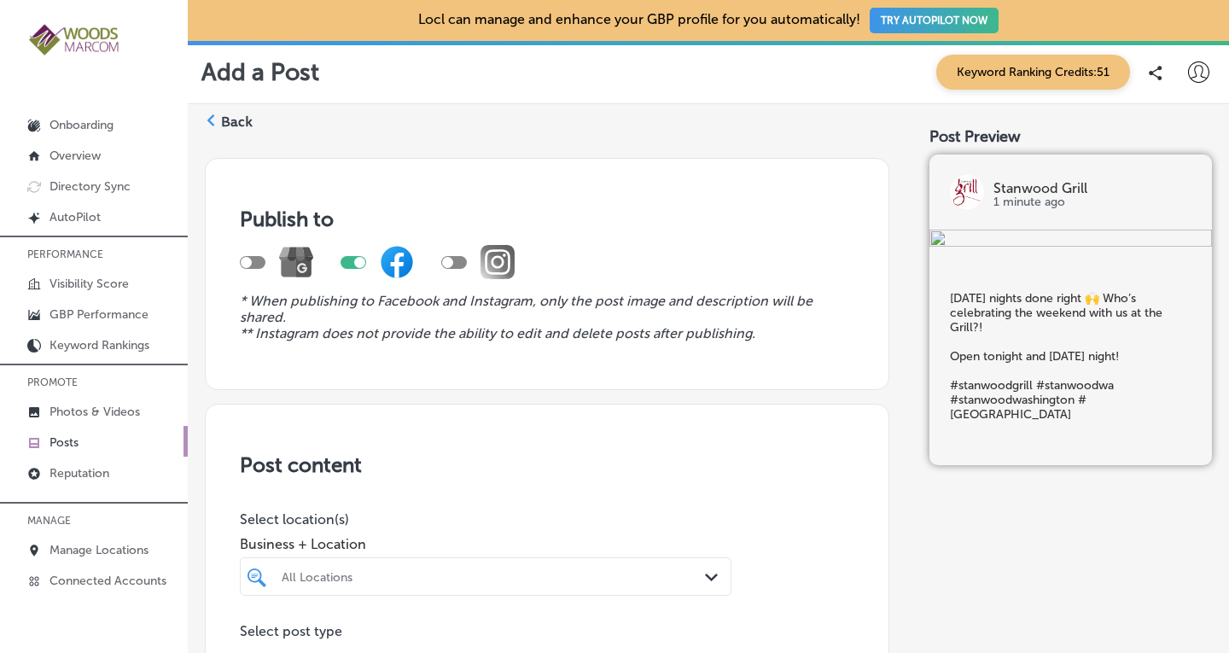
click at [249, 261] on div at bounding box center [246, 262] width 11 height 11
checkbox input "true"
click at [354, 264] on div at bounding box center [353, 262] width 26 height 13
checkbox input "false"
click at [544, 578] on div "All Locations Path Created with Sketch." at bounding box center [486, 576] width 492 height 38
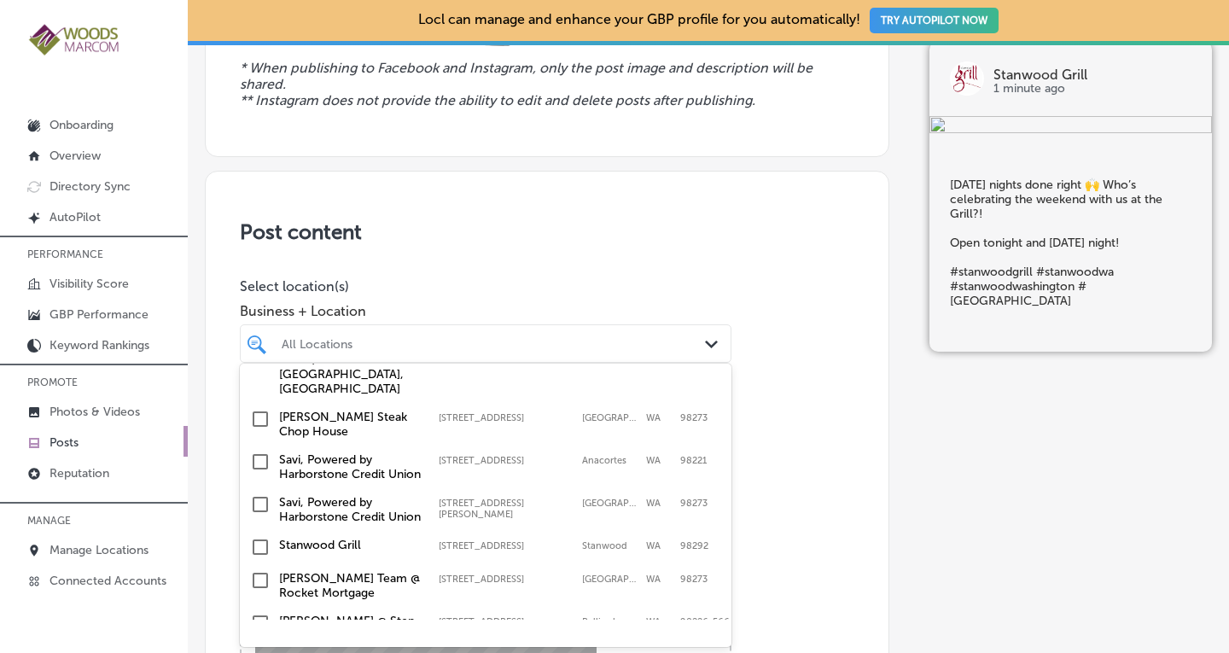
scroll to position [399, 0]
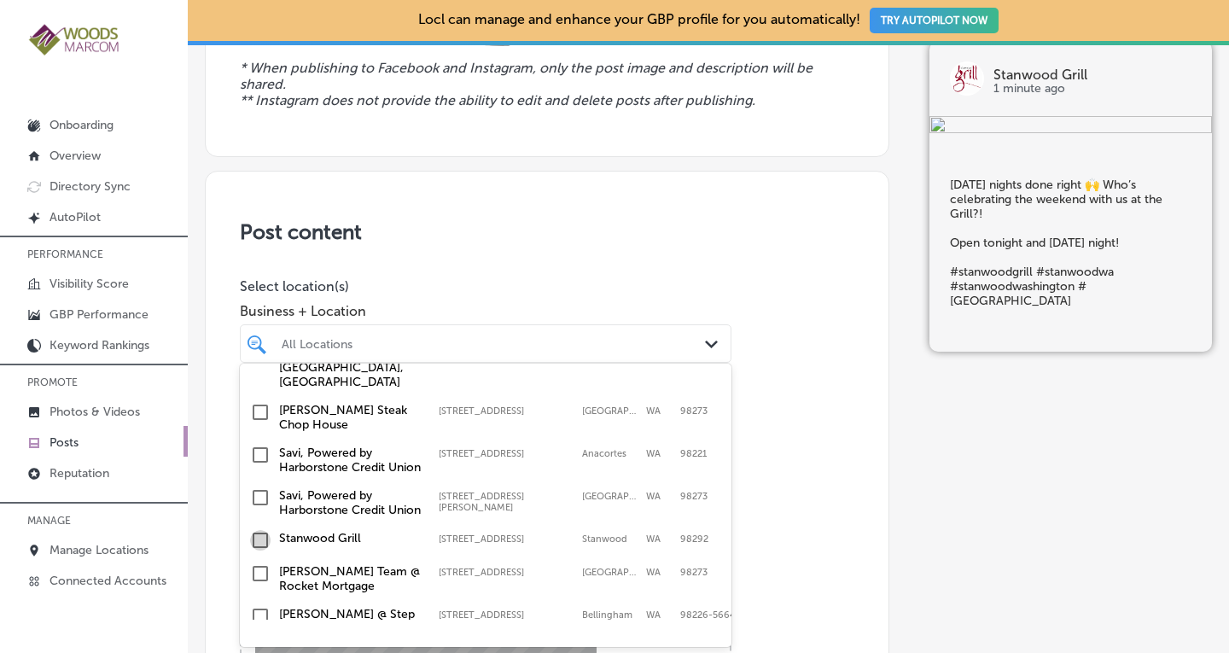
click at [257, 550] on input "checkbox" at bounding box center [260, 540] width 20 height 20
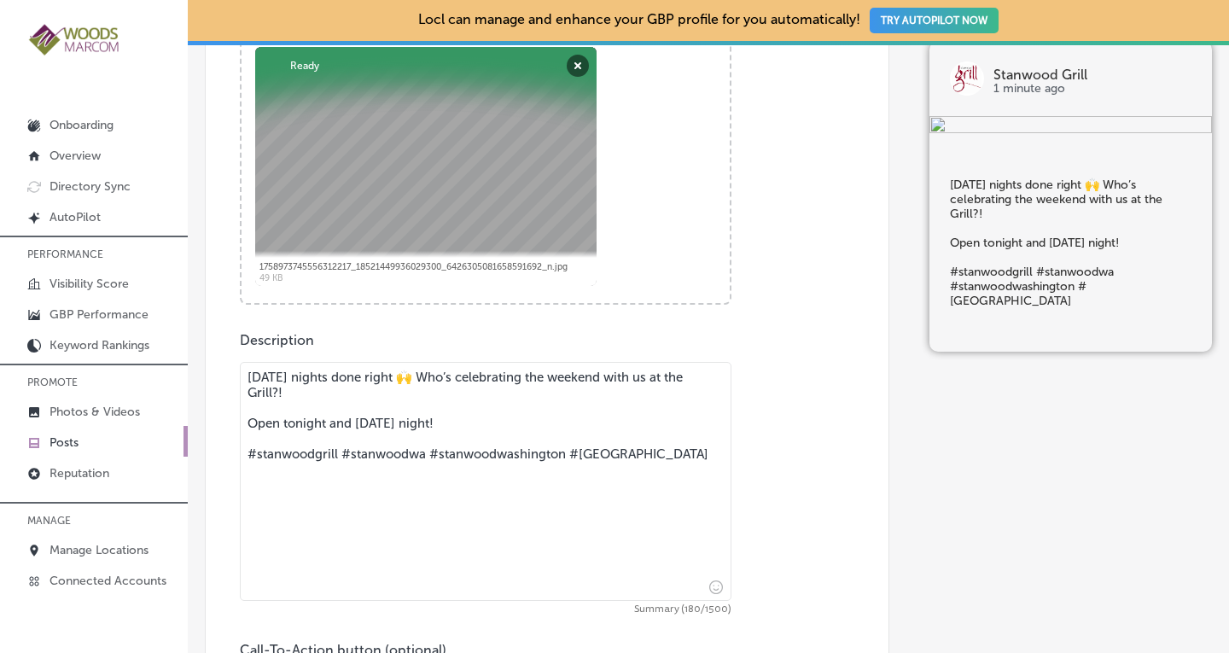
scroll to position [734, 0]
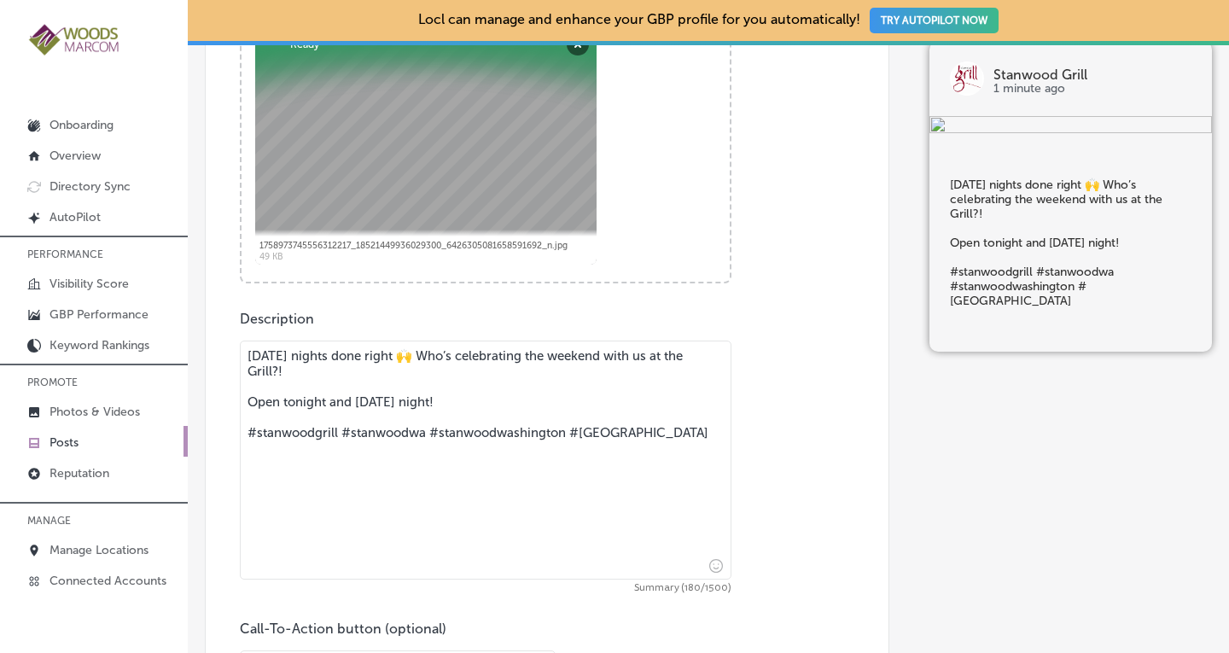
click at [455, 404] on textarea "[DATE] nights done right 🙌 Who’s celebrating the weekend with us at the Grill?!…" at bounding box center [486, 459] width 492 height 239
click at [451, 358] on textarea "[DATE] nights done right 🙌 Who’s celebrating the weekend with us at the Grill?!…" at bounding box center [486, 459] width 492 height 239
drag, startPoint x: 388, startPoint y: 353, endPoint x: 247, endPoint y: 352, distance: 140.8
click at [247, 352] on textarea "[DATE] nights done right 🙌 Who’s celebrating the weekend with us at the Grill?!…" at bounding box center [486, 459] width 492 height 239
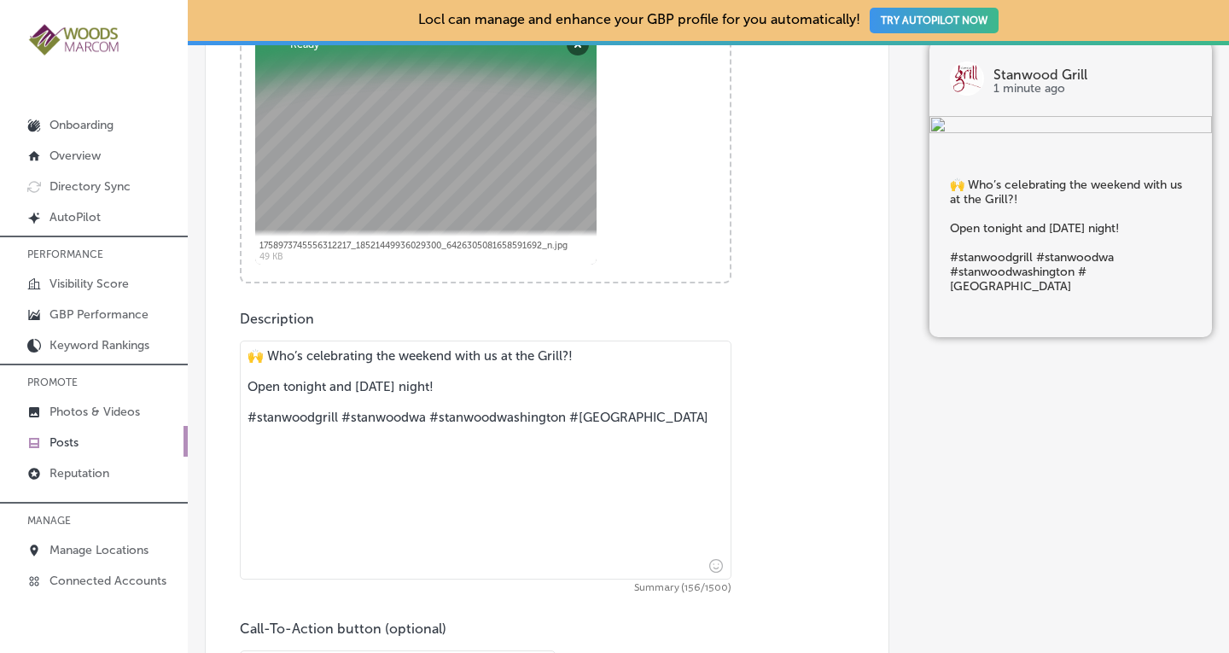
click at [305, 357] on textarea "🙌 Who’s celebrating the weekend with us at the Grill?! Open tonight and [DATE] …" at bounding box center [486, 459] width 492 height 239
drag, startPoint x: 621, startPoint y: 355, endPoint x: 410, endPoint y: 354, distance: 210.8
click at [410, 354] on textarea "🙌 Who’s ready to celebrating the weekend with us at the Grill?! Open tonight an…" at bounding box center [486, 459] width 492 height 239
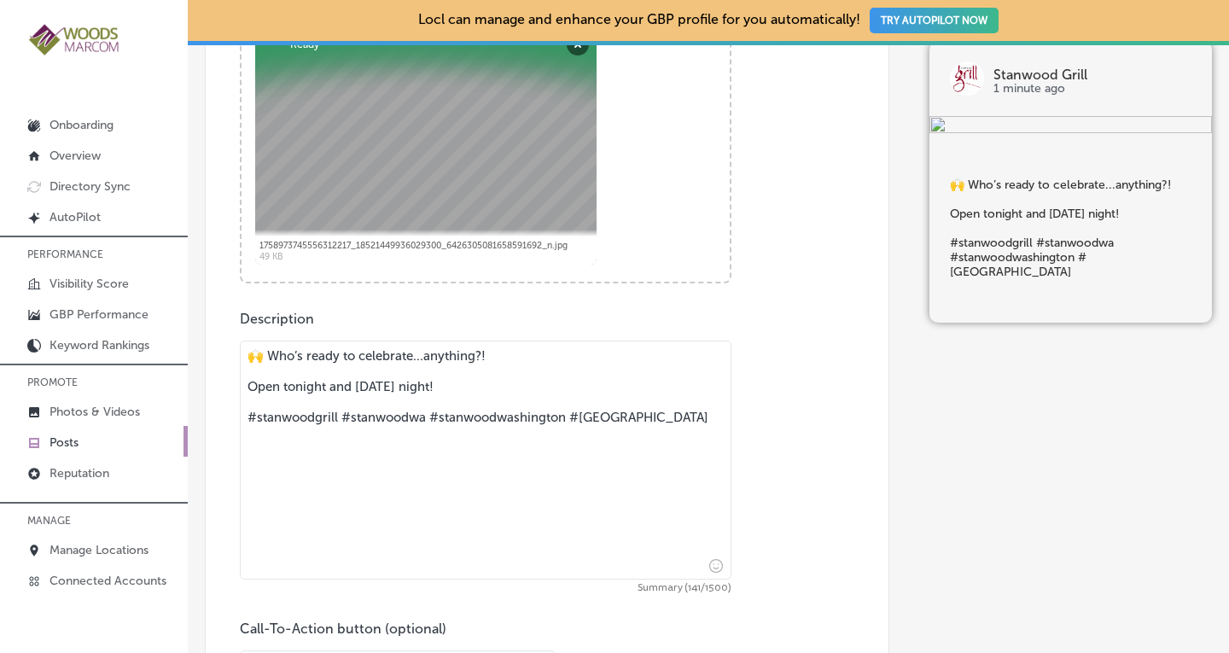
drag, startPoint x: 462, startPoint y: 387, endPoint x: 244, endPoint y: 390, distance: 217.6
click at [244, 390] on textarea "🙌 Who’s ready to celebrate...anything?! Open tonight and [DATE] night! #stanwoo…" at bounding box center [486, 459] width 492 height 239
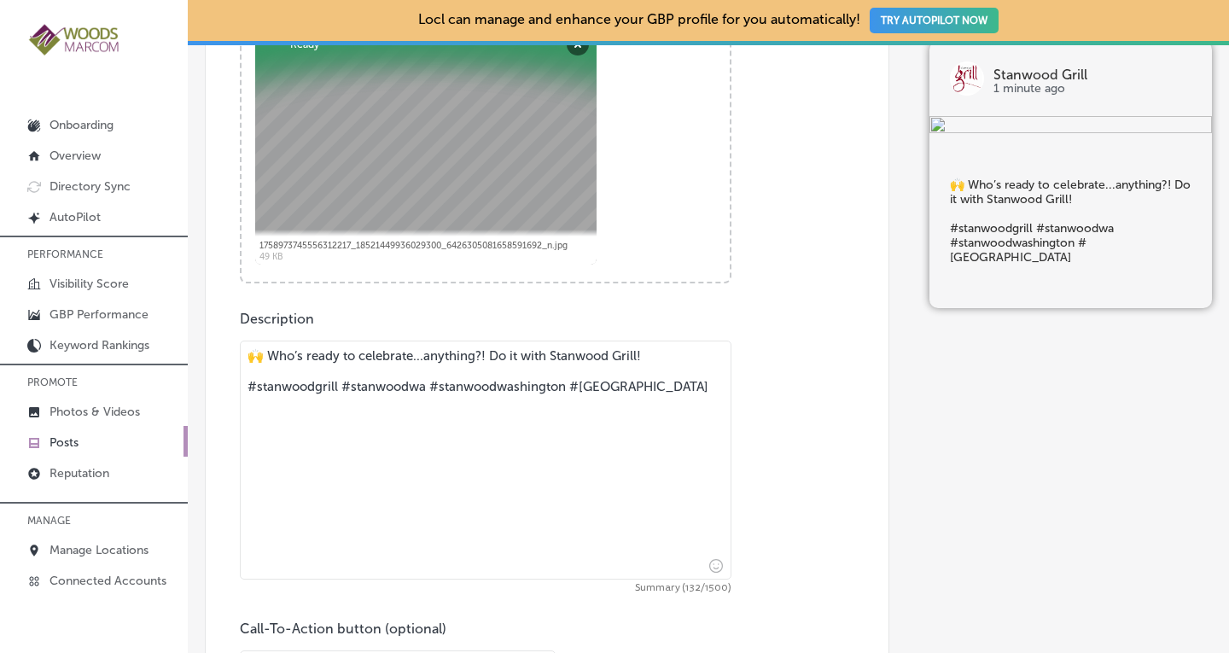
click at [549, 355] on textarea "🙌 Who’s ready to celebrate...anything?! Do it with Stanwood Grill! #stanwoodgri…" at bounding box center [486, 459] width 492 height 239
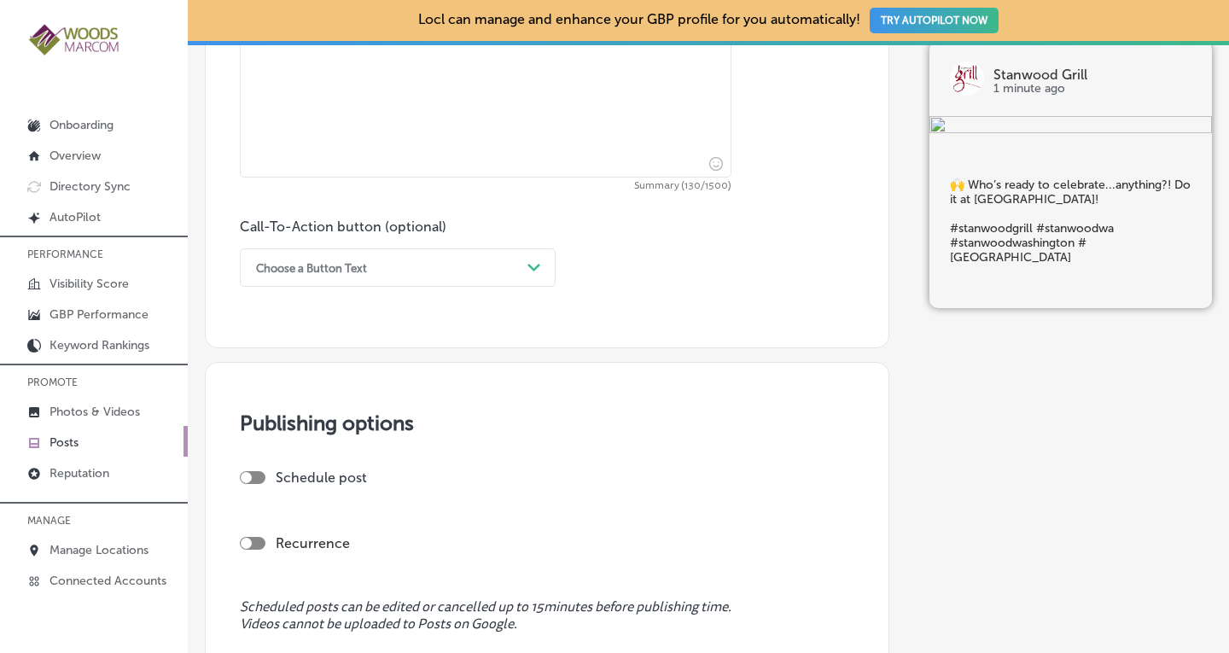
scroll to position [1134, 0]
type textarea "🙌 Who’s ready to celebrate...anything?! Do it at [GEOGRAPHIC_DATA]! #stanwoodgr…"
click at [516, 281] on div "Choose a Button Text" at bounding box center [383, 269] width 273 height 26
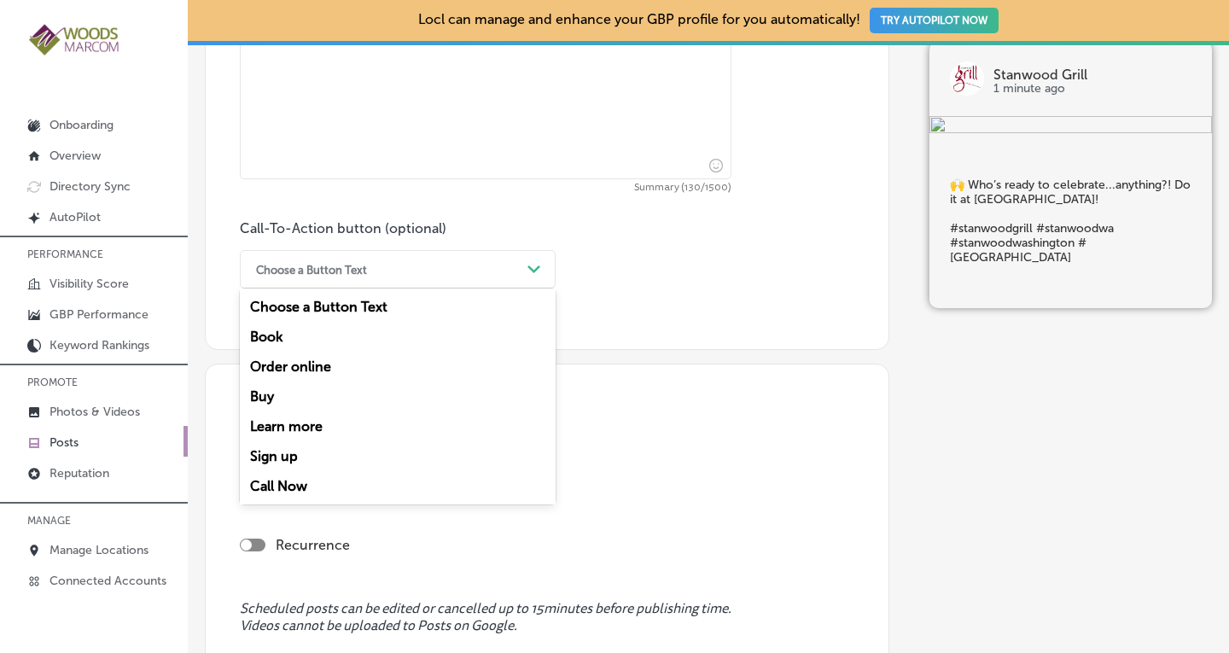
click at [325, 479] on div "Call Now" at bounding box center [398, 486] width 316 height 30
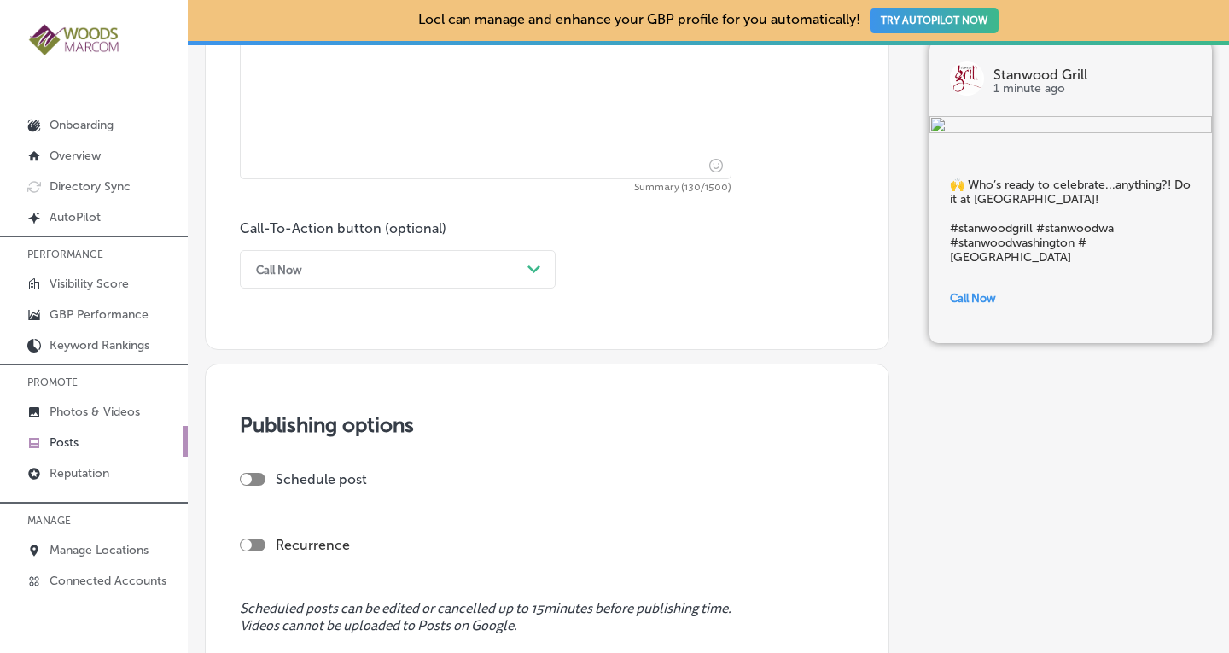
click at [254, 544] on div at bounding box center [253, 544] width 26 height 13
checkbox input "true"
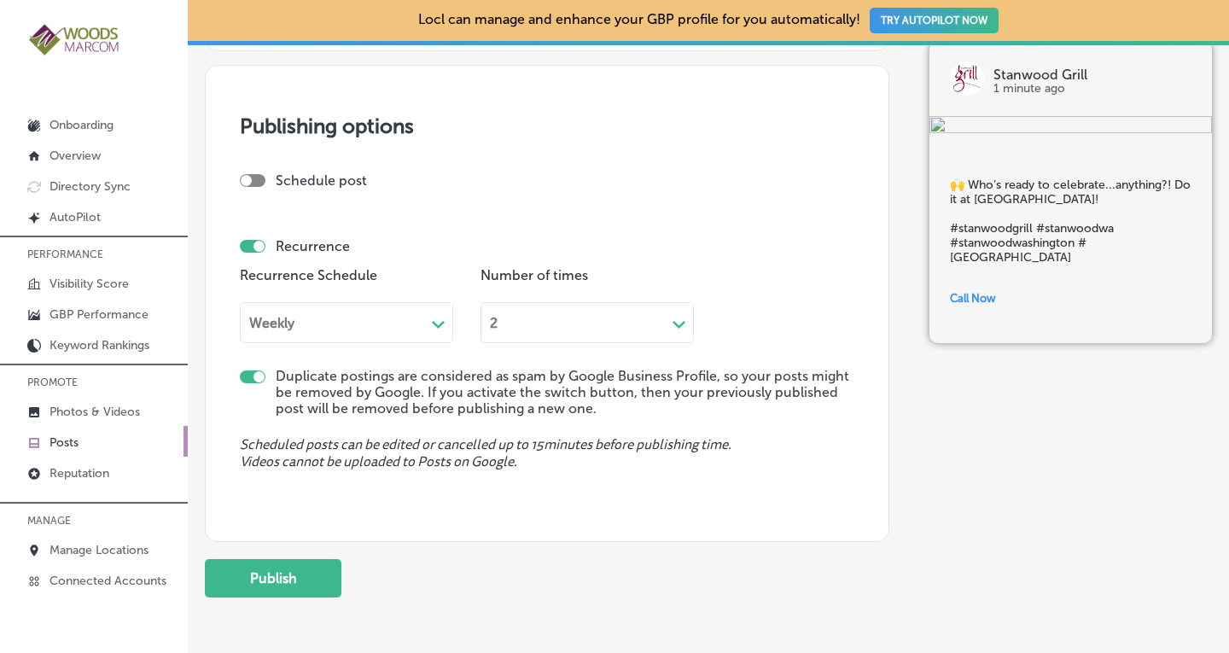
scroll to position [1472, 0]
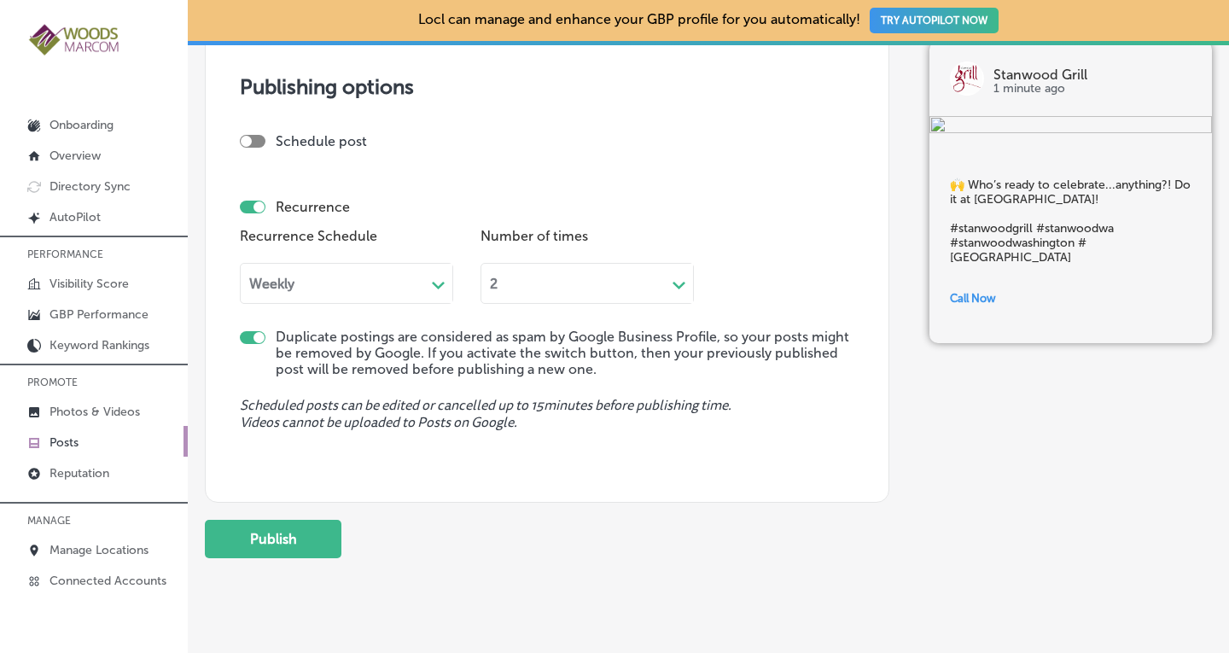
click at [351, 276] on div "Weekly" at bounding box center [333, 284] width 184 height 20
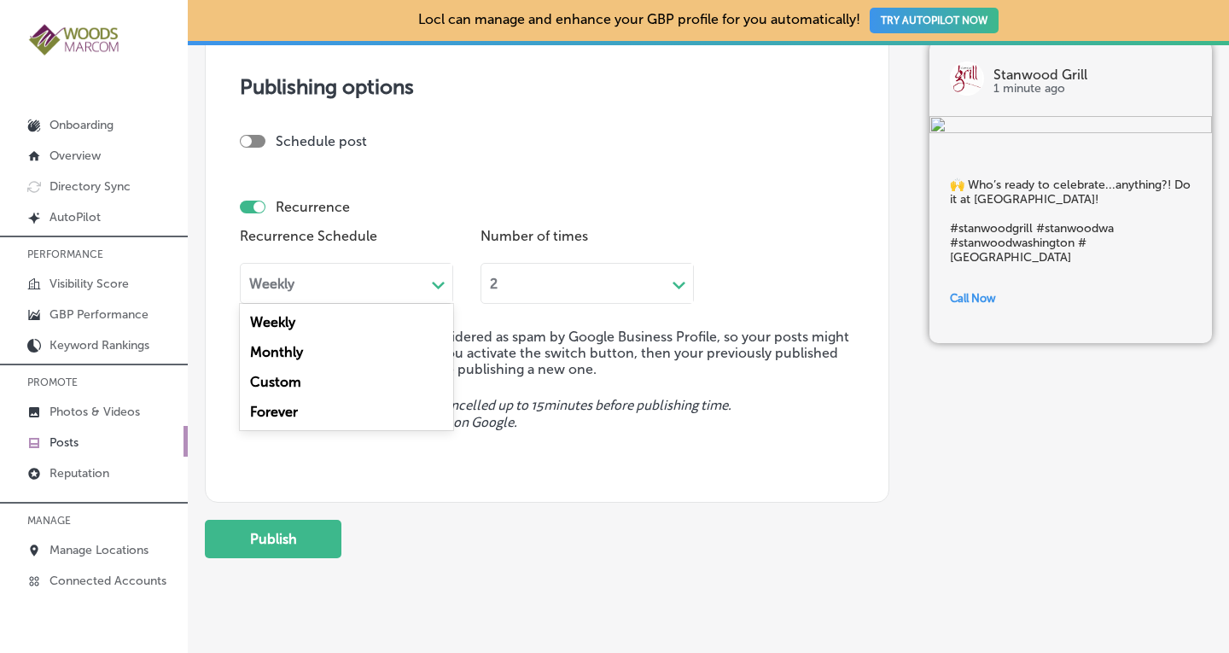
click at [276, 416] on div "Forever" at bounding box center [346, 412] width 213 height 30
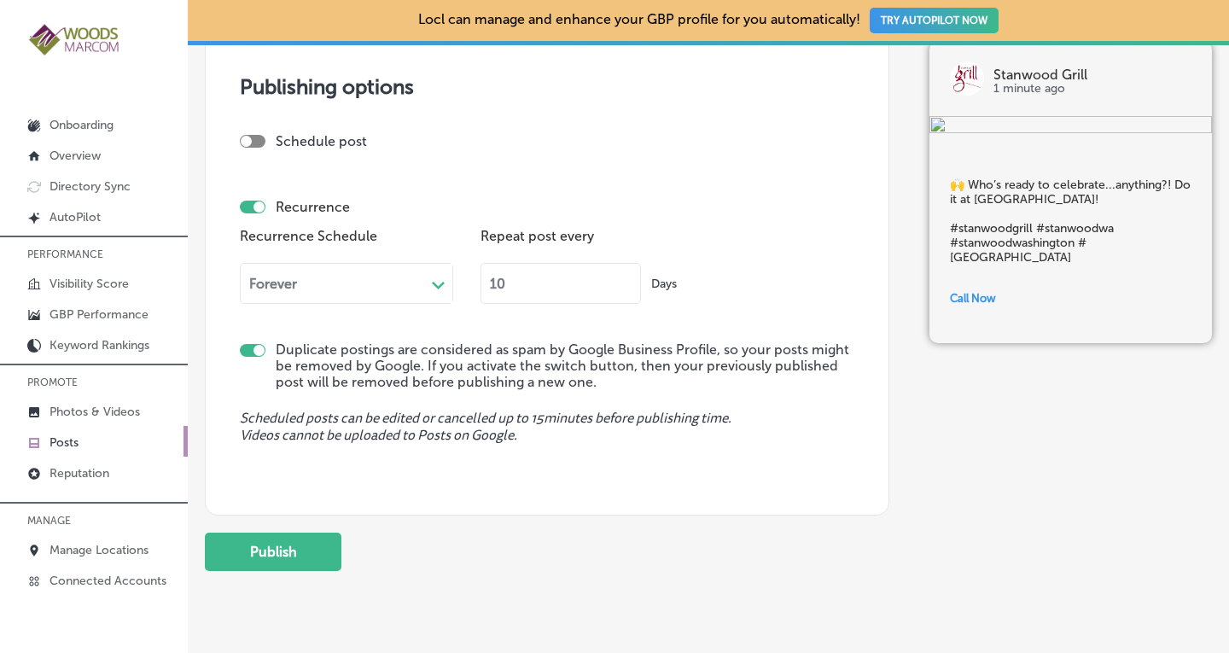
drag, startPoint x: 500, startPoint y: 285, endPoint x: 480, endPoint y: 285, distance: 19.6
click at [480, 285] on input "10" at bounding box center [560, 283] width 160 height 41
drag, startPoint x: 510, startPoint y: 280, endPoint x: 478, endPoint y: 277, distance: 32.5
click at [478, 277] on div "Recurrence Schedule Forever Path Created with Sketch. Repeat post every 10 Days" at bounding box center [547, 270] width 614 height 93
type input "90"
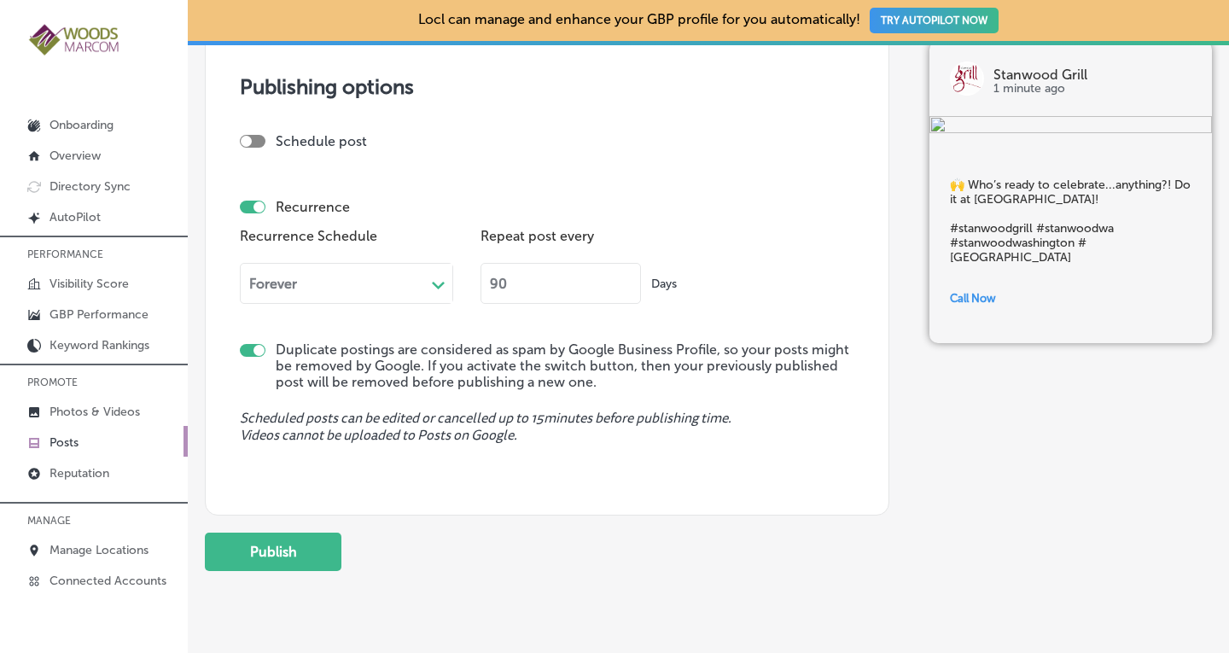
click at [672, 337] on div "Schedule post Recurrence Recurrence Schedule Forever Path Created with Sketch. …" at bounding box center [547, 238] width 614 height 211
click at [281, 540] on button "Publish" at bounding box center [273, 552] width 137 height 38
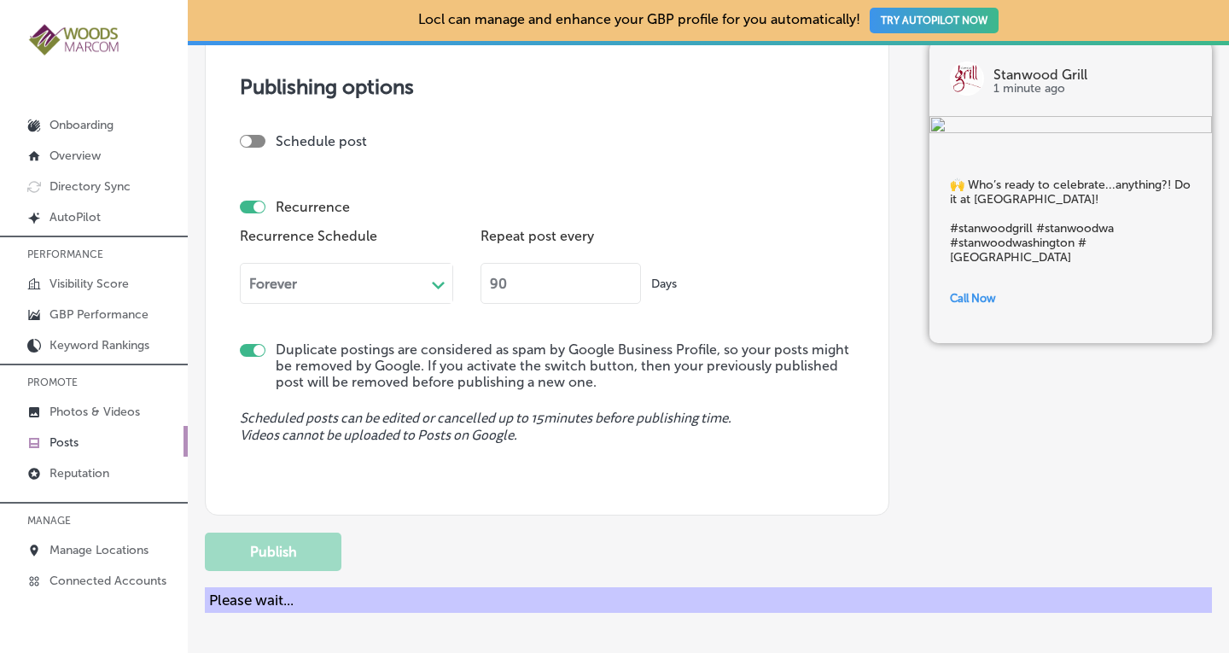
checkbox input "false"
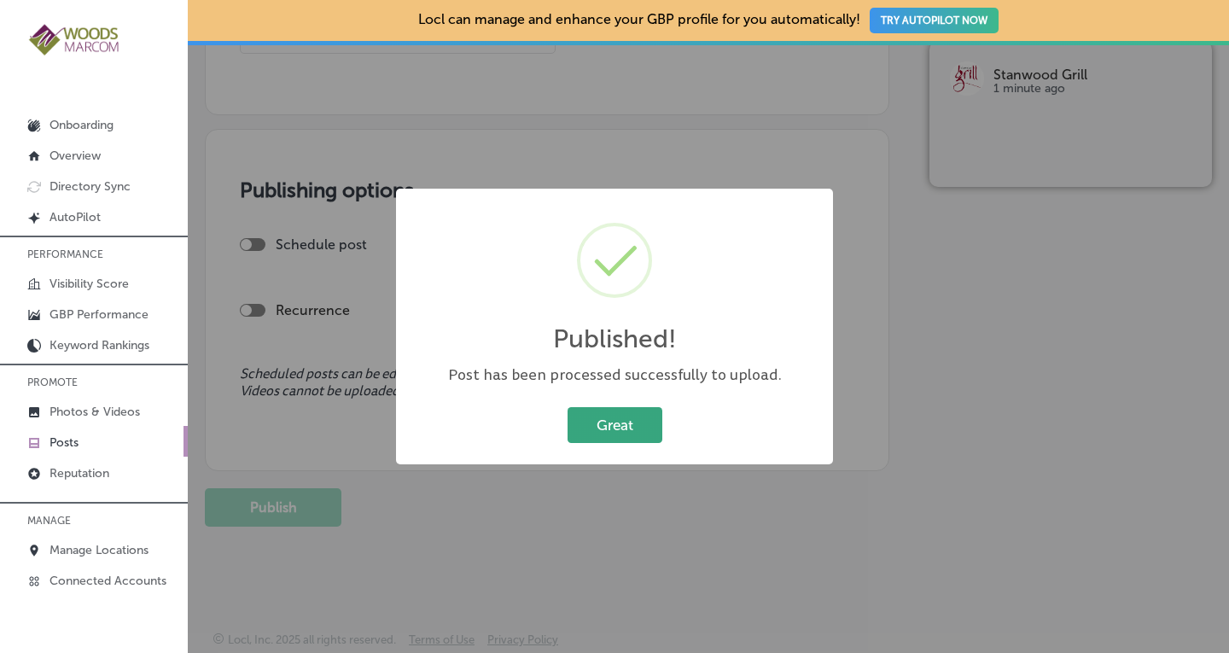
click at [601, 427] on button "Great" at bounding box center [614, 424] width 95 height 35
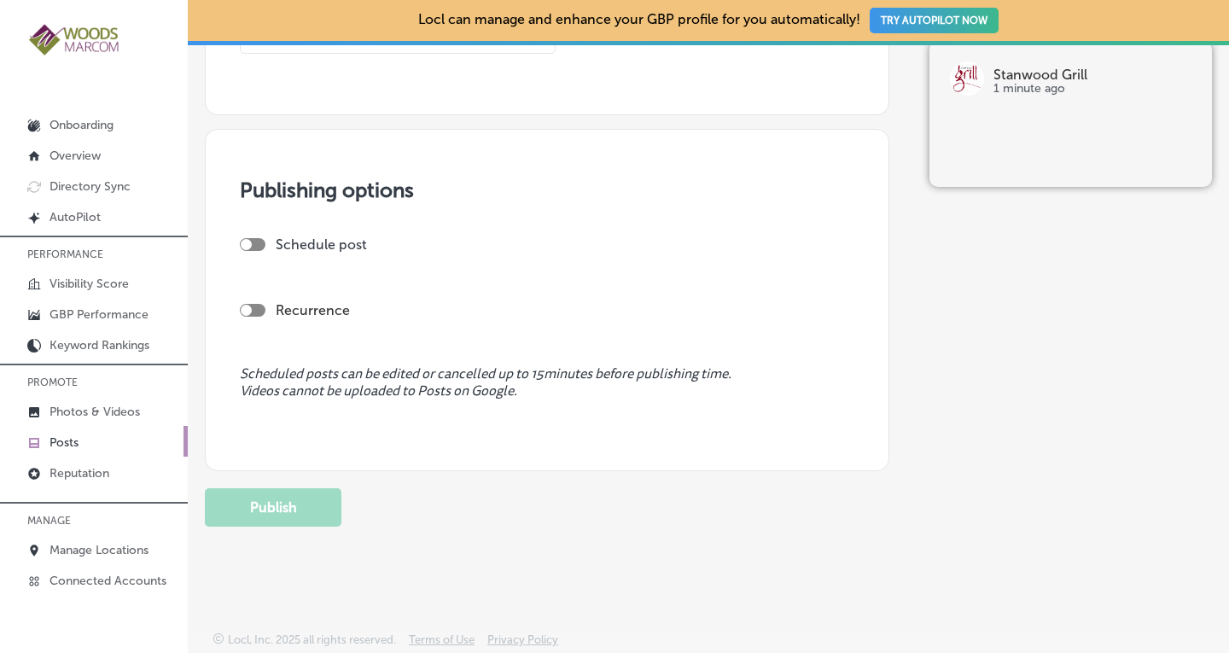
click at [55, 435] on p "Posts" at bounding box center [63, 442] width 29 height 15
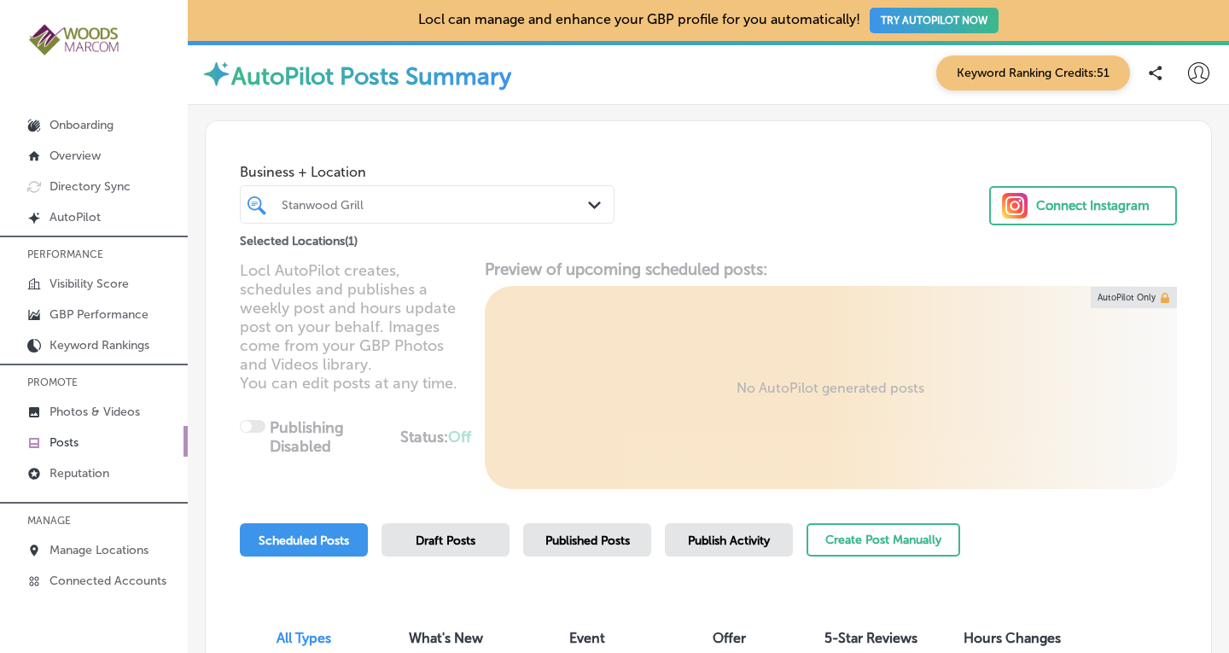
click at [588, 206] on icon "Path Created with Sketch." at bounding box center [594, 205] width 13 height 8
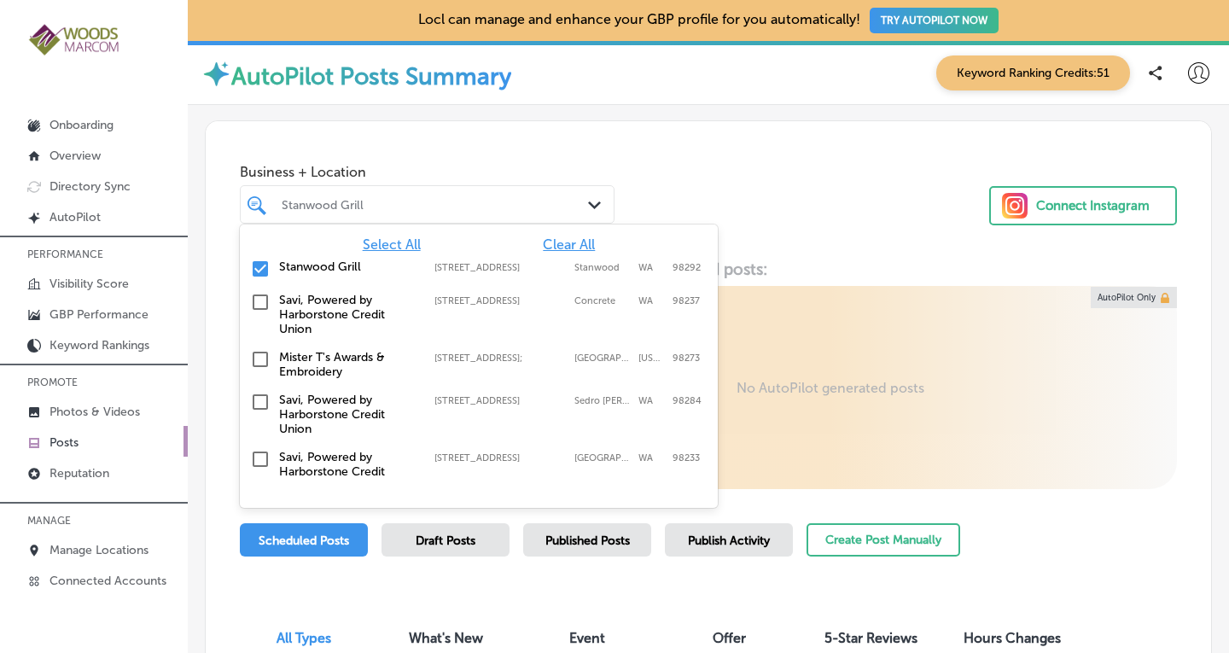
click at [562, 248] on span "Clear All" at bounding box center [569, 244] width 52 height 16
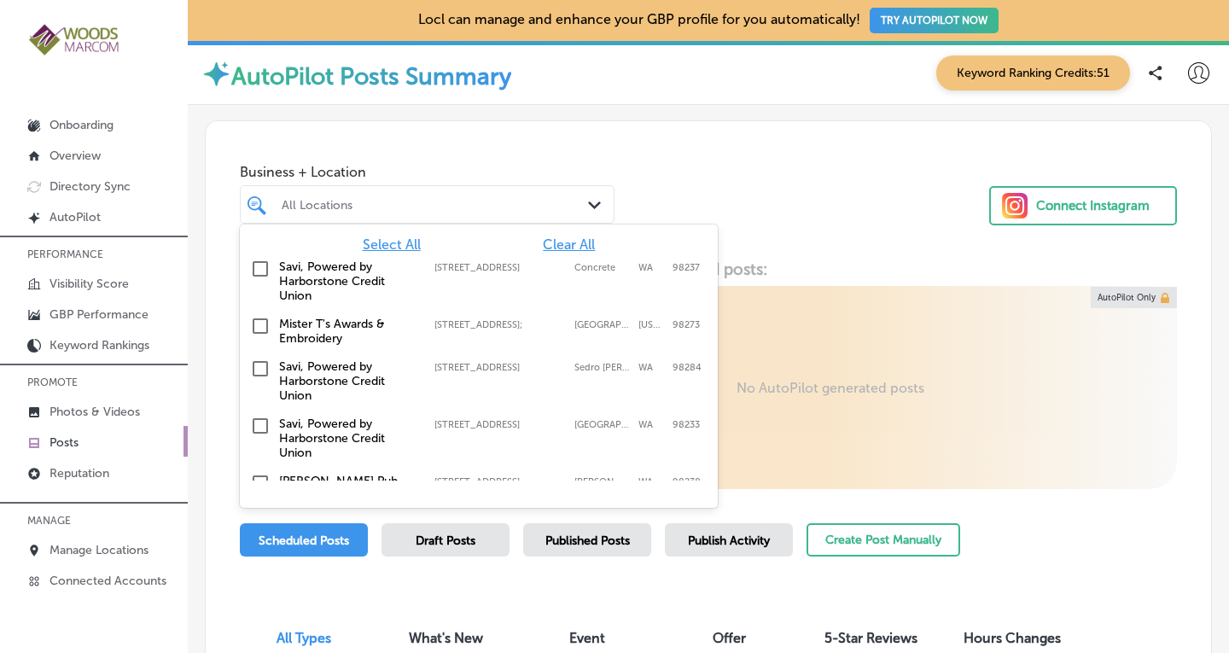
drag, startPoint x: 717, startPoint y: 259, endPoint x: 710, endPoint y: 306, distance: 48.3
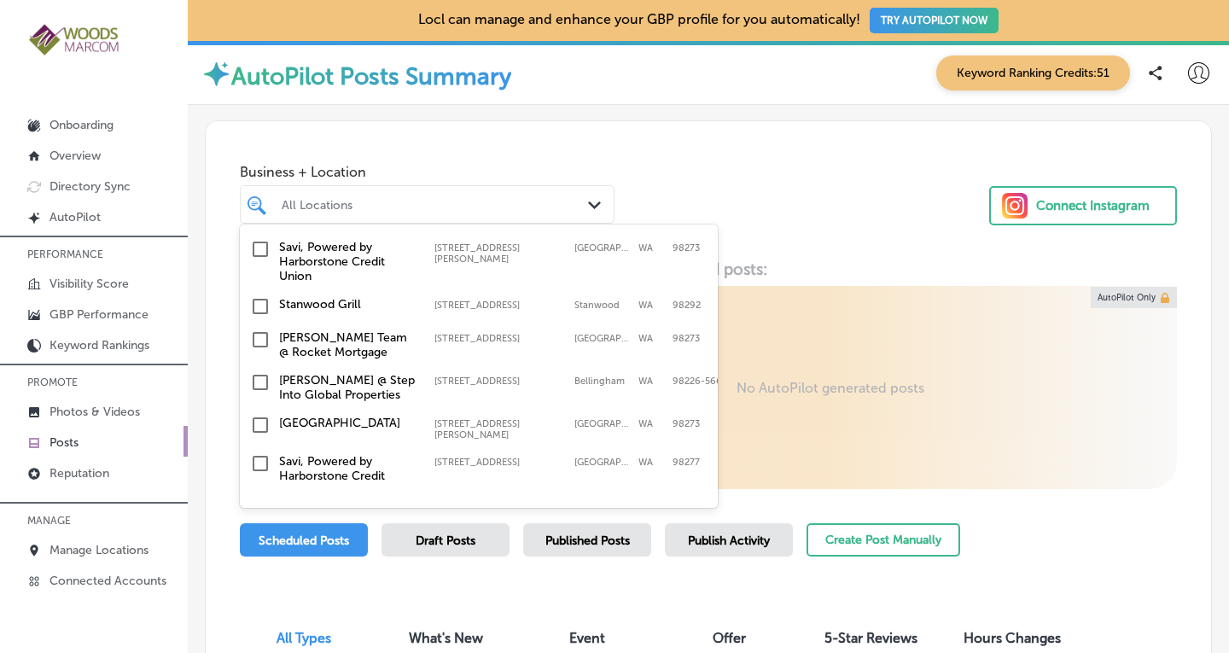
scroll to position [606, 0]
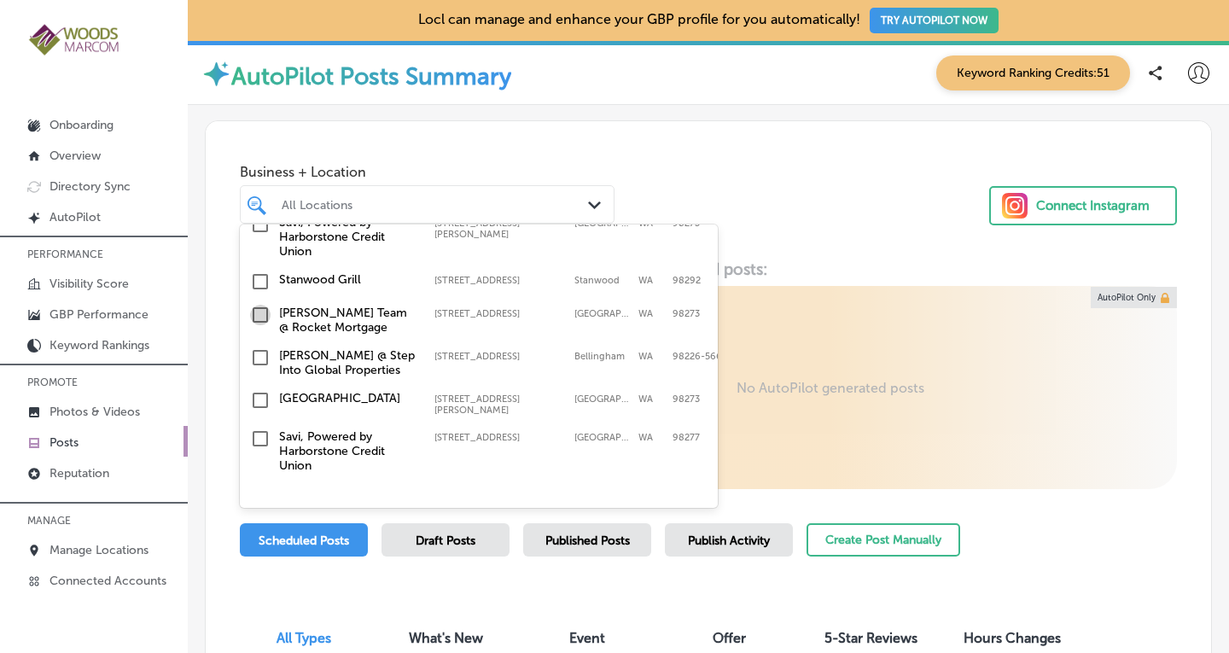
click at [259, 305] on input "checkbox" at bounding box center [260, 315] width 20 height 20
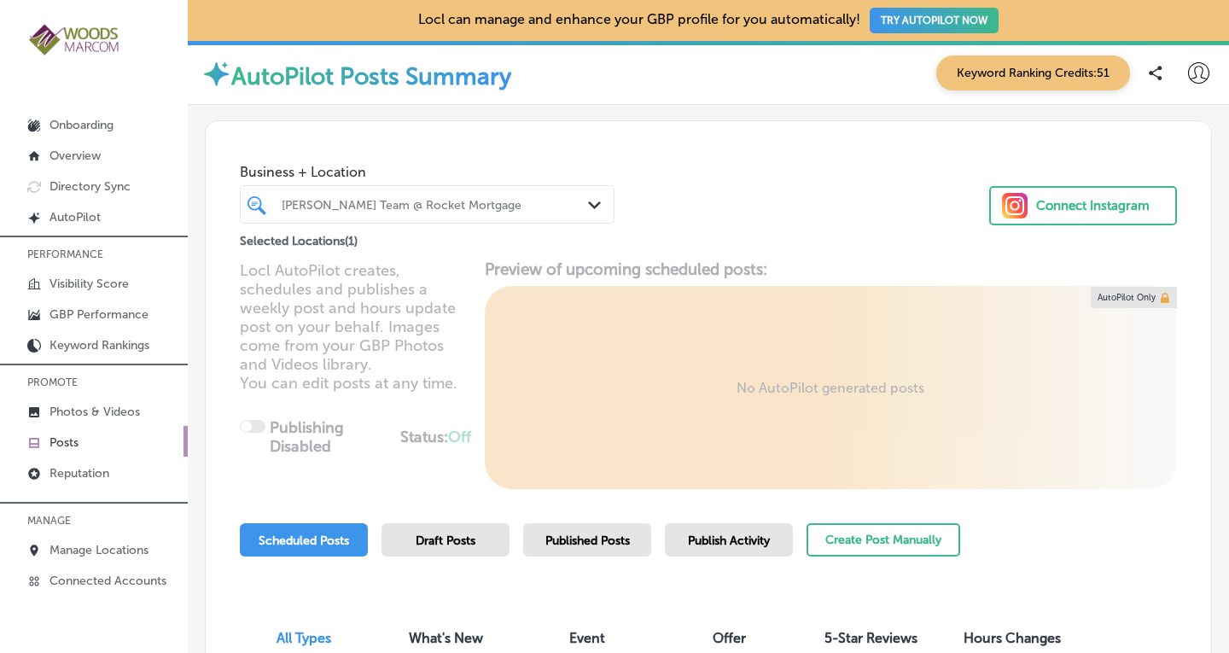
click at [783, 221] on div "Business + Location [PERSON_NAME] Team @ Rocket Mortgage Path Created with Sket…" at bounding box center [708, 186] width 1005 height 130
click at [607, 549] on div "Published Posts" at bounding box center [587, 539] width 128 height 33
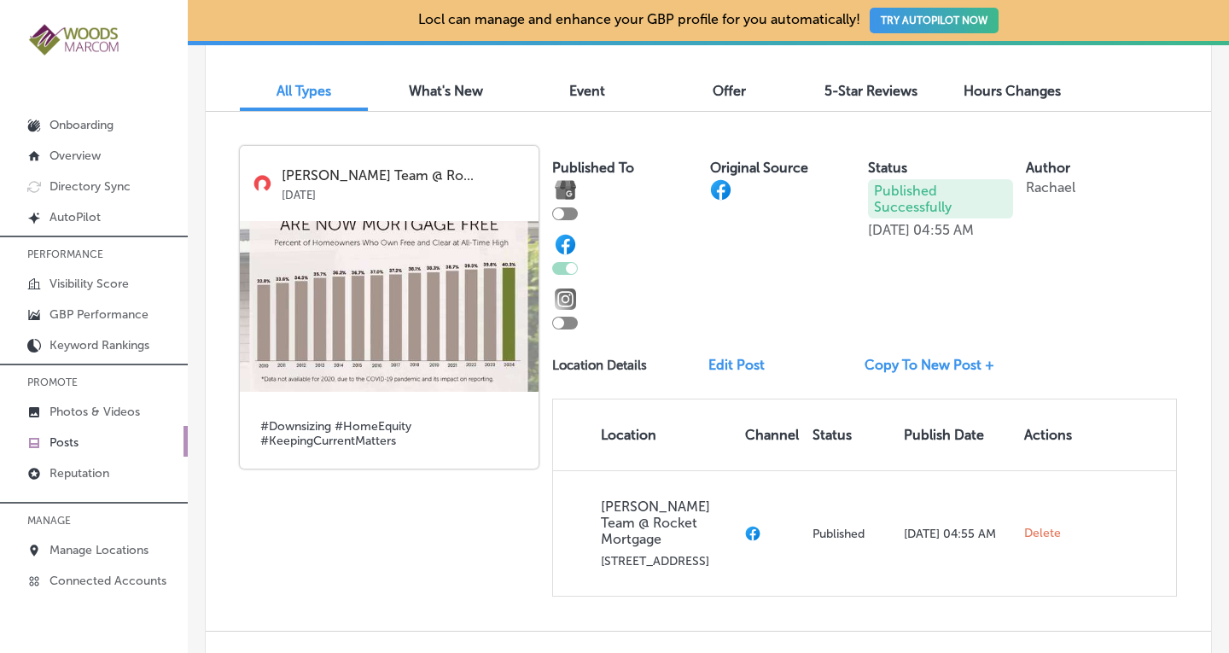
scroll to position [550, 0]
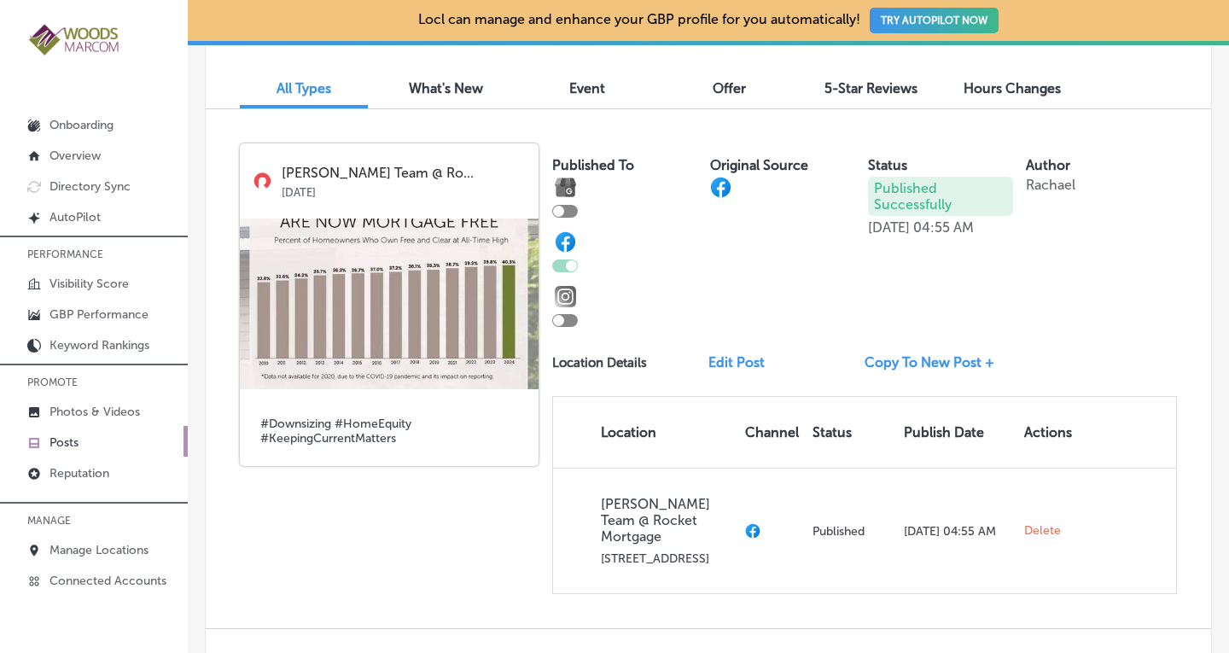
click at [905, 358] on link "Copy To New Post +" at bounding box center [935, 362] width 143 height 16
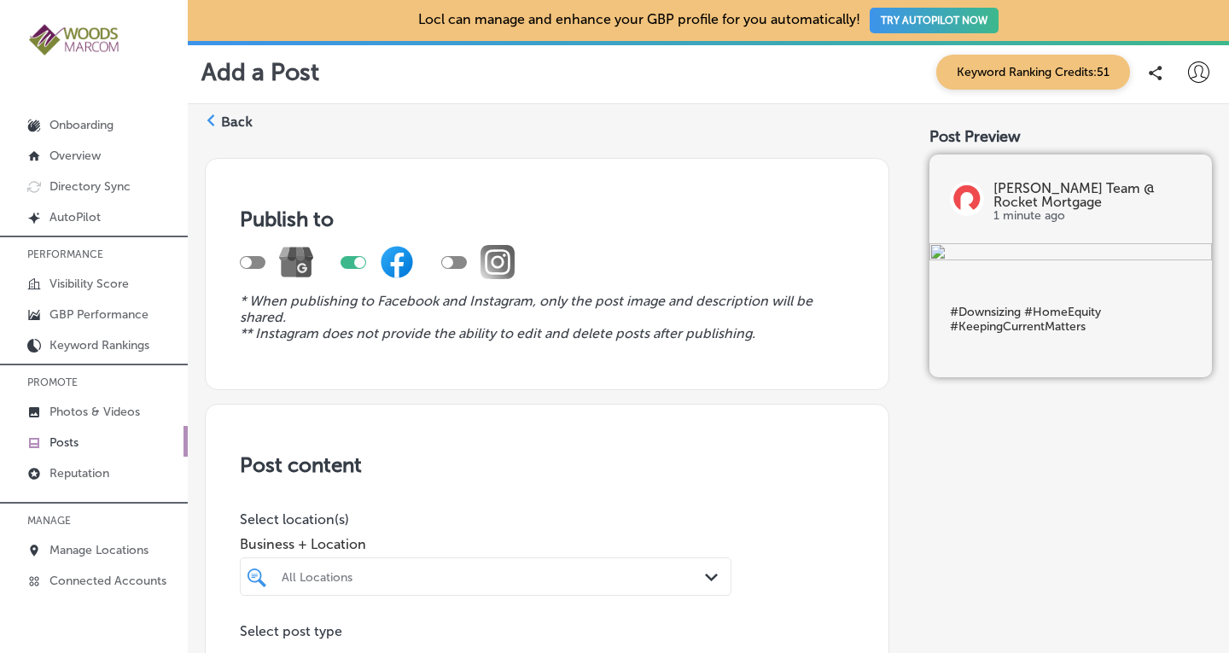
click at [358, 262] on div at bounding box center [359, 262] width 11 height 11
checkbox input "false"
click at [257, 265] on div at bounding box center [253, 262] width 26 height 13
checkbox input "true"
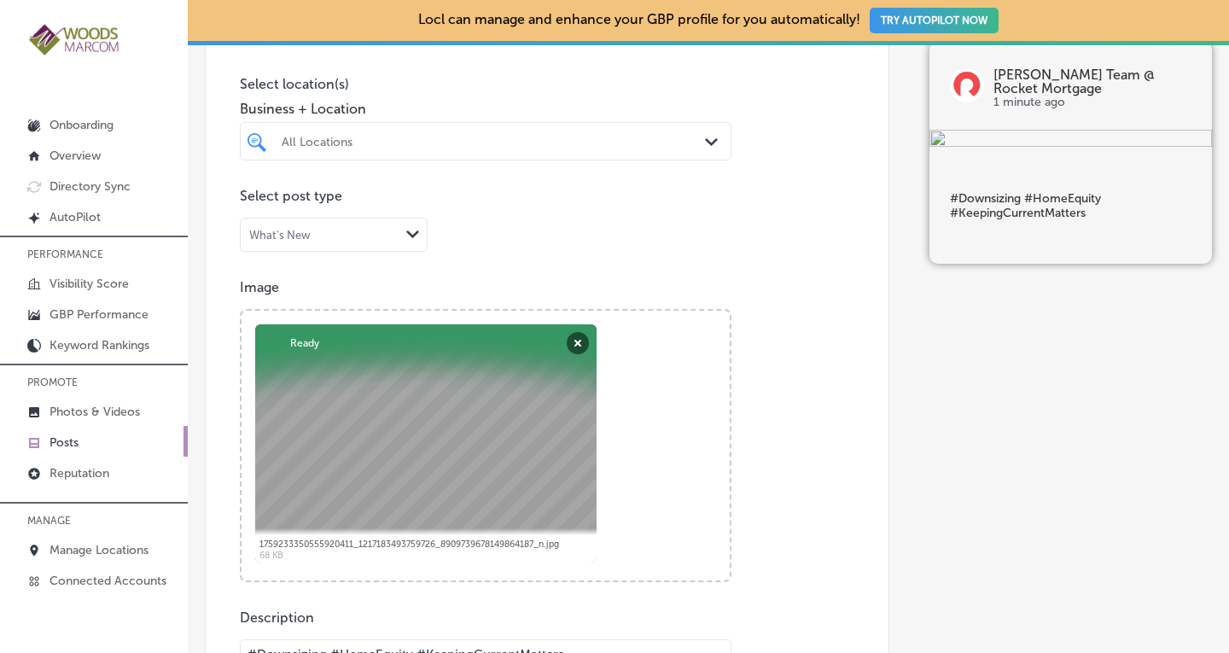
scroll to position [437, 0]
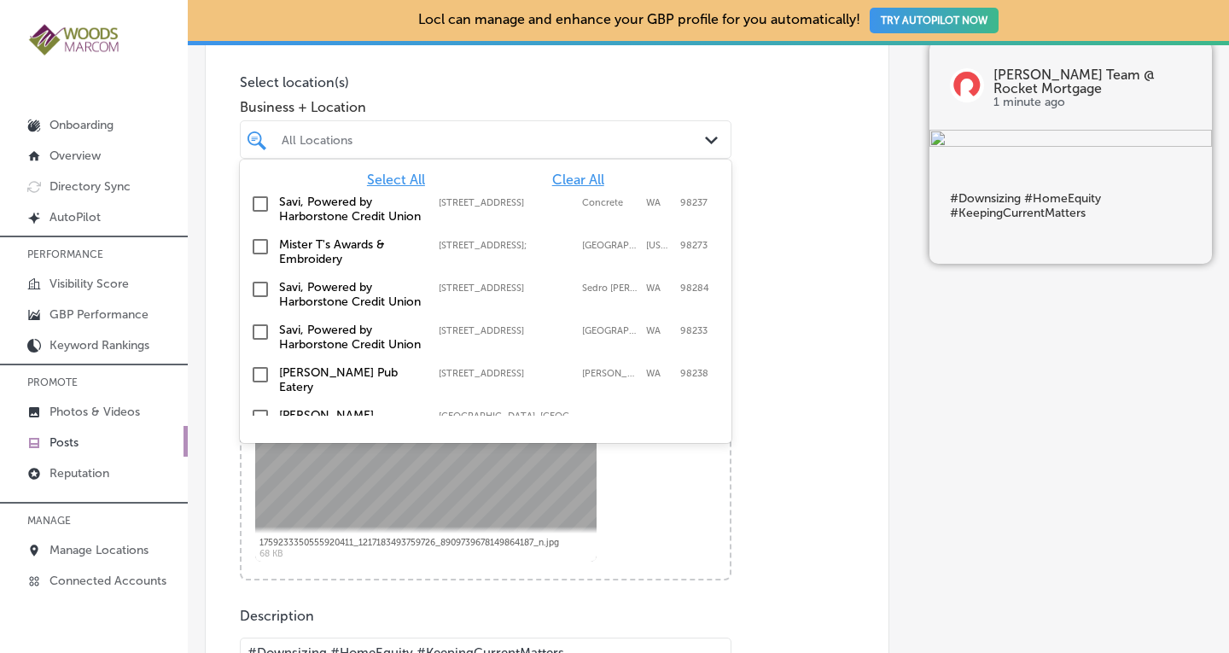
click at [659, 139] on div "All Locations" at bounding box center [494, 139] width 425 height 15
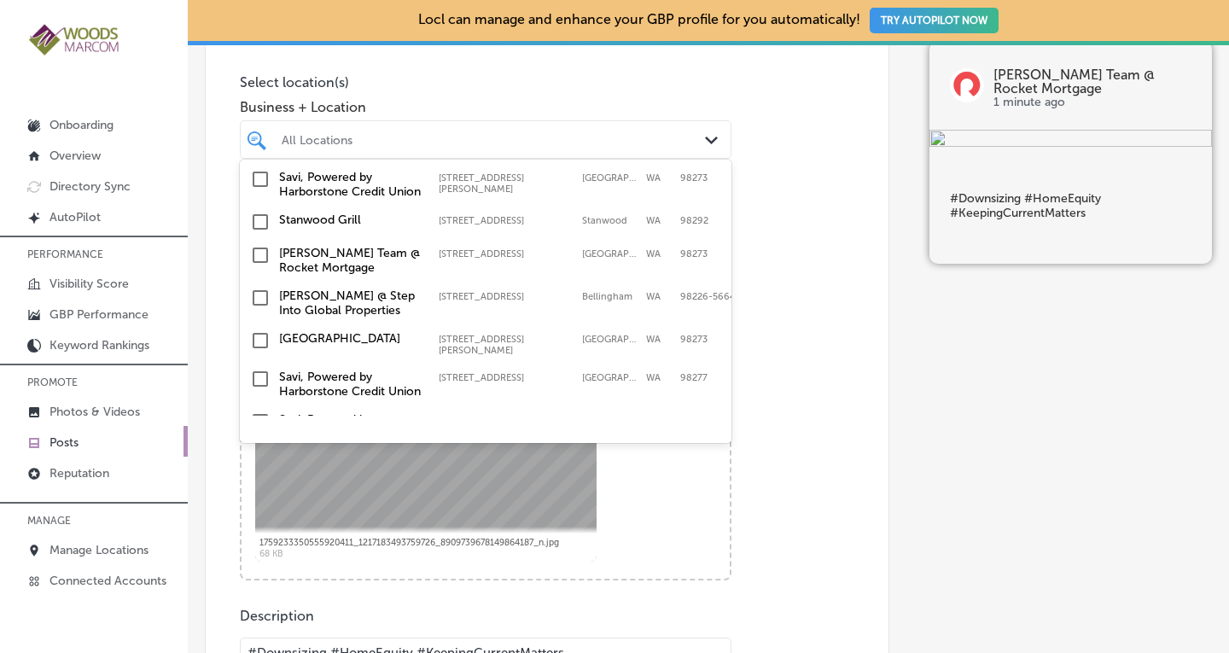
scroll to position [519, 0]
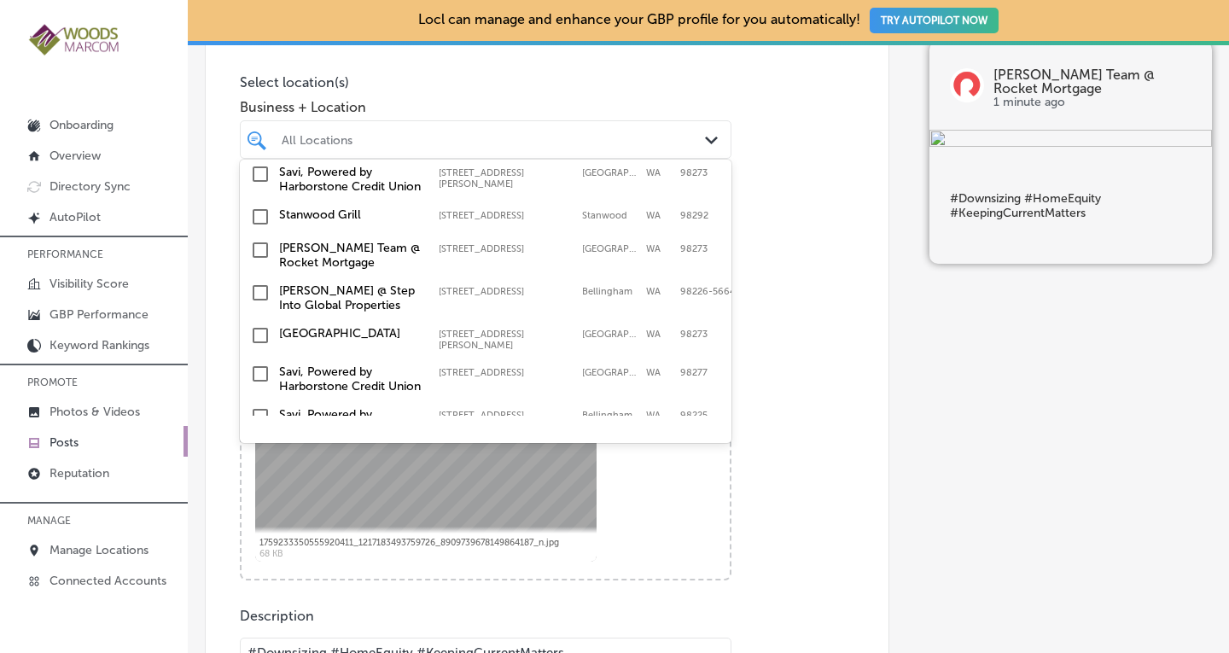
click at [265, 260] on input "checkbox" at bounding box center [260, 250] width 20 height 20
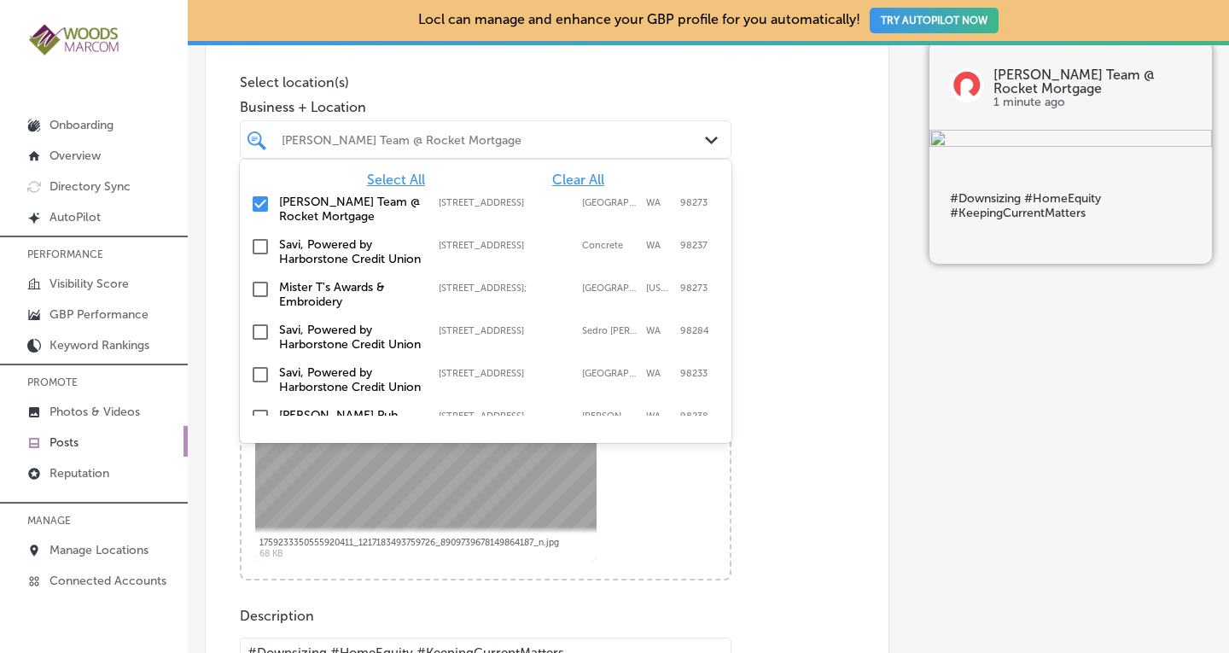
click at [791, 282] on p "Image" at bounding box center [547, 285] width 614 height 16
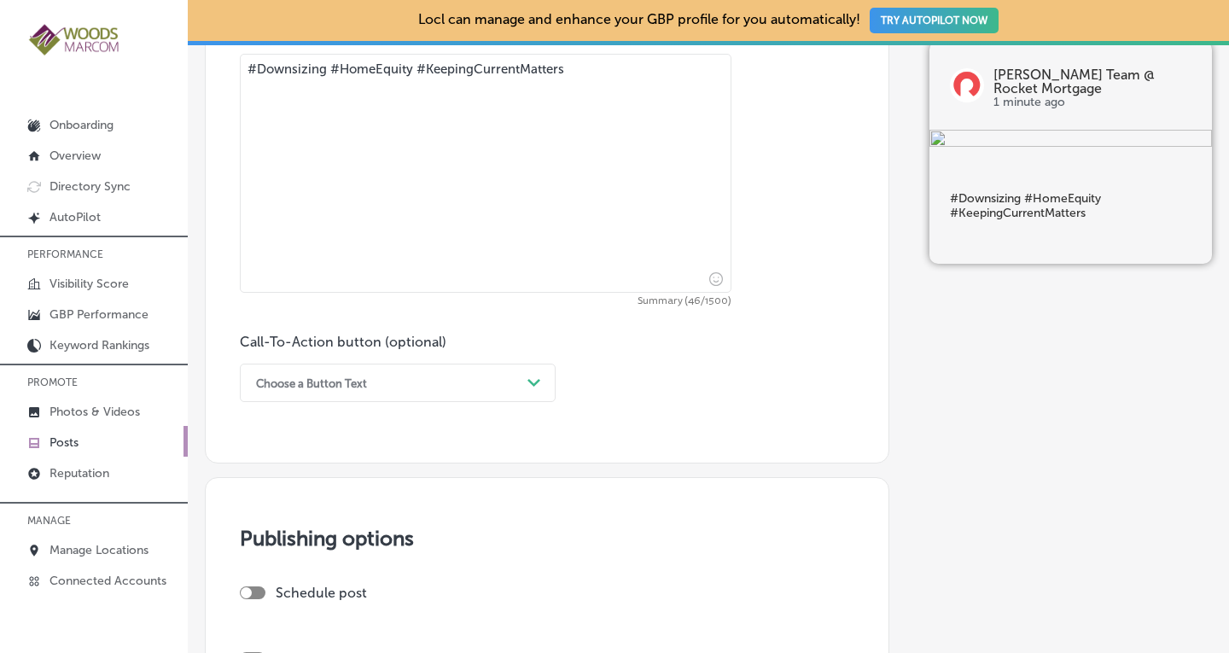
scroll to position [1076, 0]
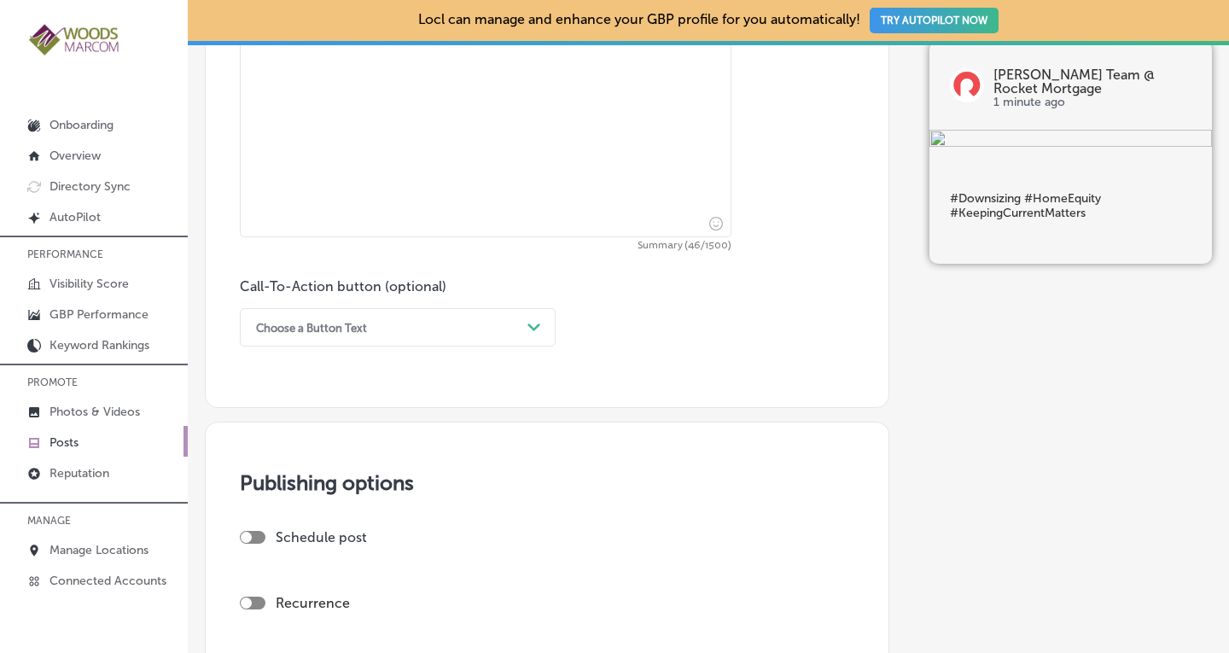
click at [507, 319] on div "Choose a Button Text" at bounding box center [383, 327] width 273 height 26
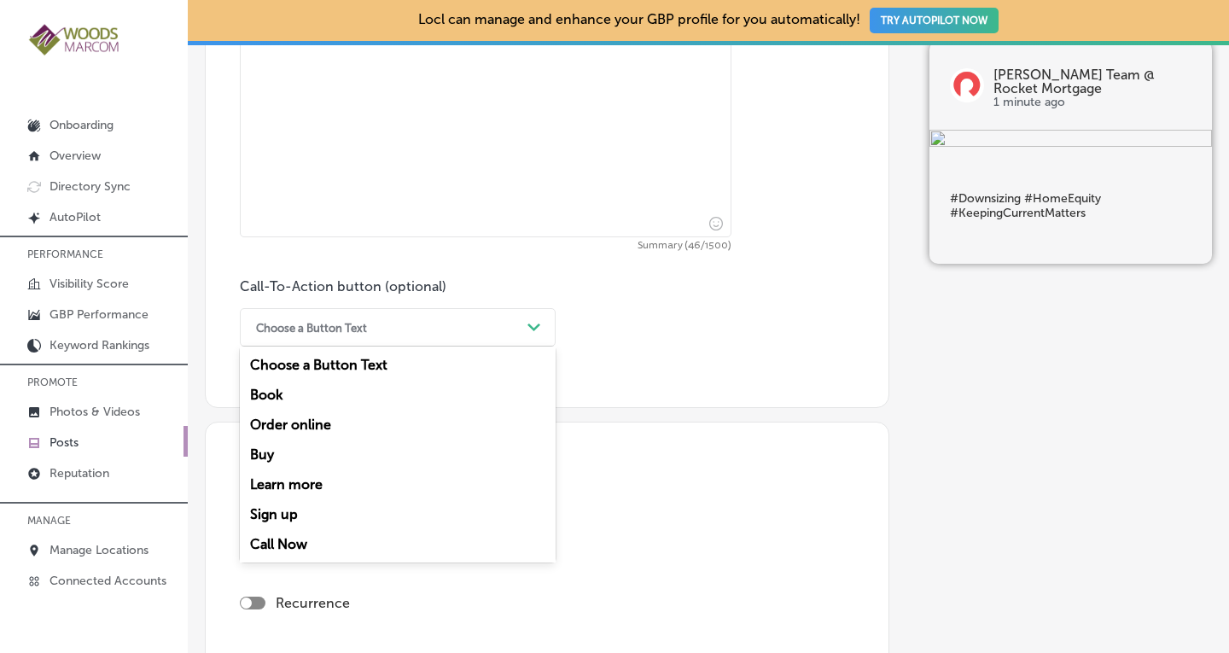
click at [289, 540] on div "Call Now" at bounding box center [398, 544] width 316 height 30
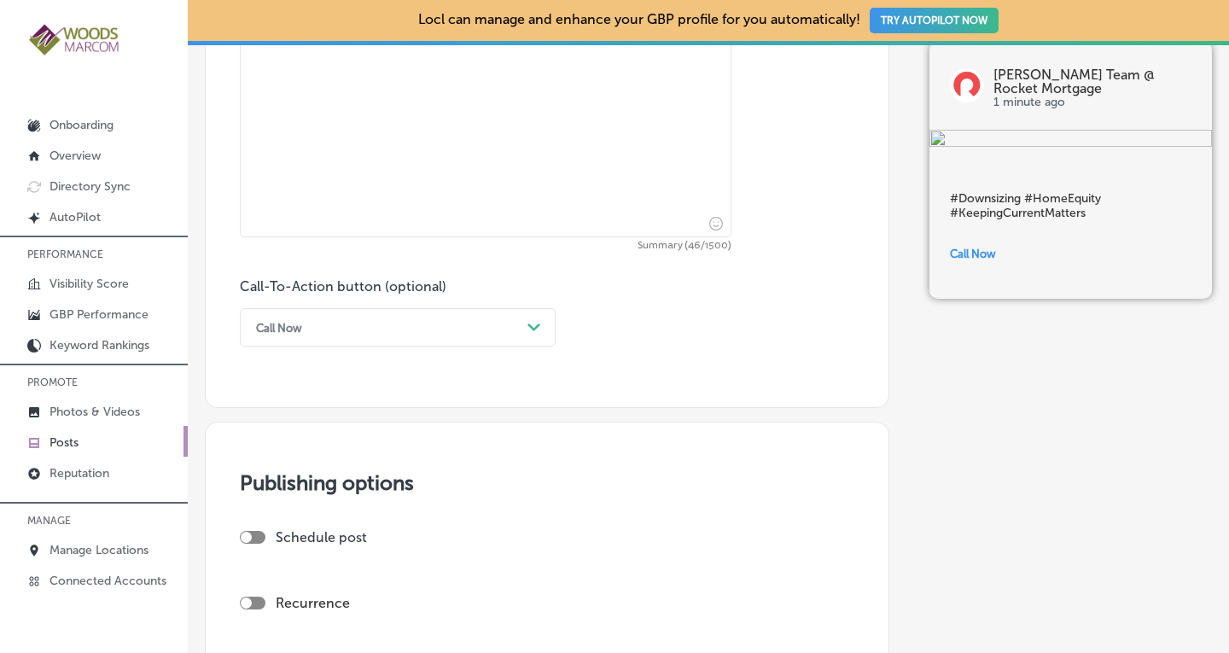
scroll to position [1369, 0]
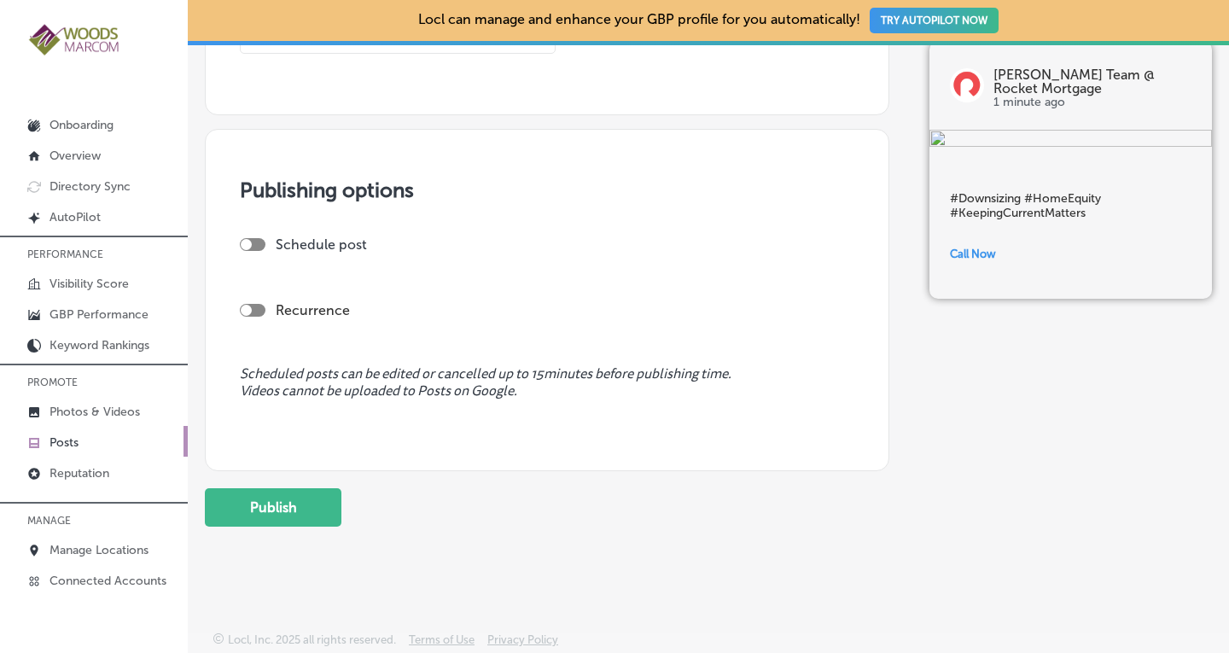
click at [244, 308] on div at bounding box center [246, 310] width 11 height 11
checkbox input "true"
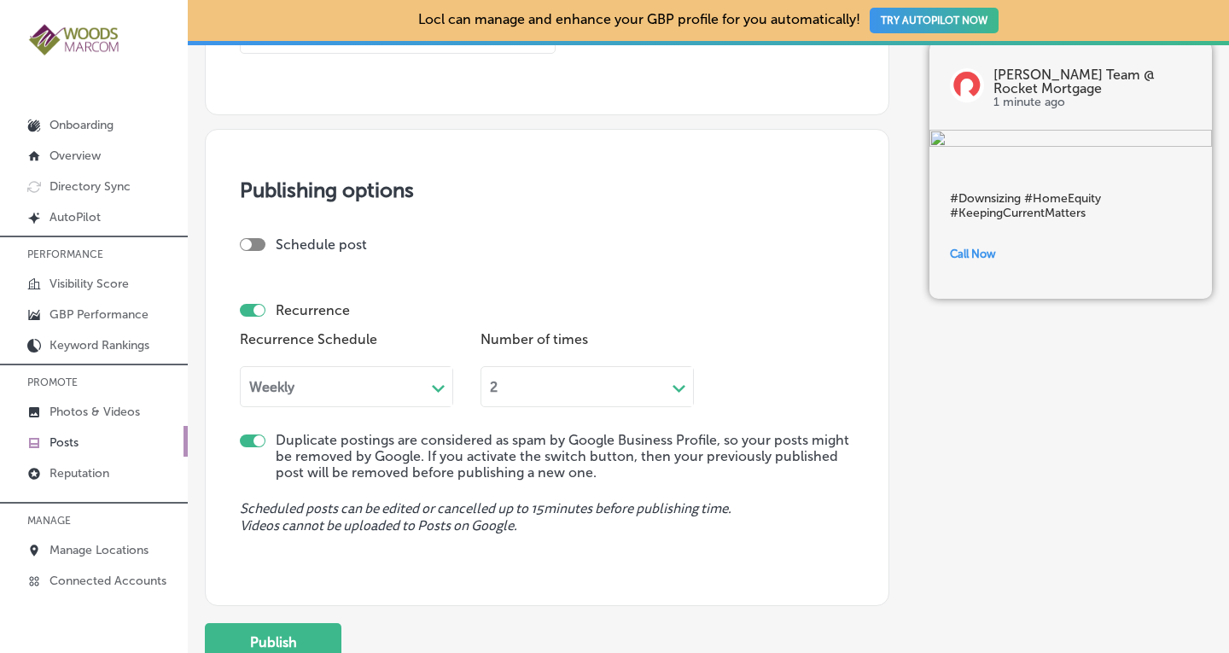
click at [303, 377] on div "Weekly" at bounding box center [333, 387] width 184 height 20
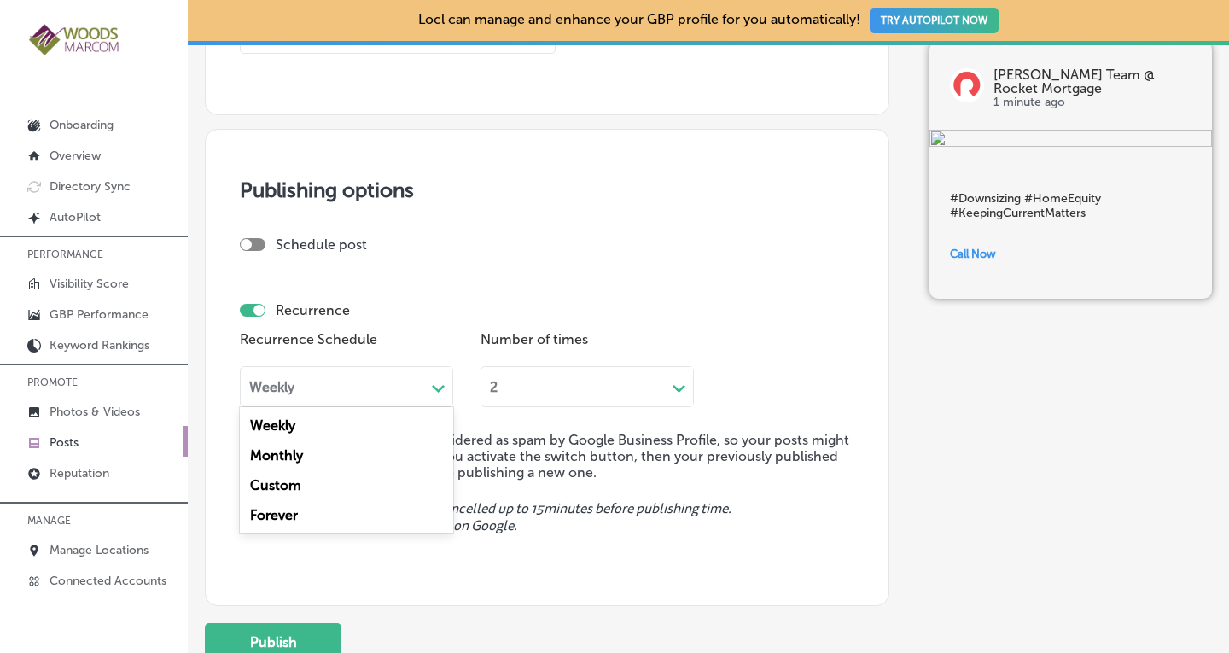
click at [285, 515] on div "Forever" at bounding box center [346, 515] width 213 height 30
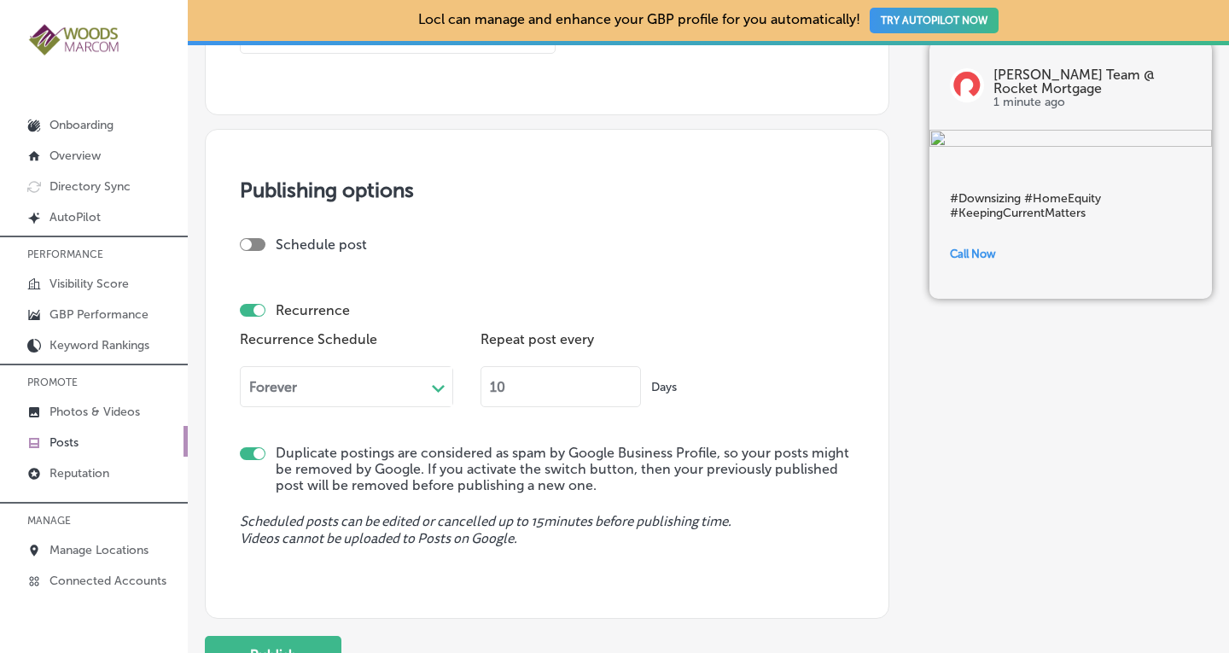
drag, startPoint x: 514, startPoint y: 387, endPoint x: 472, endPoint y: 396, distance: 42.9
click at [472, 396] on div "Recurrence Schedule Forever Path Created with Sketch. Repeat post every 10 Days" at bounding box center [547, 373] width 614 height 93
type input "90"
click at [731, 550] on div "Scheduled posts can be edited or cancelled up to 15 minutes before publishing t…" at bounding box center [547, 536] width 614 height 44
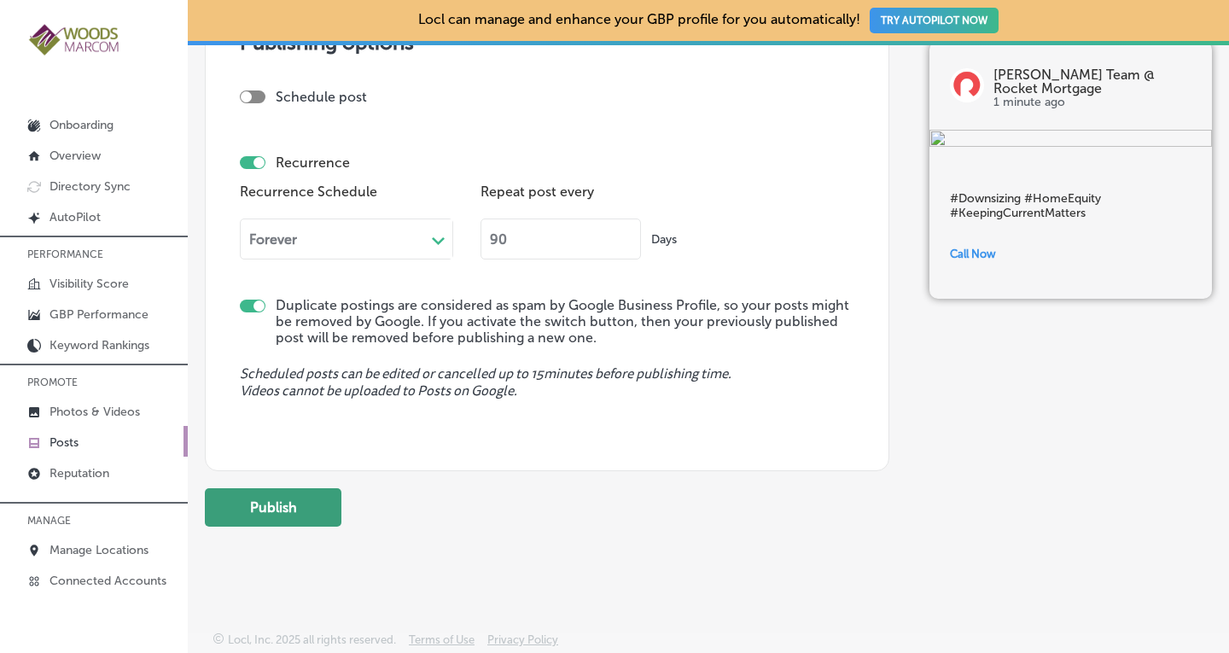
click at [317, 508] on button "Publish" at bounding box center [273, 507] width 137 height 38
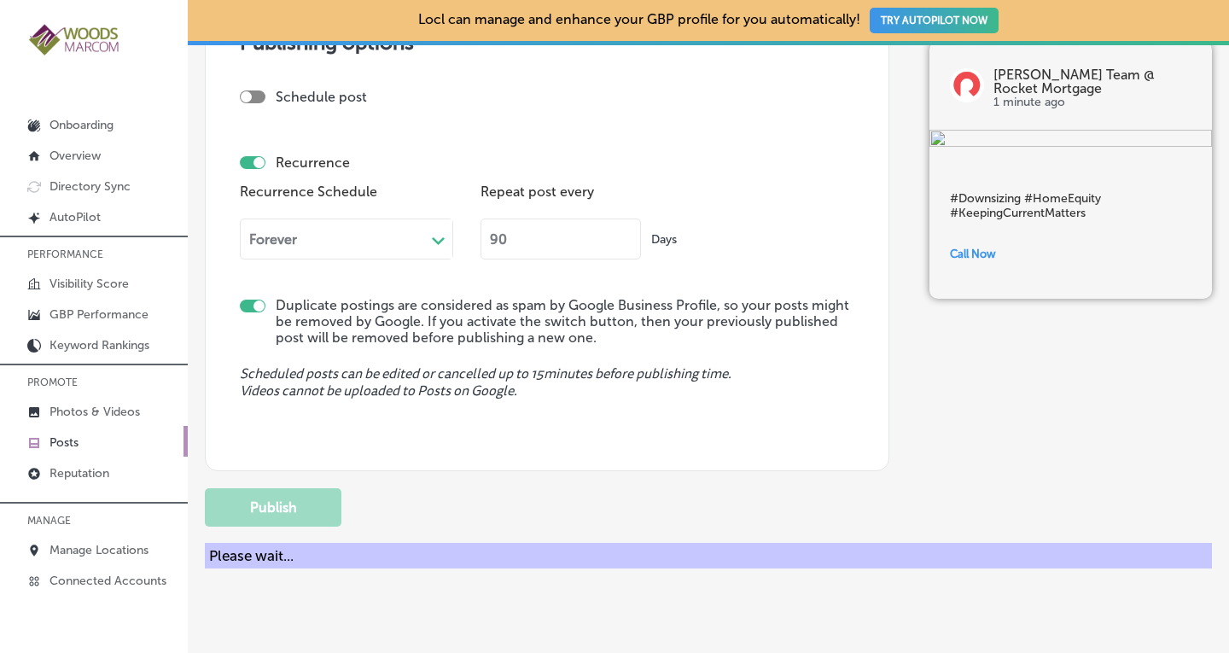
checkbox input "false"
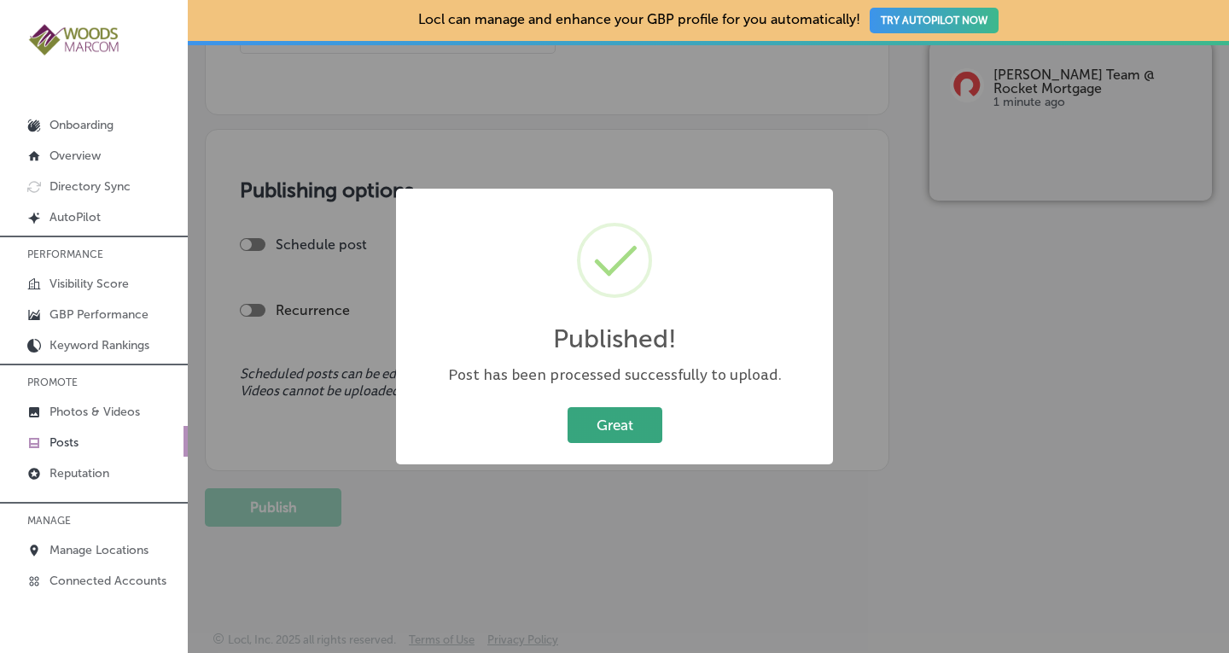
click at [617, 441] on button "Great" at bounding box center [614, 424] width 95 height 35
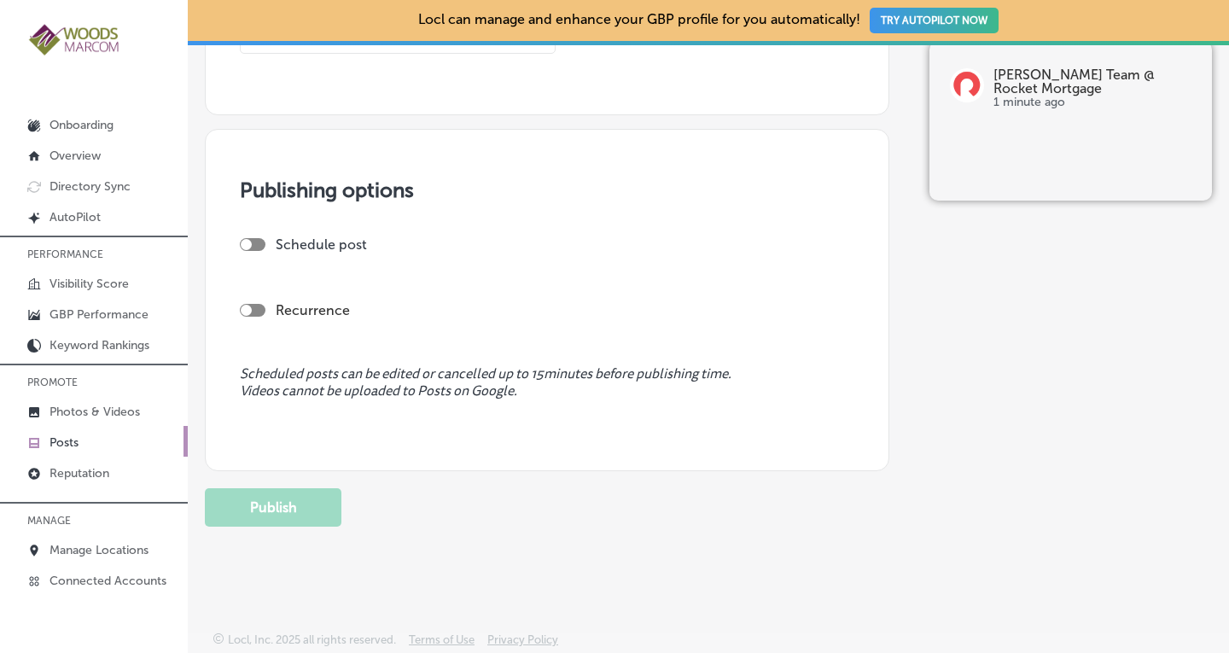
click at [72, 435] on p "Posts" at bounding box center [63, 442] width 29 height 15
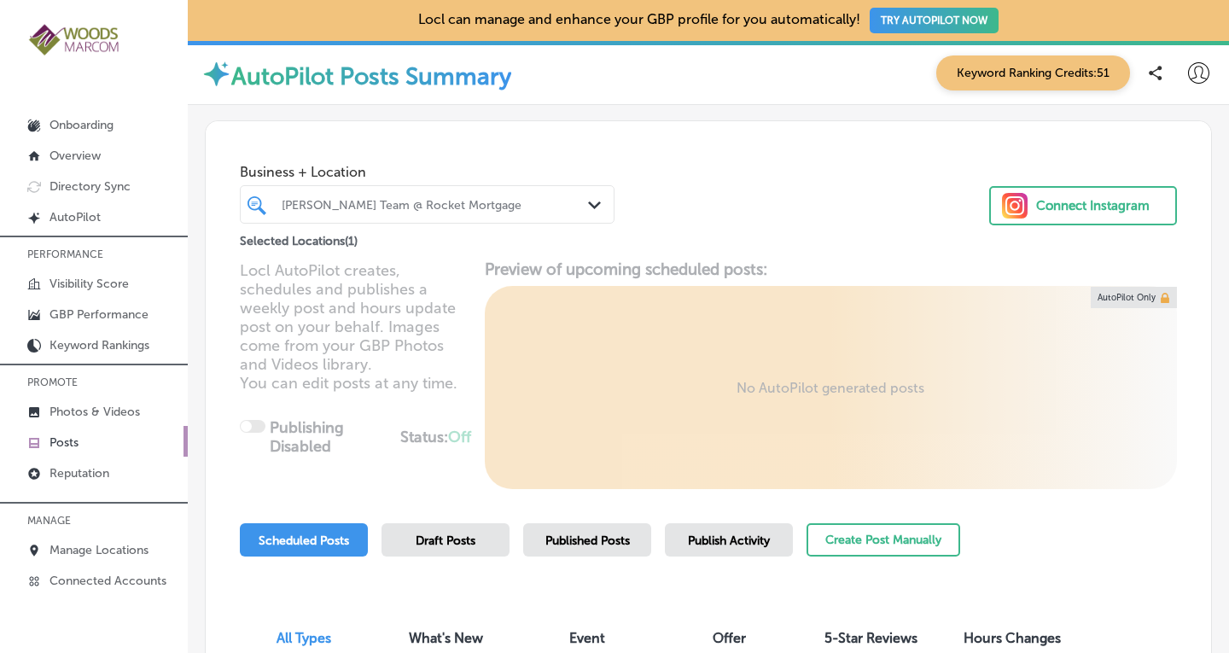
click at [467, 204] on div "[PERSON_NAME] Team @ Rocket Mortgage" at bounding box center [436, 204] width 308 height 15
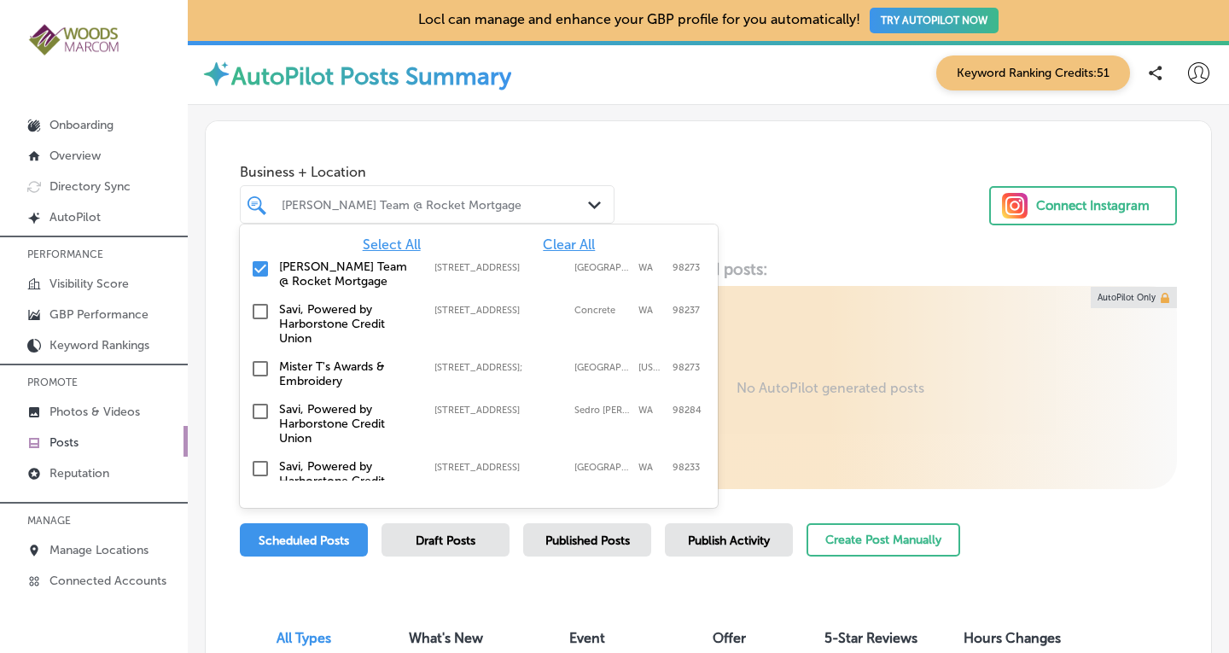
click at [547, 246] on span "Clear All" at bounding box center [569, 244] width 52 height 16
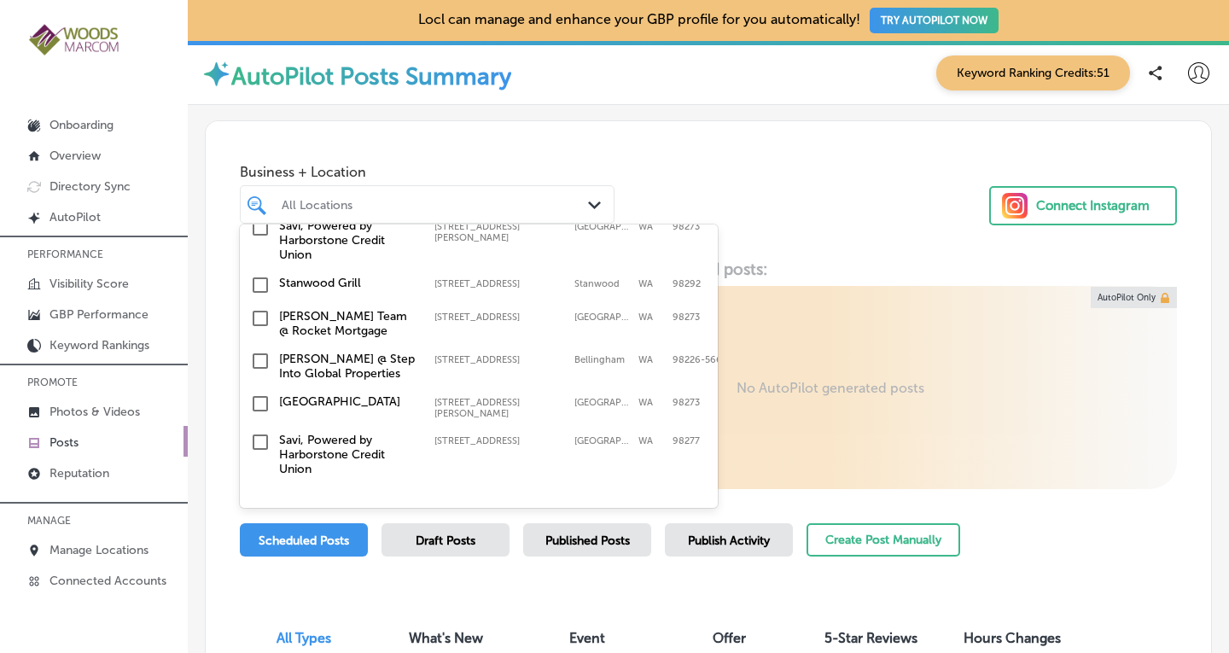
scroll to position [606, 0]
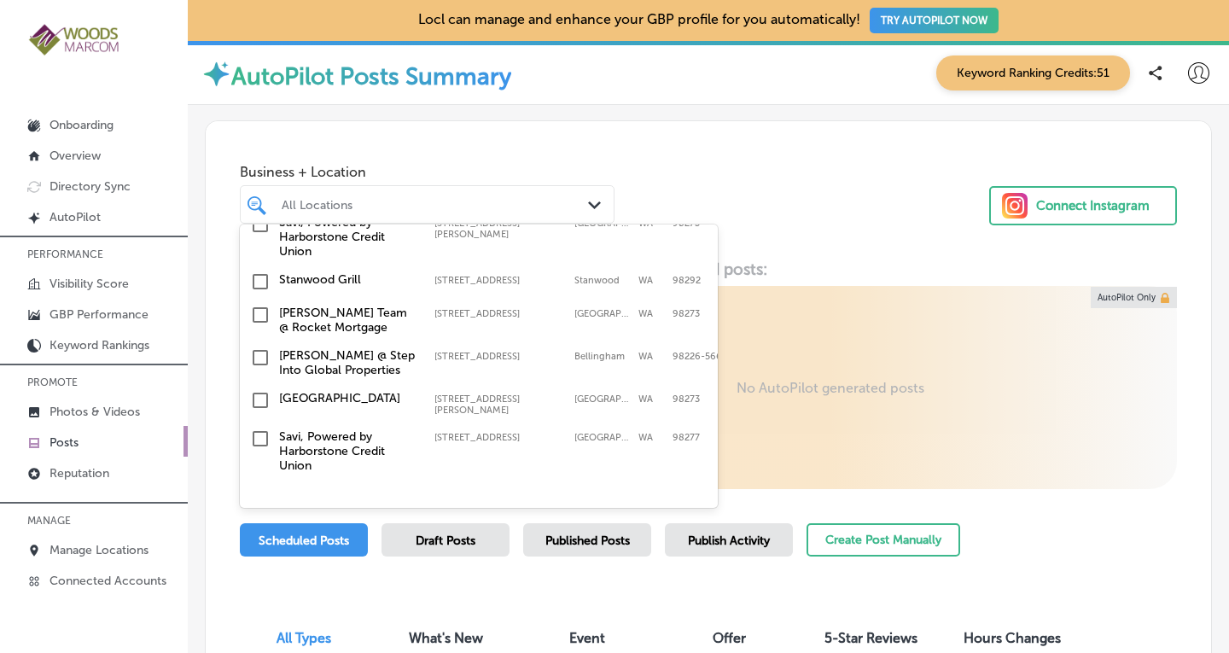
click at [259, 347] on input "checkbox" at bounding box center [260, 357] width 20 height 20
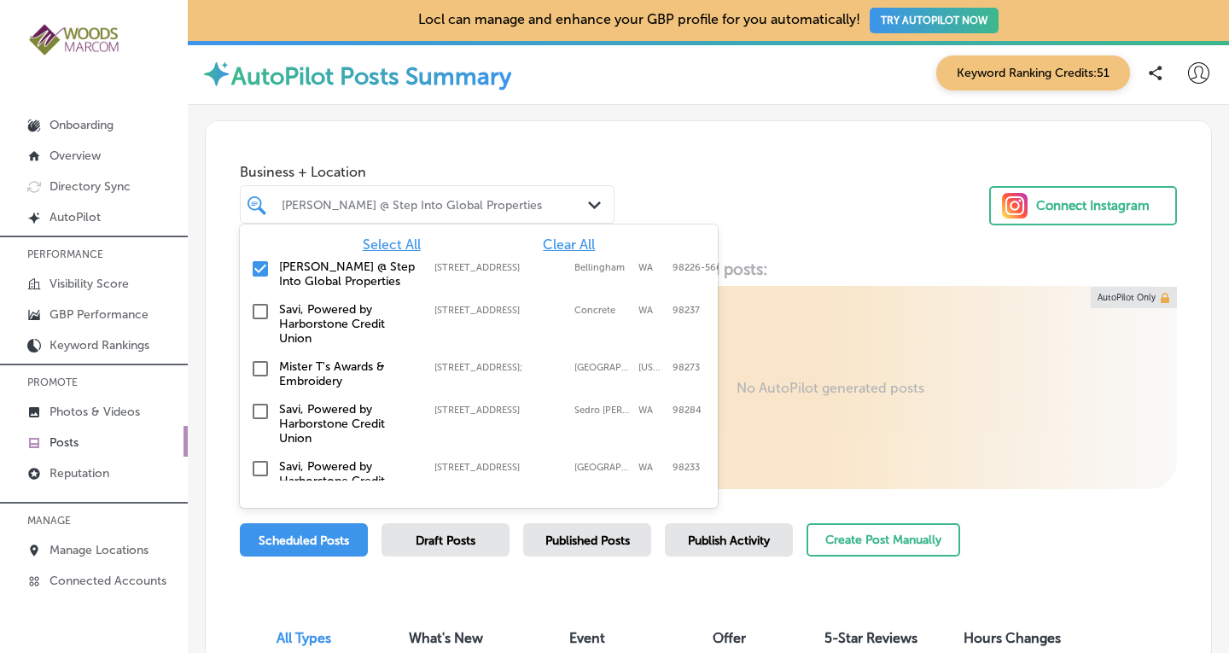
click at [903, 203] on div "Business + Location option [STREET_ADDRESS]. option [STREET_ADDRESS]. 19 result…" at bounding box center [708, 186] width 1005 height 130
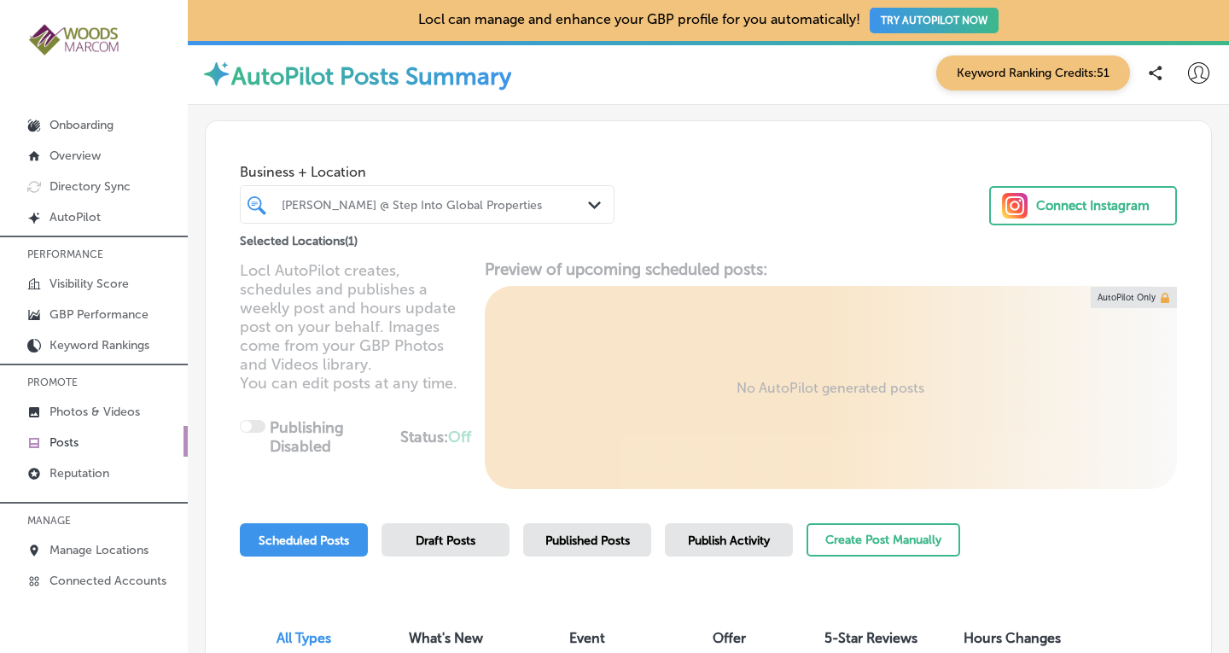
click at [582, 533] on div "Published Posts" at bounding box center [587, 539] width 128 height 33
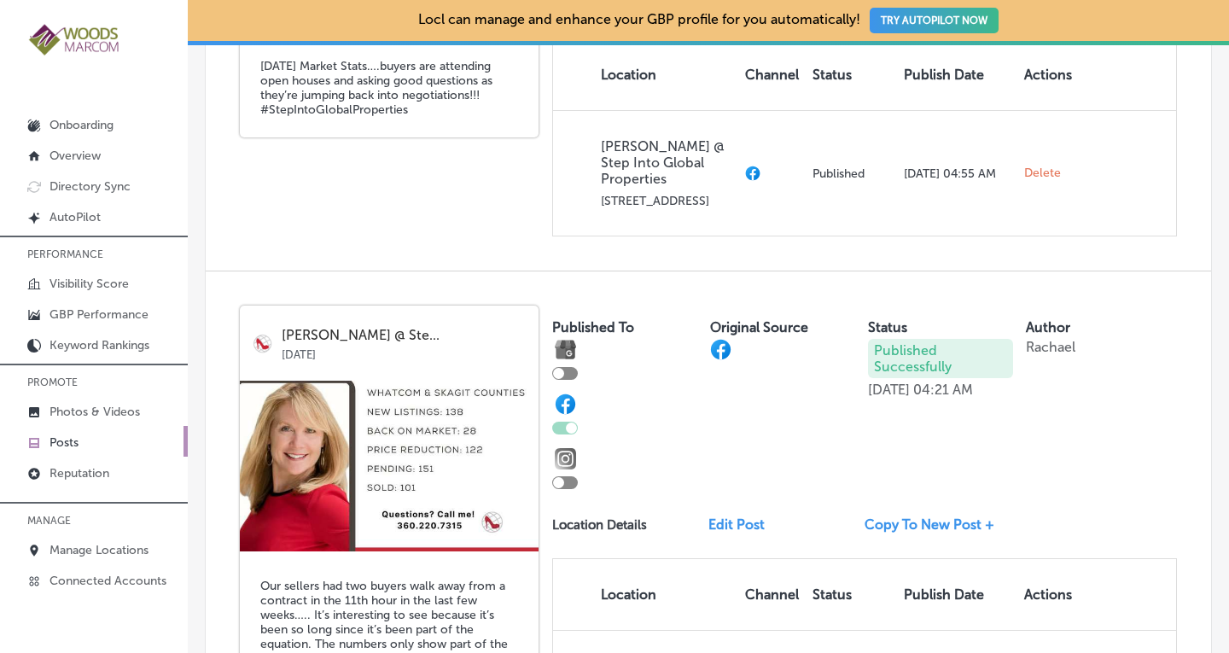
scroll to position [0, 0]
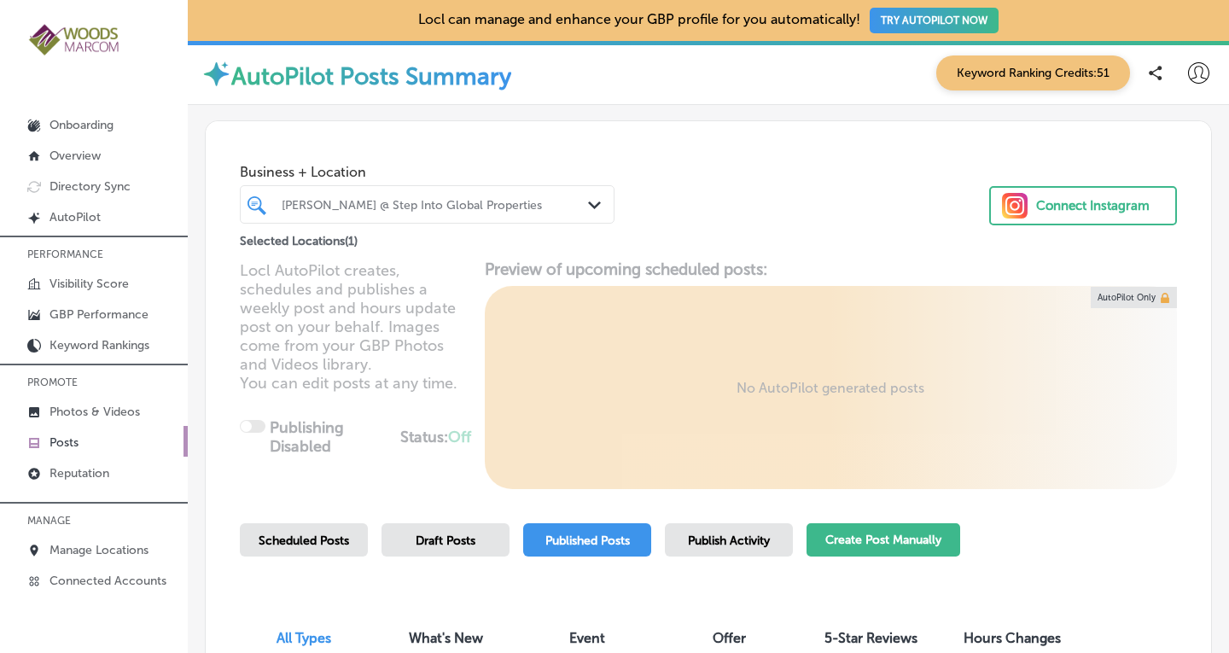
click at [876, 534] on button "Create Post Manually" at bounding box center [883, 539] width 154 height 33
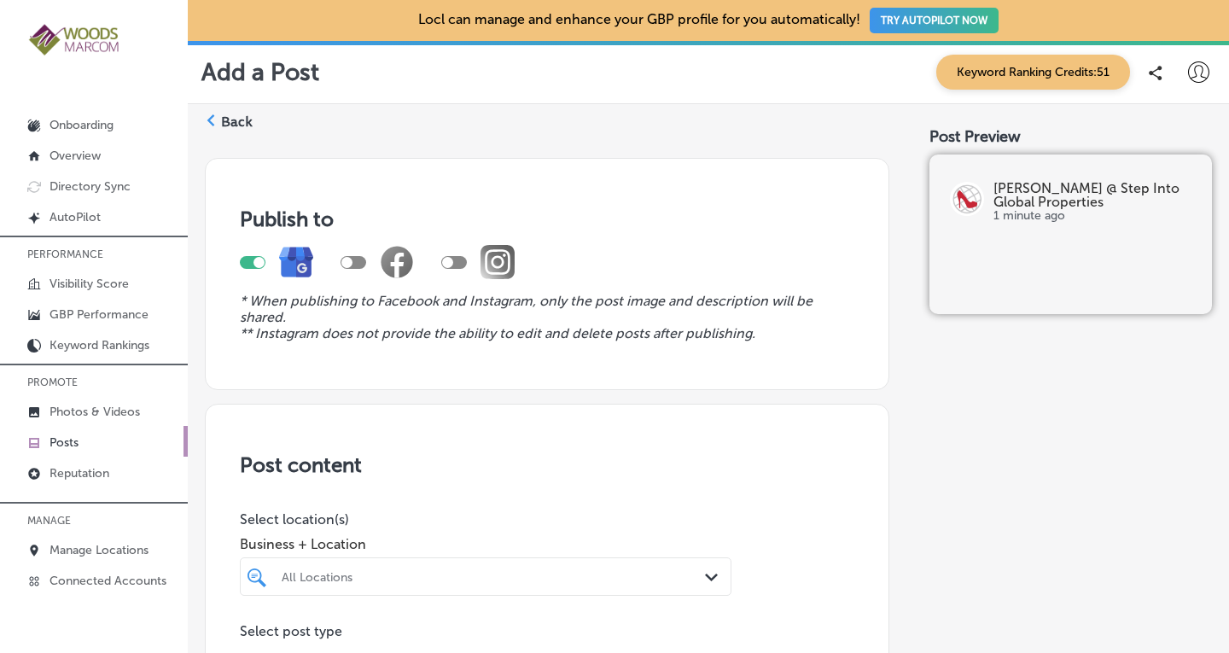
click at [697, 579] on div "All Locations Path Created with Sketch." at bounding box center [486, 576] width 492 height 38
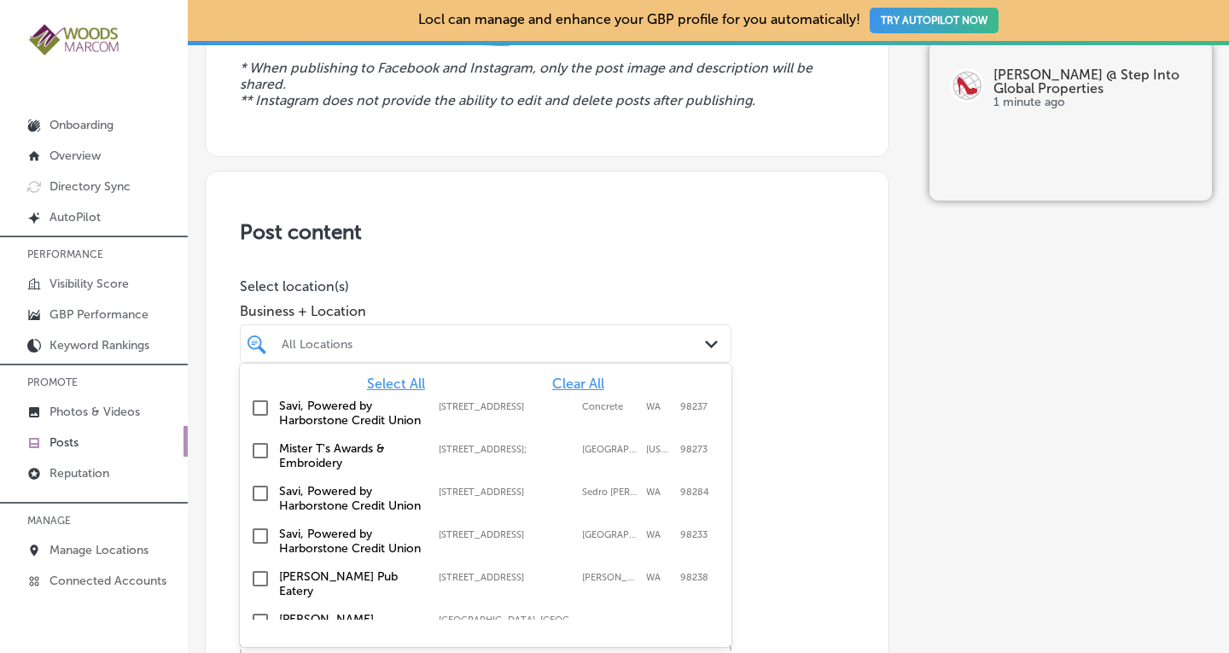
scroll to position [1, 0]
drag, startPoint x: 709, startPoint y: 387, endPoint x: 715, endPoint y: 425, distance: 38.0
click at [715, 425] on div "Select All Clear All Savi, Powered by Harborstone Credit Union [STREET_ADDRESS]…" at bounding box center [486, 492] width 492 height 256
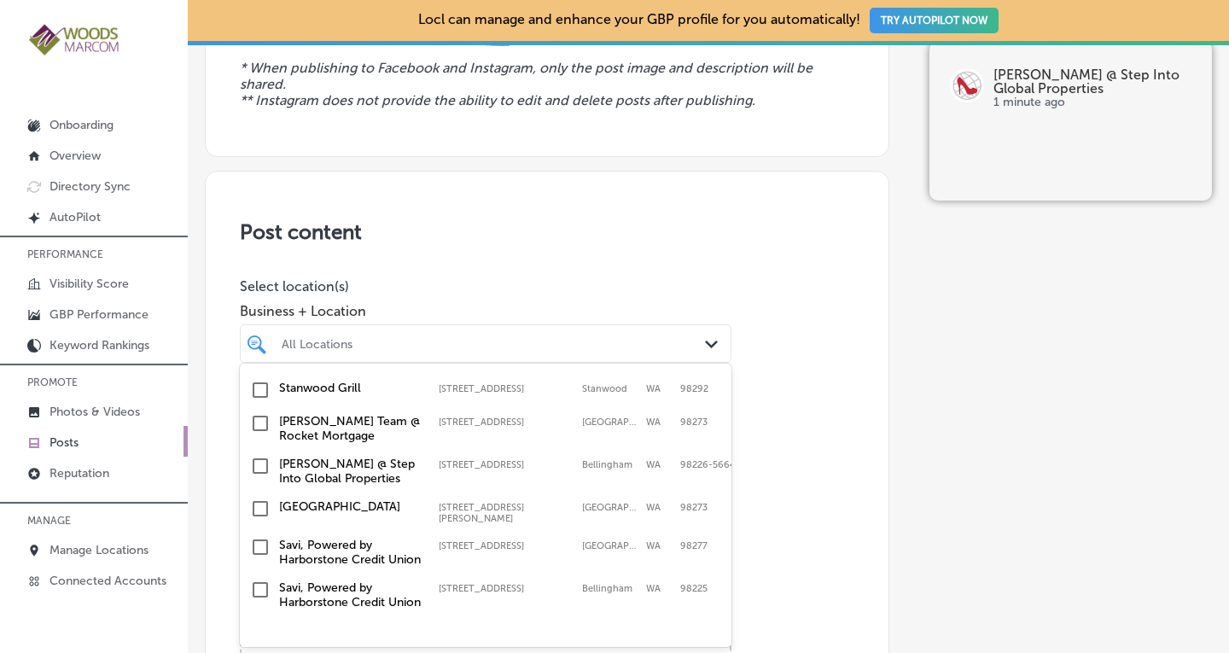
scroll to position [617, 0]
click at [263, 456] on input "checkbox" at bounding box center [260, 466] width 20 height 20
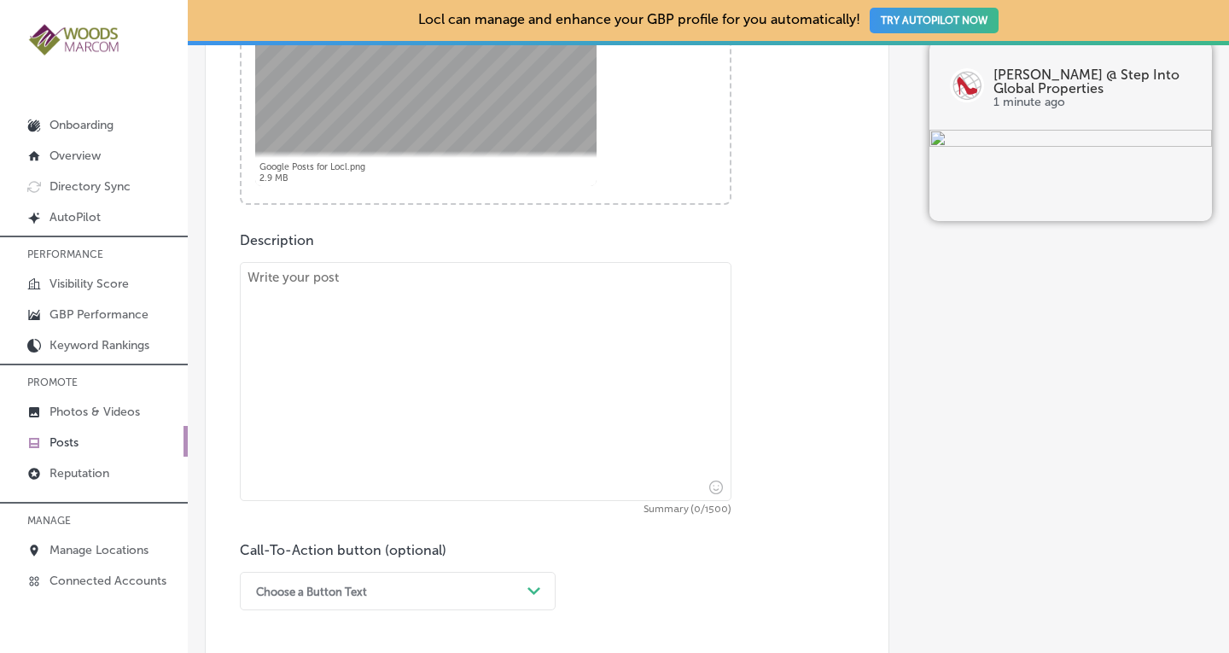
scroll to position [827, 0]
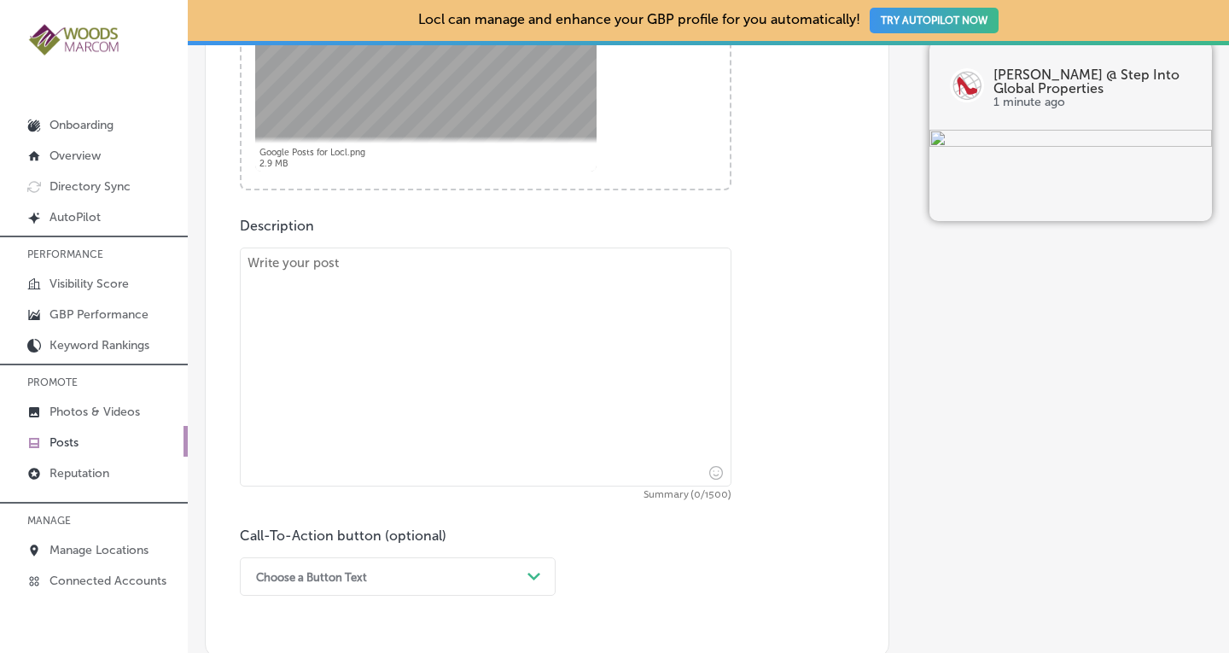
click at [424, 340] on textarea at bounding box center [486, 366] width 492 height 239
paste textarea "[GEOGRAPHIC_DATA], [US_STATE] often rates among the best places to live in the …"
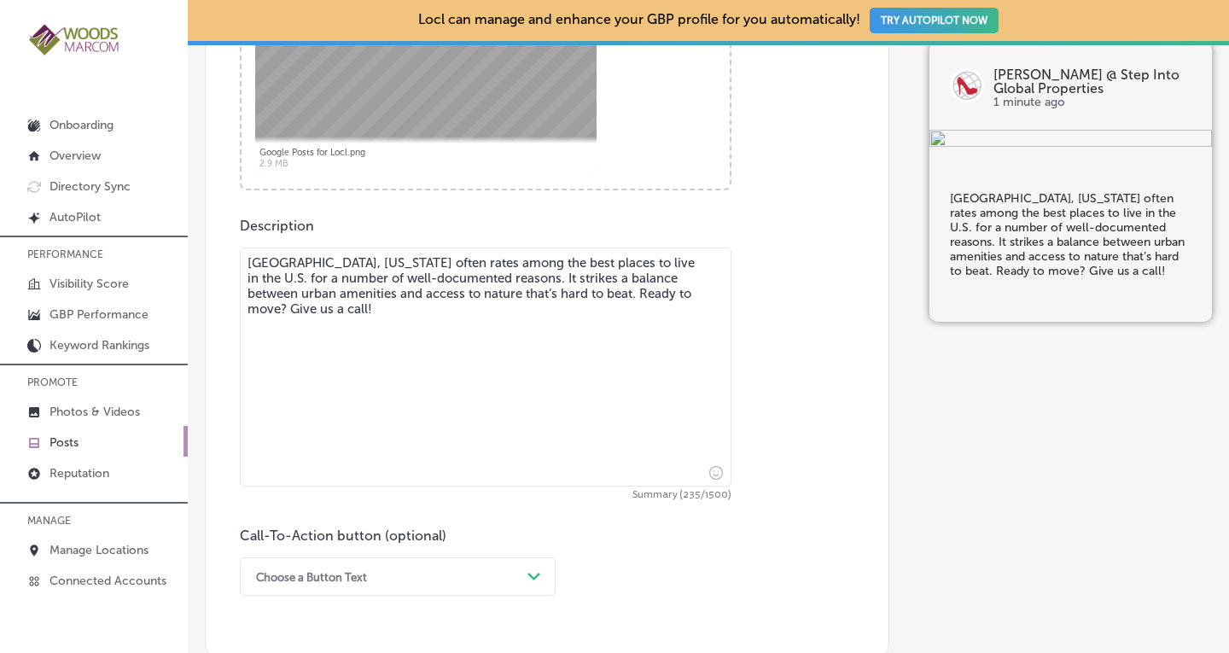
type textarea "[GEOGRAPHIC_DATA], [US_STATE] often rates among the best places to live in the …"
click at [529, 568] on div "Choose a Button Text Path Created with Sketch." at bounding box center [398, 576] width 316 height 38
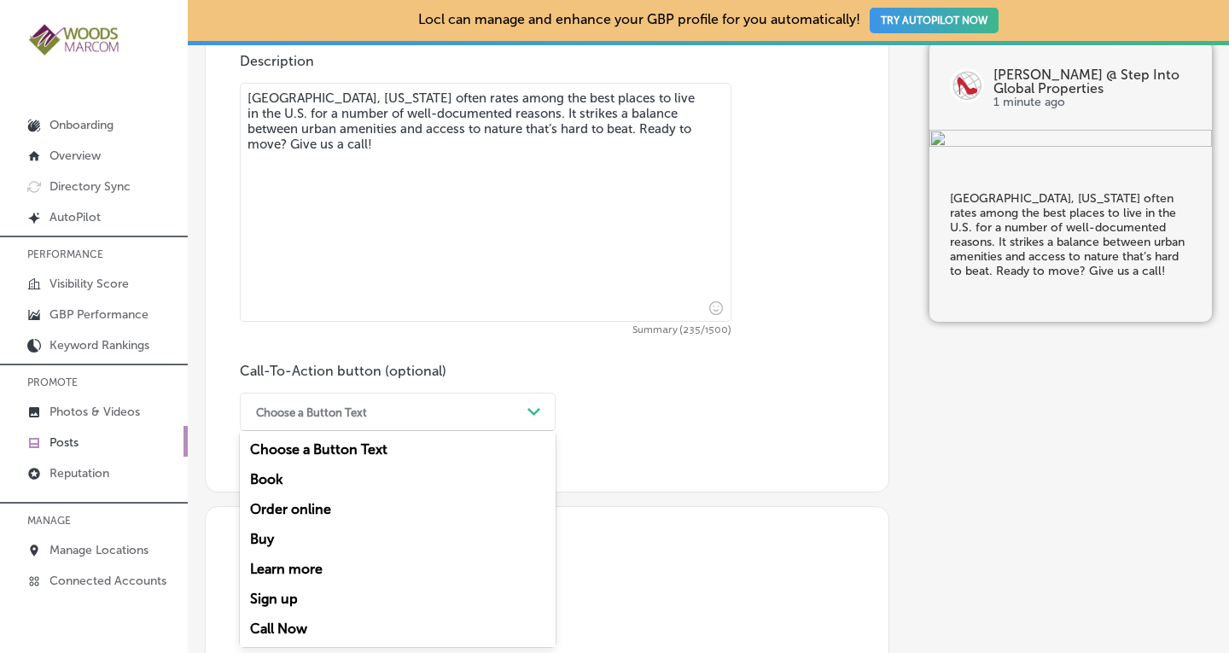
click at [362, 620] on div "Call Now" at bounding box center [398, 629] width 316 height 30
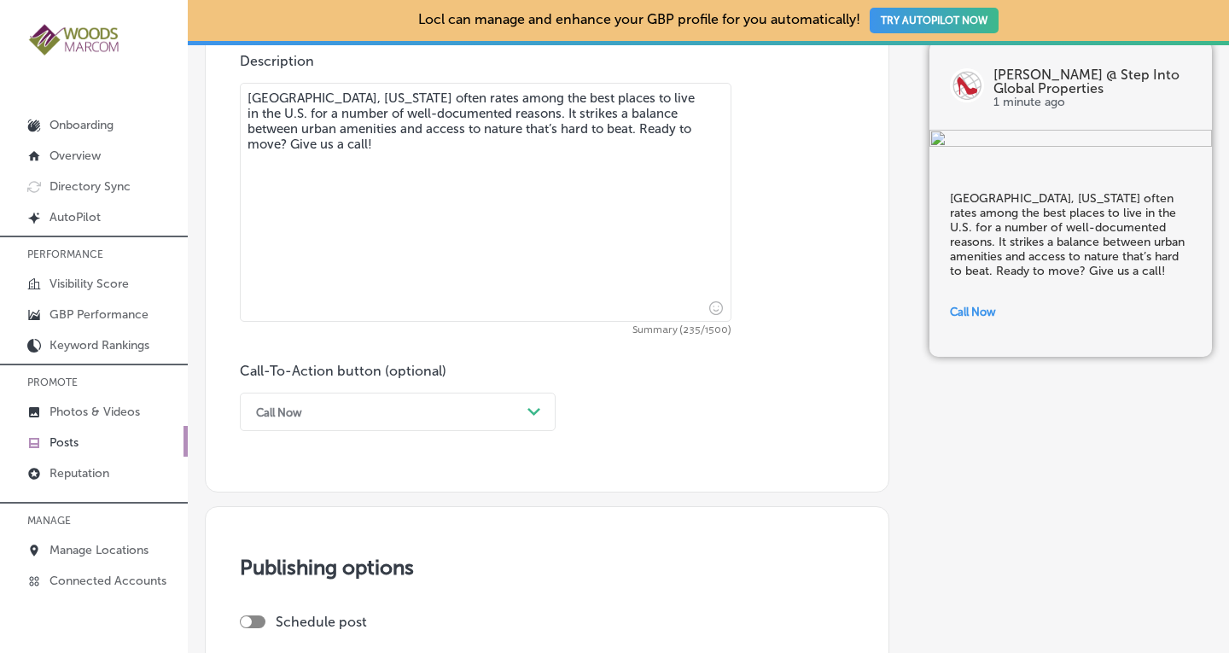
click at [716, 558] on h3 "Publishing options" at bounding box center [547, 567] width 614 height 25
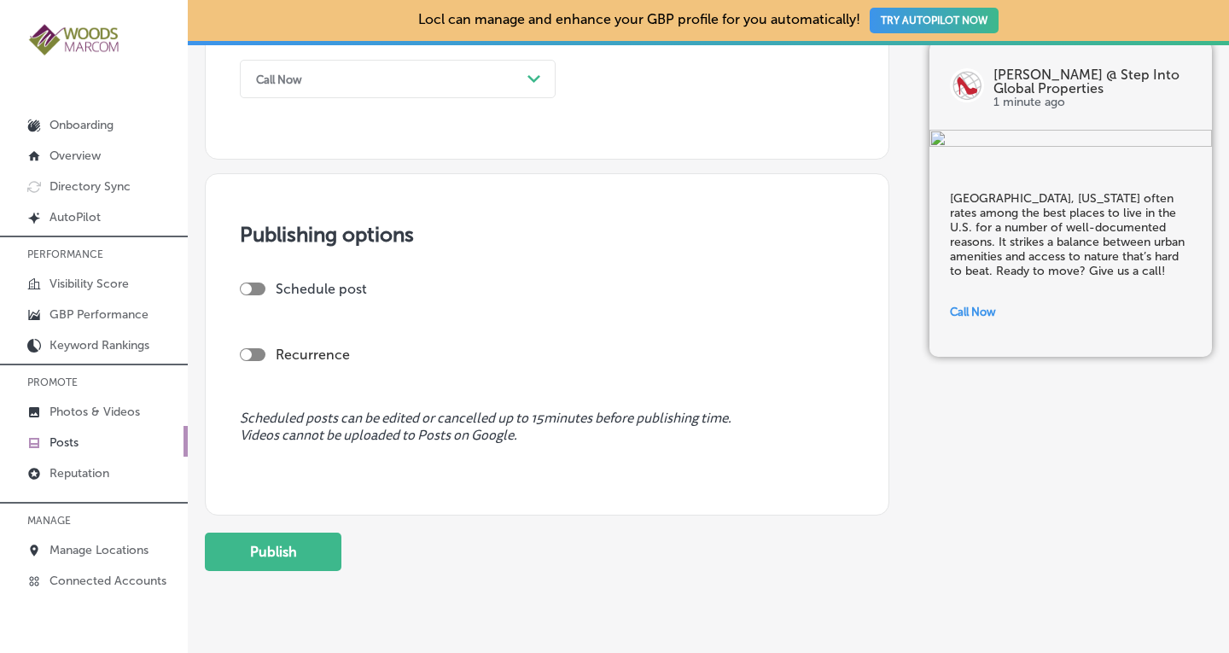
scroll to position [1369, 0]
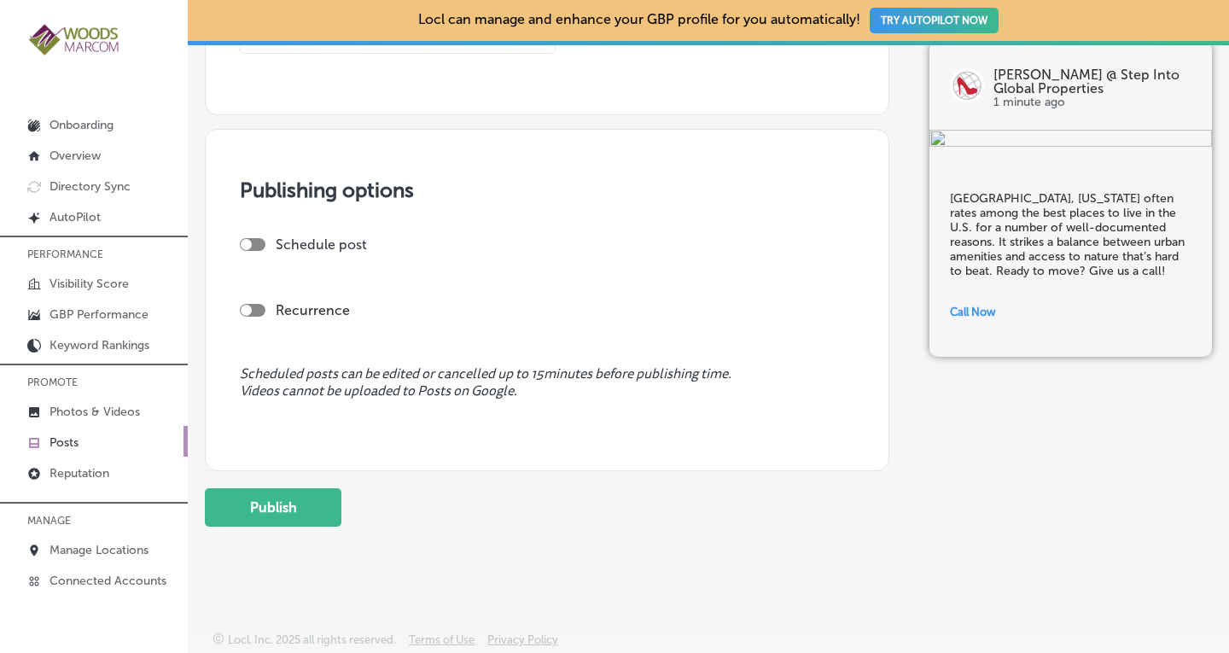
click at [249, 302] on div "Recurrence" at bounding box center [547, 310] width 614 height 16
click at [251, 314] on div at bounding box center [253, 310] width 26 height 13
checkbox input "true"
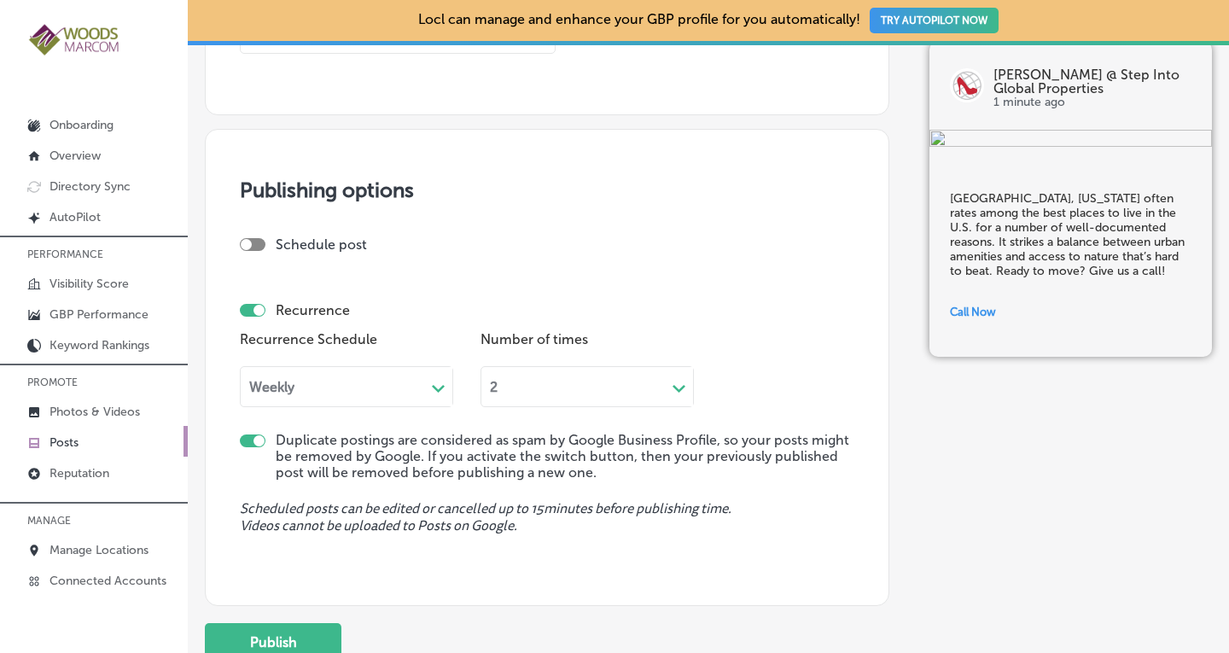
click at [265, 387] on div "Weekly" at bounding box center [271, 387] width 45 height 16
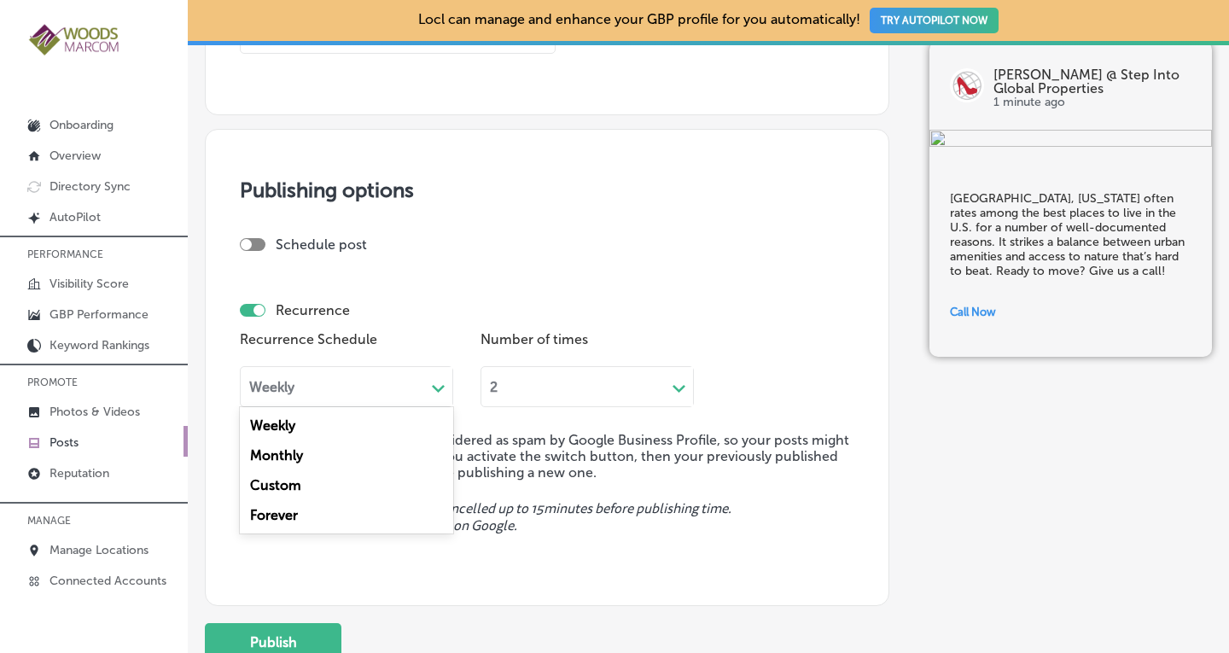
click at [283, 510] on div "Forever" at bounding box center [346, 515] width 213 height 30
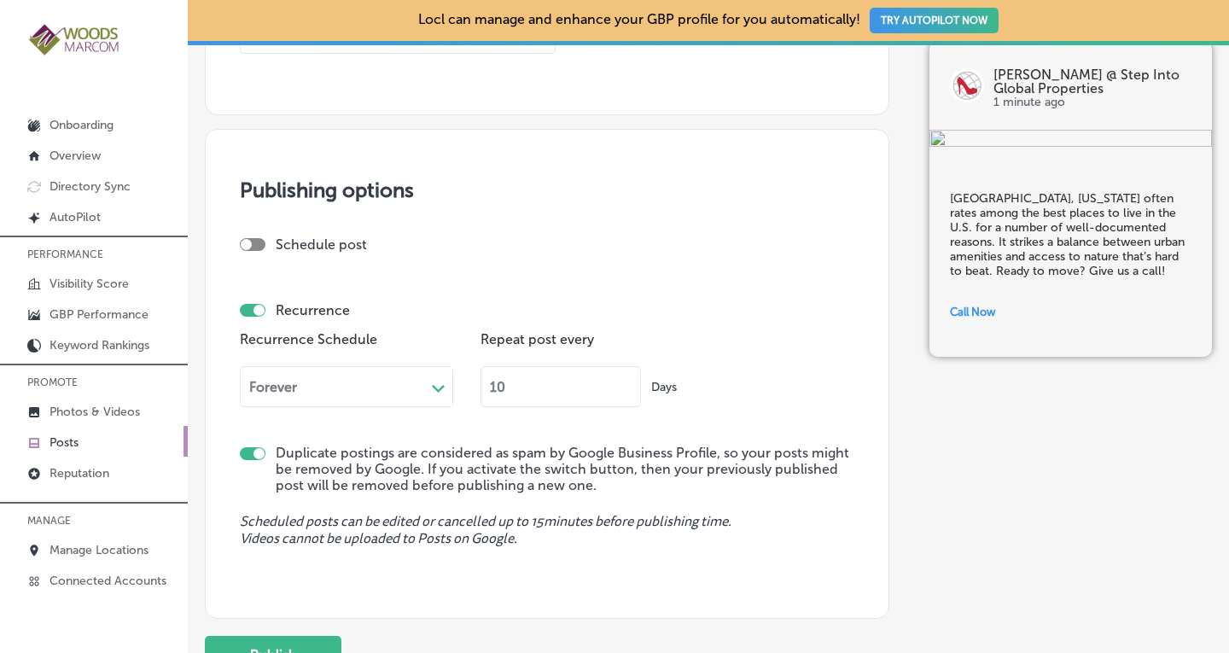
drag, startPoint x: 521, startPoint y: 389, endPoint x: 461, endPoint y: 388, distance: 59.7
click at [461, 388] on div "Recurrence Schedule Forever Path Created with Sketch. Repeat post every 10 Days" at bounding box center [547, 373] width 614 height 93
type input "90"
click at [265, 637] on button "Publish" at bounding box center [273, 655] width 137 height 38
checkbox input "false"
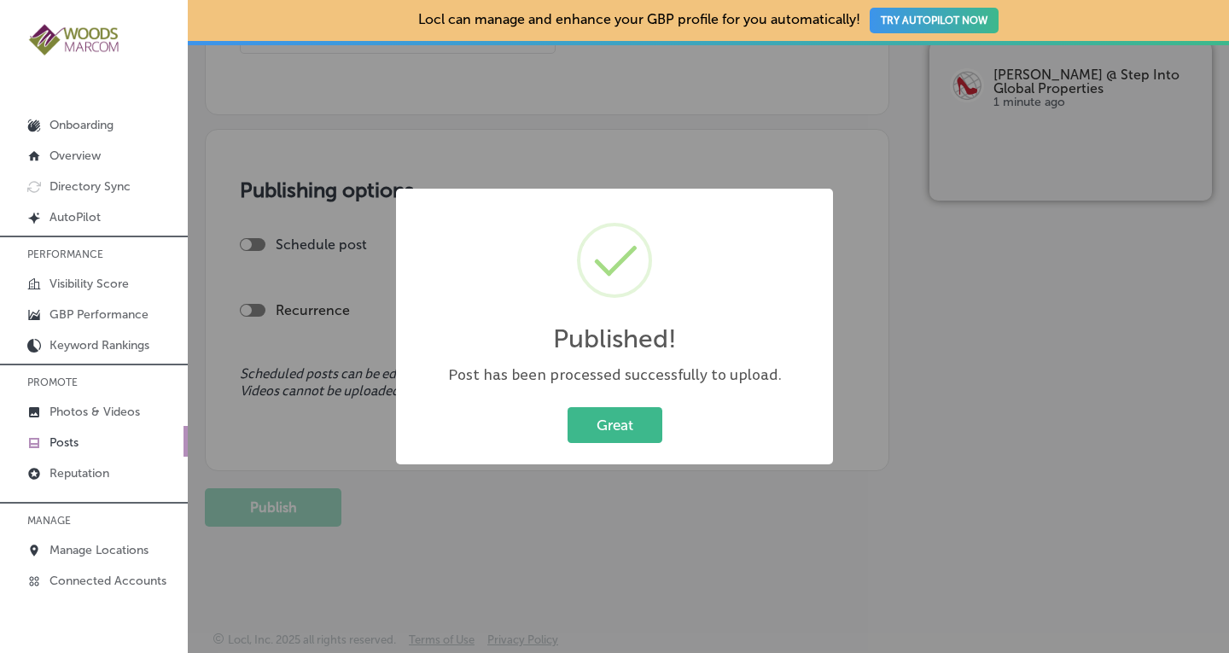
click at [624, 404] on div "Great Cancel" at bounding box center [614, 425] width 403 height 44
click at [613, 424] on button "Great" at bounding box center [614, 424] width 95 height 35
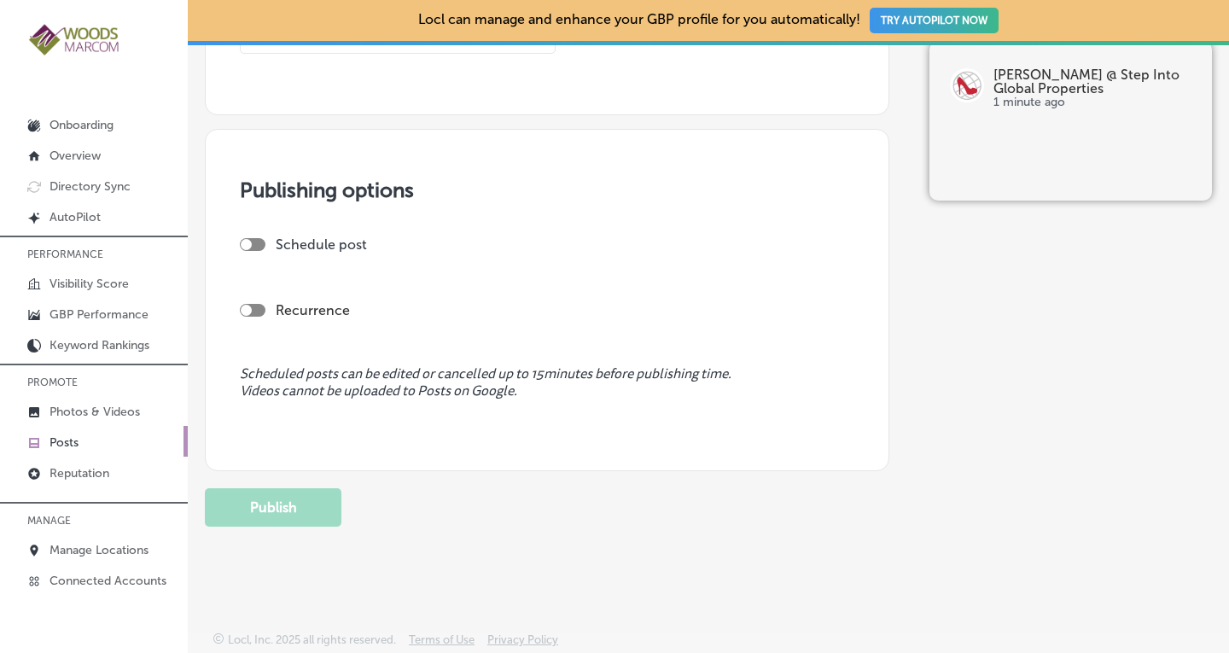
click at [59, 439] on p "Posts" at bounding box center [63, 442] width 29 height 15
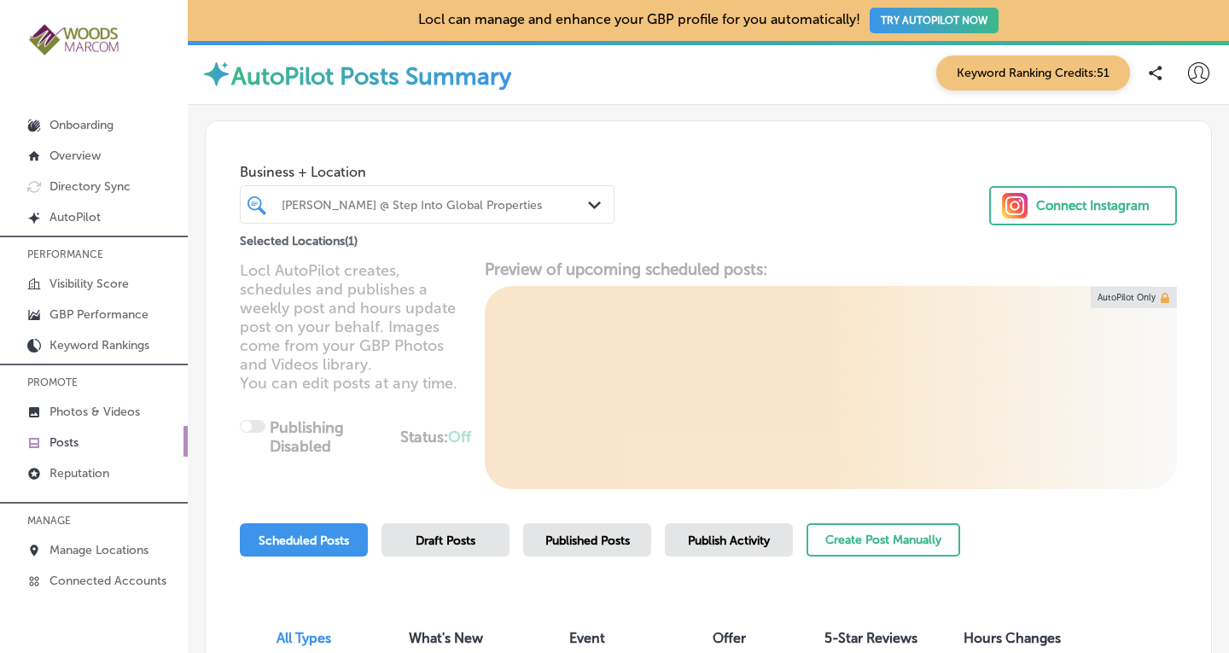
click at [587, 194] on div "[PERSON_NAME] @ Step Into Global Properties Path Created with Sketch." at bounding box center [427, 204] width 373 height 26
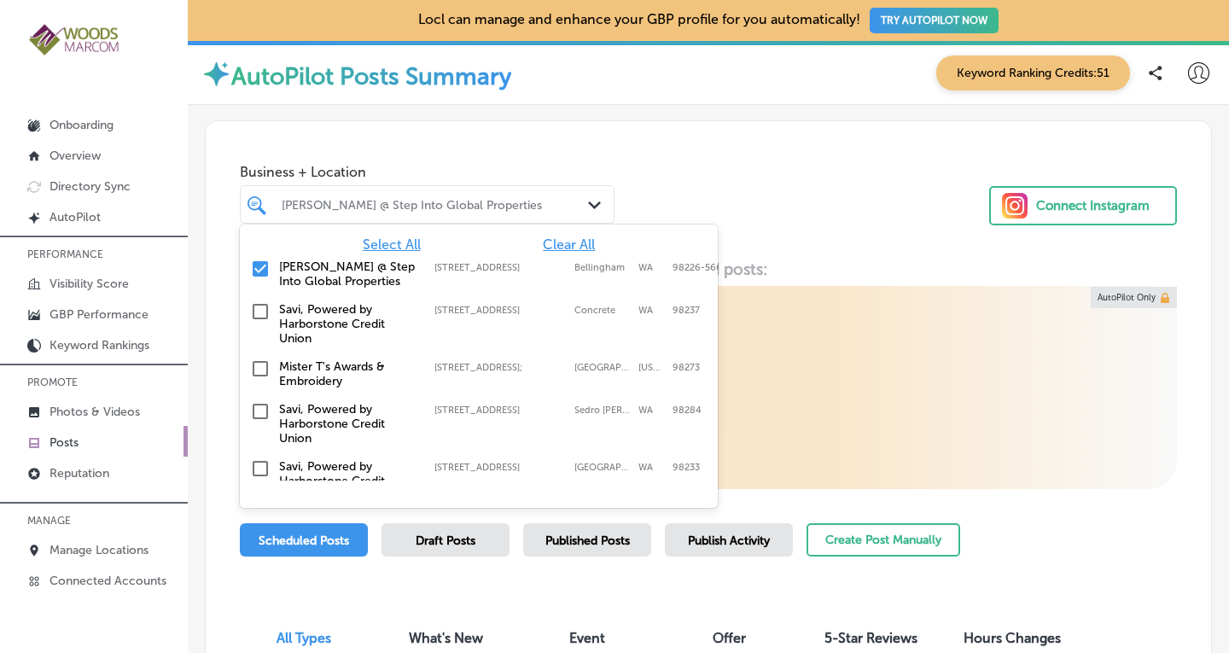
click at [575, 245] on span "Clear All" at bounding box center [569, 244] width 52 height 16
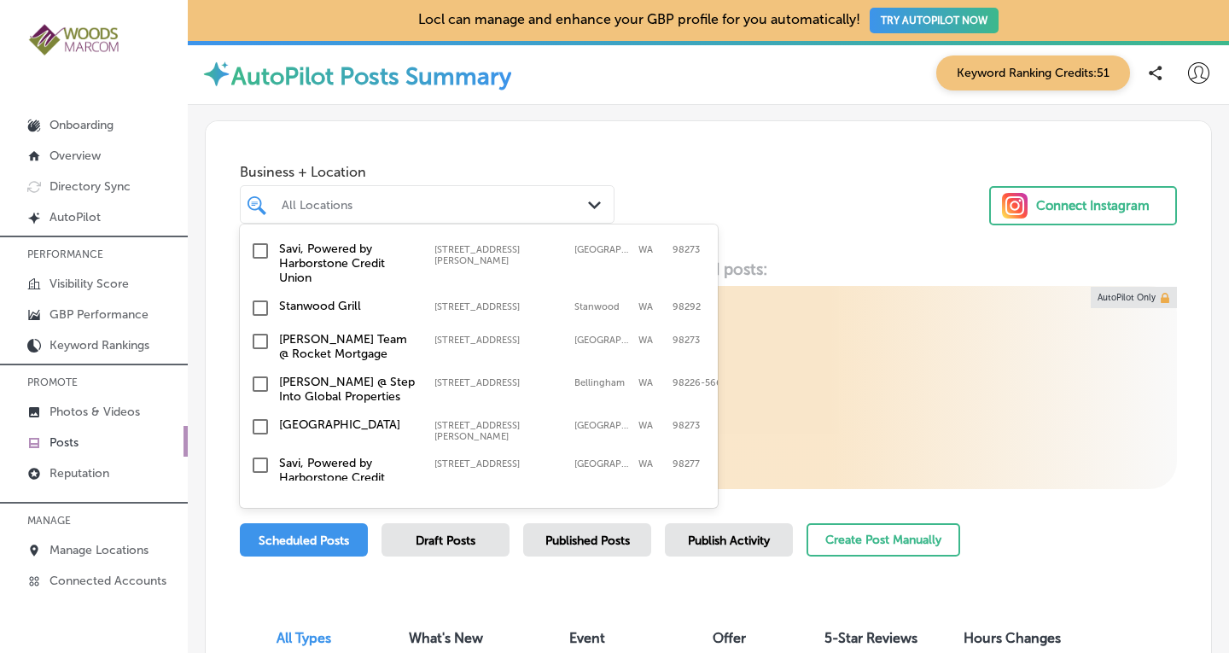
scroll to position [585, 0]
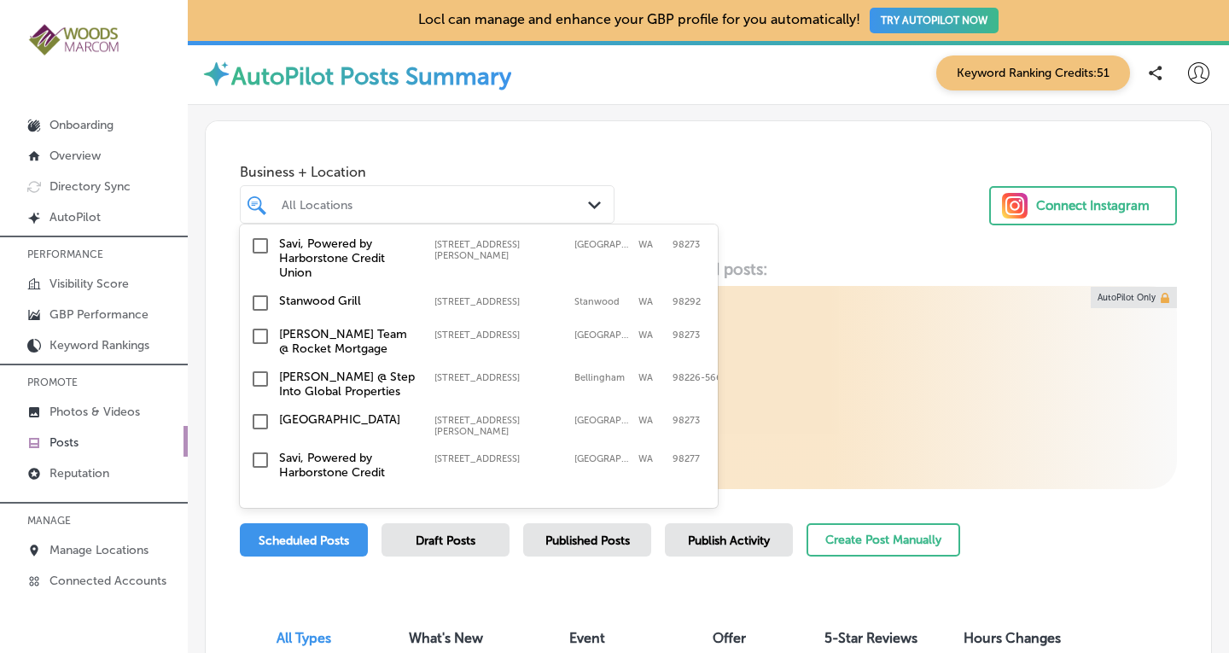
click at [264, 411] on input "checkbox" at bounding box center [260, 421] width 20 height 20
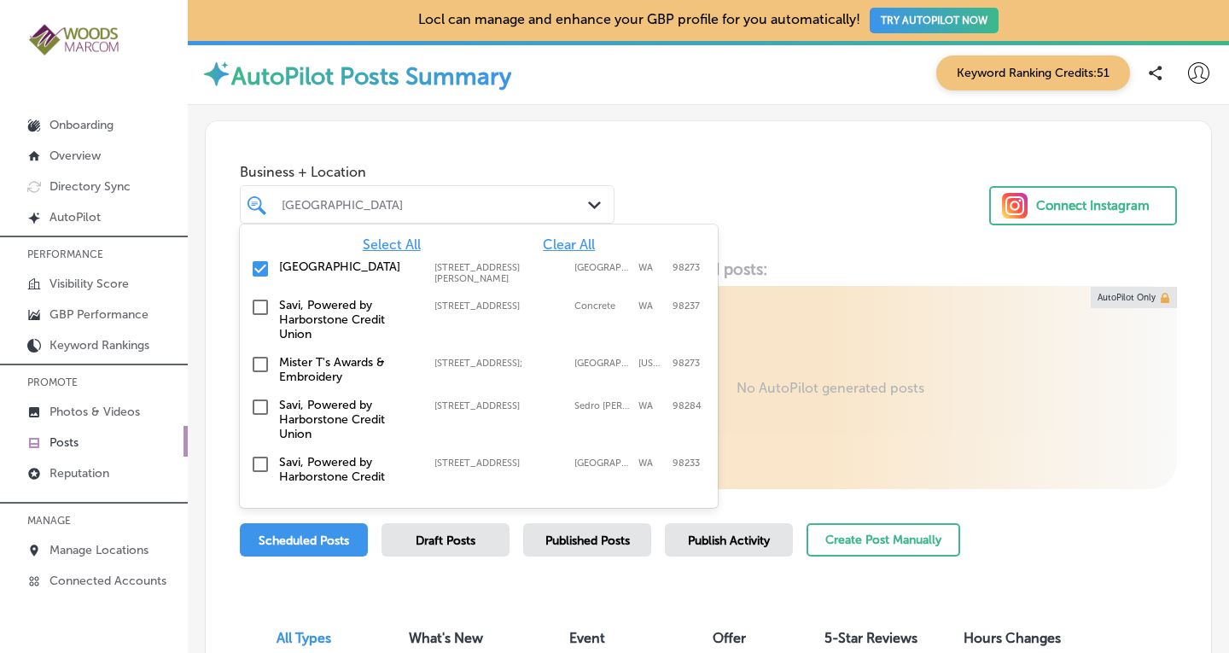
click at [815, 202] on div "Business + Location option [STREET_ADDRESS][PERSON_NAME]. option [STREET_ADDRES…" at bounding box center [708, 186] width 1005 height 130
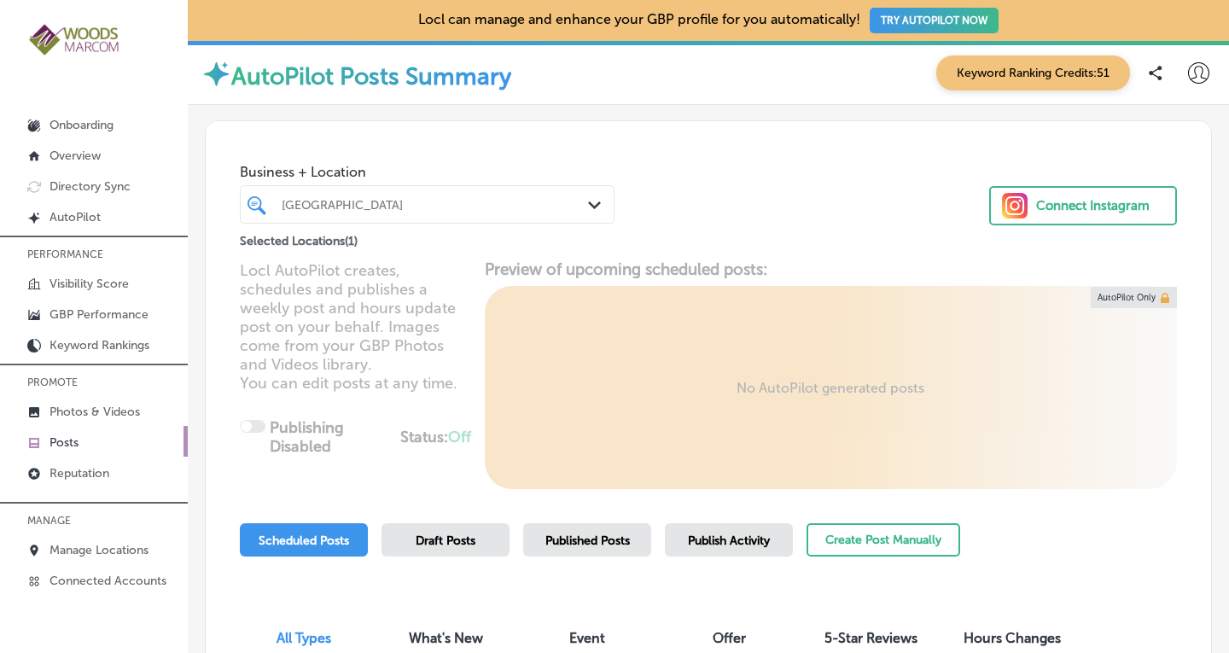
click at [598, 538] on span "Published Posts" at bounding box center [587, 540] width 84 height 15
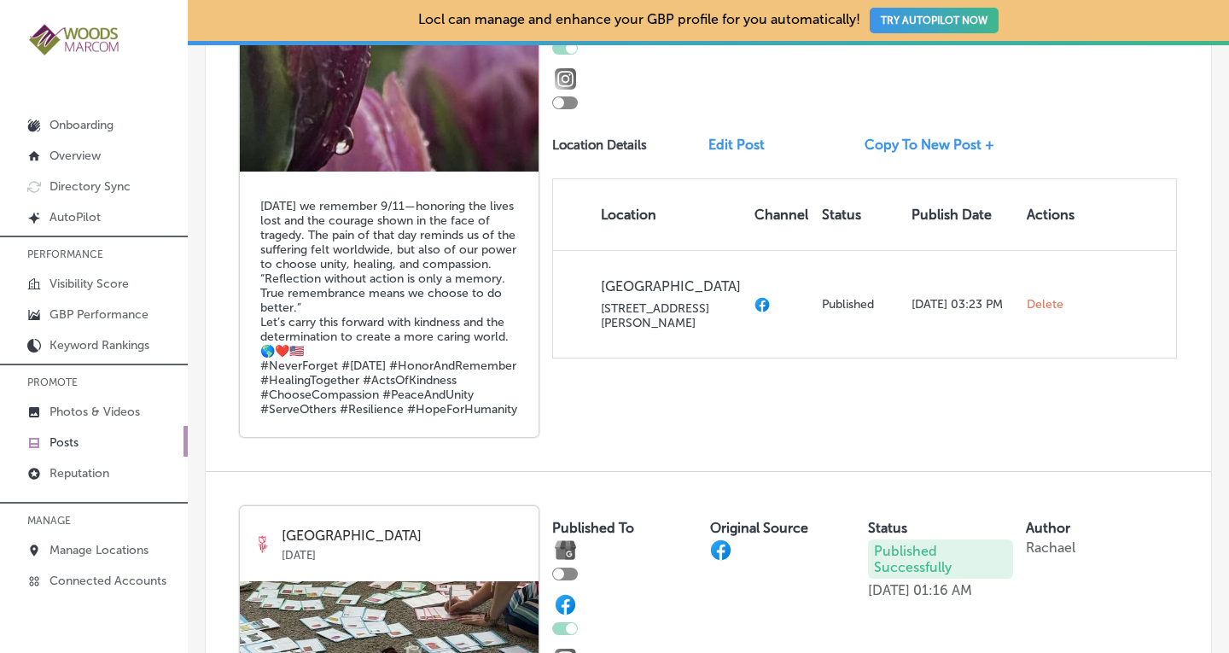
scroll to position [3499, 0]
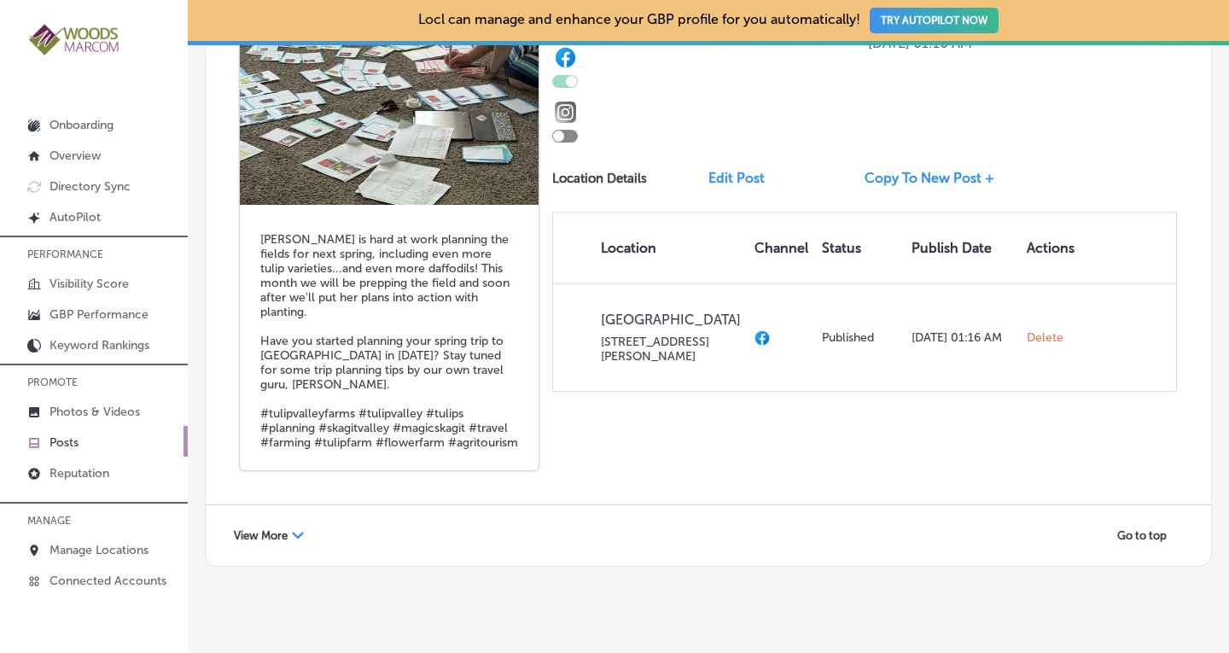
click at [298, 530] on div "Path Created with Sketch." at bounding box center [298, 536] width 12 height 12
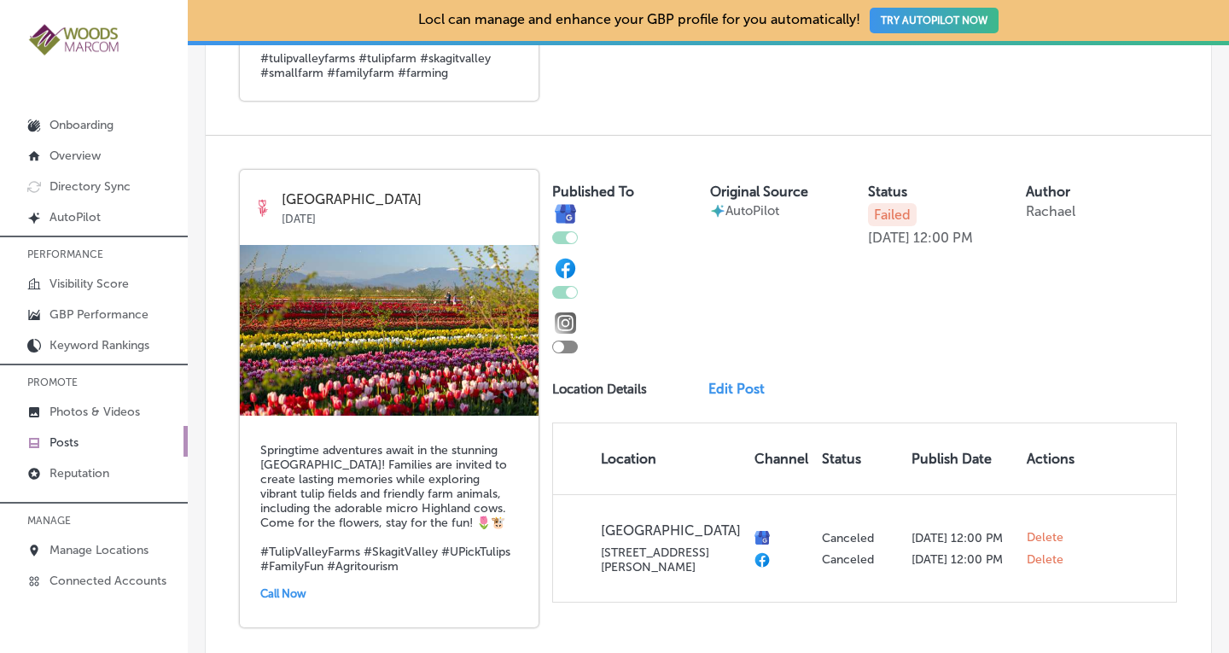
scroll to position [6711, 0]
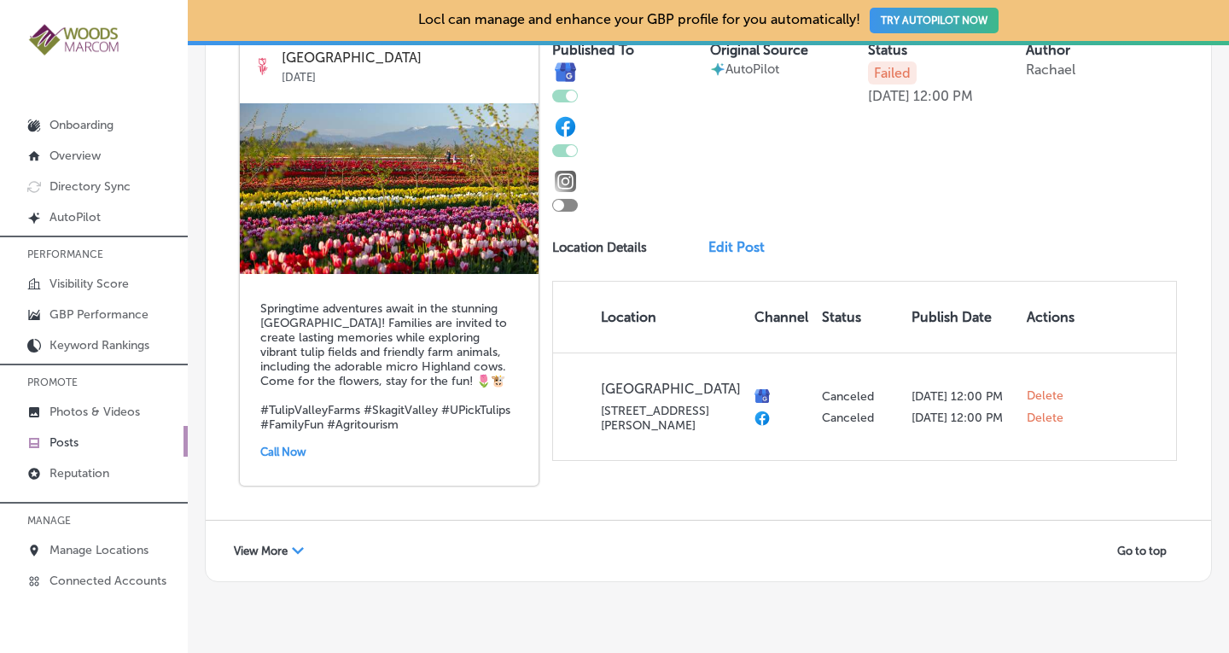
click at [286, 544] on span "View More" at bounding box center [261, 550] width 54 height 13
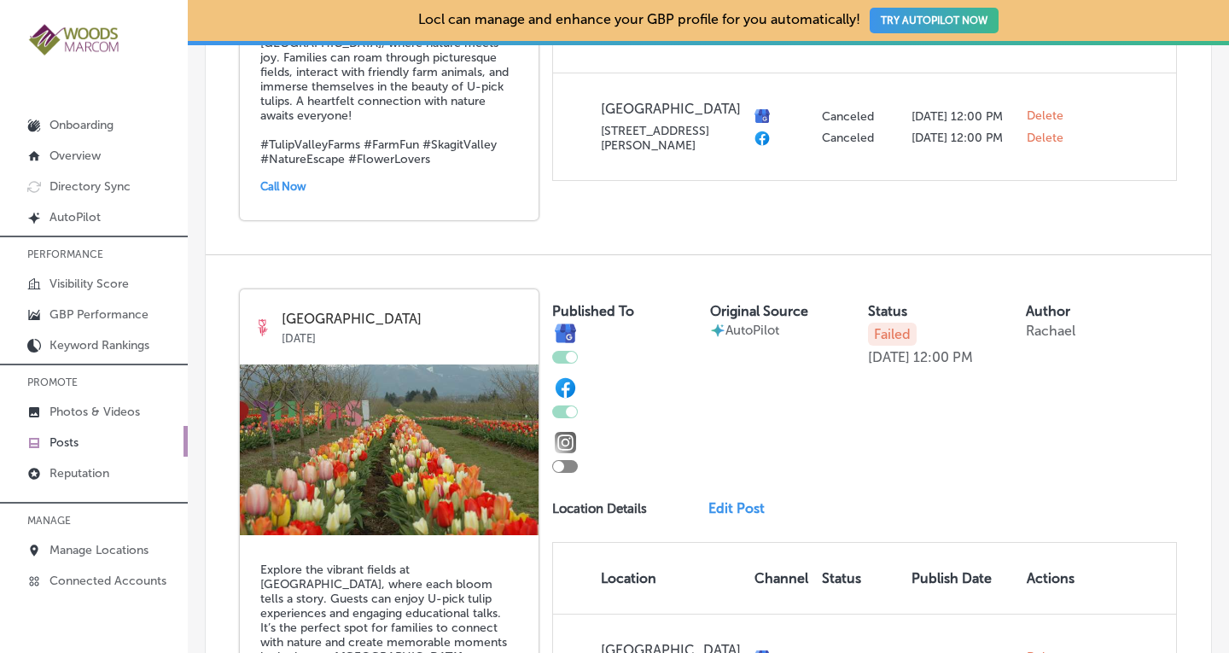
scroll to position [5482, 0]
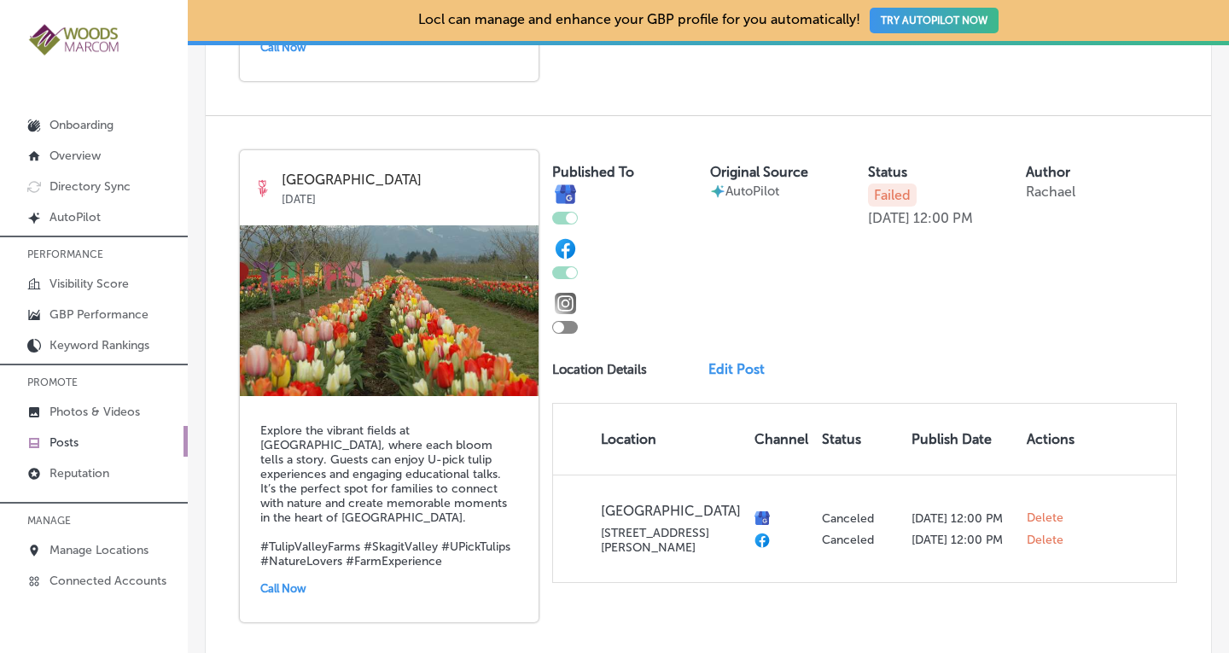
click at [399, 326] on img at bounding box center [389, 310] width 299 height 171
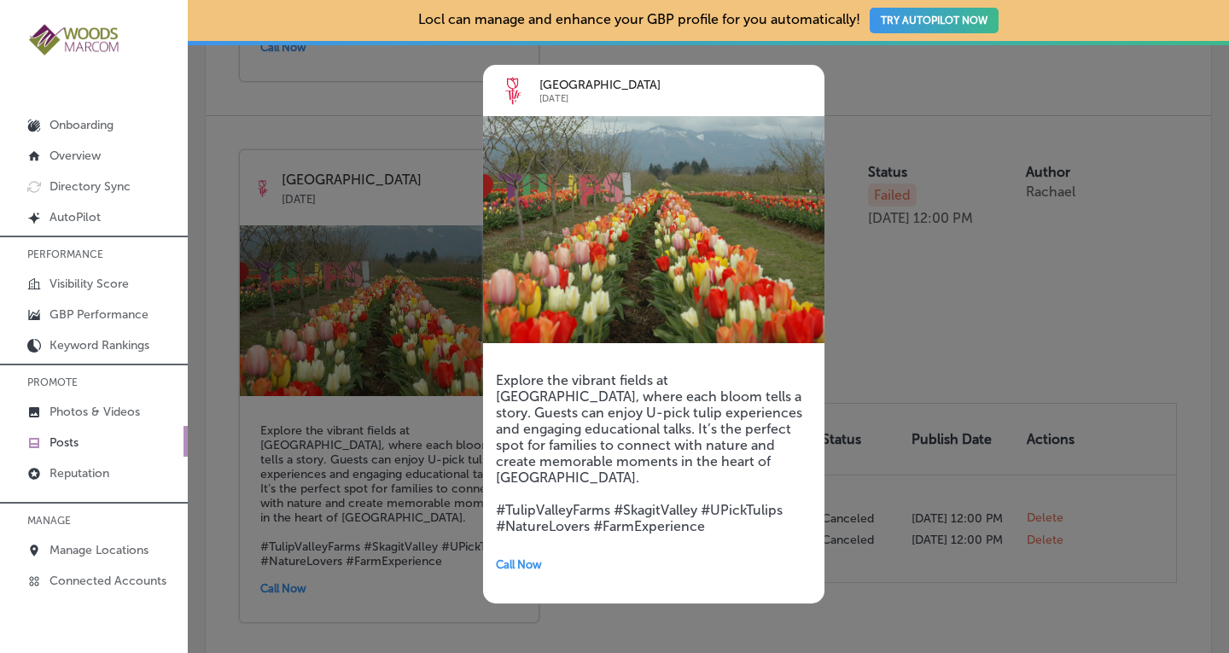
click at [652, 275] on img at bounding box center [653, 229] width 341 height 227
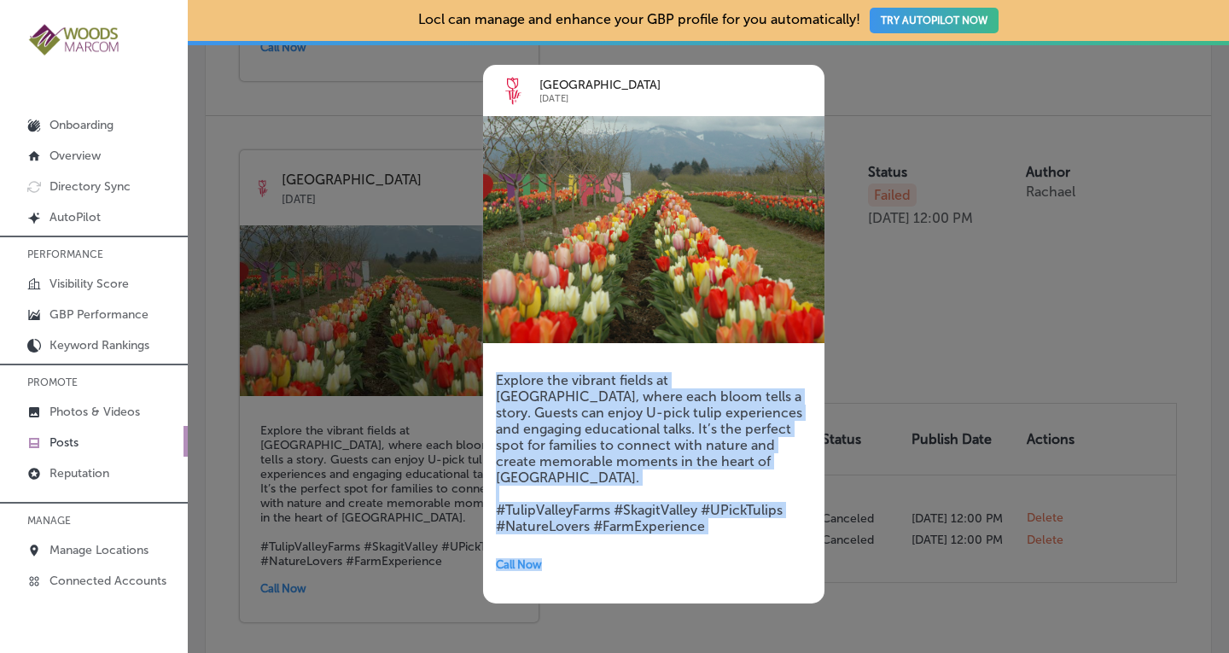
drag, startPoint x: 712, startPoint y: 521, endPoint x: 486, endPoint y: 365, distance: 273.6
click at [486, 365] on div "Explore the vibrant fields at [GEOGRAPHIC_DATA], where each bloom tells a story…" at bounding box center [653, 474] width 341 height 257
click at [679, 517] on h5 "Explore the vibrant fields at [GEOGRAPHIC_DATA], where each bloom tells a story…" at bounding box center [654, 453] width 316 height 162
drag, startPoint x: 708, startPoint y: 514, endPoint x: 492, endPoint y: 375, distance: 256.8
click at [492, 375] on div "Explore the vibrant fields at [GEOGRAPHIC_DATA], where each bloom tells a story…" at bounding box center [653, 474] width 341 height 257
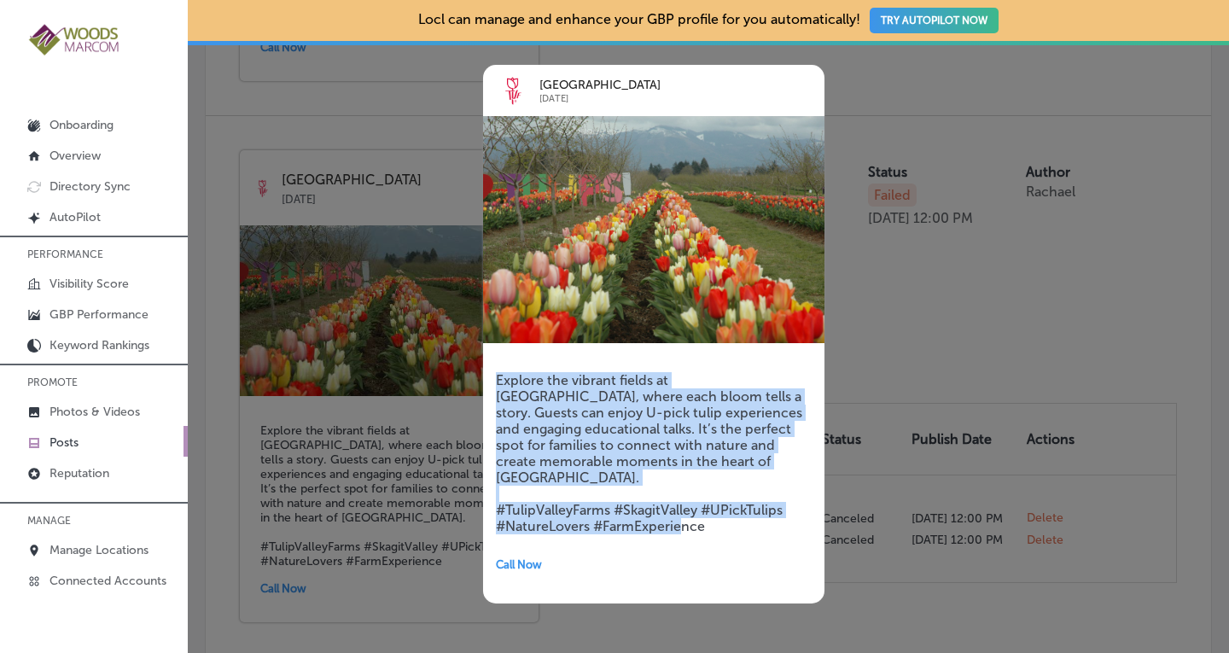
copy h5 "Explore the vibrant fields at [GEOGRAPHIC_DATA], where each bloom tells a story…"
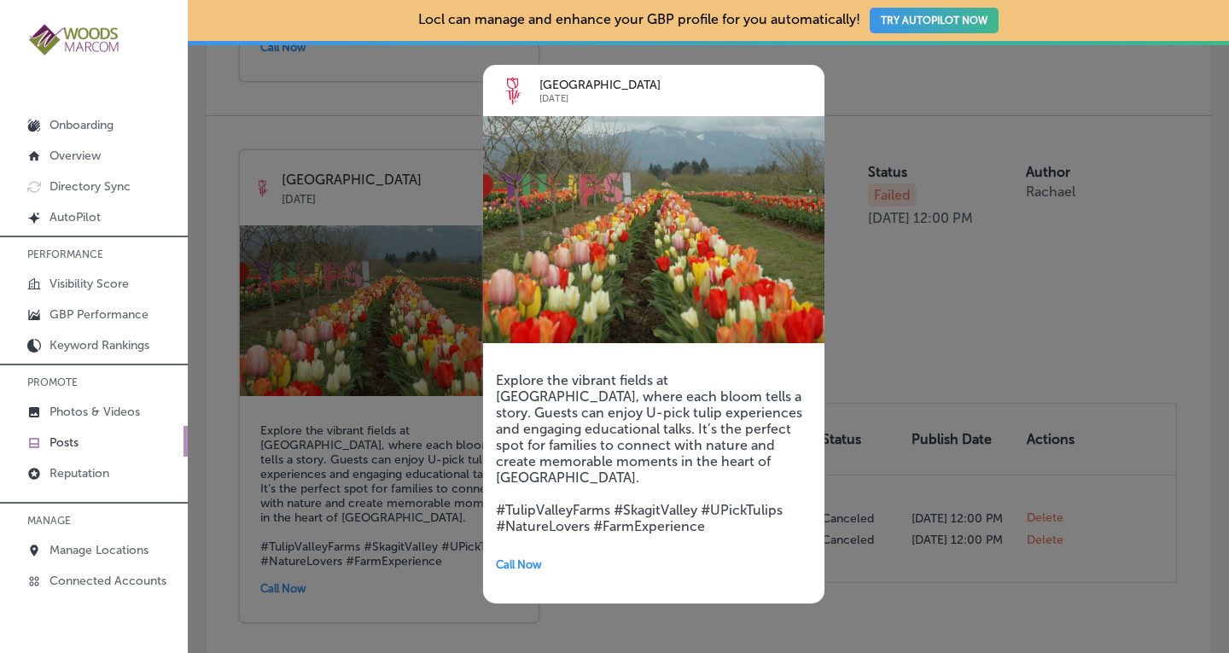
click at [1115, 261] on div at bounding box center [614, 326] width 1229 height 653
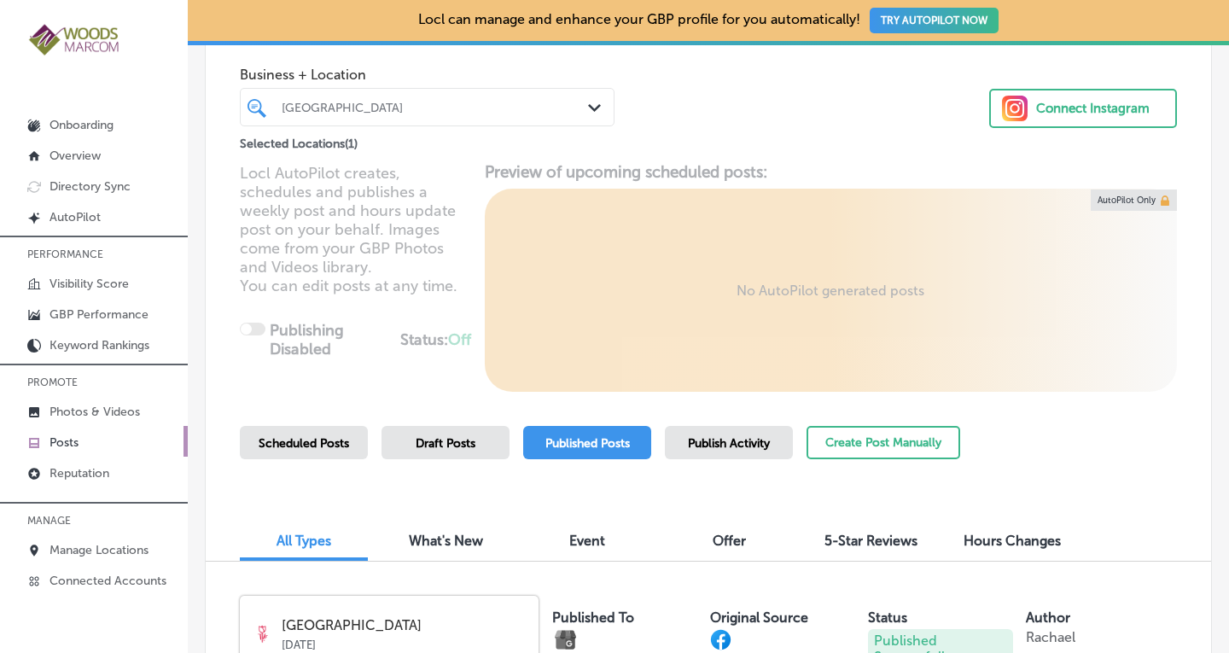
scroll to position [207, 0]
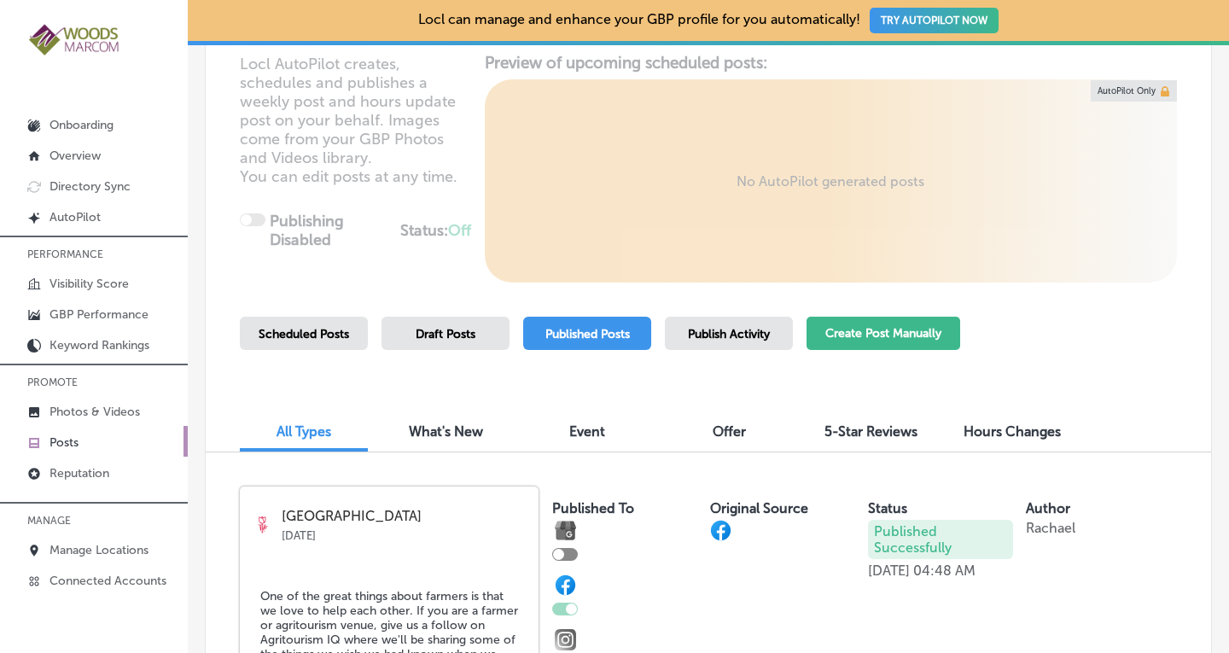
click at [871, 340] on button "Create Post Manually" at bounding box center [883, 333] width 154 height 33
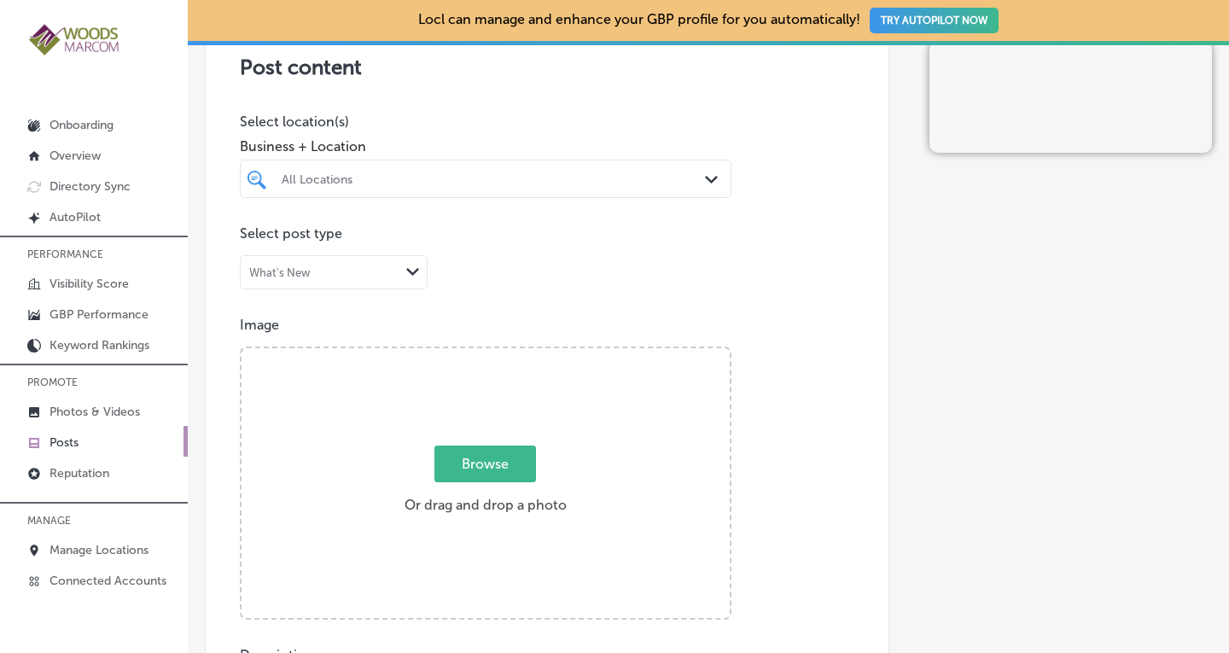
scroll to position [401, 0]
click at [585, 187] on div "All Locations" at bounding box center [485, 175] width 425 height 26
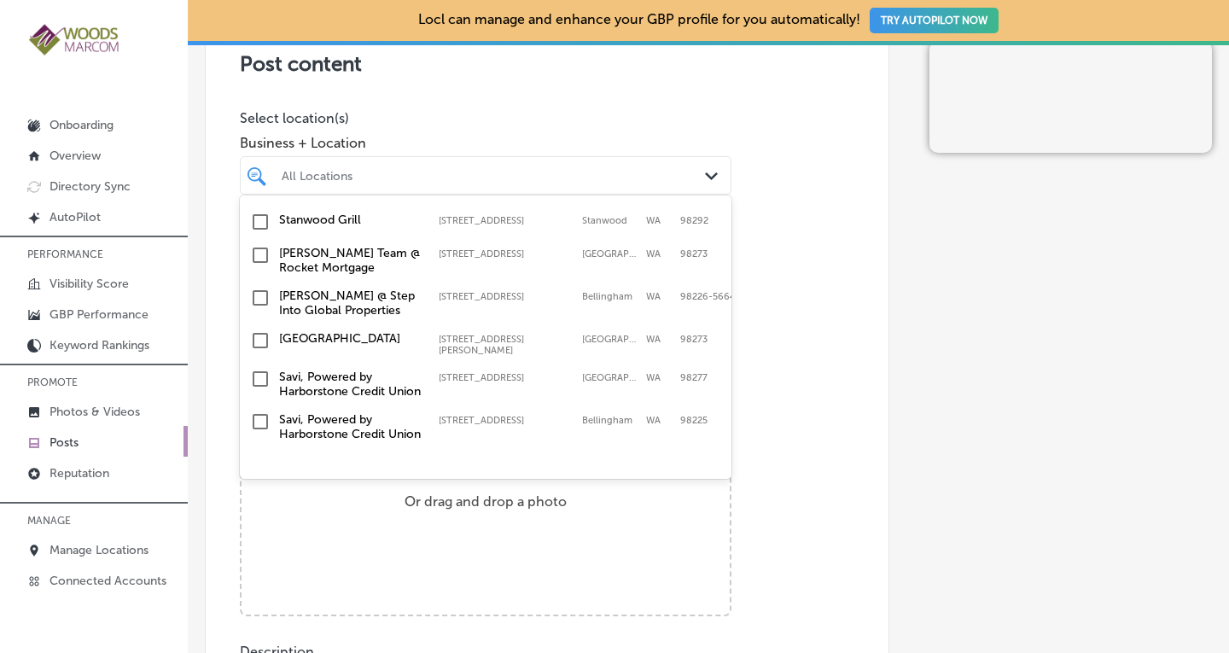
scroll to position [625, 0]
click at [257, 330] on input "checkbox" at bounding box center [260, 340] width 20 height 20
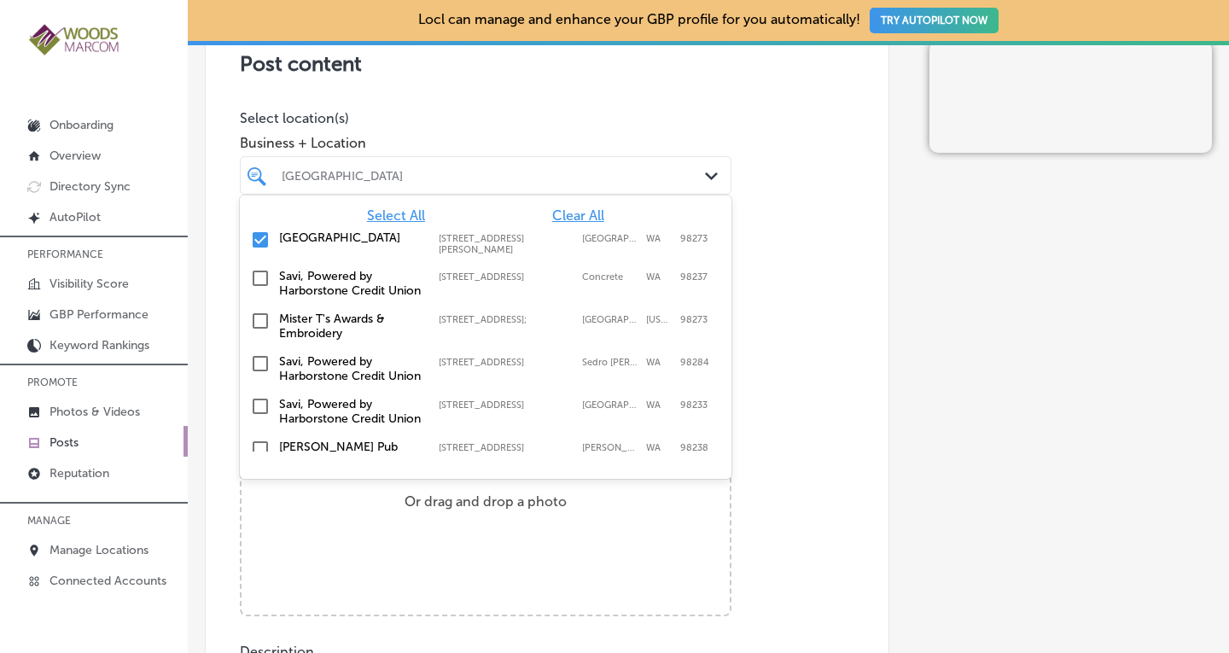
click at [792, 291] on div "Post content Select location(s) Business + Location option [STREET_ADDRESS][PER…" at bounding box center [547, 543] width 684 height 1080
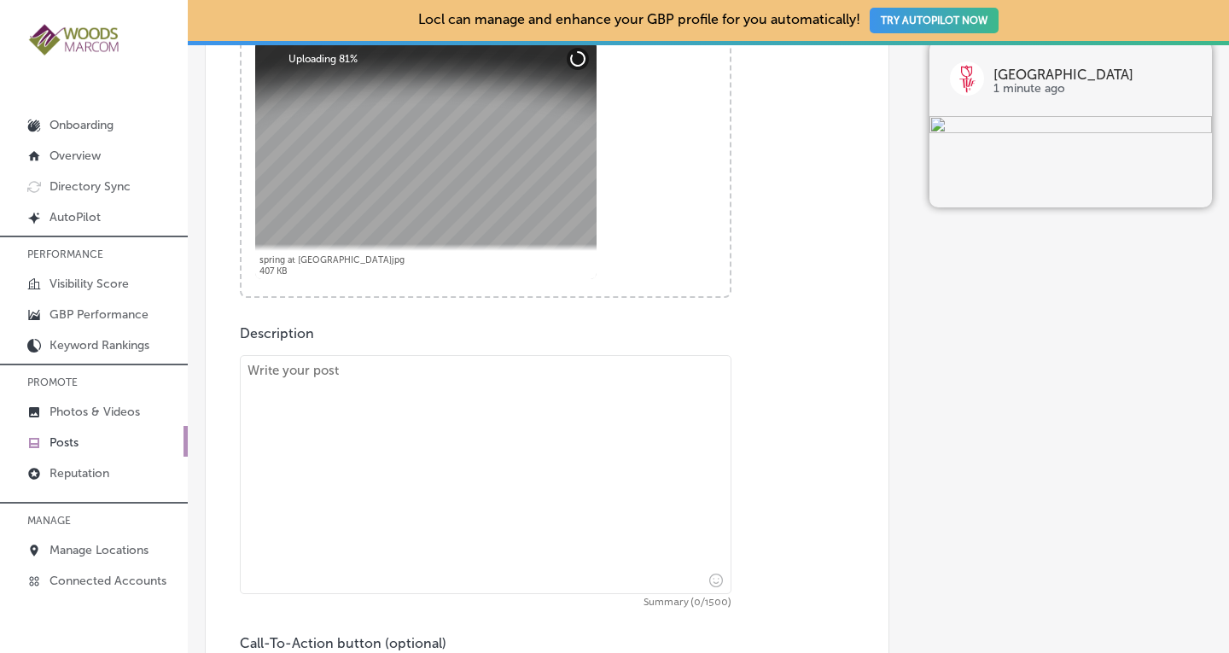
scroll to position [721, 0]
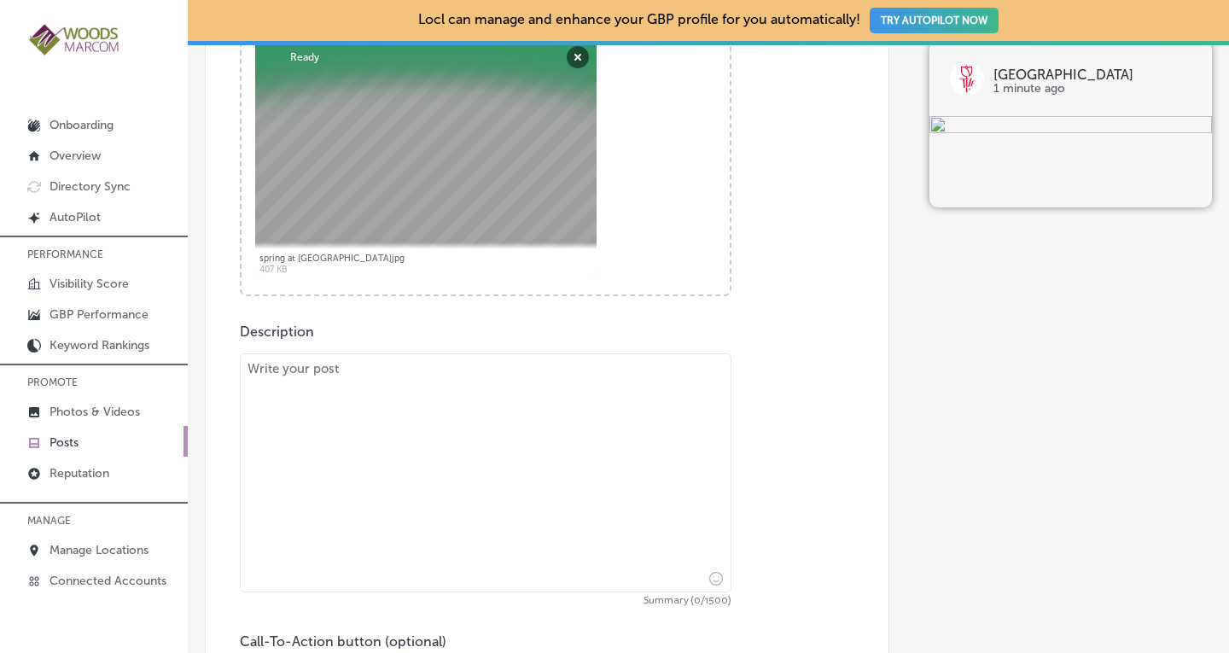
click at [485, 407] on textarea at bounding box center [486, 472] width 492 height 239
paste textarea "Explore the vibrant fields at [GEOGRAPHIC_DATA], where each bloom tells a story…"
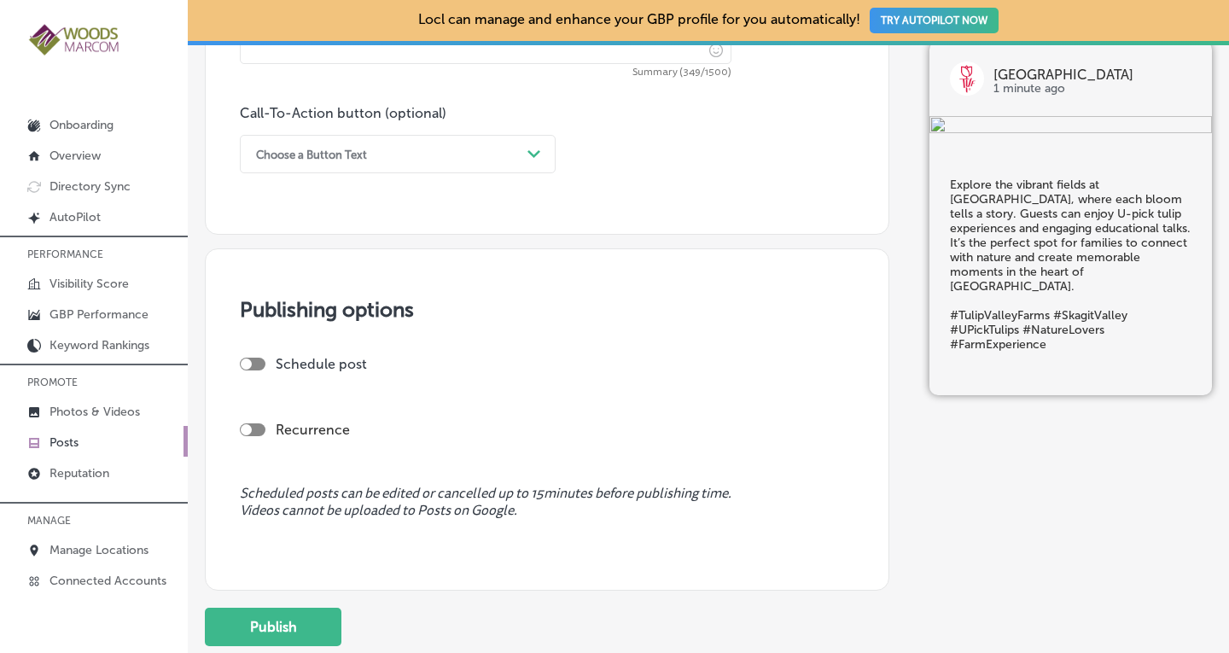
scroll to position [1266, 0]
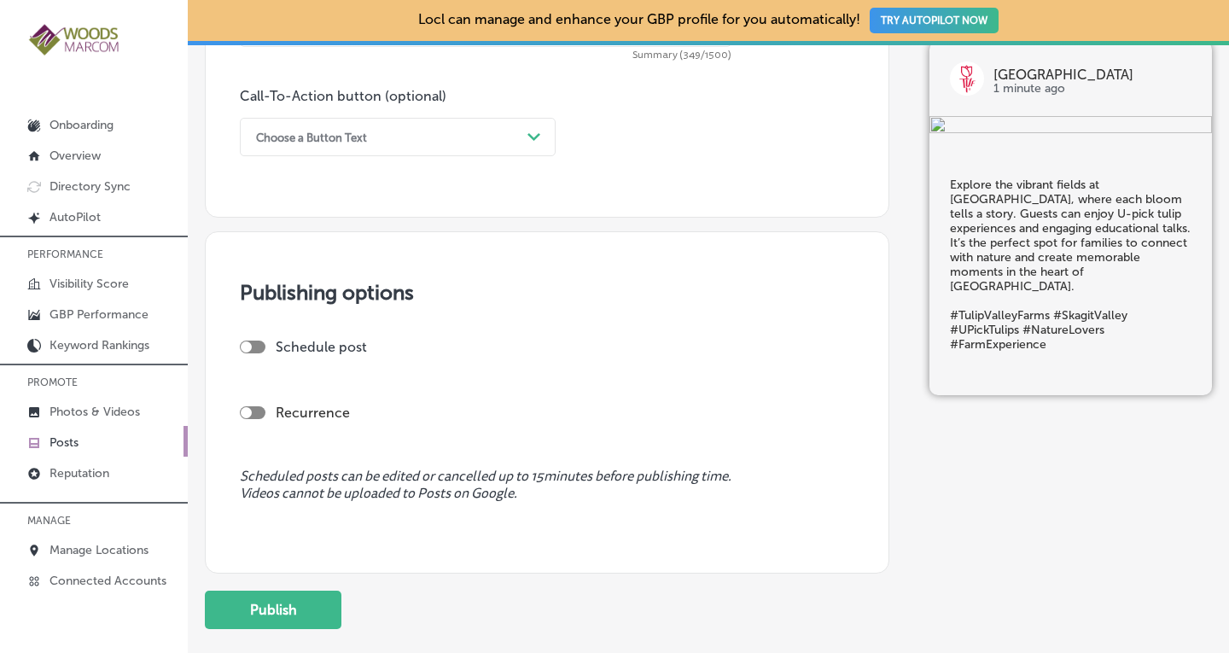
type textarea "Explore the vibrant fields at [GEOGRAPHIC_DATA], where each bloom tells a story…"
click at [509, 144] on div "Choose a Button Text" at bounding box center [383, 137] width 273 height 26
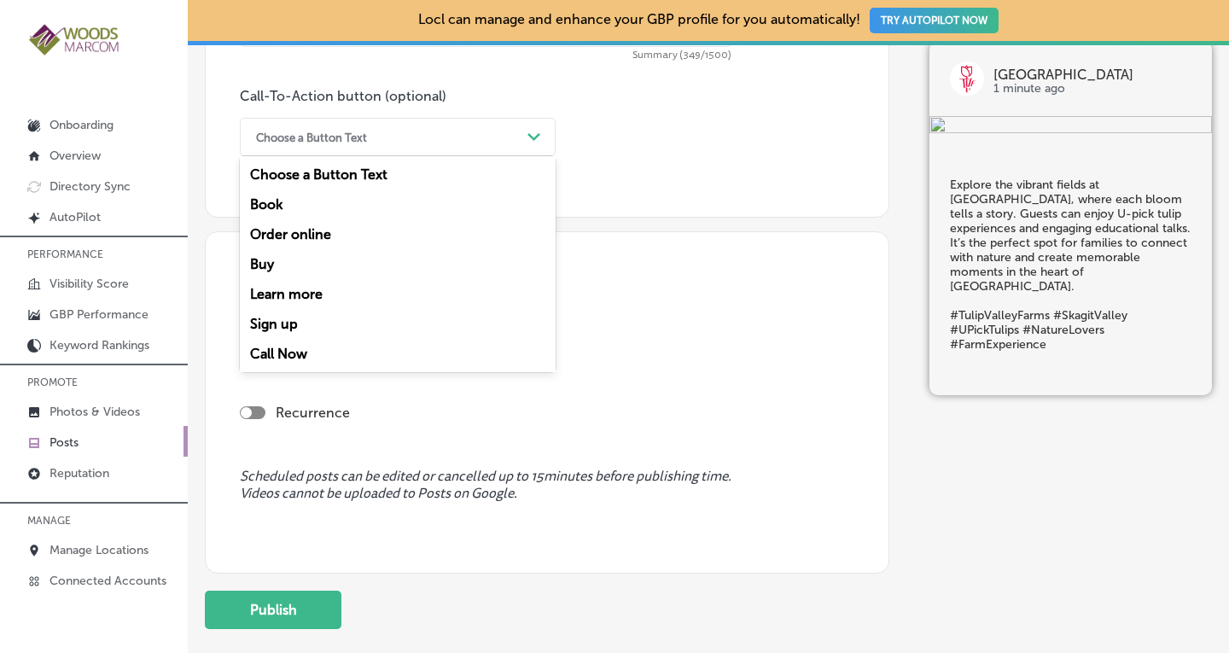
click at [291, 352] on div "Call Now" at bounding box center [398, 354] width 316 height 30
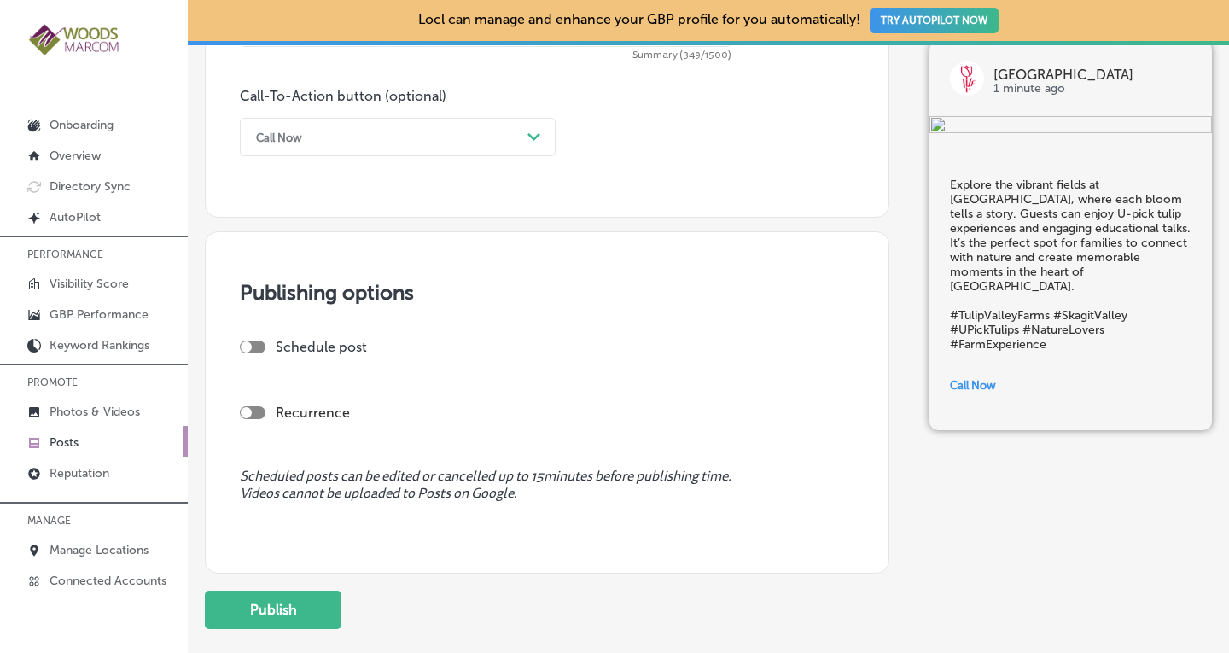
click at [255, 410] on div at bounding box center [253, 412] width 26 height 13
checkbox input "true"
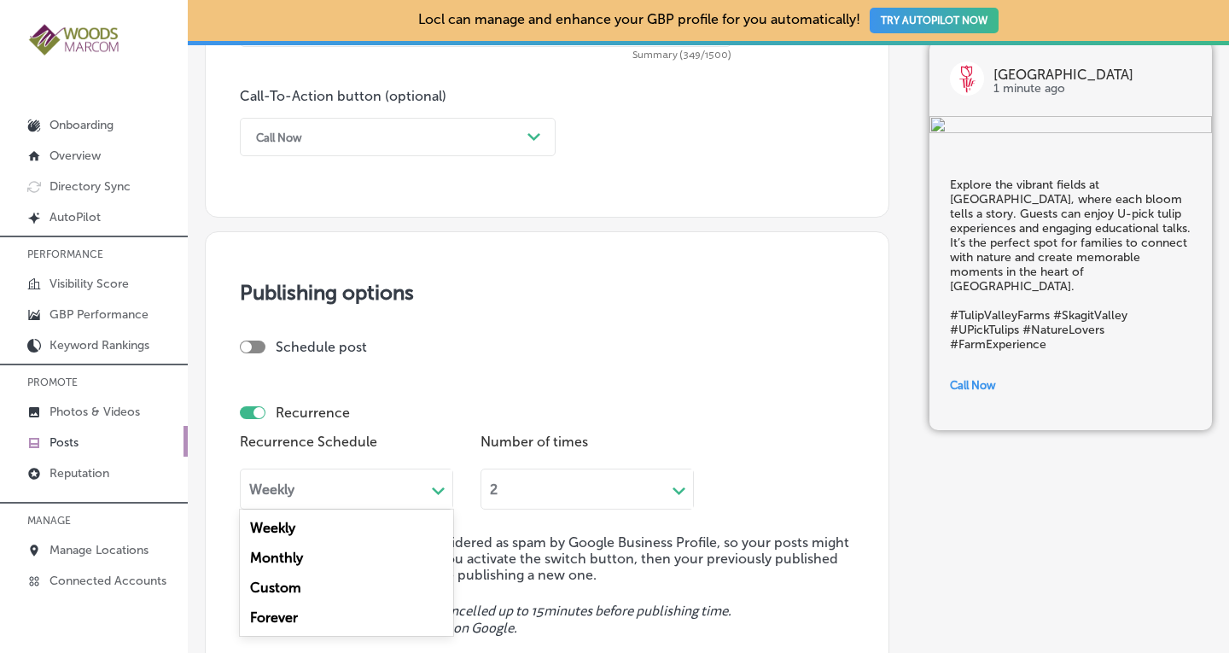
click at [306, 482] on div "Weekly" at bounding box center [333, 490] width 184 height 20
click at [282, 618] on div "Forever" at bounding box center [346, 617] width 213 height 30
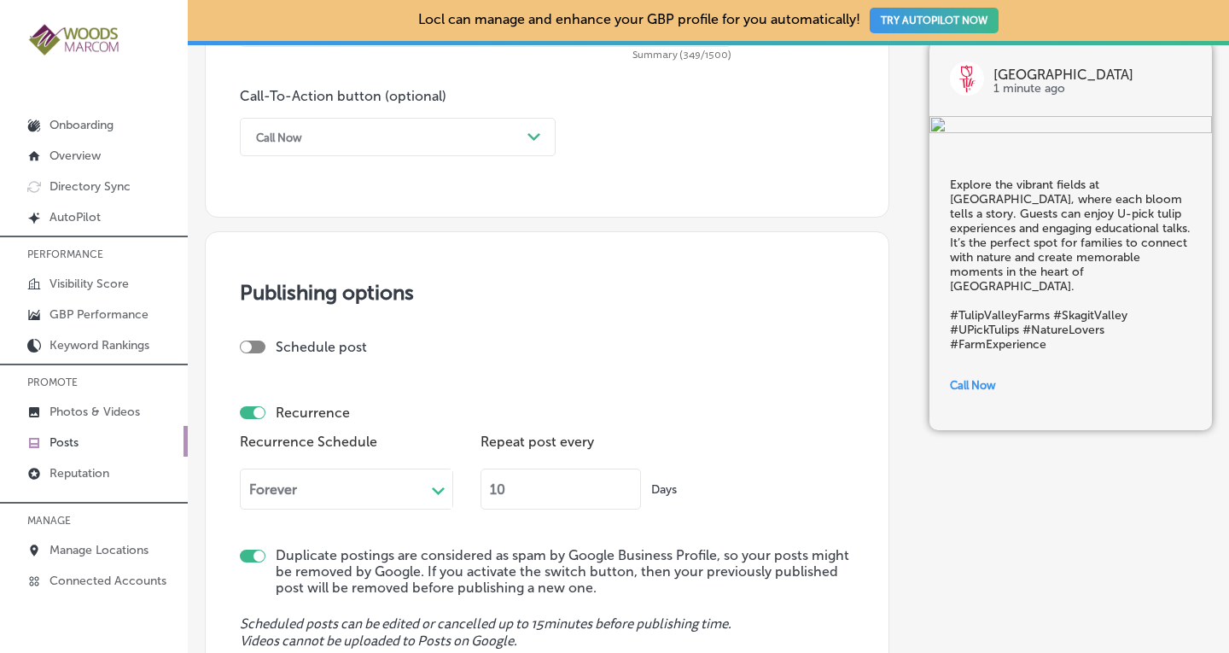
drag, startPoint x: 509, startPoint y: 485, endPoint x: 477, endPoint y: 495, distance: 33.2
click at [477, 495] on div "Recurrence Schedule Forever Path Created with Sketch. Repeat post every 10 Days" at bounding box center [547, 475] width 614 height 93
type input "90"
click at [753, 473] on div "Recurrence Schedule Forever Path Created with Sketch. Repeat post every 90 Days" at bounding box center [547, 475] width 614 height 93
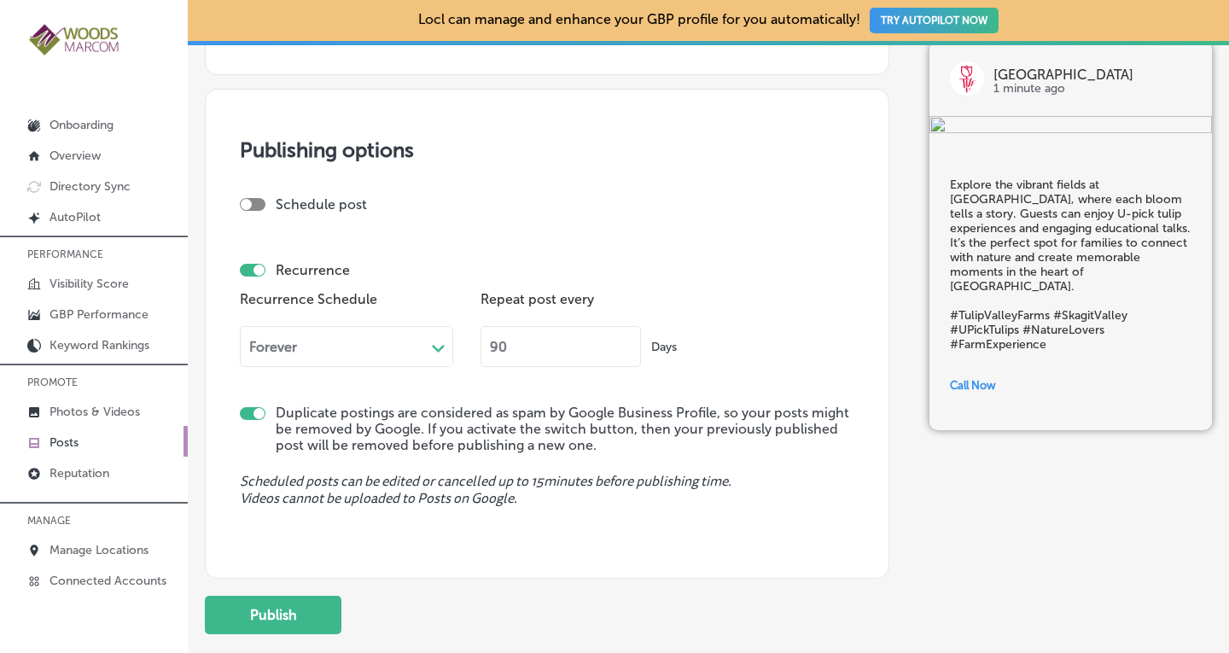
scroll to position [1516, 0]
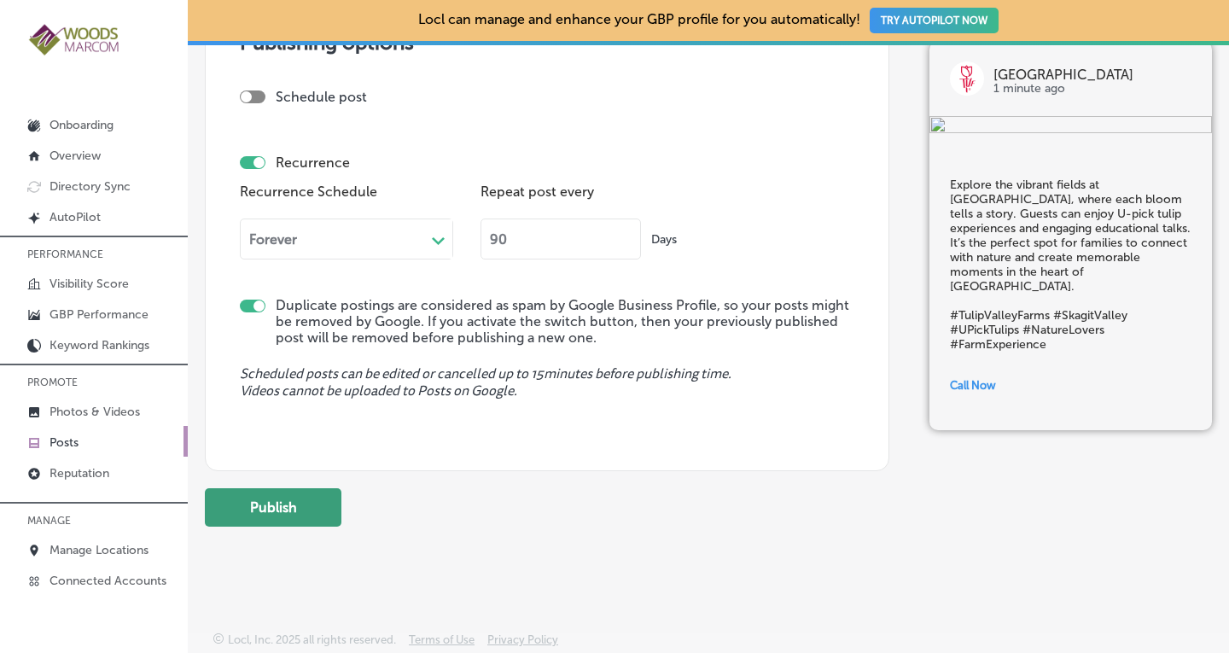
click at [292, 508] on button "Publish" at bounding box center [273, 507] width 137 height 38
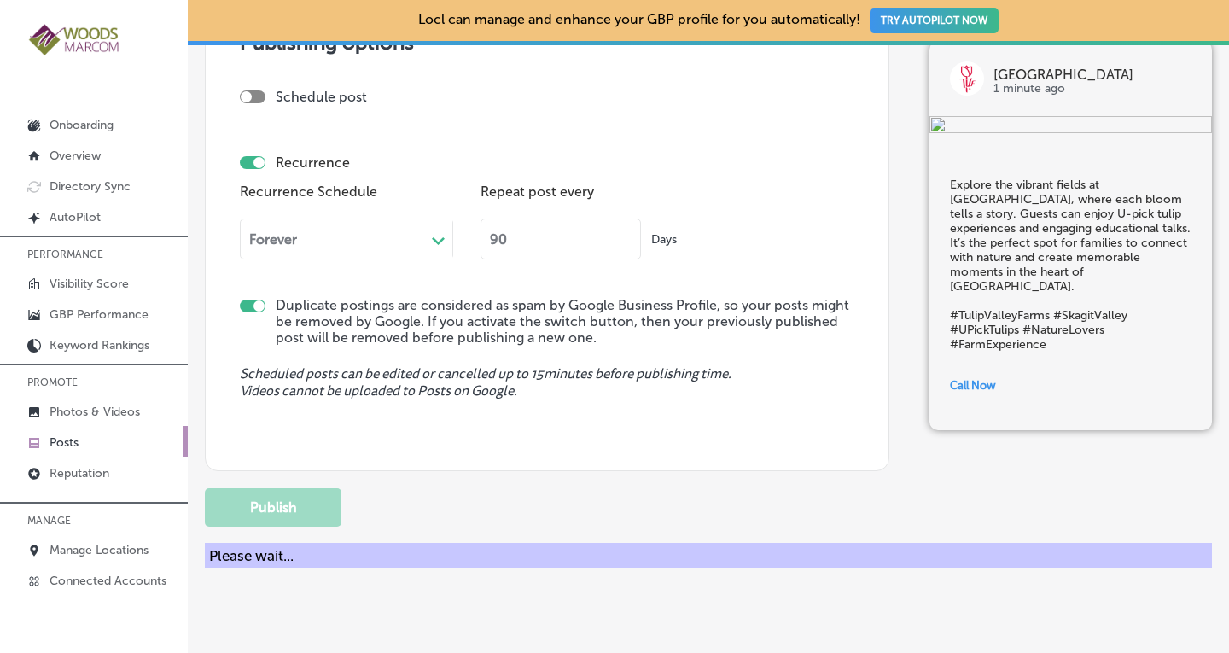
checkbox input "false"
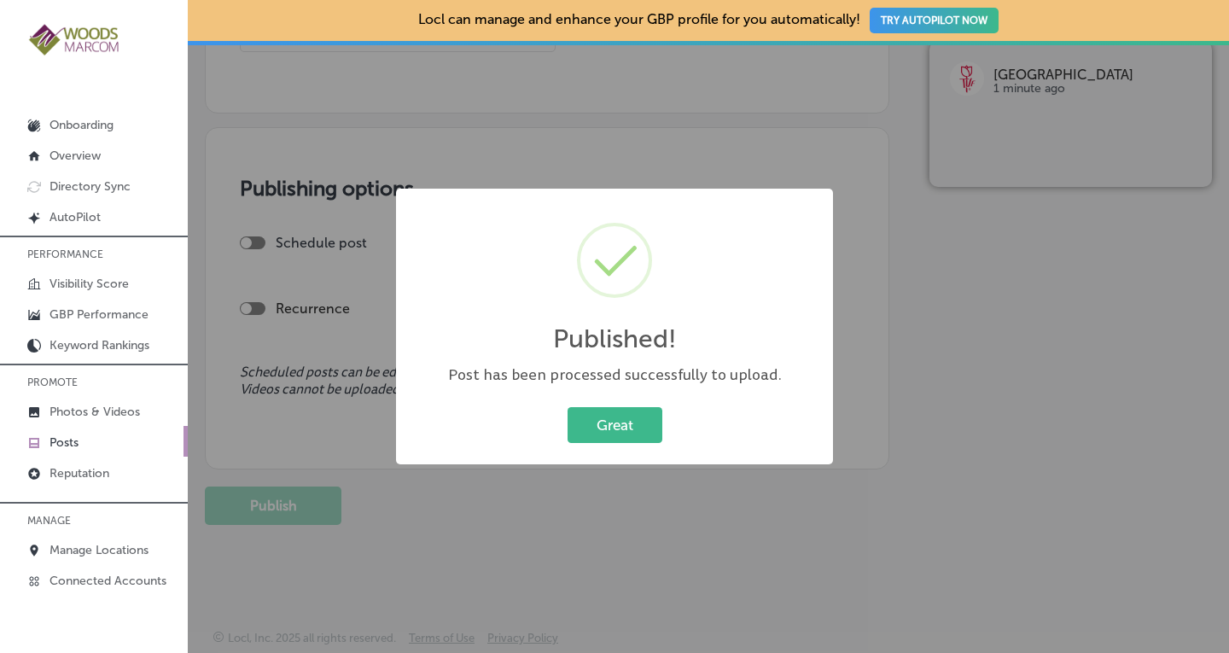
scroll to position [1369, 0]
click at [612, 438] on button "Great" at bounding box center [614, 424] width 95 height 35
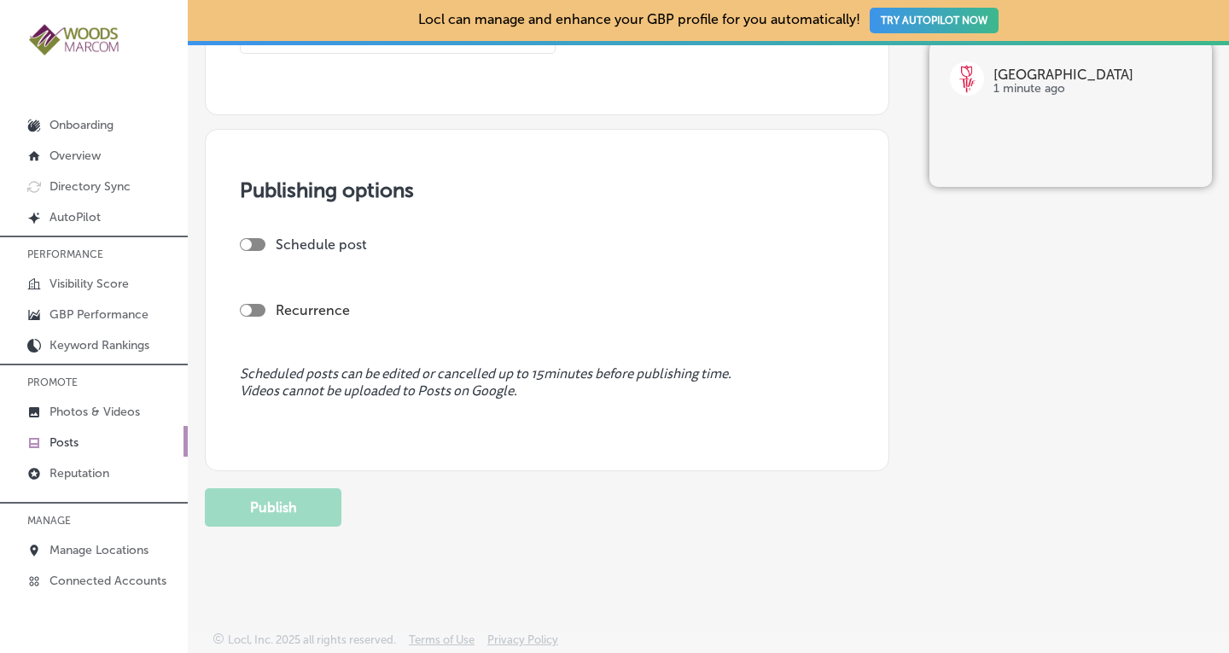
click at [70, 442] on p "Posts" at bounding box center [63, 442] width 29 height 15
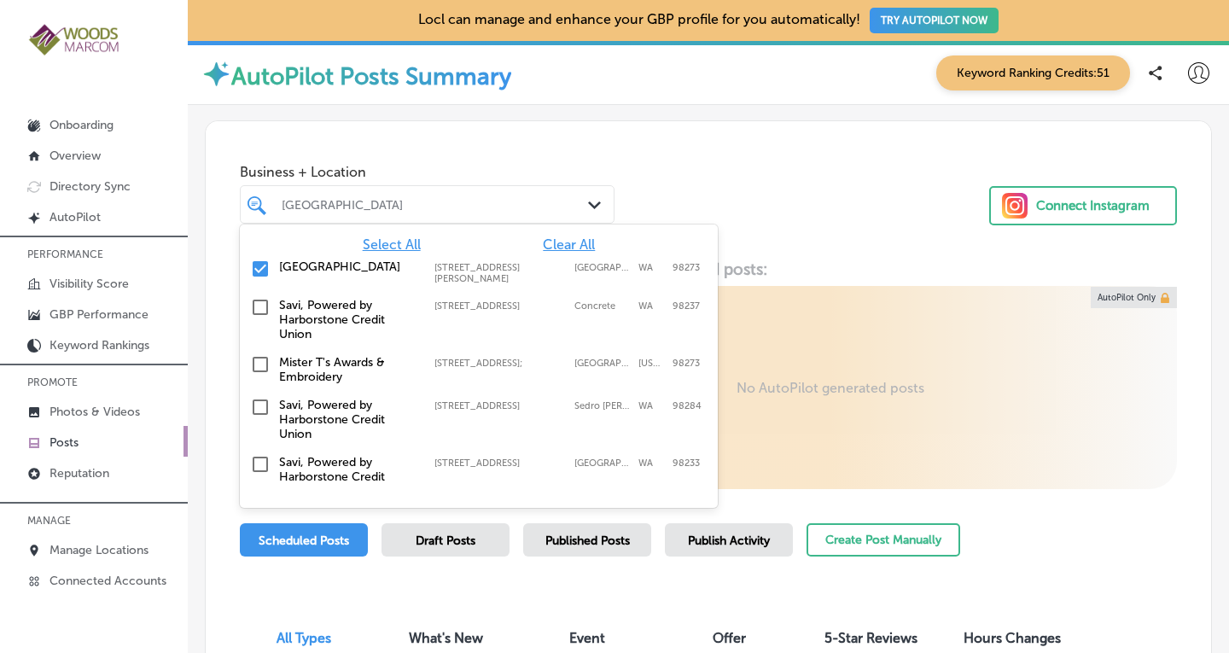
click at [579, 201] on div "[GEOGRAPHIC_DATA] Path Created with Sketch." at bounding box center [427, 204] width 373 height 26
click at [554, 247] on span "Clear All" at bounding box center [569, 244] width 52 height 16
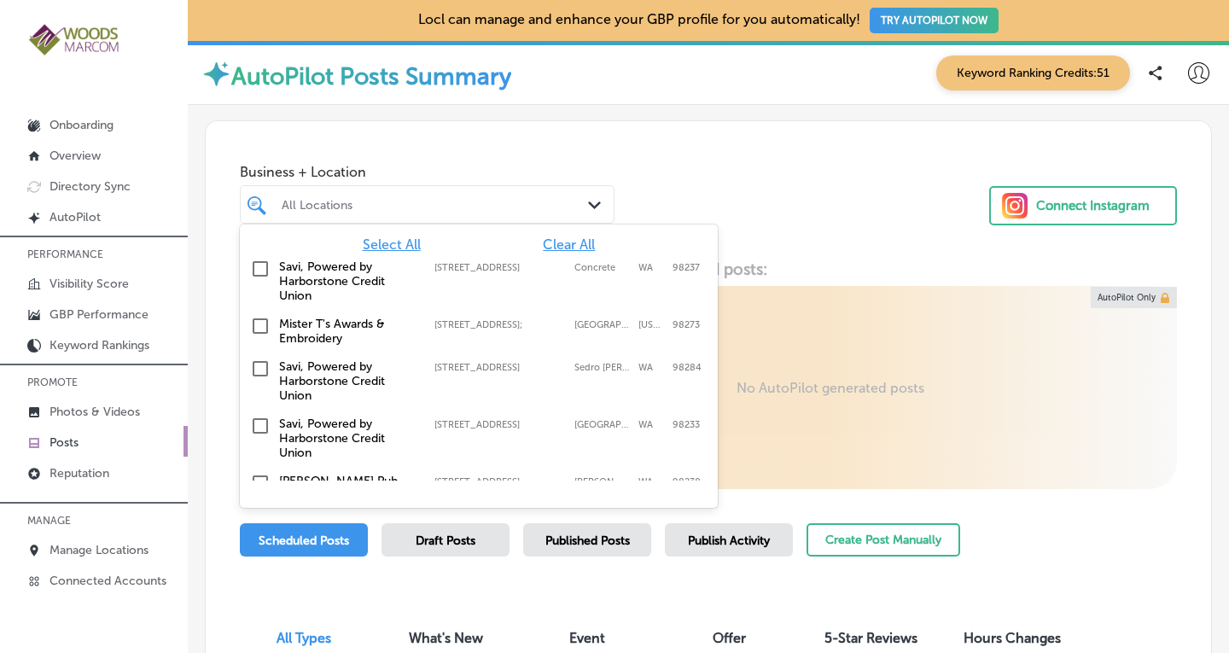
drag, startPoint x: 713, startPoint y: 258, endPoint x: 731, endPoint y: 321, distance: 65.6
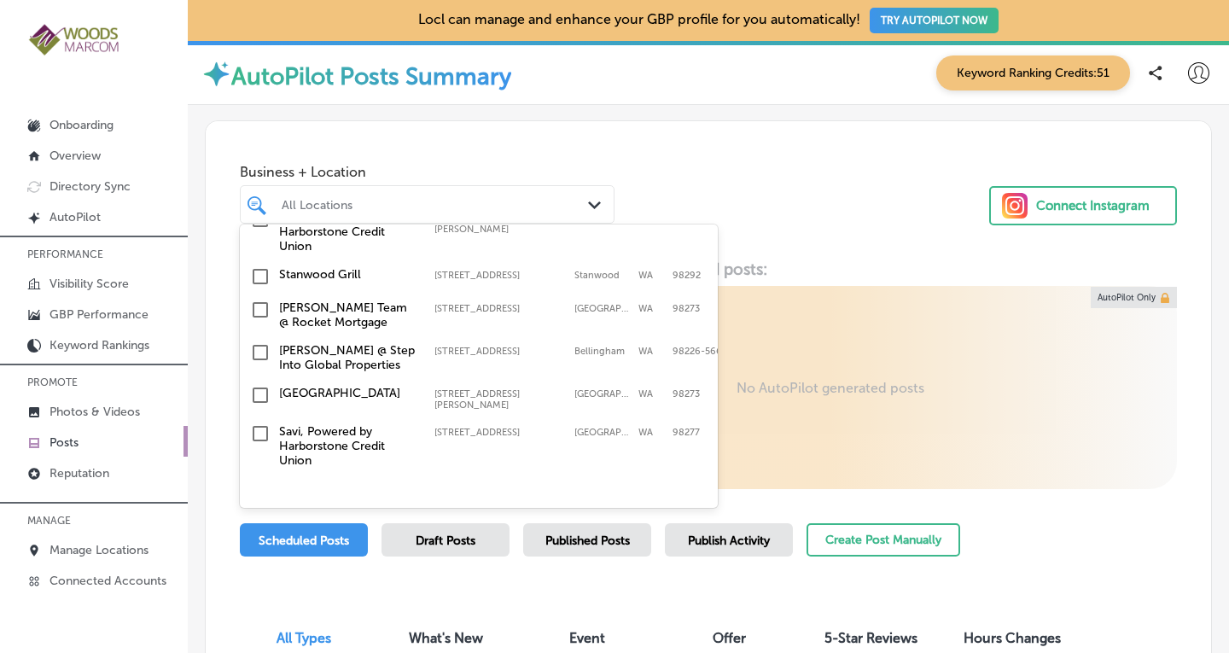
scroll to position [625, 0]
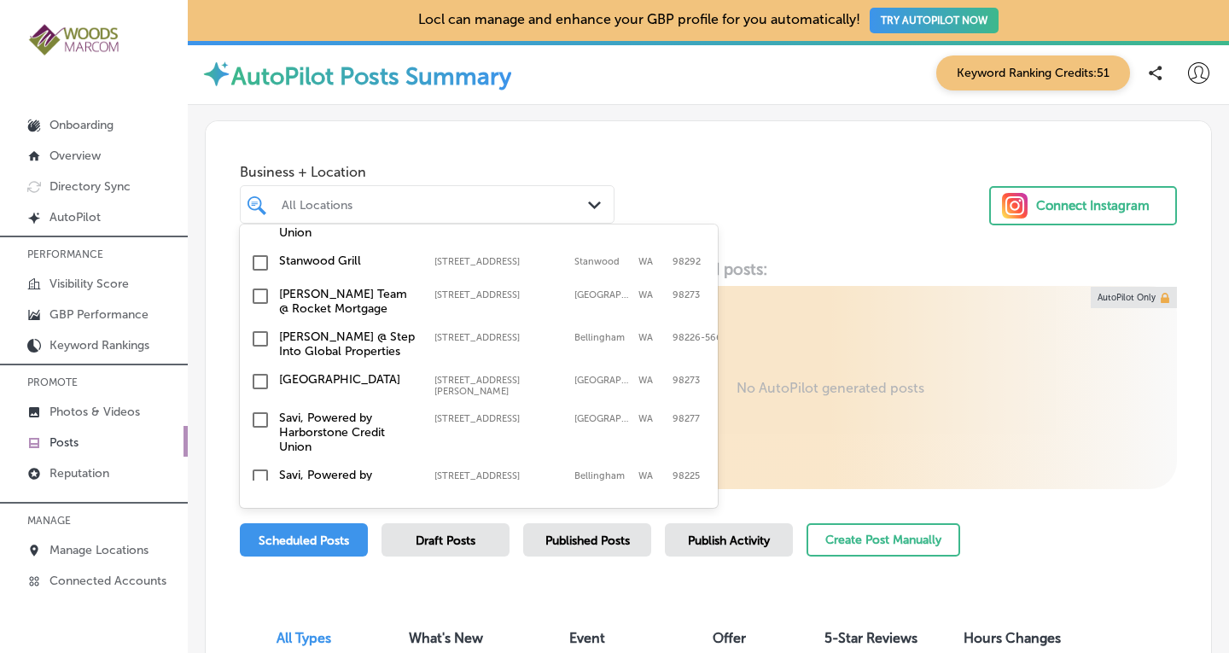
click at [253, 467] on input "checkbox" at bounding box center [260, 477] width 20 height 20
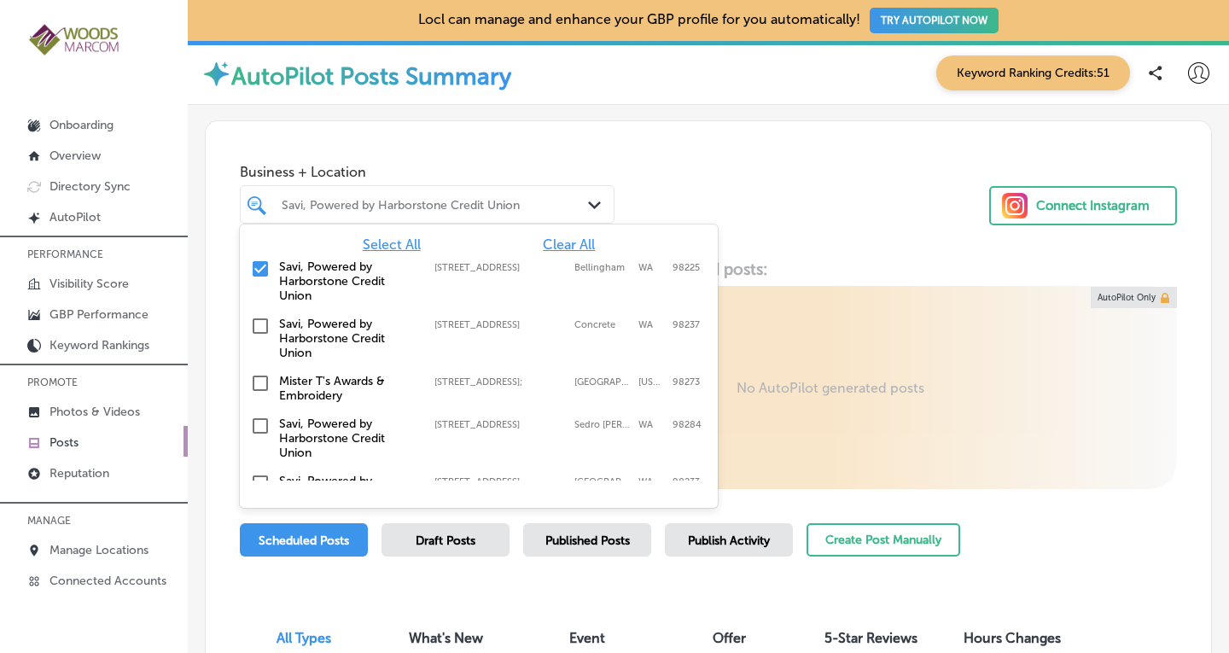
click at [259, 330] on input "checkbox" at bounding box center [260, 326] width 20 height 20
click at [262, 430] on input "checkbox" at bounding box center [260, 426] width 20 height 20
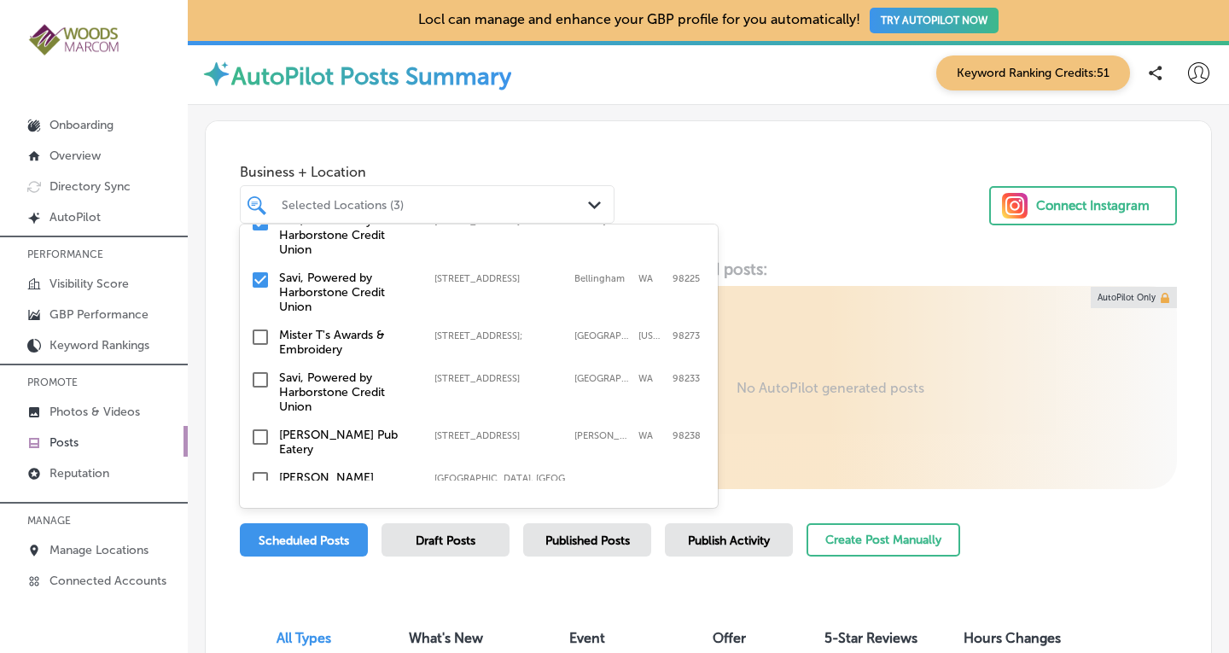
scroll to position [104, 0]
click at [261, 370] on input "checkbox" at bounding box center [260, 379] width 20 height 20
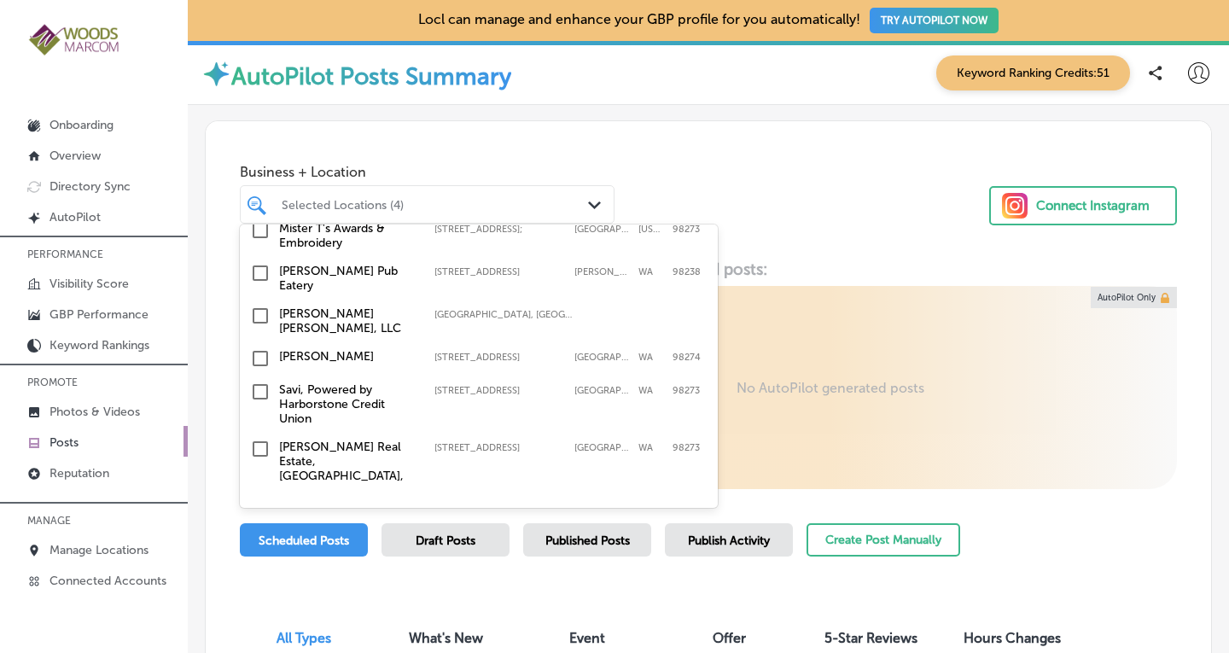
scroll to position [269, 0]
click at [263, 380] on input "checkbox" at bounding box center [260, 390] width 20 height 20
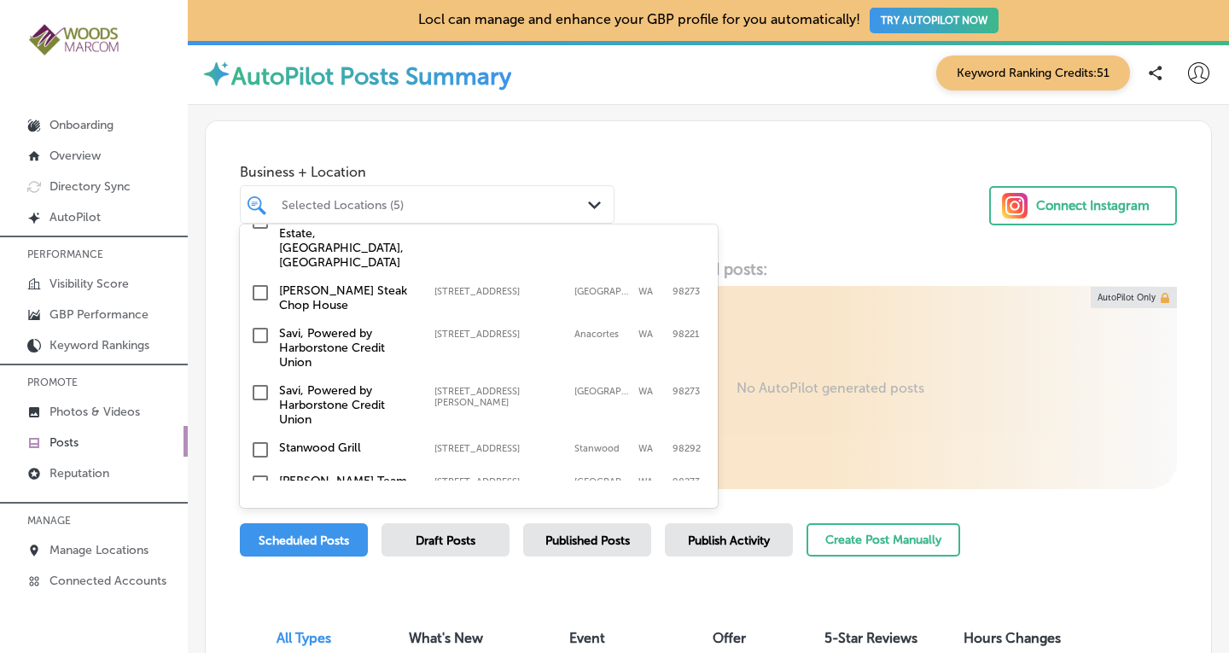
scroll to position [497, 0]
click at [259, 323] on input "checkbox" at bounding box center [260, 333] width 20 height 20
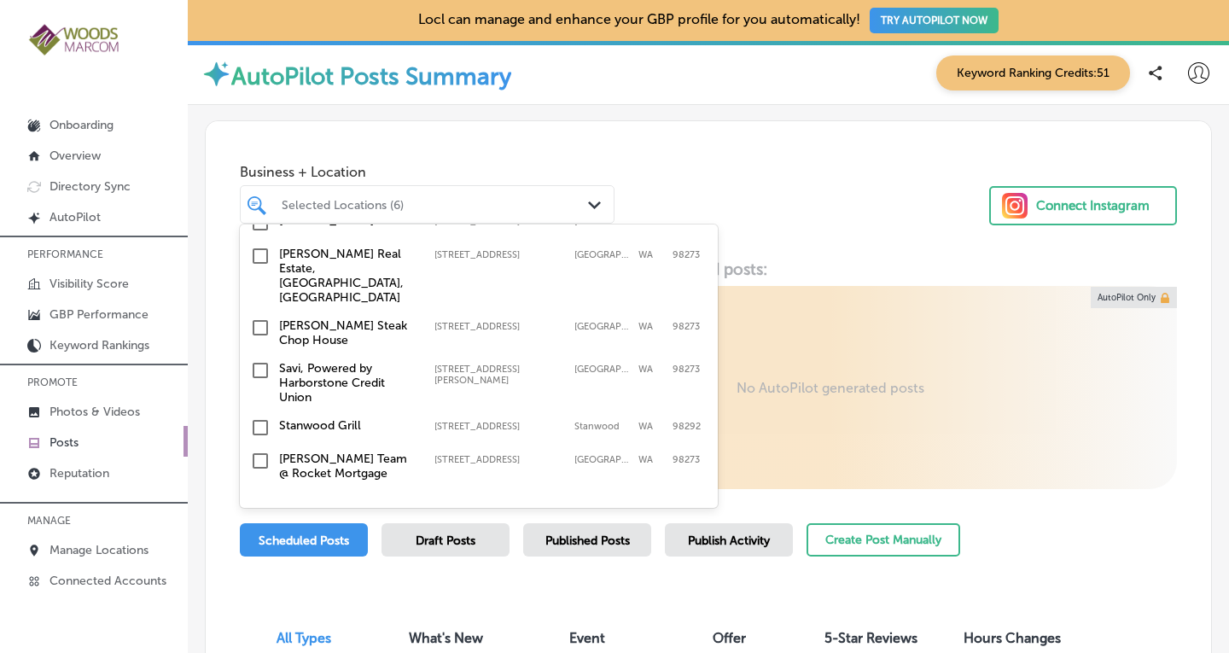
scroll to position [517, 0]
click at [260, 360] on input "checkbox" at bounding box center [260, 370] width 20 height 20
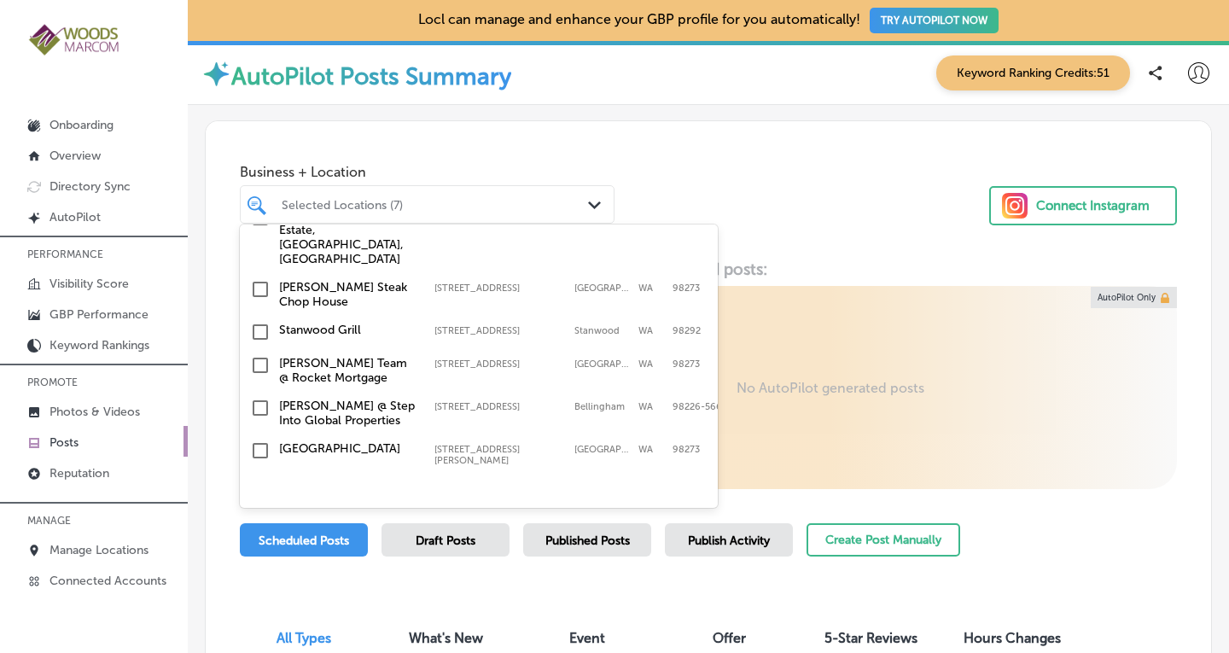
scroll to position [625, 0]
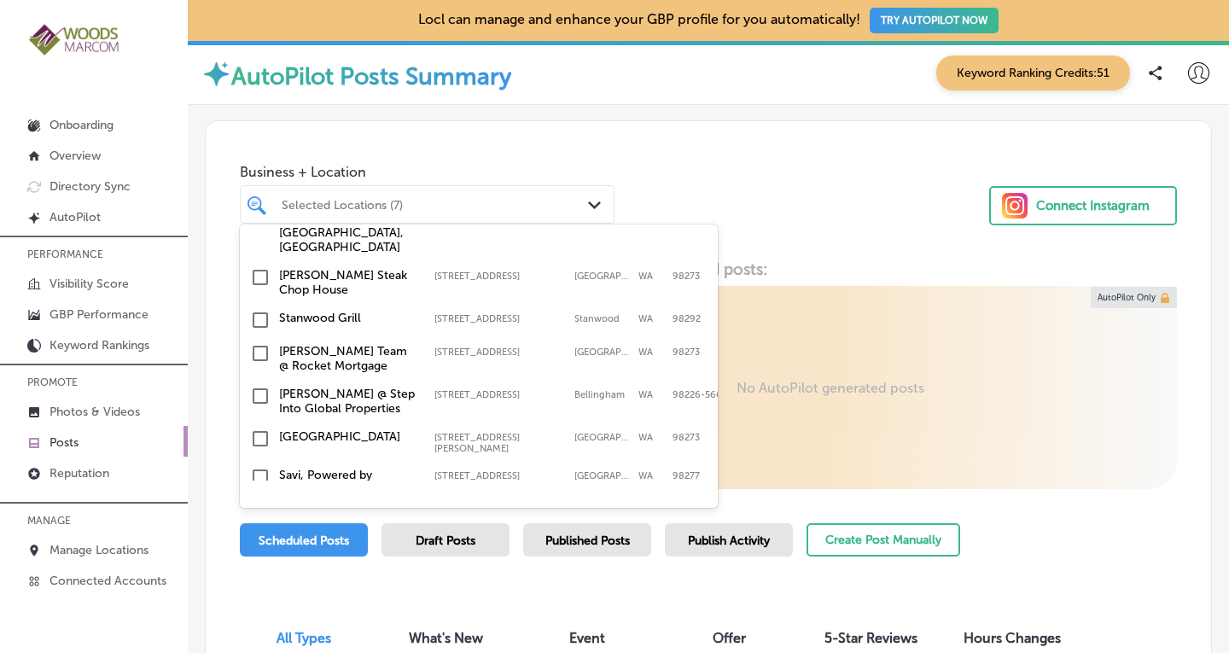
click at [264, 467] on input "checkbox" at bounding box center [260, 477] width 20 height 20
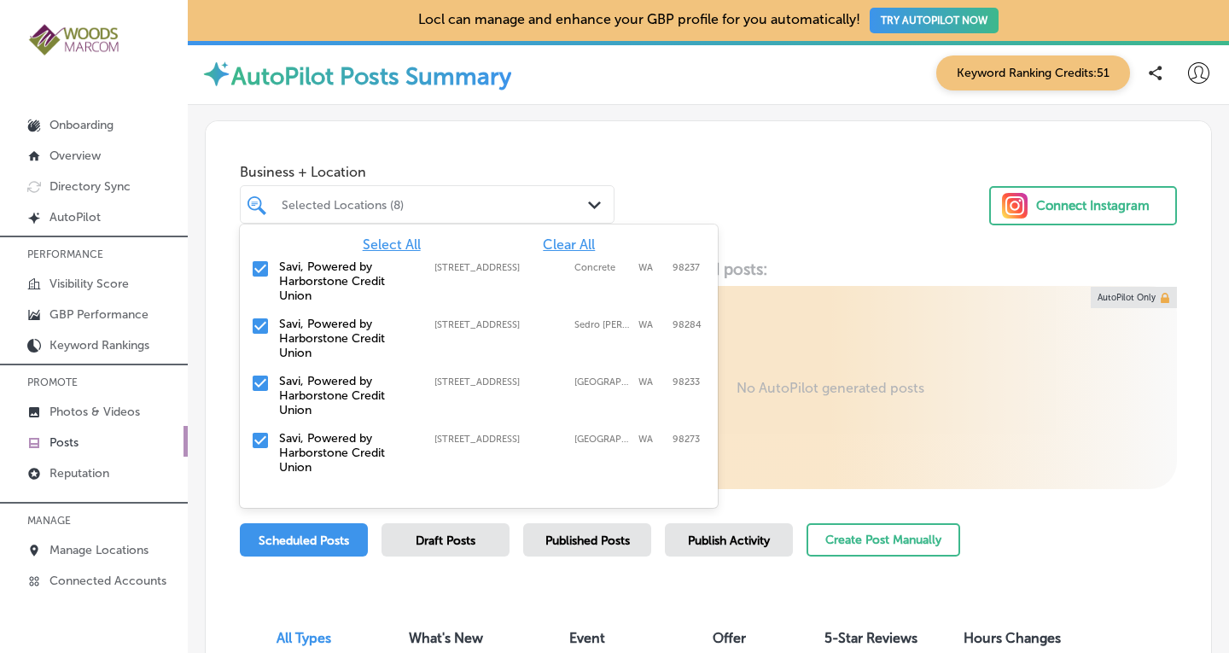
click at [760, 148] on div "Business + Location option [STREET_ADDRESS]. option [STREET_ADDRESS]. 19 result…" at bounding box center [708, 186] width 1005 height 130
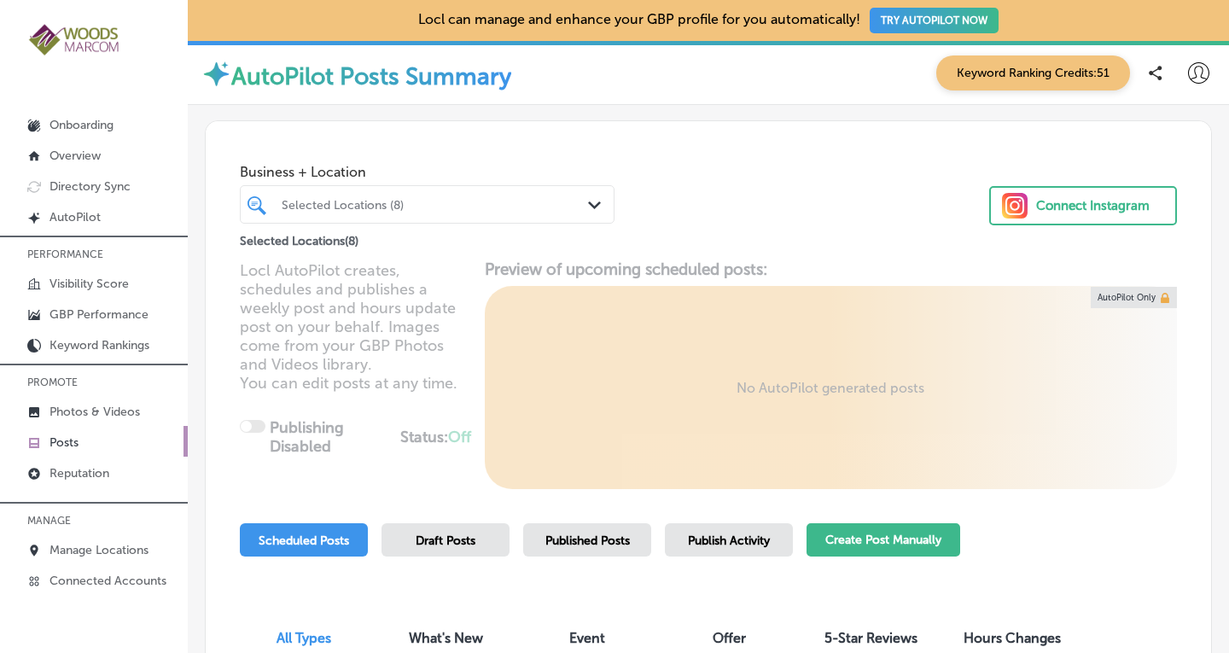
click at [873, 539] on button "Create Post Manually" at bounding box center [883, 539] width 154 height 33
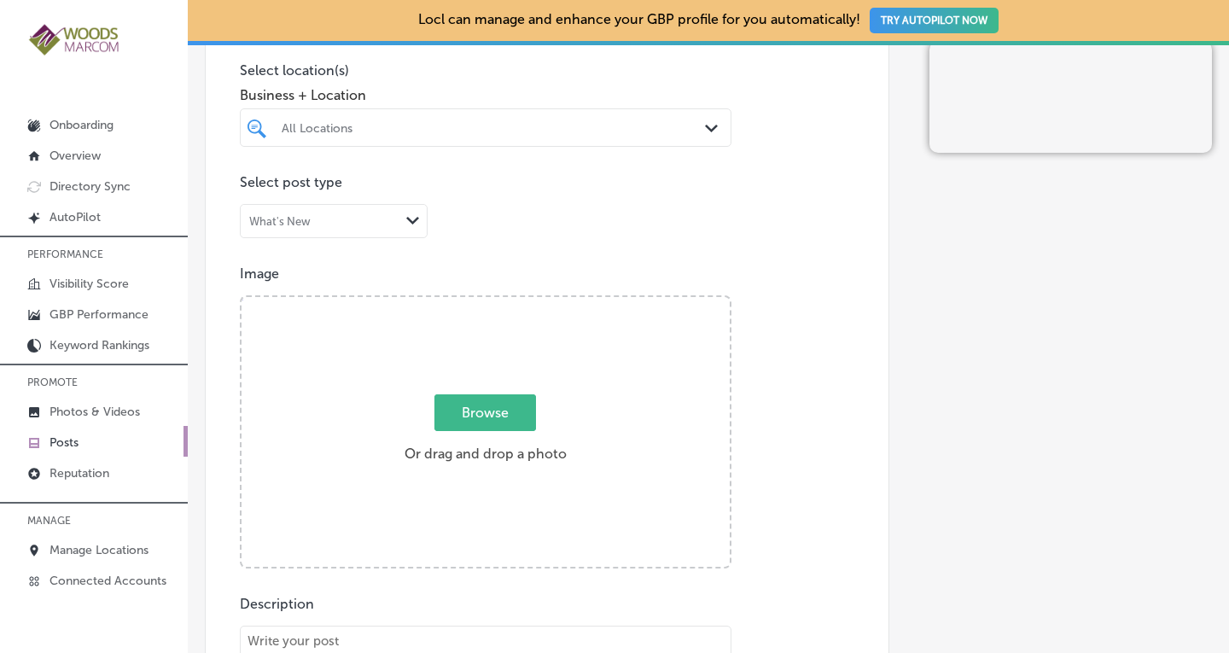
scroll to position [462, 0]
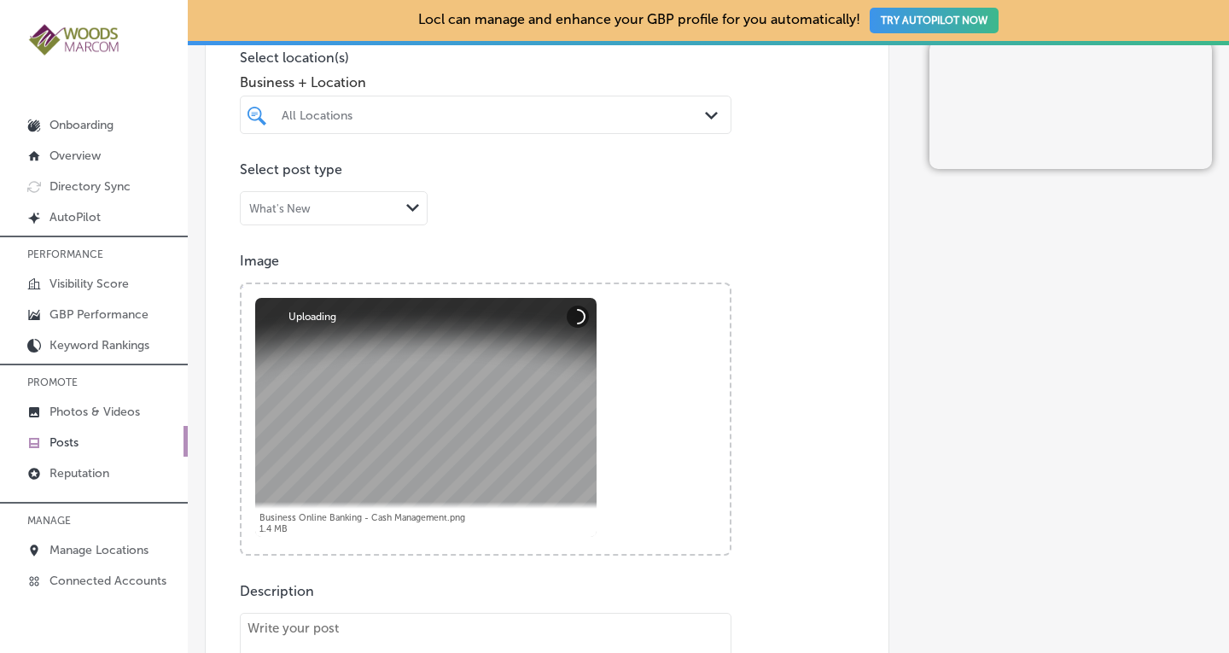
click at [377, 116] on div "All Locations" at bounding box center [494, 115] width 425 height 15
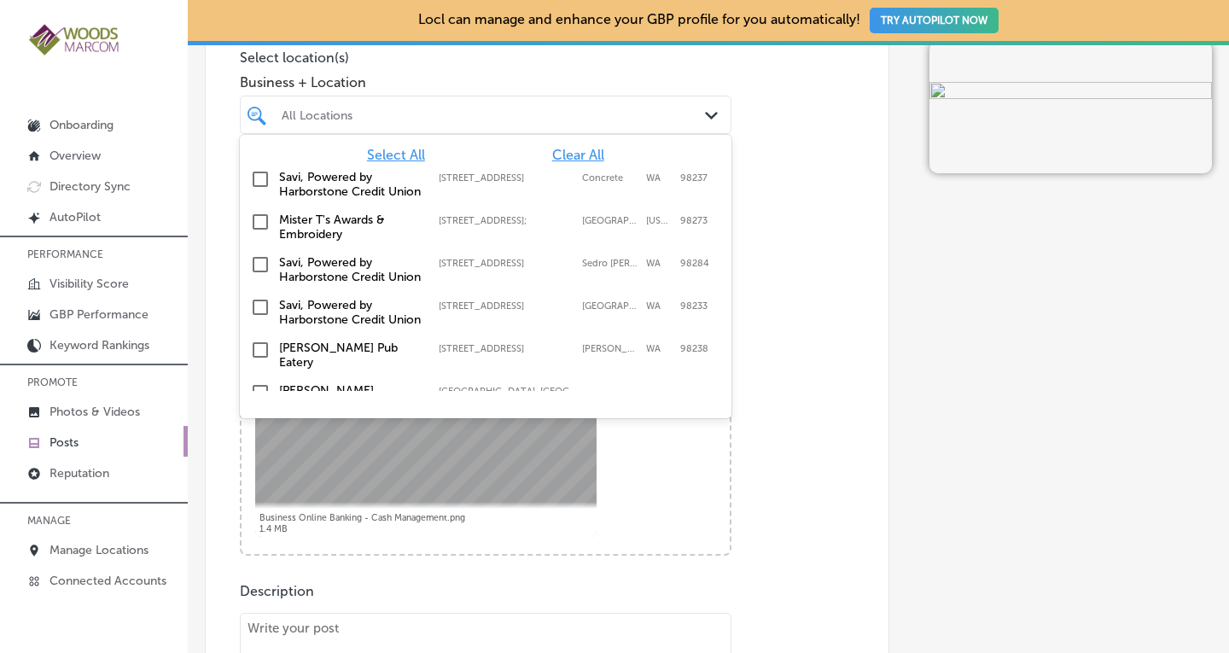
click at [254, 178] on input "checkbox" at bounding box center [260, 179] width 20 height 20
click at [260, 275] on input "checkbox" at bounding box center [260, 264] width 20 height 20
click at [258, 317] on input "checkbox" at bounding box center [260, 307] width 20 height 20
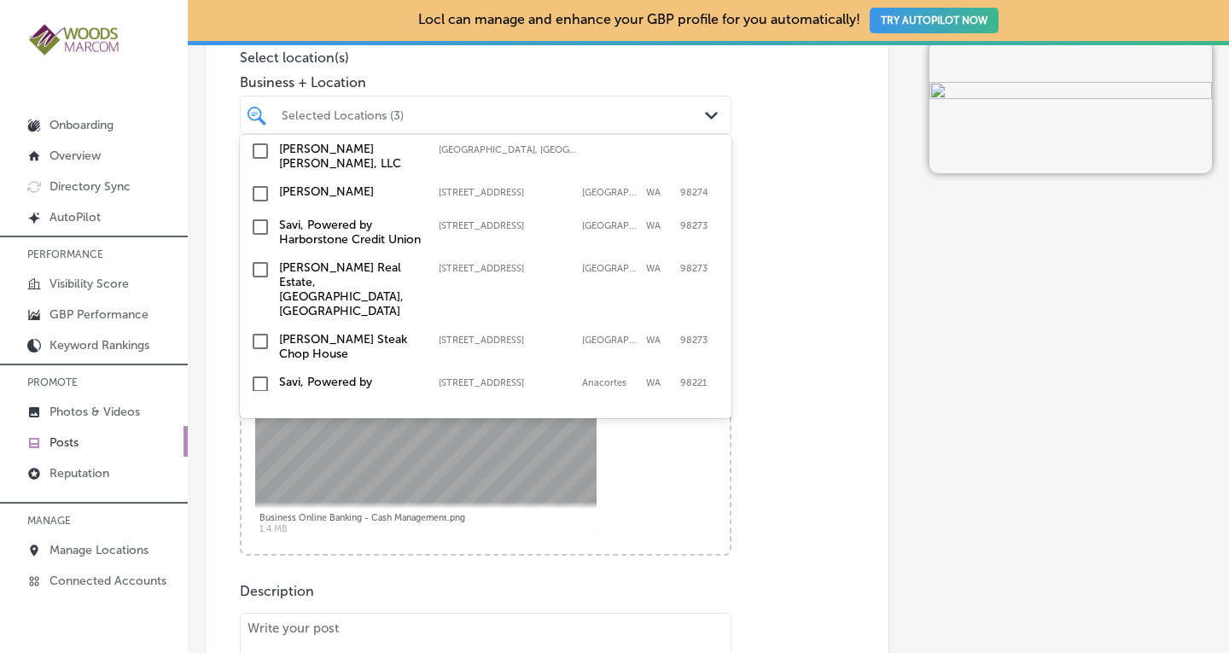
scroll to position [278, 0]
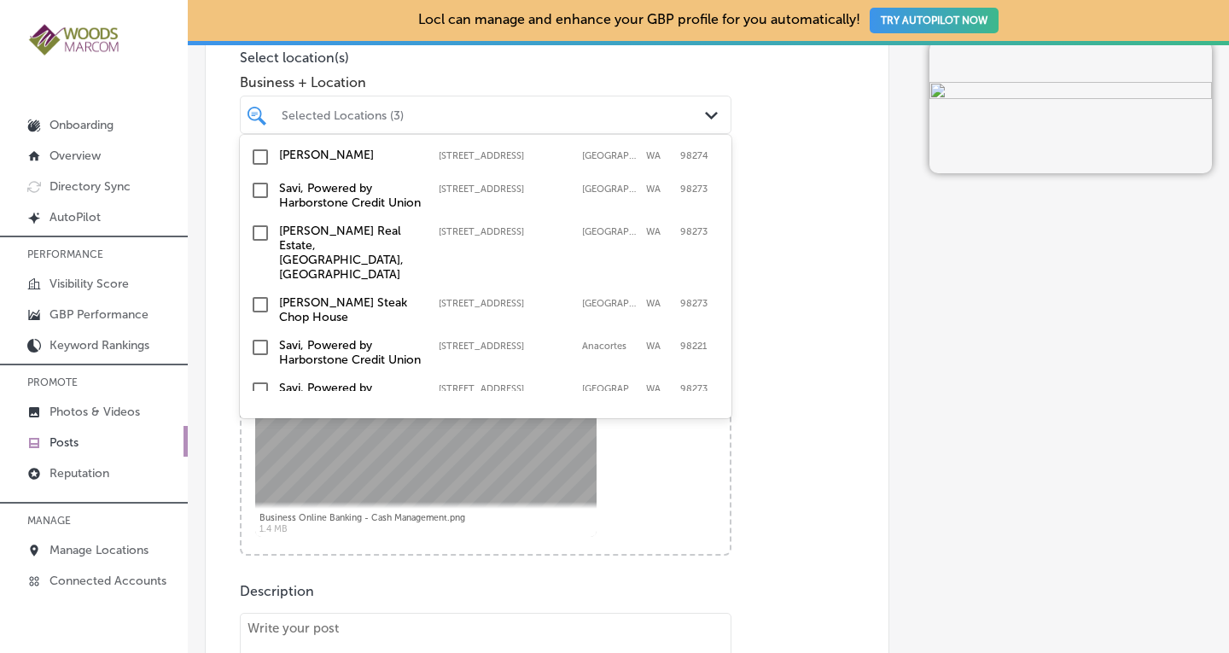
click at [261, 201] on input "checkbox" at bounding box center [260, 190] width 20 height 20
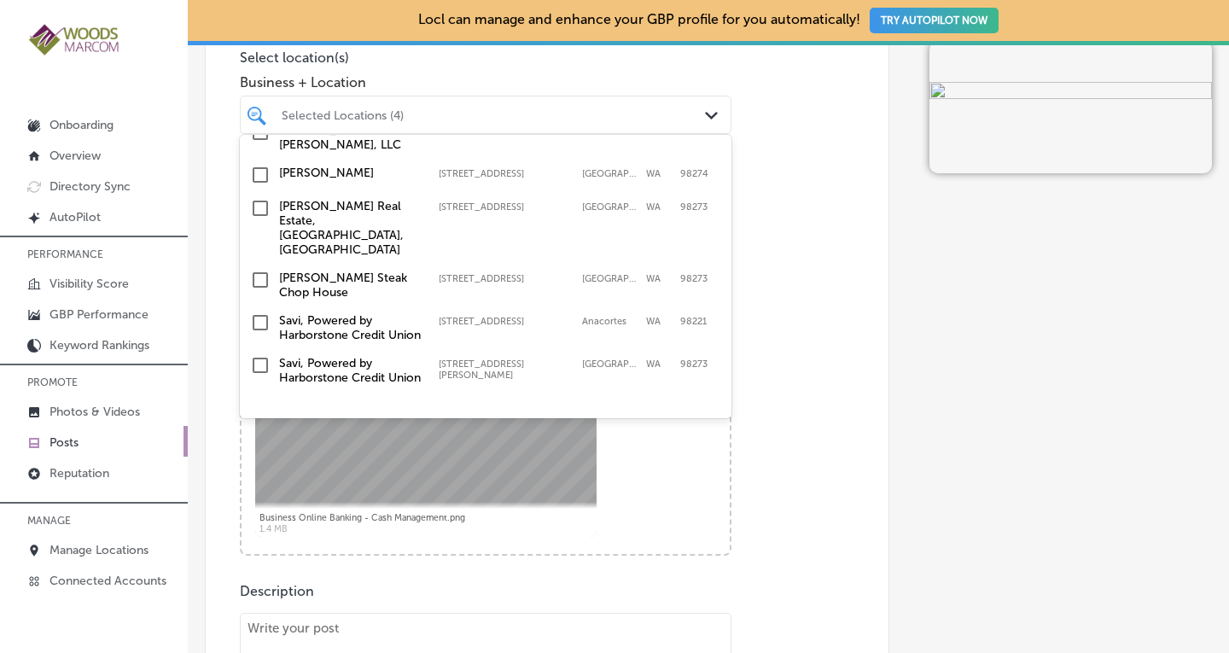
scroll to position [318, 0]
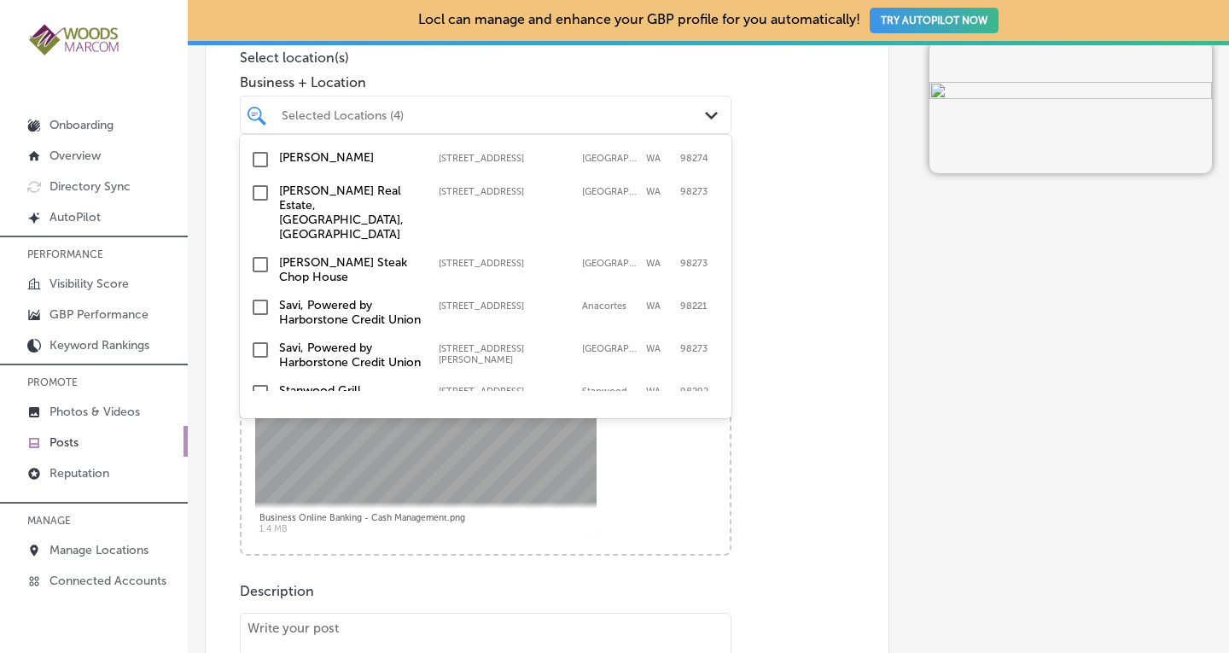
click at [262, 317] on input "checkbox" at bounding box center [260, 307] width 20 height 20
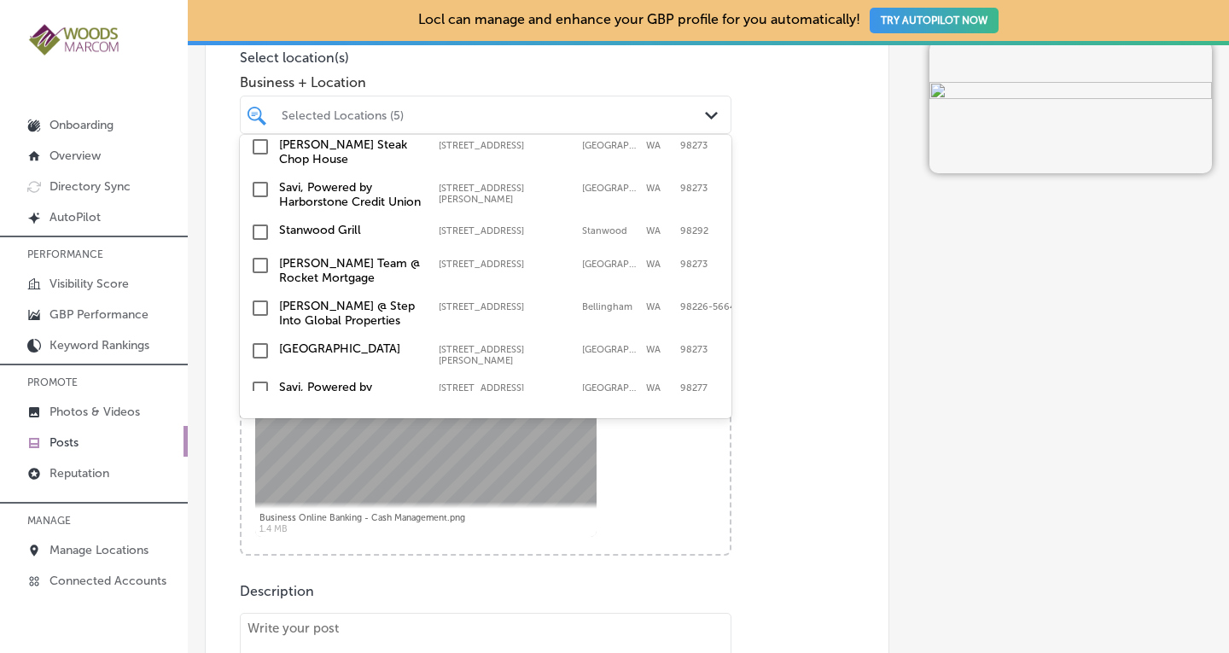
scroll to position [482, 0]
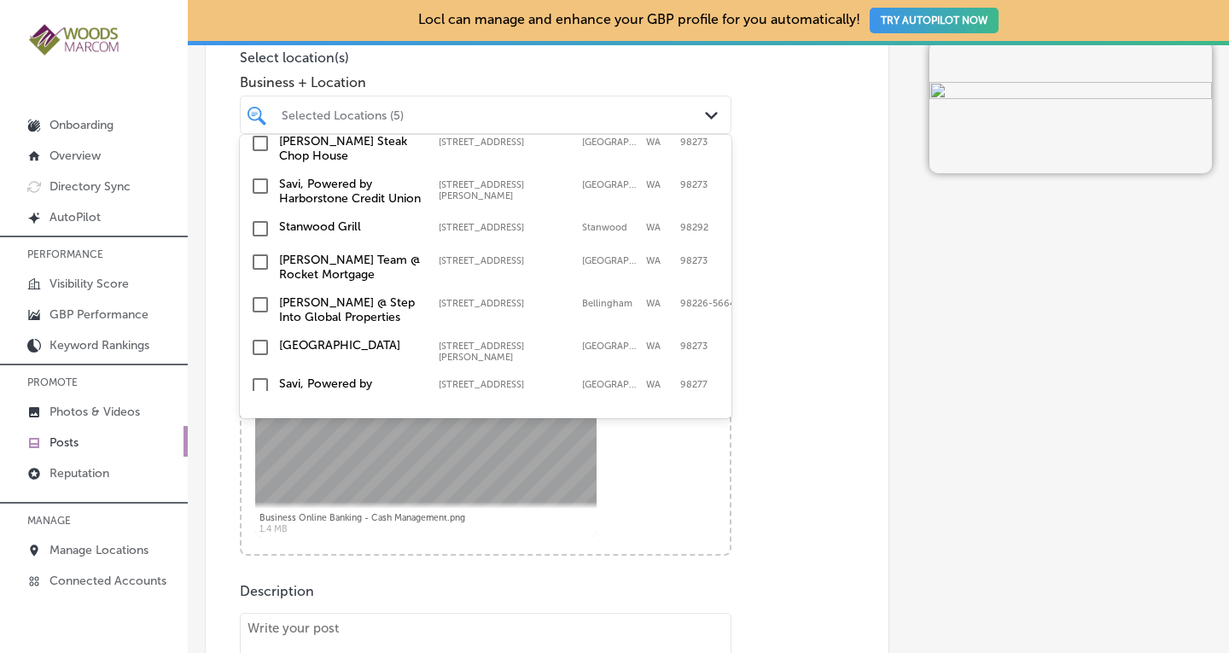
click at [265, 196] on input "checkbox" at bounding box center [260, 186] width 20 height 20
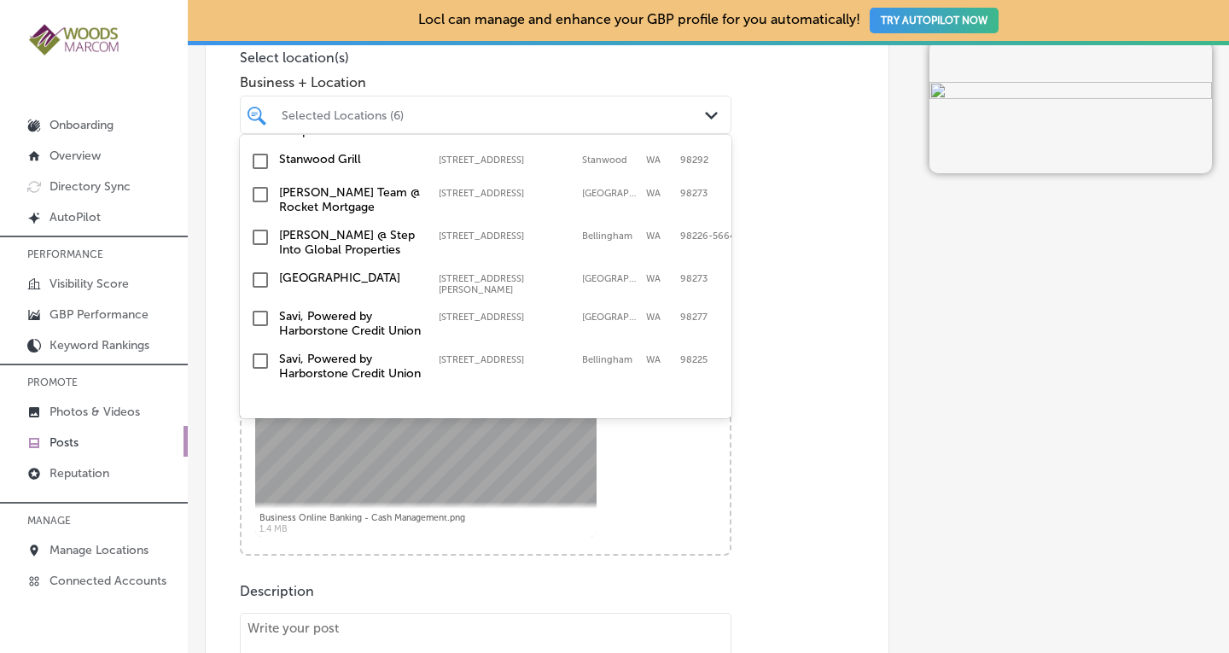
scroll to position [625, 0]
click at [263, 308] on input "checkbox" at bounding box center [260, 318] width 20 height 20
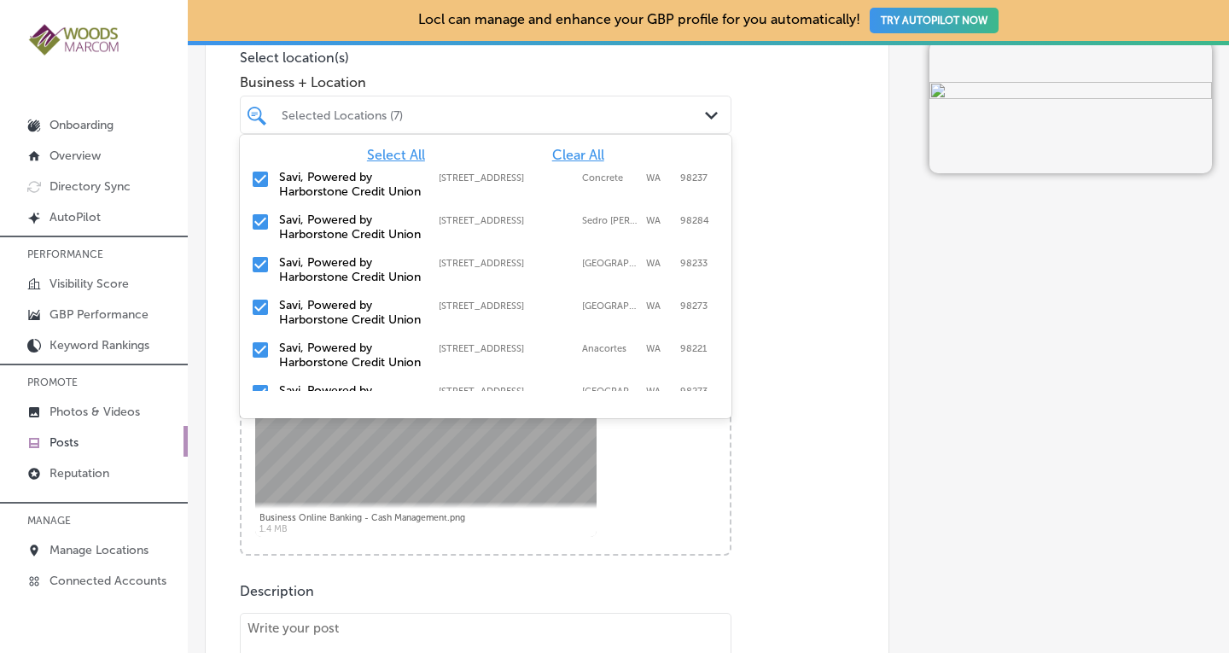
click at [265, 275] on input "checkbox" at bounding box center [260, 264] width 20 height 20
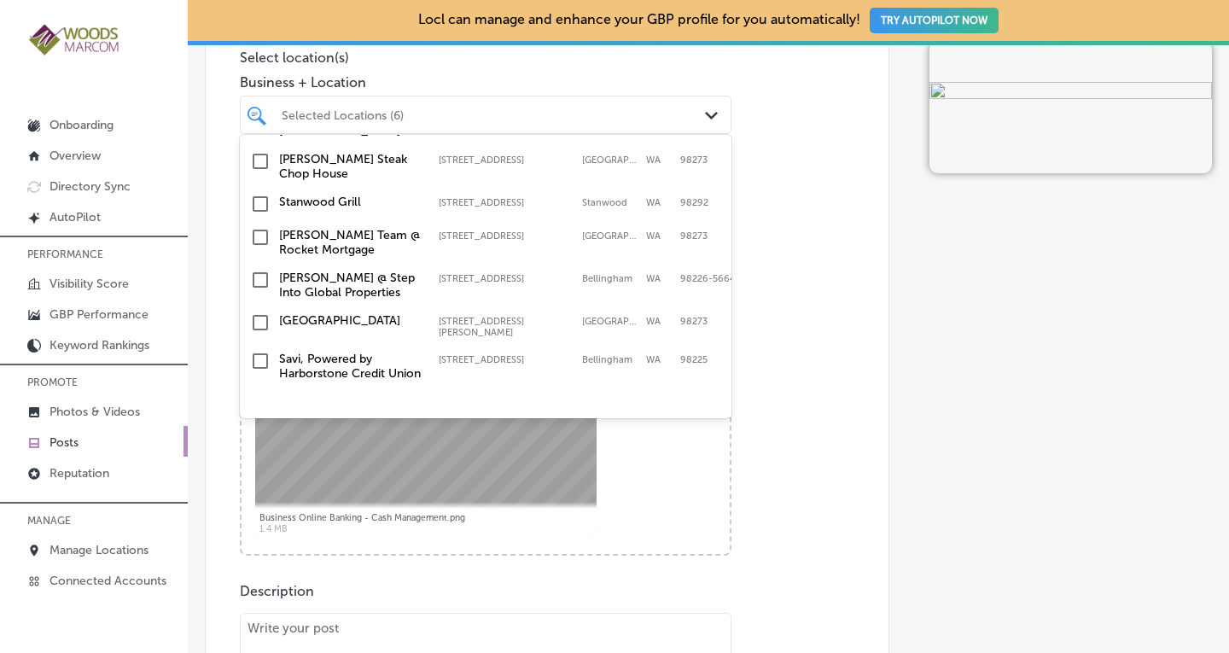
click at [262, 351] on input "checkbox" at bounding box center [260, 361] width 20 height 20
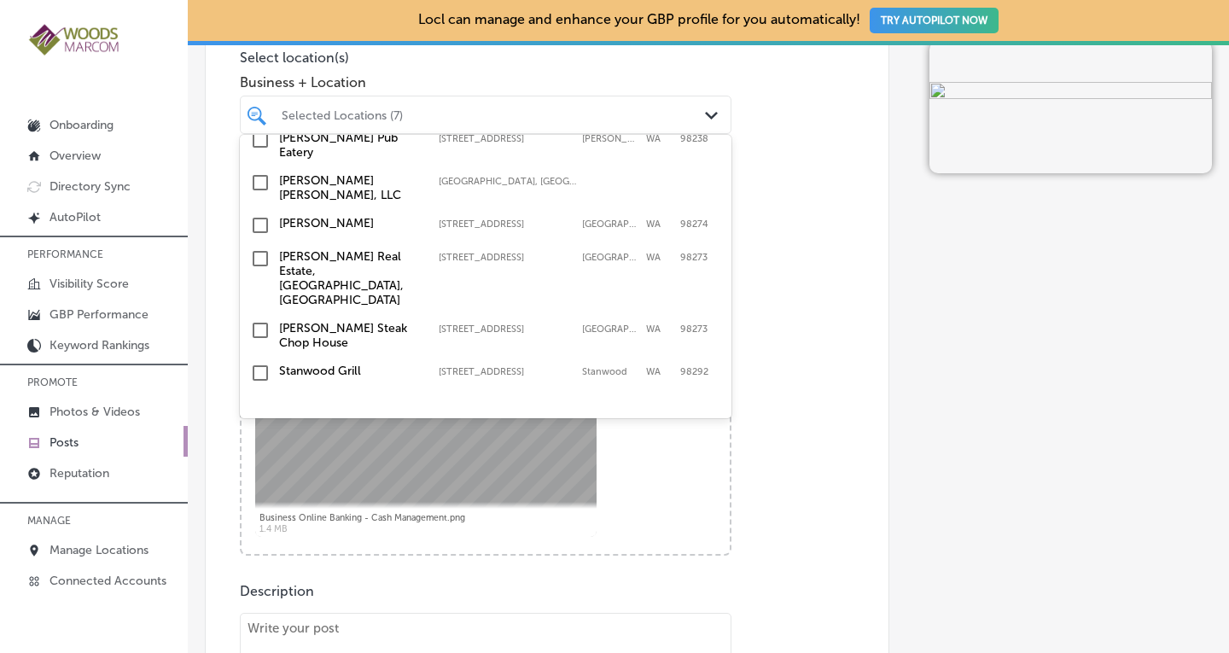
scroll to position [428, 0]
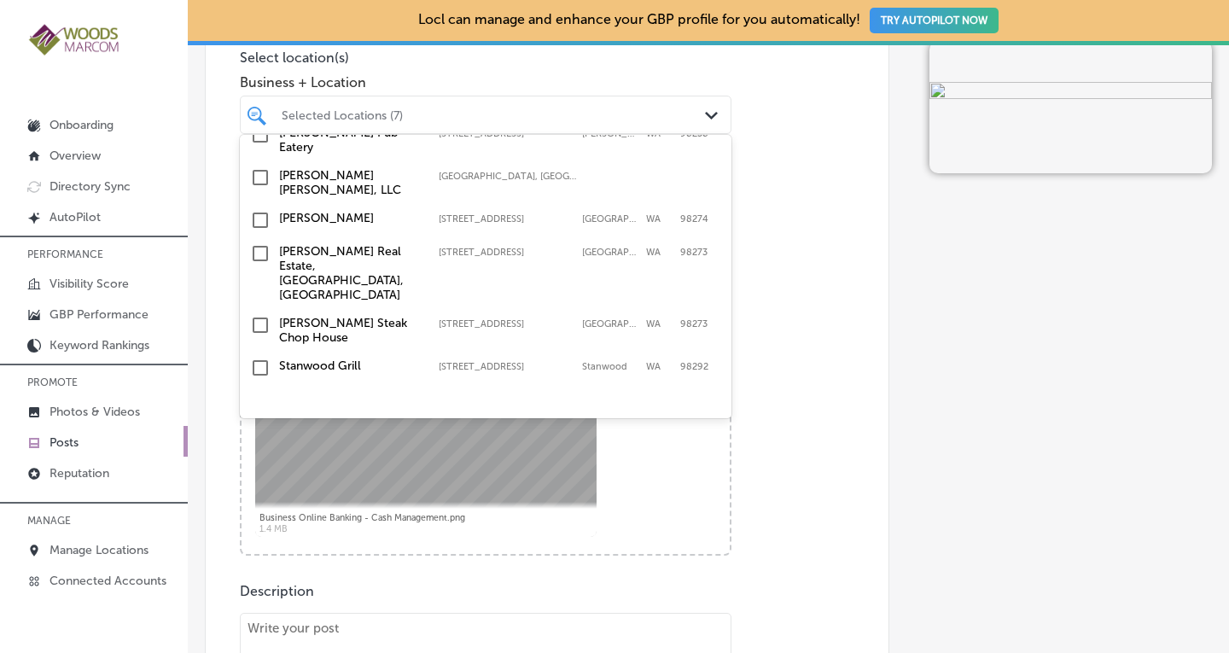
click at [263, 102] on input "checkbox" at bounding box center [260, 92] width 20 height 20
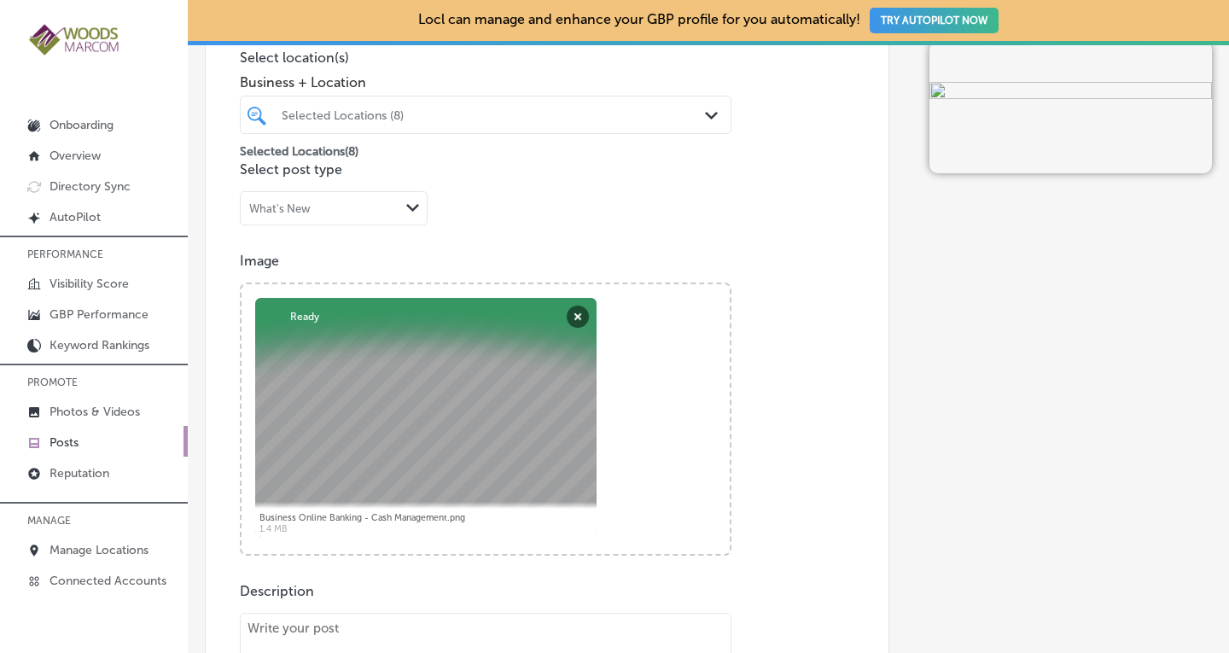
click at [816, 335] on div "Image Powered by PQINA Browse Or drag and drop a photo Business Online Banking …" at bounding box center [547, 404] width 614 height 303
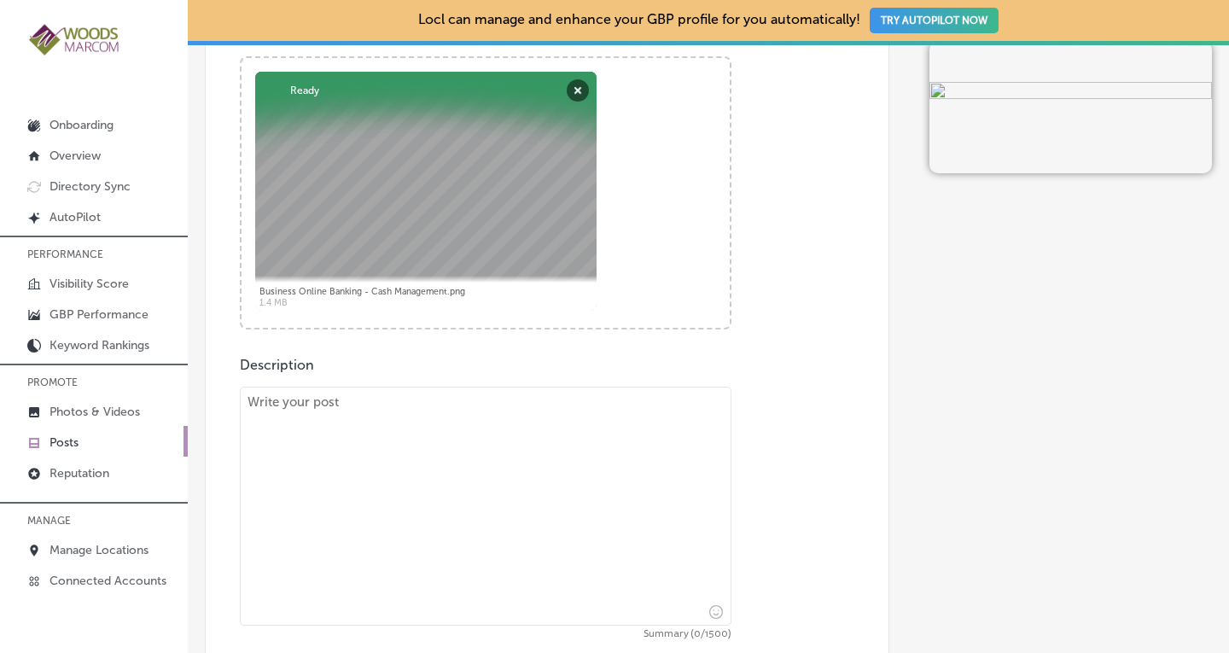
scroll to position [741, 0]
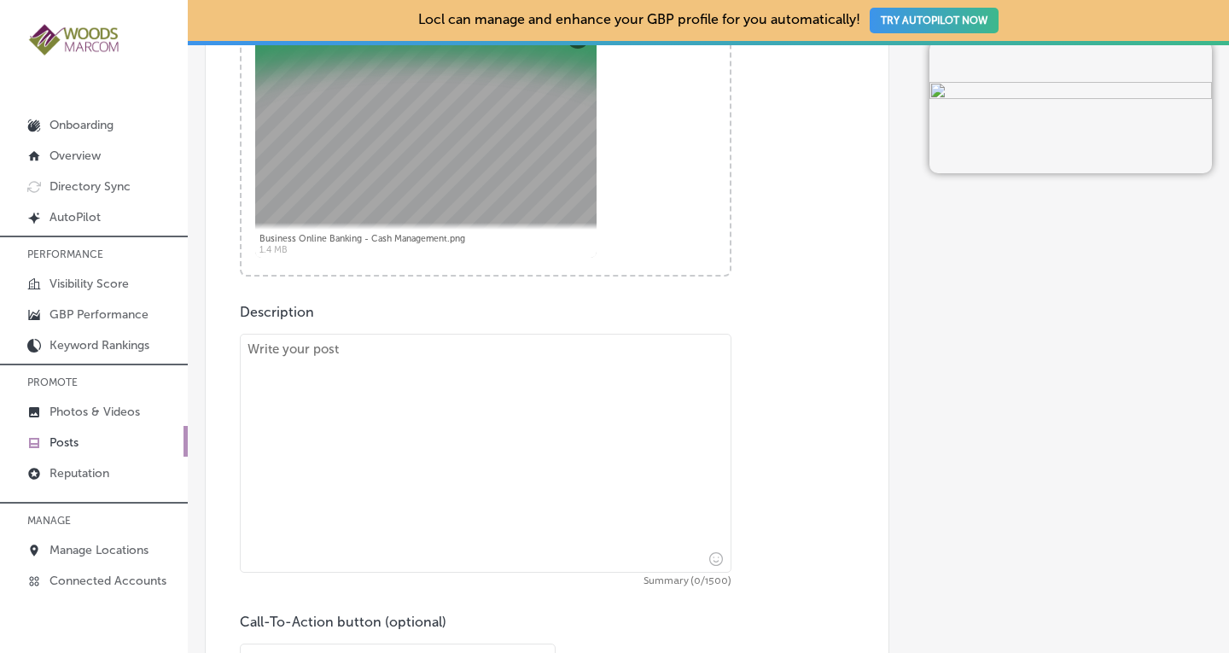
click at [511, 340] on textarea at bounding box center [486, 453] width 492 height 239
paste textarea "Our branches close each night, but that doesn’t mean you need to stop banking. …"
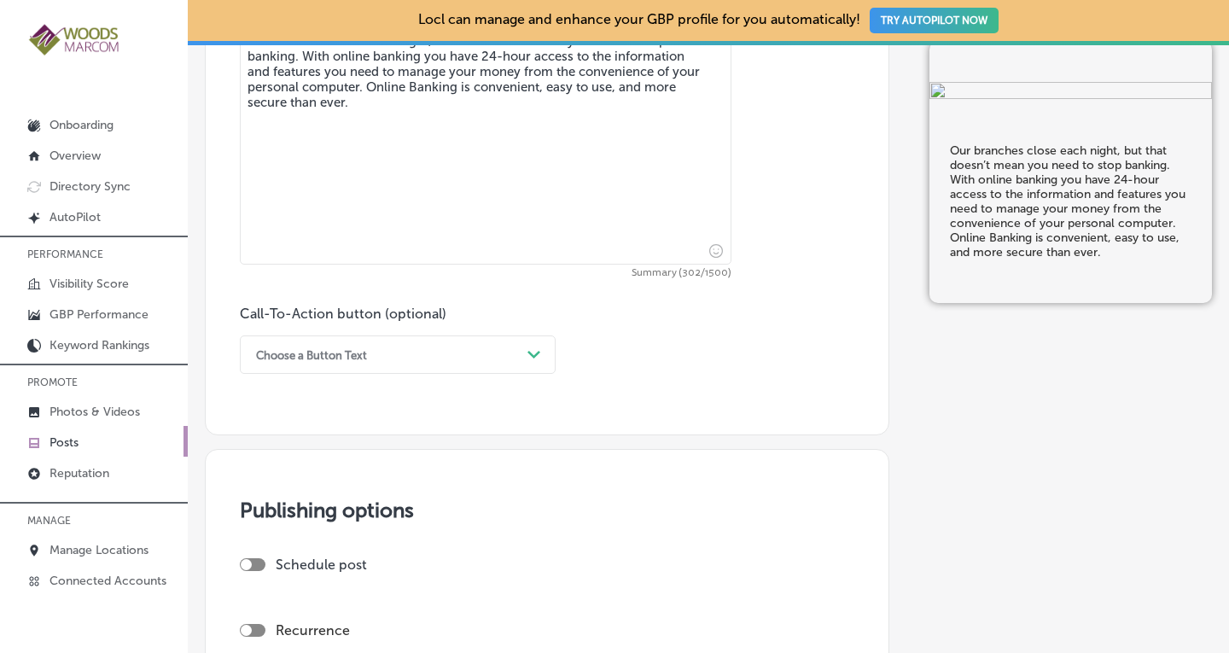
scroll to position [1068, 0]
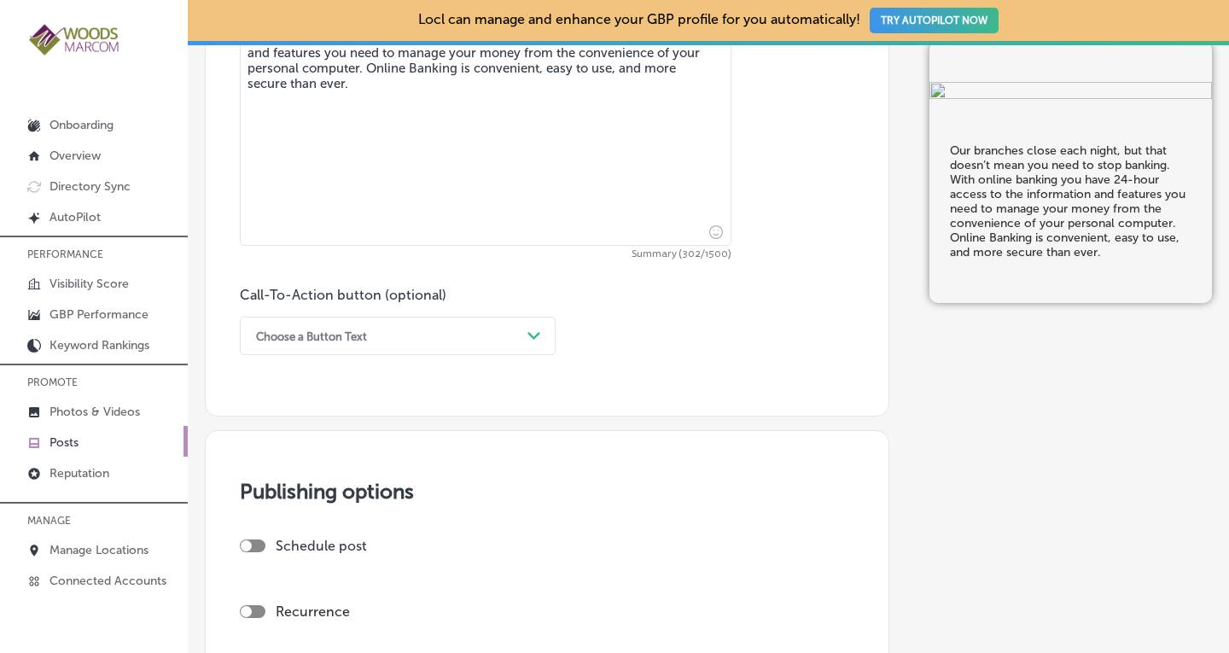
type textarea "Our branches close each night, but that doesn’t mean you need to stop banking. …"
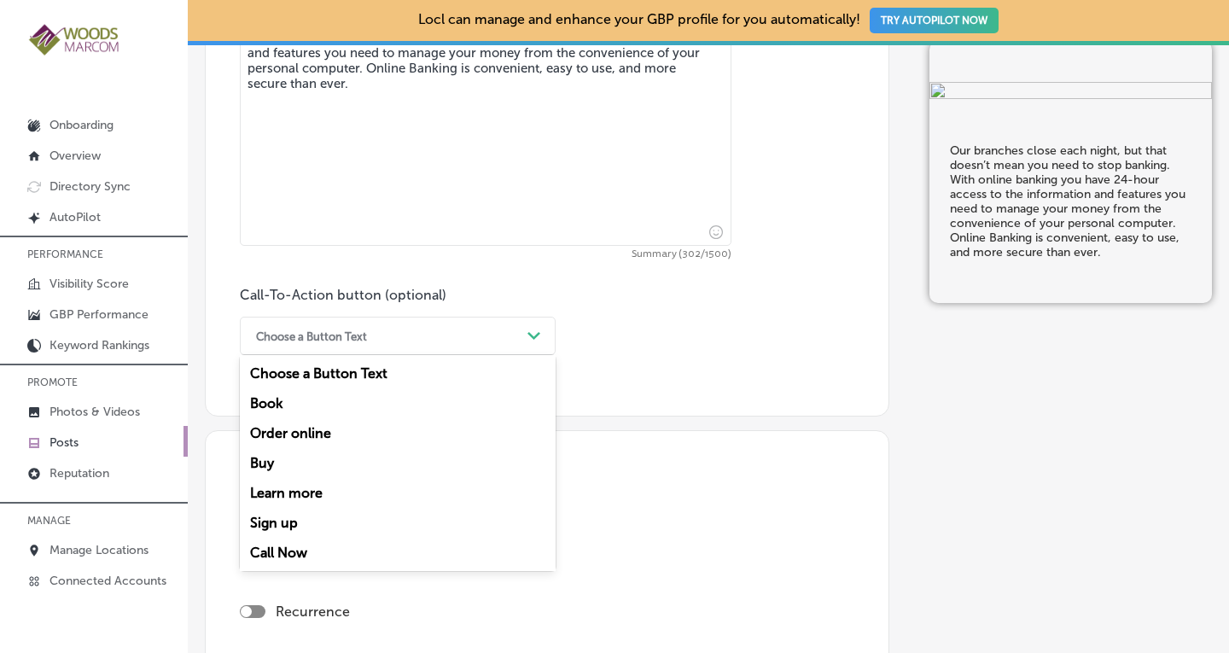
click at [511, 333] on div "Choose a Button Text" at bounding box center [383, 336] width 273 height 26
click at [315, 549] on div "Call Now" at bounding box center [398, 553] width 316 height 30
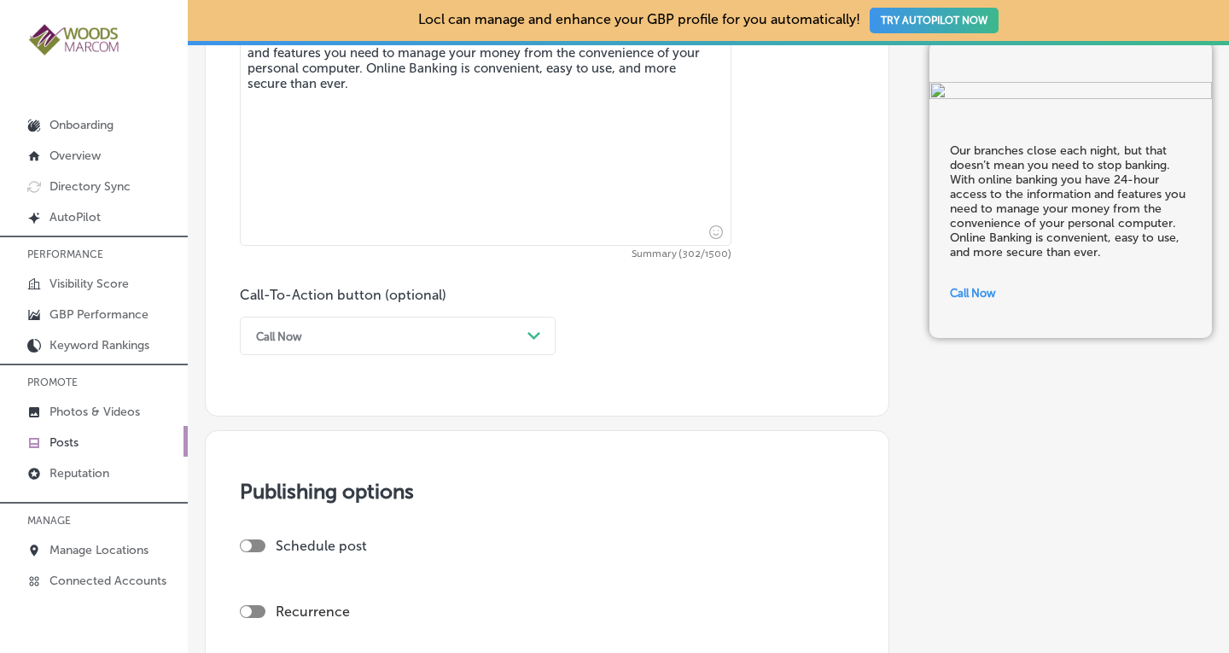
click at [260, 609] on div at bounding box center [253, 611] width 26 height 13
checkbox input "true"
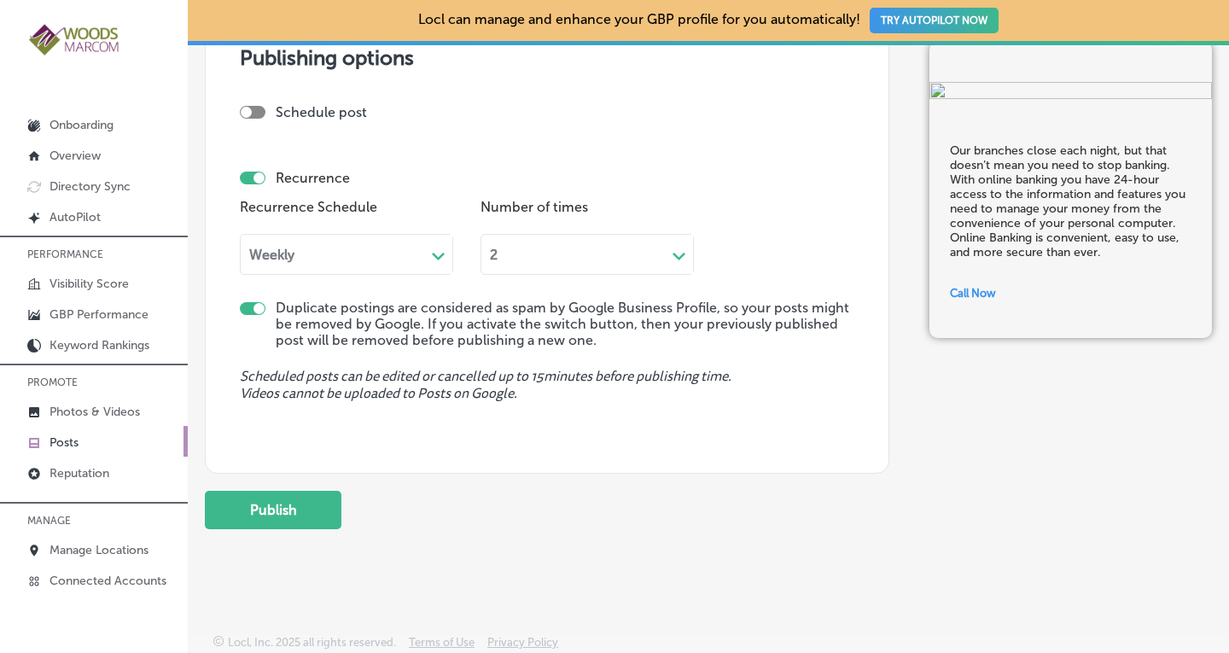
scroll to position [1504, 0]
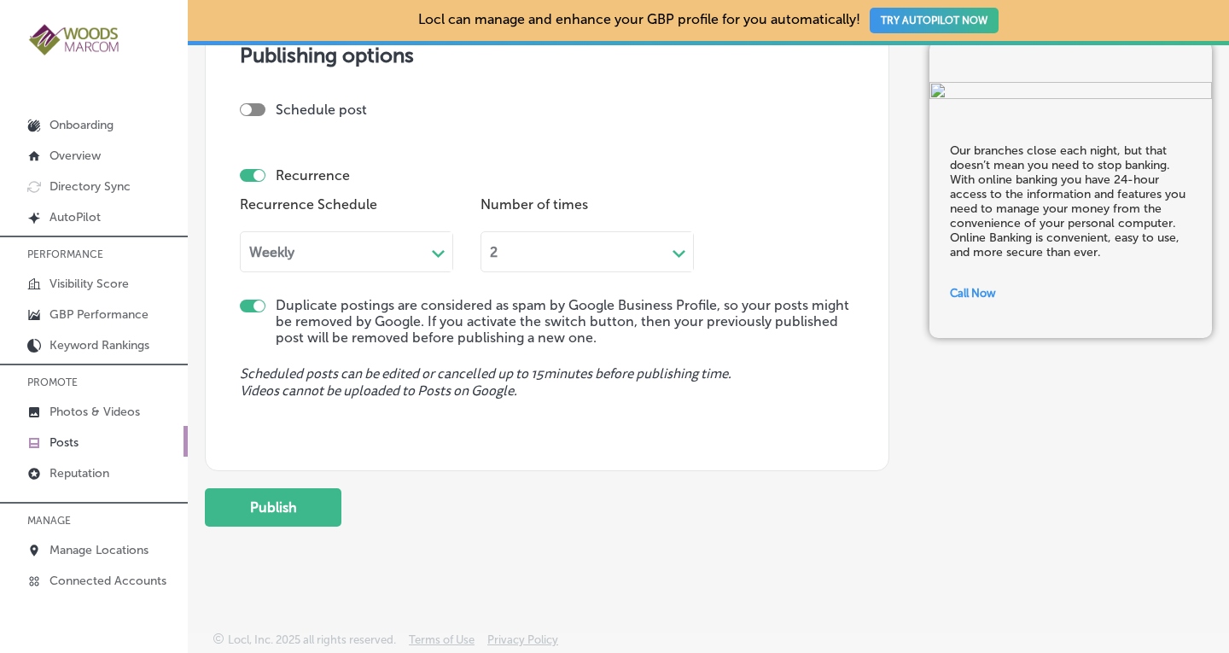
click at [361, 260] on div "Weekly Path Created with Sketch." at bounding box center [346, 251] width 213 height 41
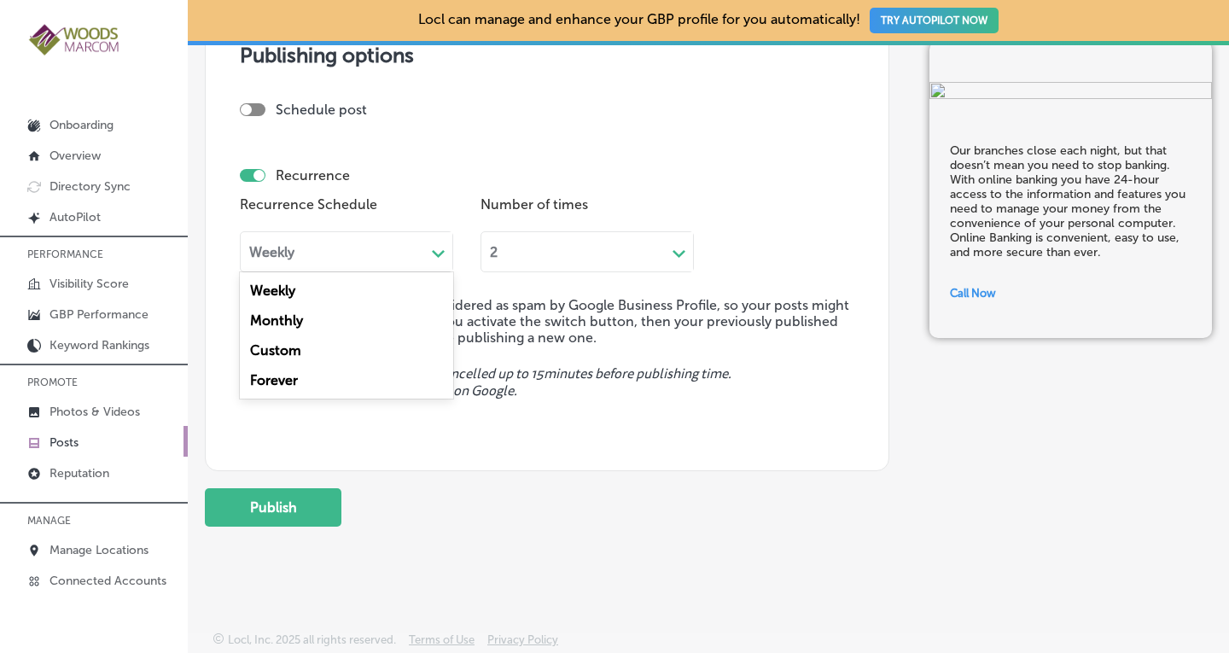
click at [274, 386] on div "Forever" at bounding box center [346, 380] width 213 height 30
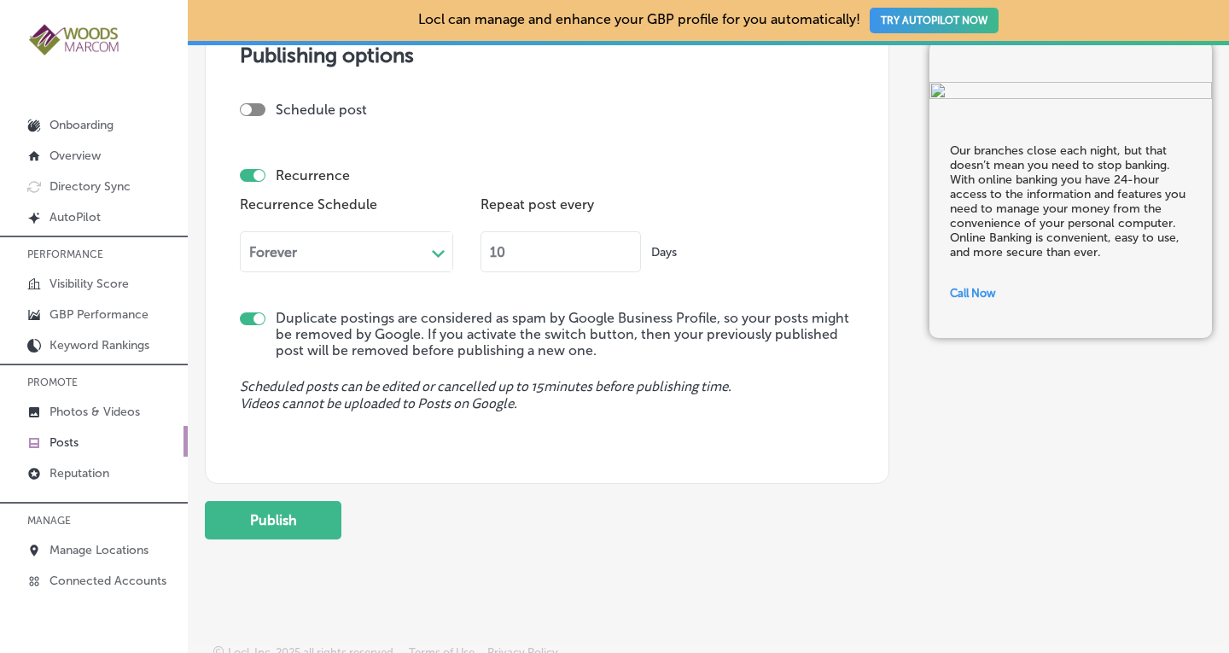
drag, startPoint x: 509, startPoint y: 248, endPoint x: 463, endPoint y: 264, distance: 48.6
click at [463, 264] on div "Recurrence Schedule Forever Path Created with Sketch. Repeat post every 10 Days" at bounding box center [547, 238] width 614 height 93
type input "90"
click at [275, 515] on button "Publish" at bounding box center [273, 520] width 137 height 38
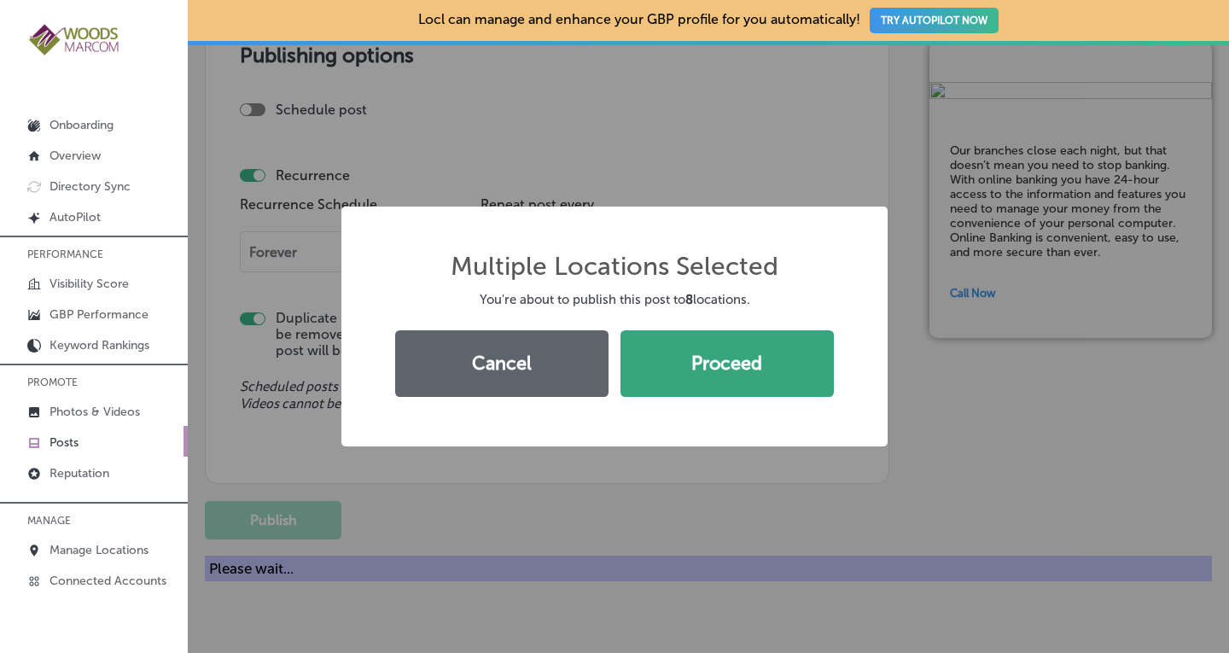
click at [761, 355] on button "Proceed" at bounding box center [726, 363] width 213 height 67
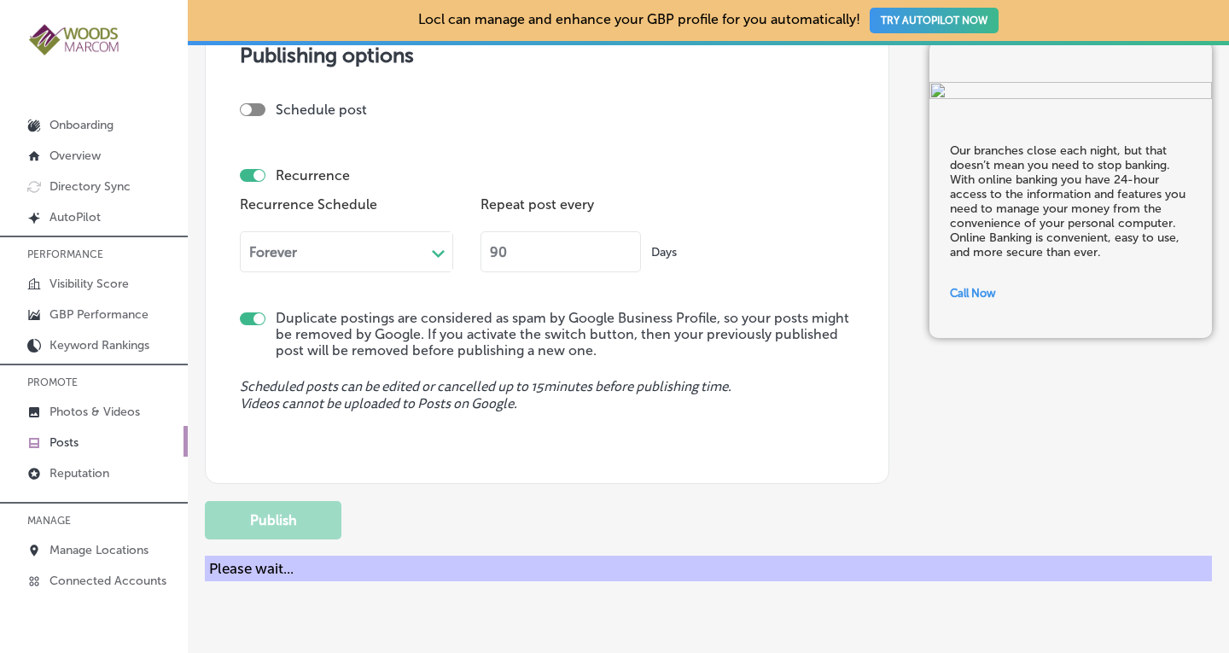
checkbox input "false"
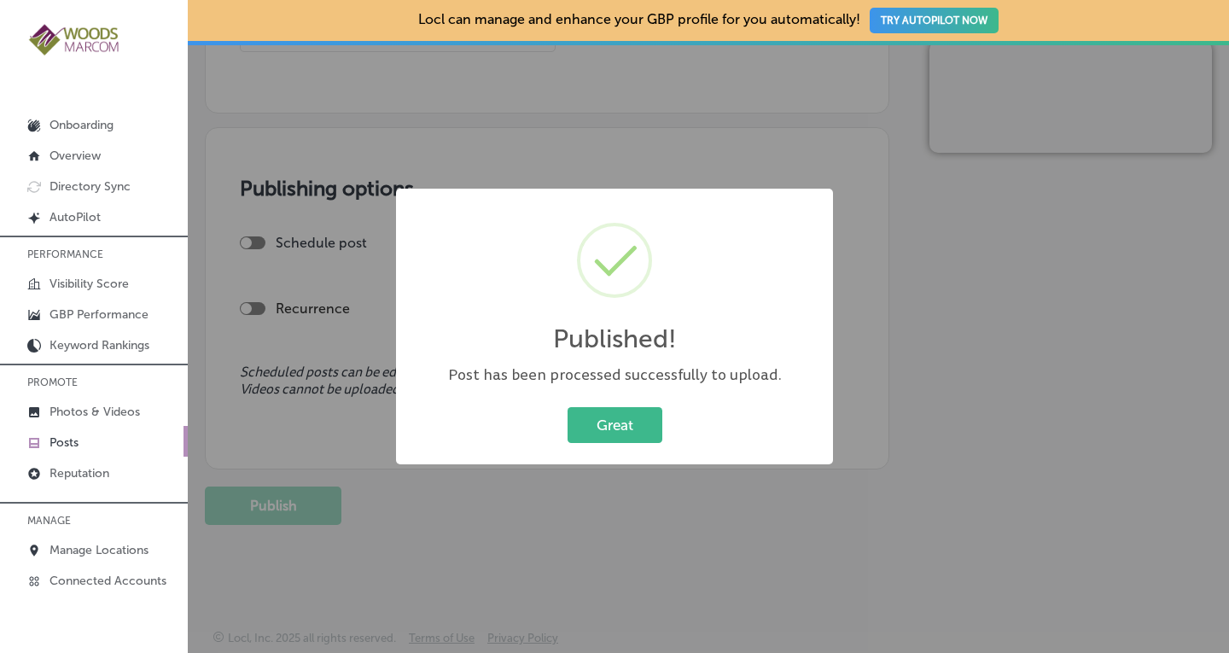
scroll to position [1369, 0]
click at [611, 431] on button "Great" at bounding box center [614, 424] width 95 height 35
